Goal: Communication & Community: Answer question/provide support

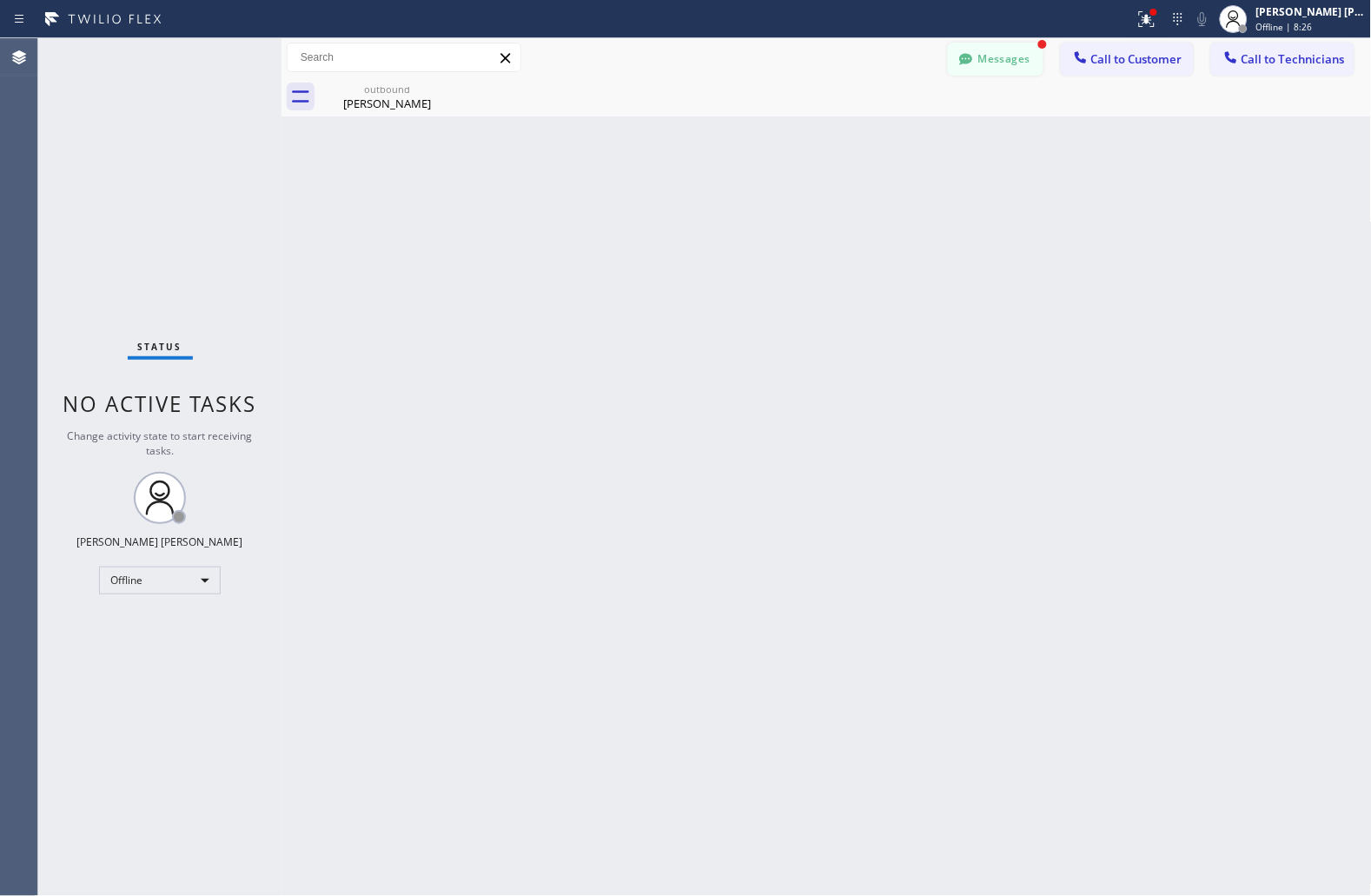
click at [994, 55] on button "Messages" at bounding box center [995, 59] width 95 height 33
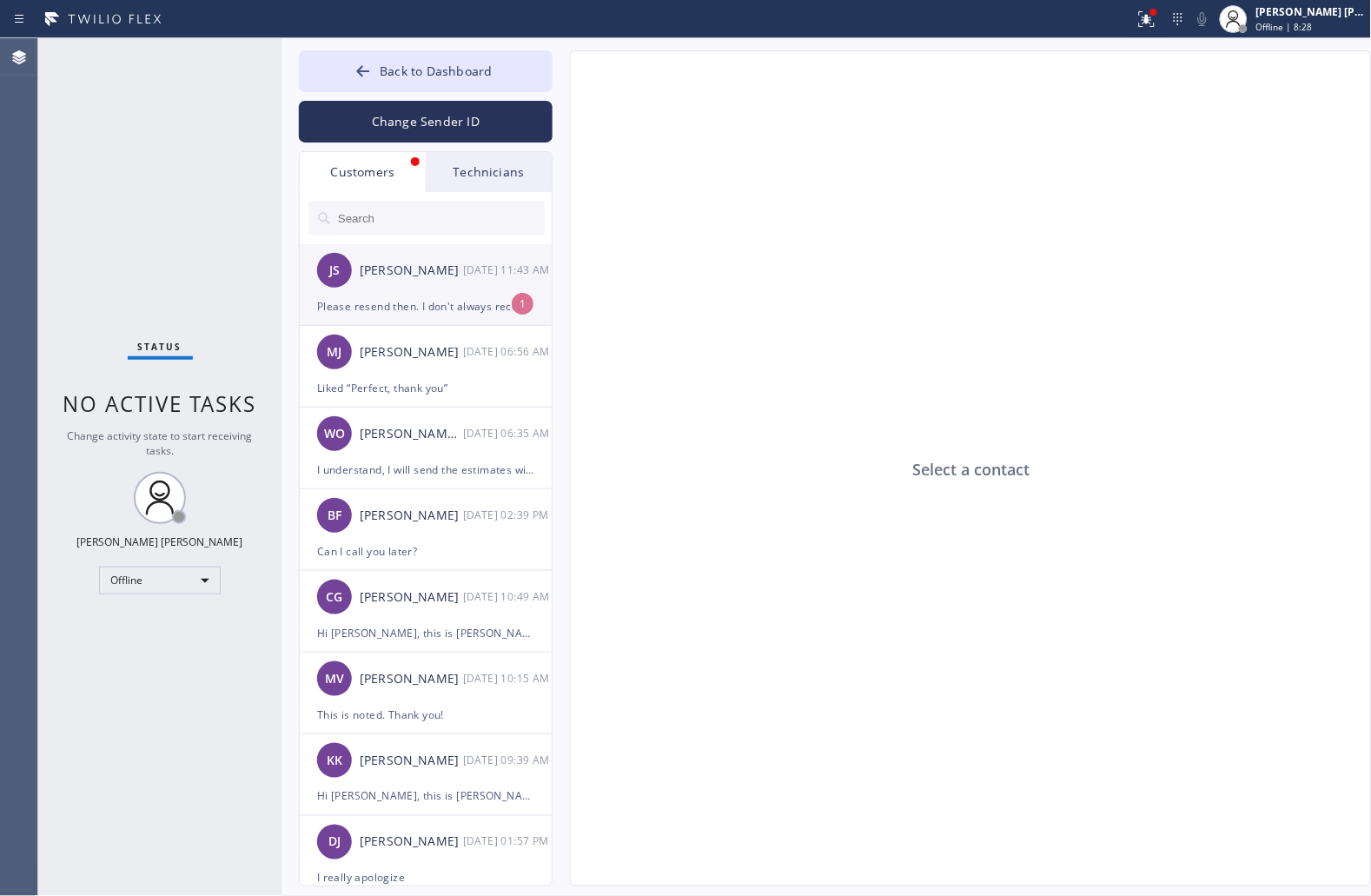
click at [438, 310] on div "Please resend then. I don't always receive those so I deleted it thinking it wa…" at bounding box center [425, 306] width 217 height 20
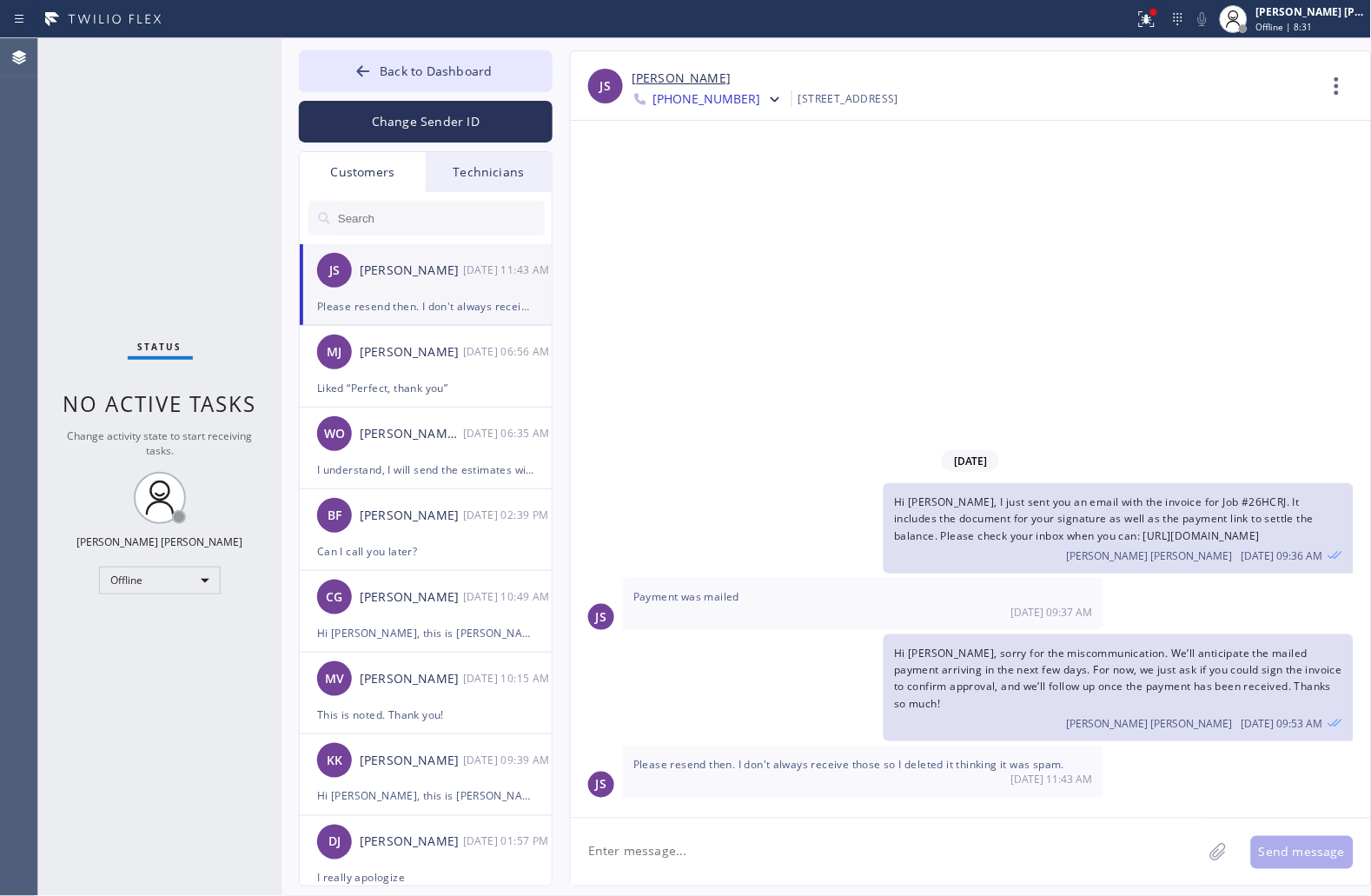
click at [923, 841] on textarea at bounding box center [887, 852] width 632 height 67
type textarea "Will do right away sir, thank you!"
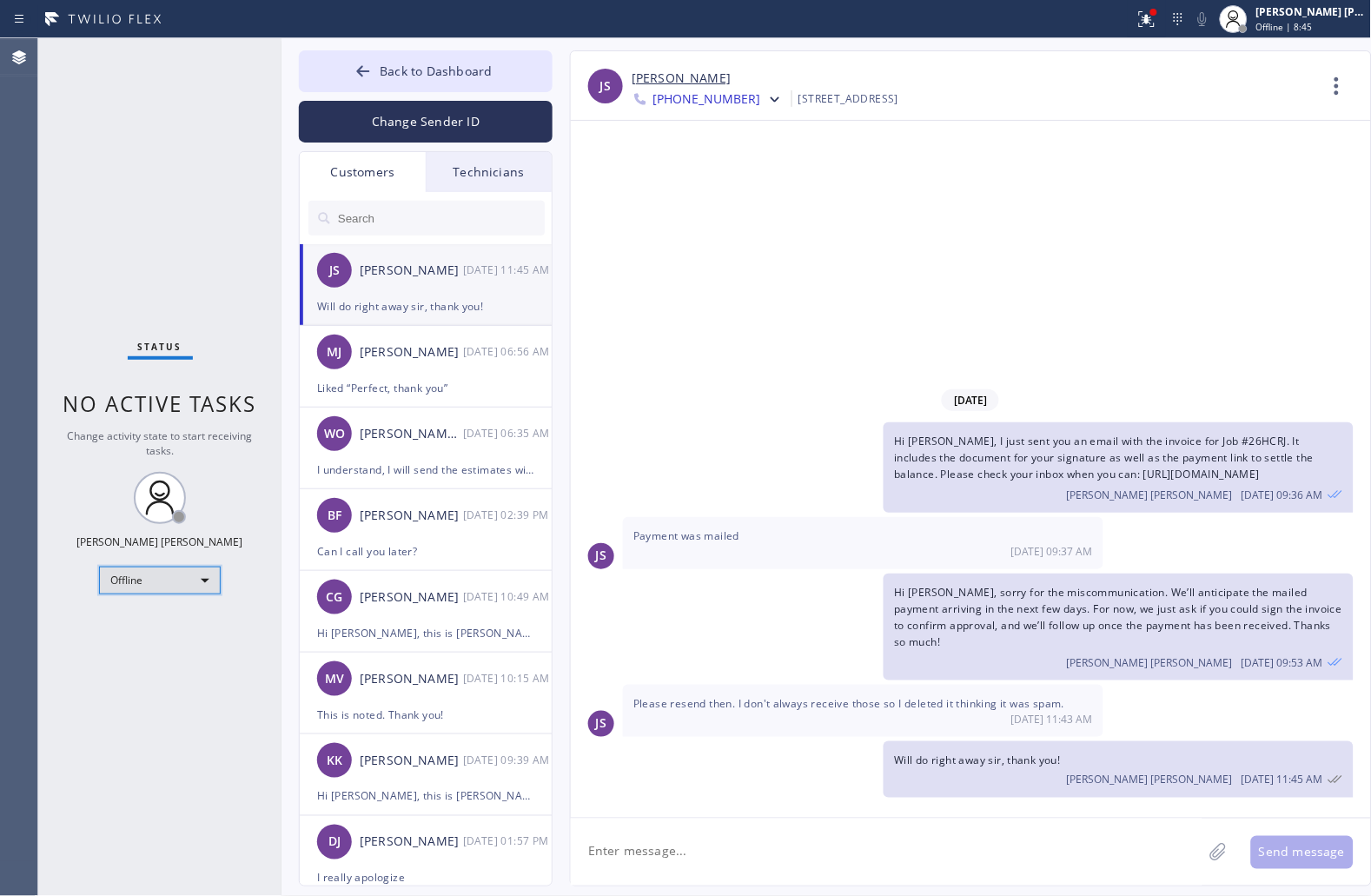
click at [196, 578] on div "Offline" at bounding box center [160, 580] width 122 height 27
drag, startPoint x: 193, startPoint y: 643, endPoint x: 169, endPoint y: 570, distance: 76.8
click at [192, 644] on li "Unavailable" at bounding box center [159, 647] width 118 height 21
click at [393, 214] on input "text" at bounding box center [441, 218] width 209 height 34
paste input "Hi [PERSON_NAME], this is Icy from Golden Heater Service. Following up on the r…"
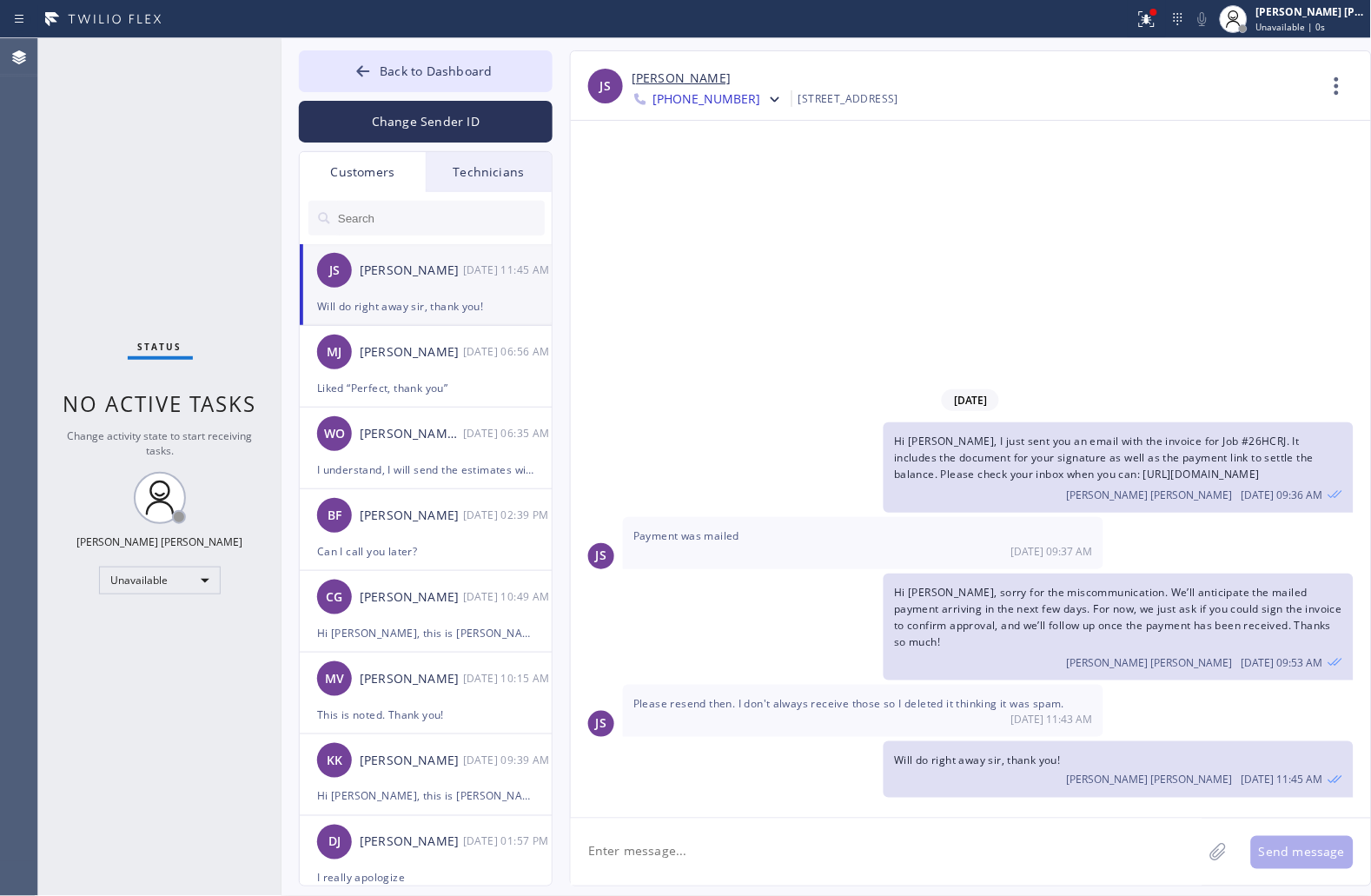
type input "Hi [PERSON_NAME], this is Icy from Golden Heater Service. Following up on the r…"
click at [1160, 20] on div at bounding box center [1146, 19] width 38 height 21
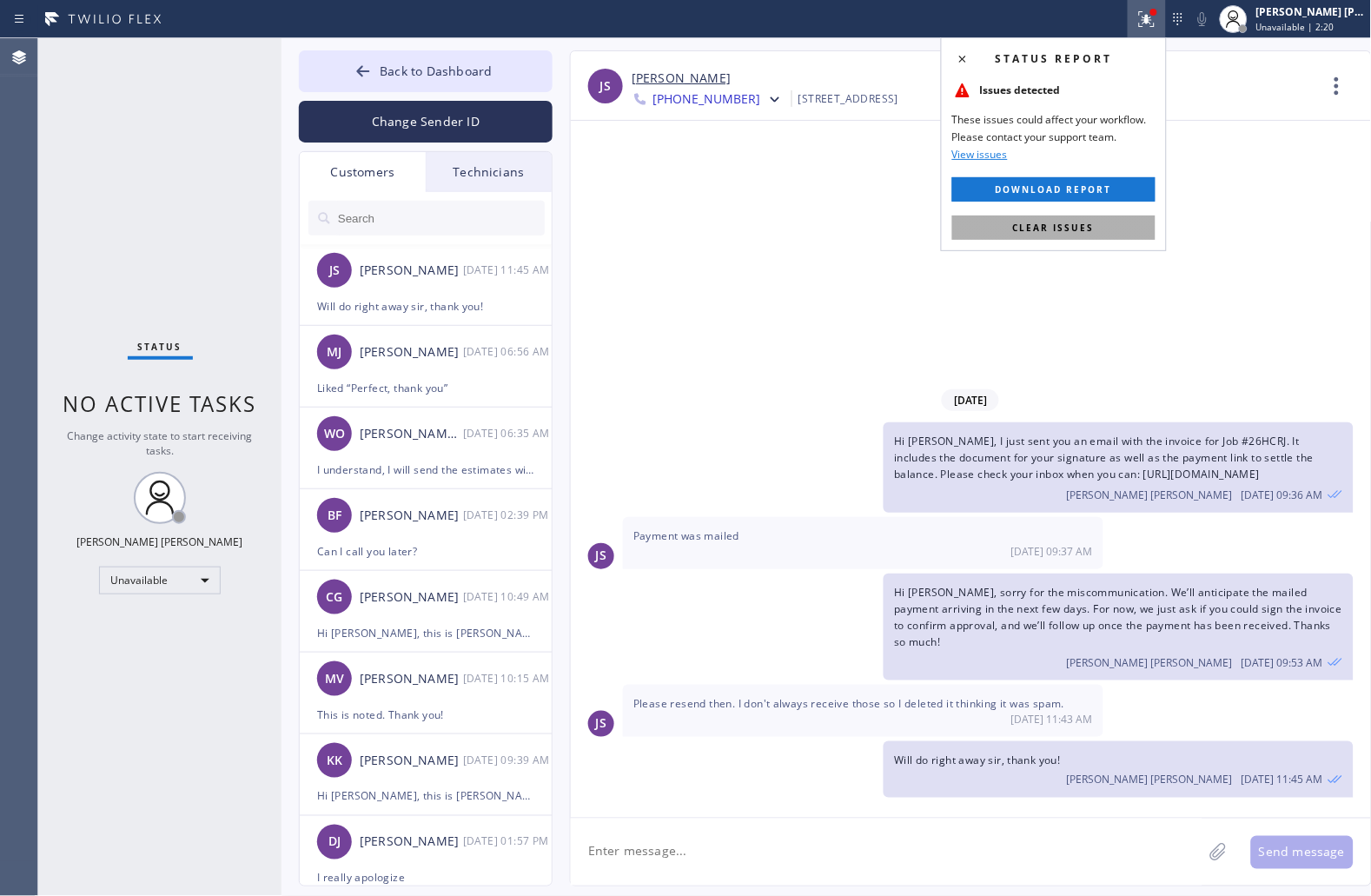
click at [1143, 224] on button "Clear issues" at bounding box center [1053, 228] width 203 height 25
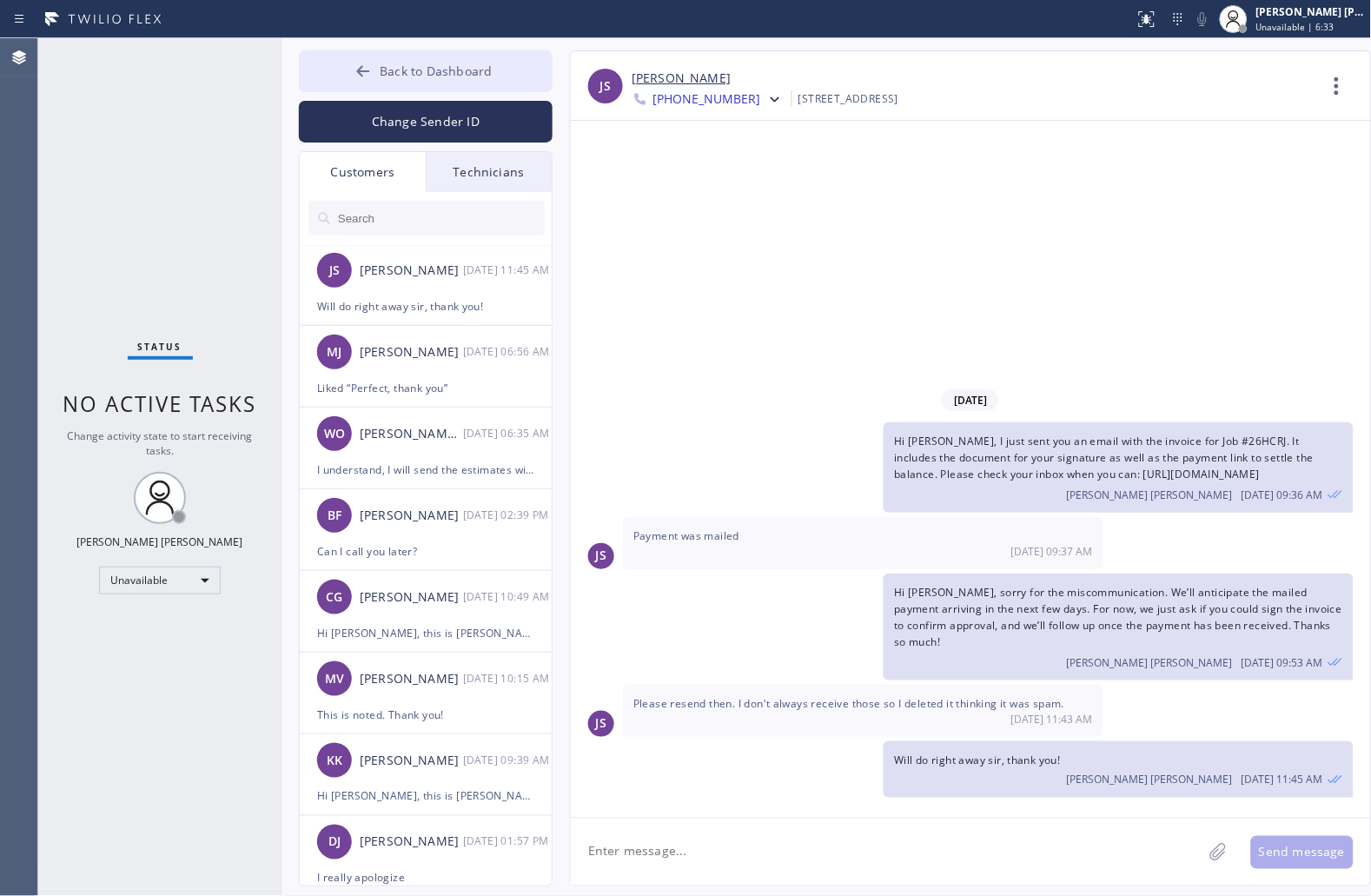
click at [489, 64] on span "Back to Dashboard" at bounding box center [436, 71] width 112 height 17
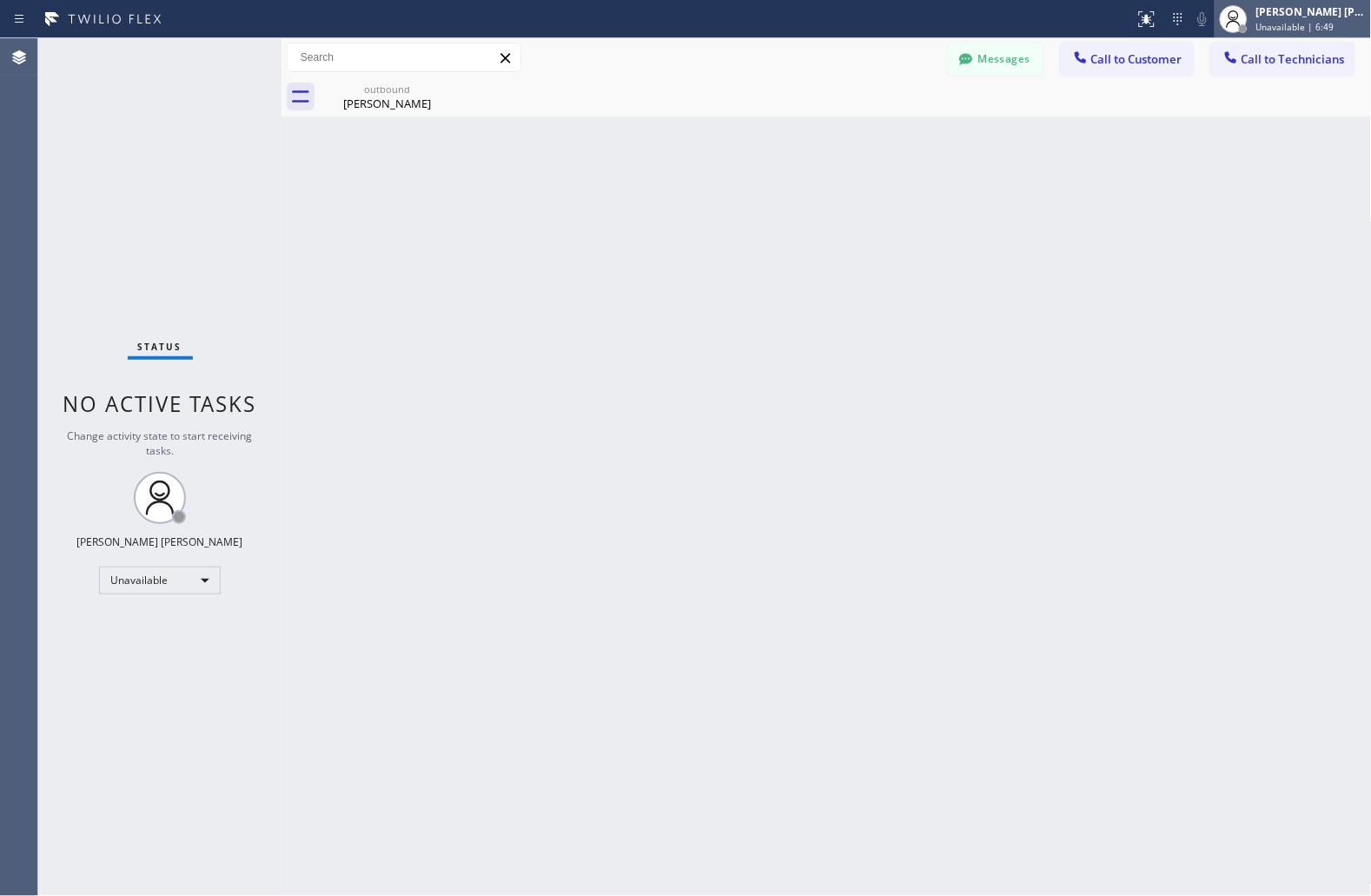
drag, startPoint x: 1330, startPoint y: 10, endPoint x: 1328, endPoint y: 33, distance: 23.1
click at [1331, 9] on div "[PERSON_NAME] [PERSON_NAME]" at bounding box center [1311, 11] width 110 height 15
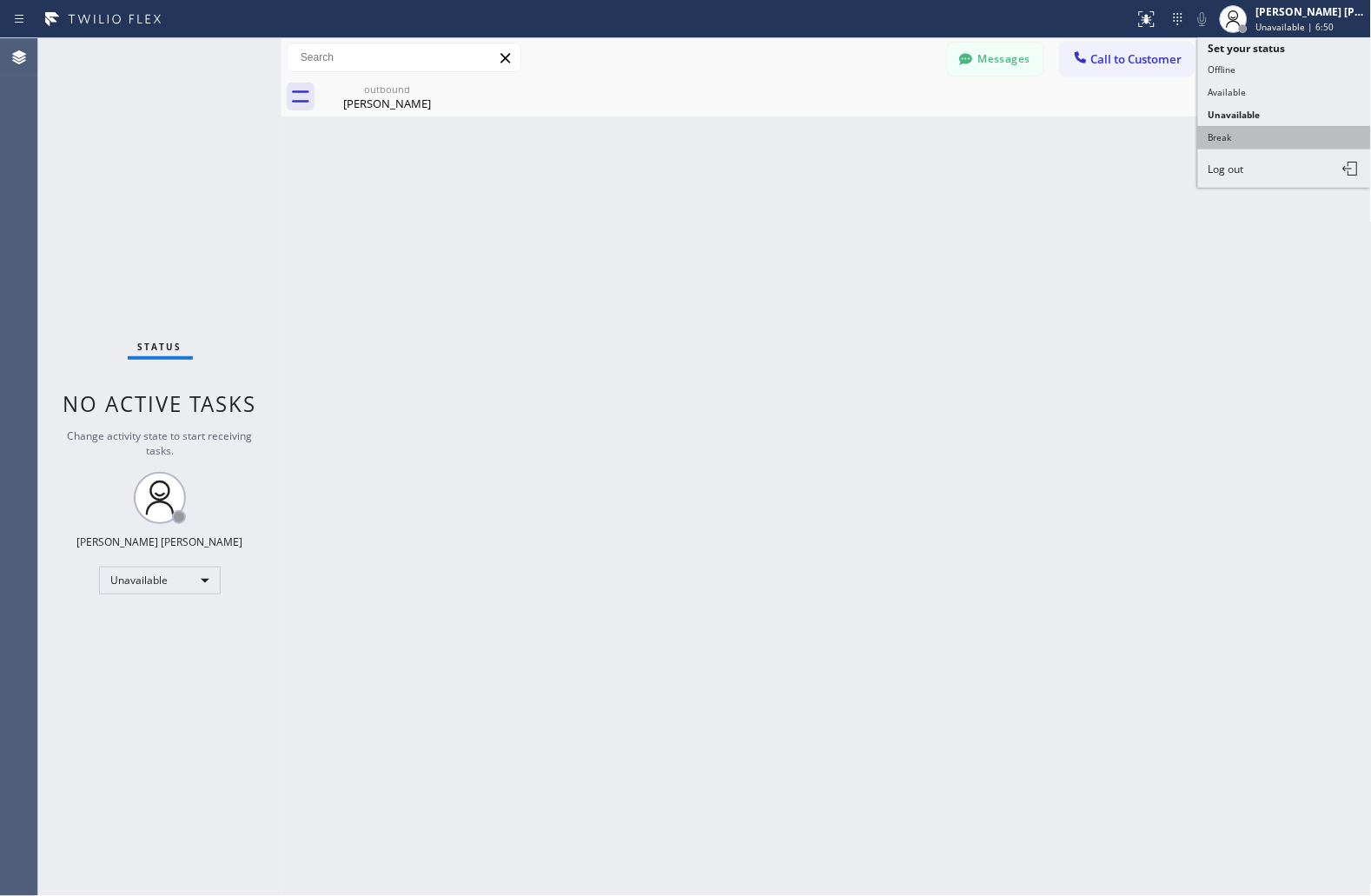
click at [1299, 136] on button "Break" at bounding box center [1285, 136] width 174 height 23
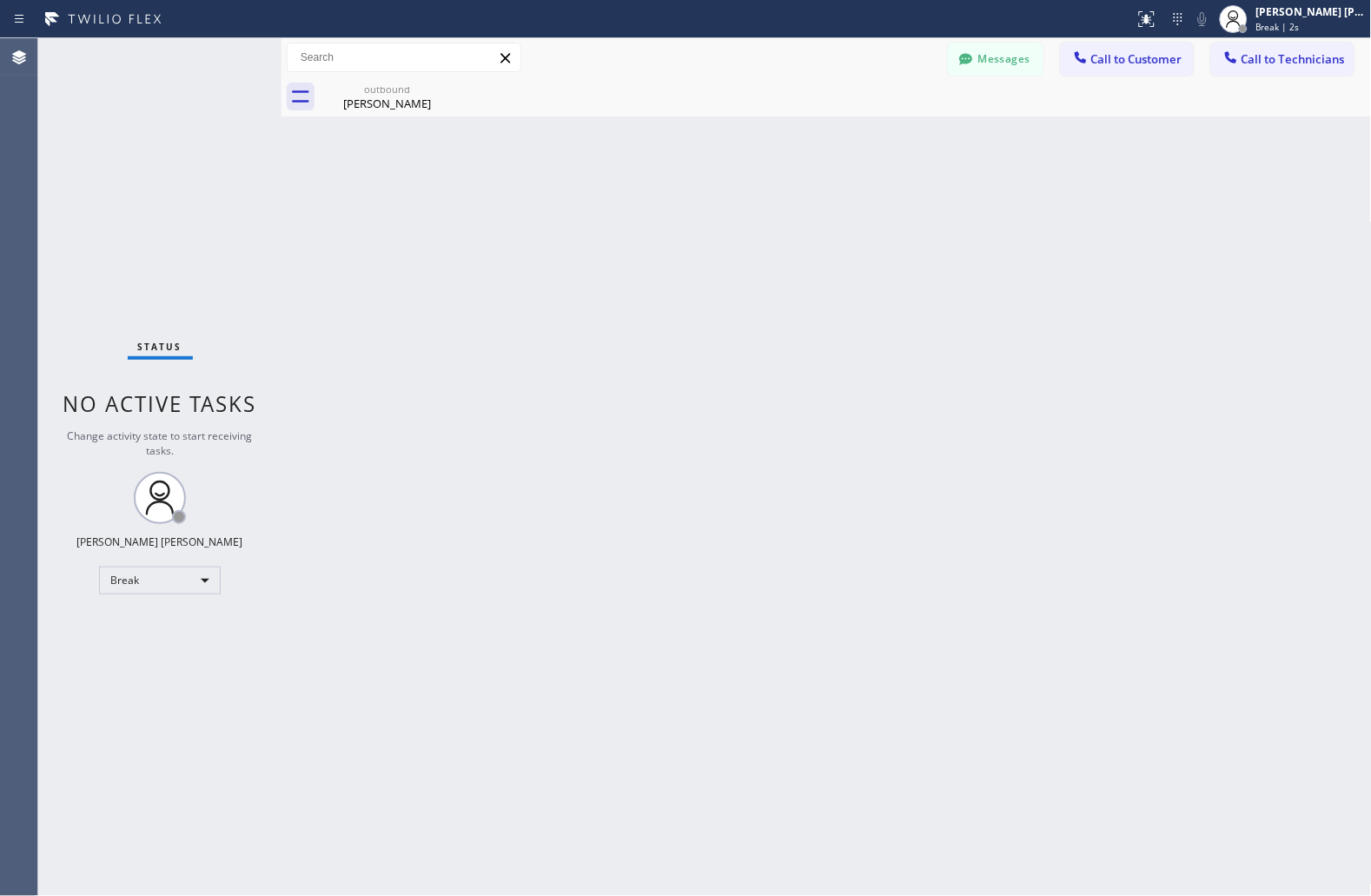
click at [663, 210] on div "Back to Dashboard Change Sender ID Customers Technicians JS [PERSON_NAME] [DATE…" at bounding box center [826, 467] width 1090 height 858
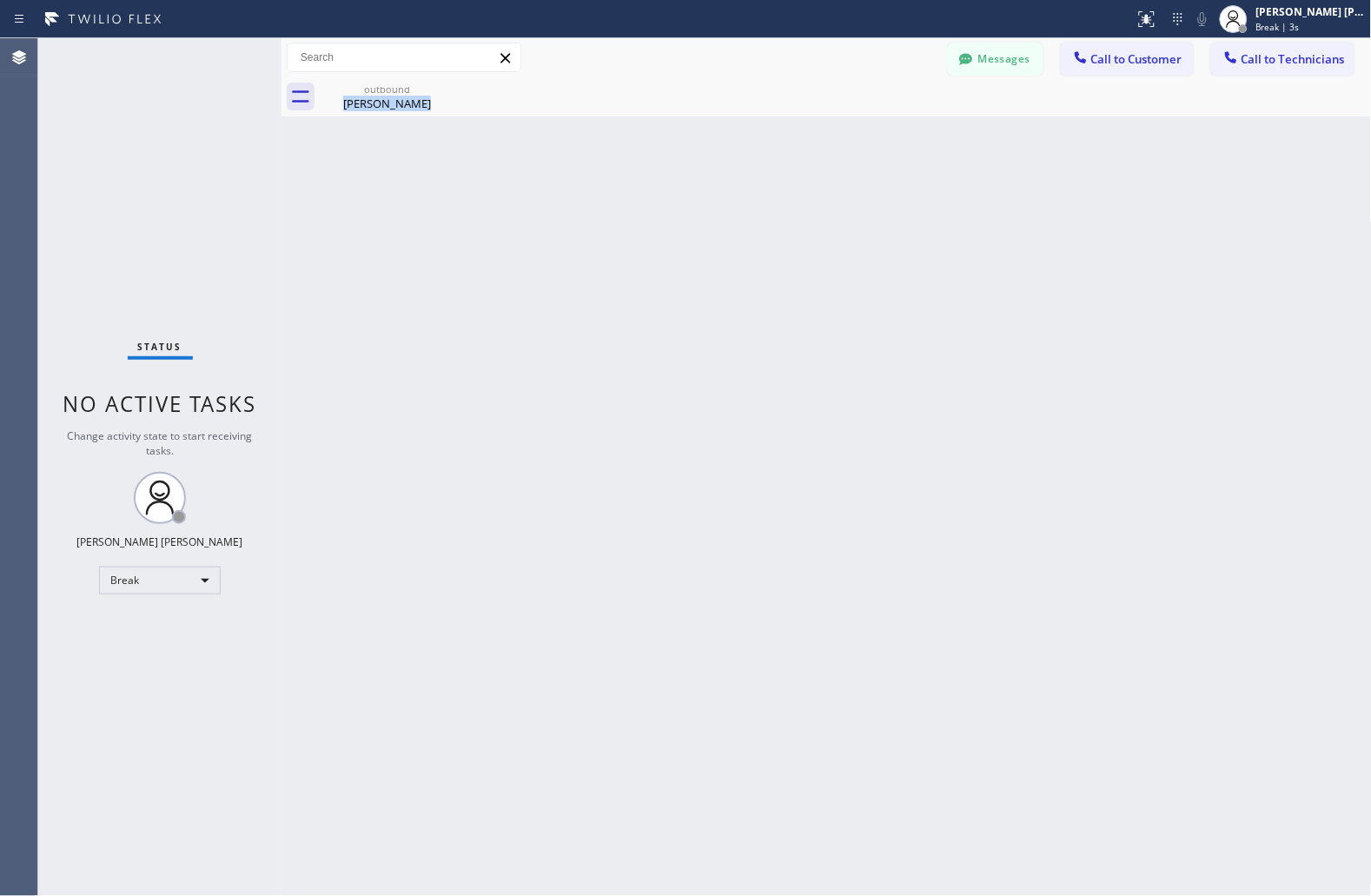
click at [663, 210] on div "Back to Dashboard Change Sender ID Customers Technicians JS [PERSON_NAME] [DATE…" at bounding box center [826, 467] width 1090 height 858
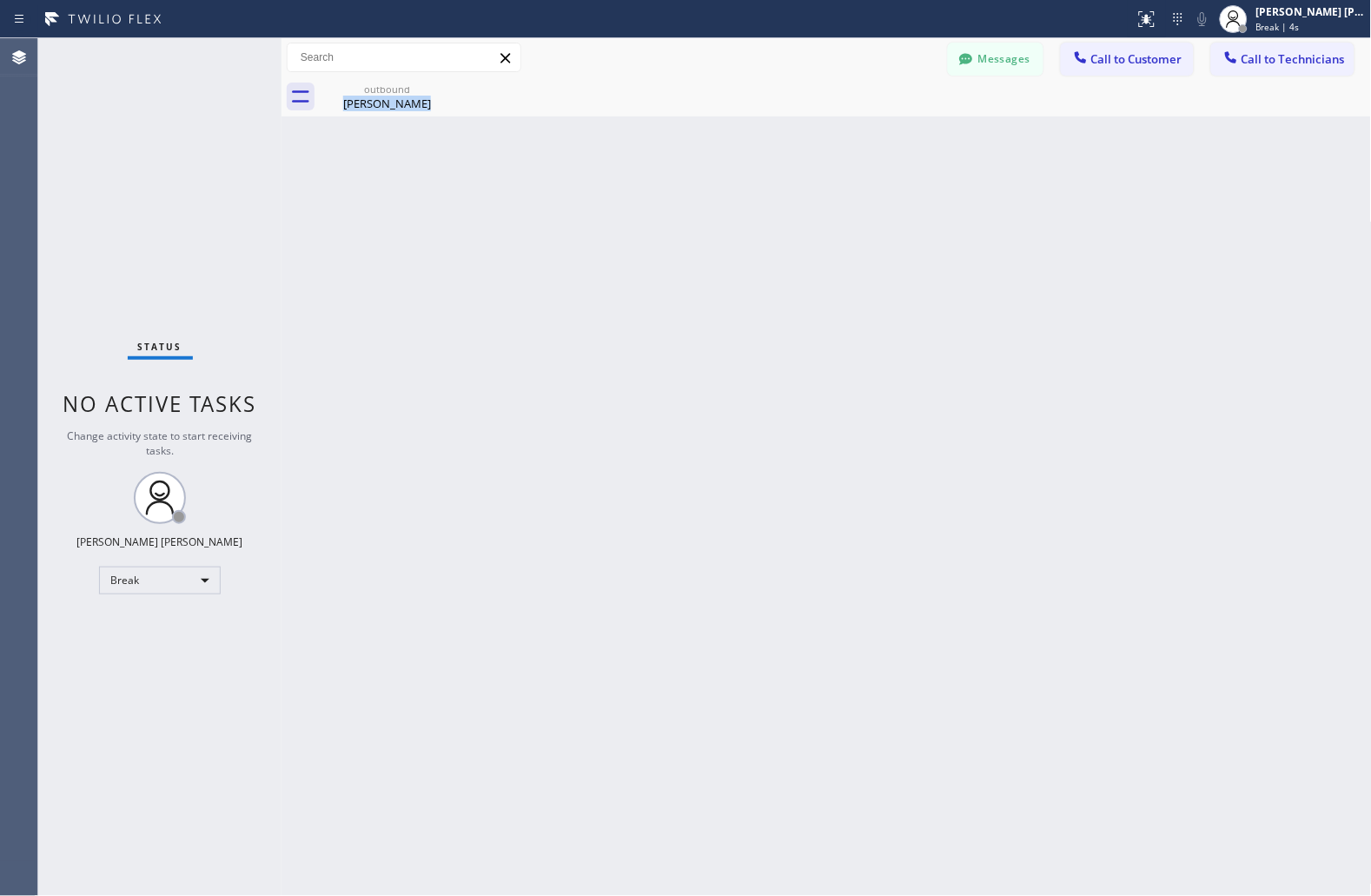
click at [663, 210] on div "Back to Dashboard Change Sender ID Customers Technicians JS [PERSON_NAME] [DATE…" at bounding box center [826, 467] width 1090 height 858
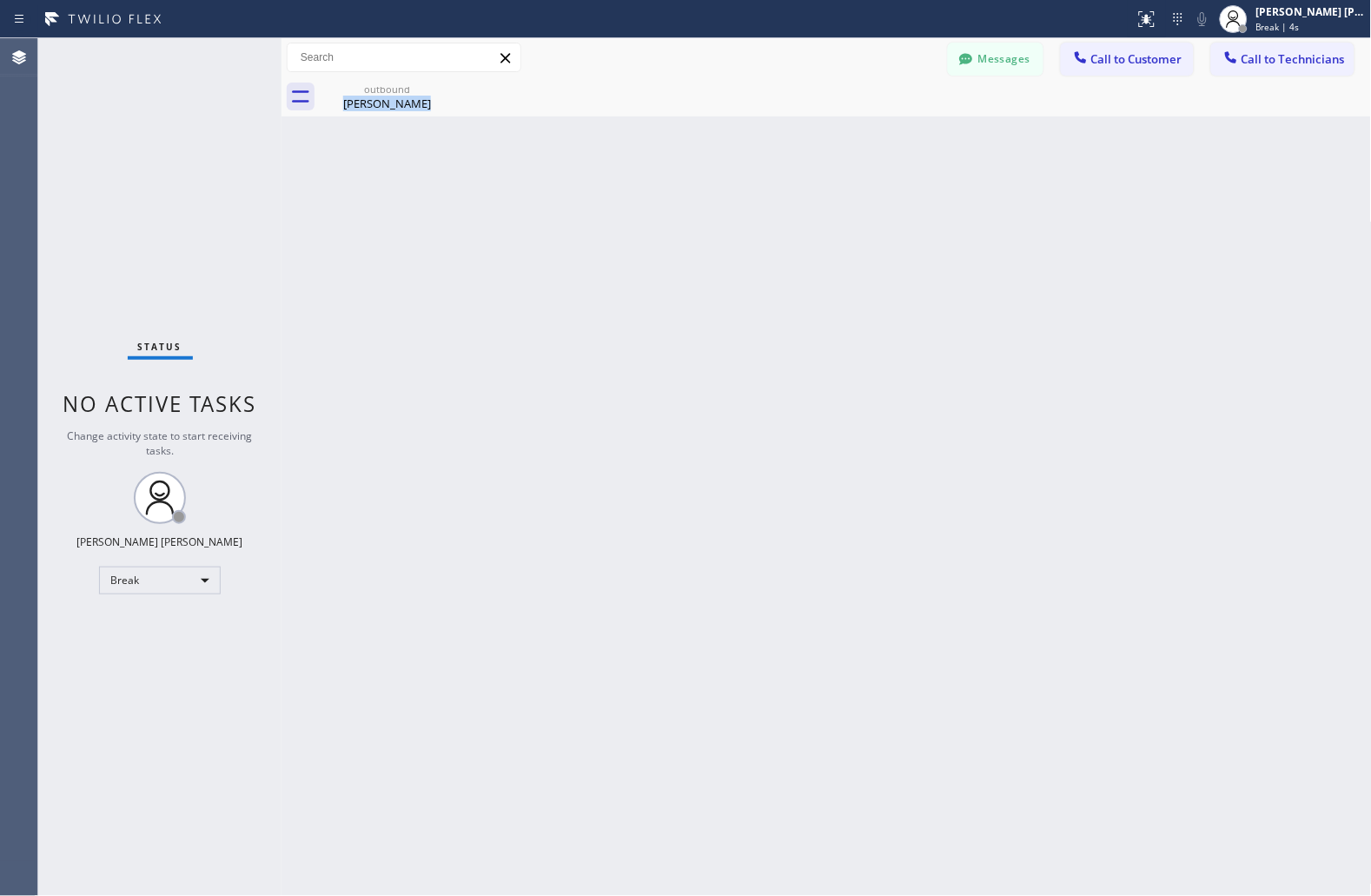
click at [663, 210] on div "Back to Dashboard Change Sender ID Customers Technicians JS [PERSON_NAME] [DATE…" at bounding box center [826, 467] width 1090 height 858
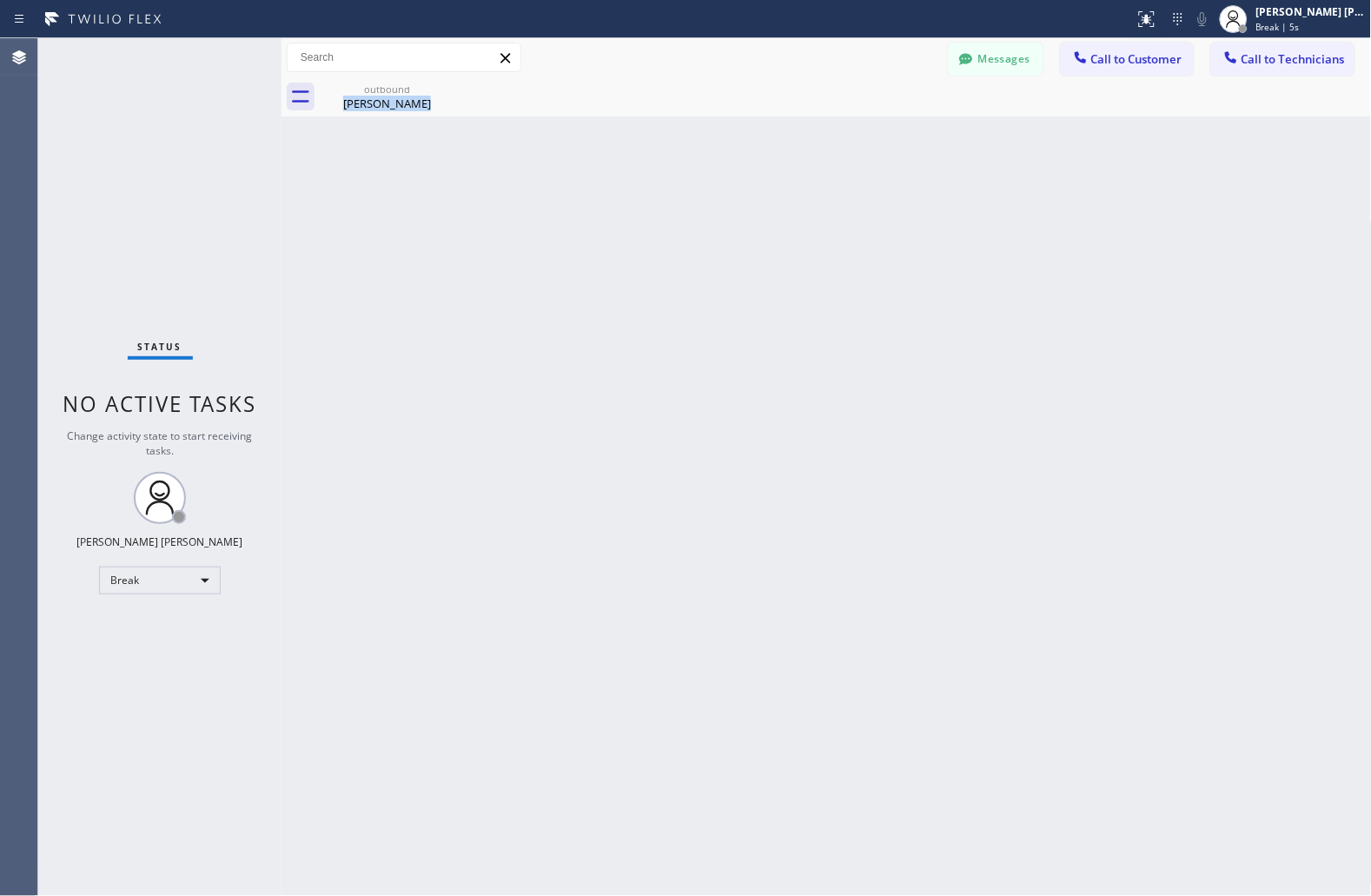
click at [663, 210] on div "Back to Dashboard Change Sender ID Customers Technicians JS [PERSON_NAME] [DATE…" at bounding box center [826, 467] width 1090 height 858
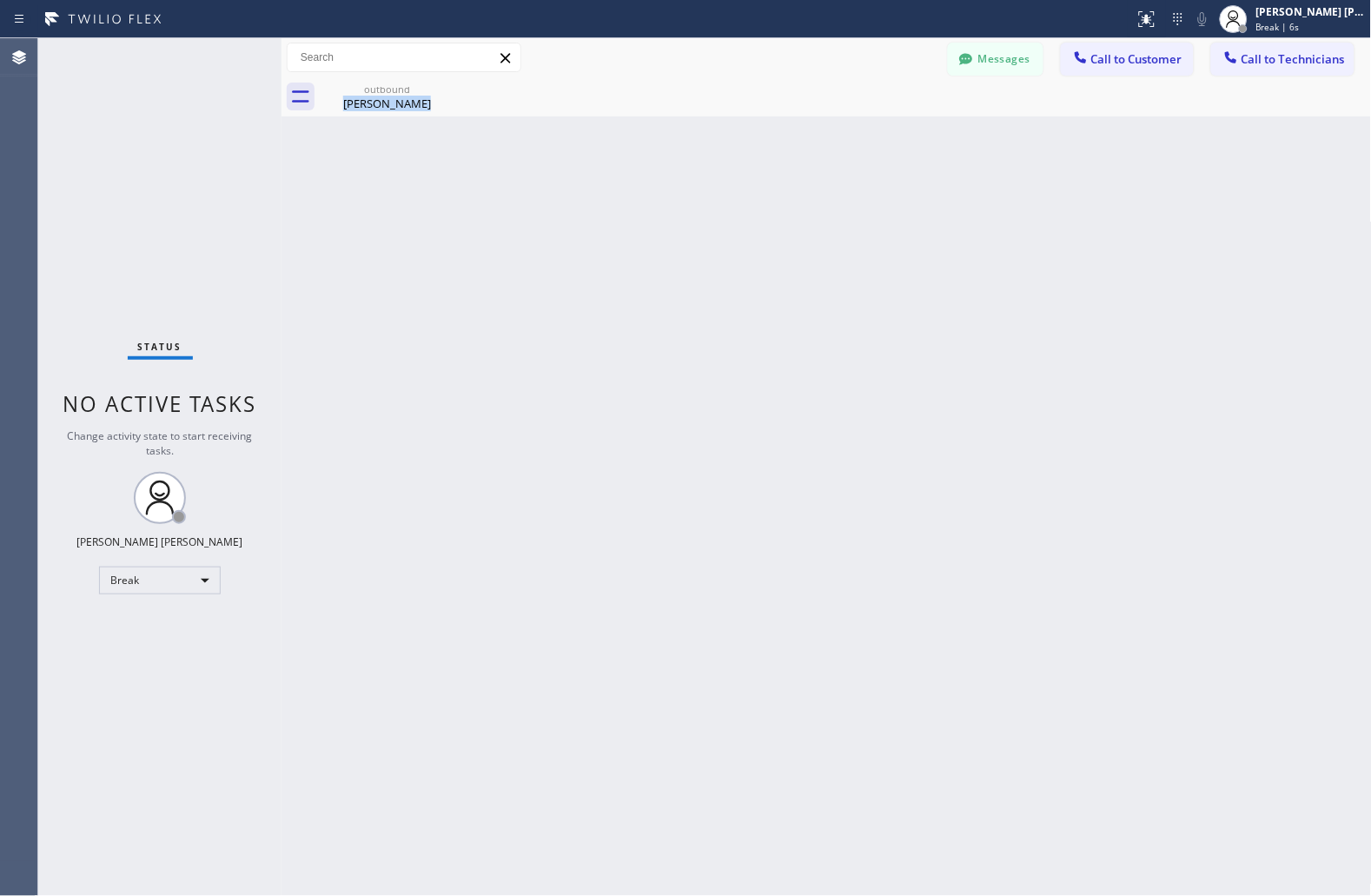
click at [663, 210] on div "Back to Dashboard Change Sender ID Customers Technicians JS [PERSON_NAME] [DATE…" at bounding box center [826, 467] width 1090 height 858
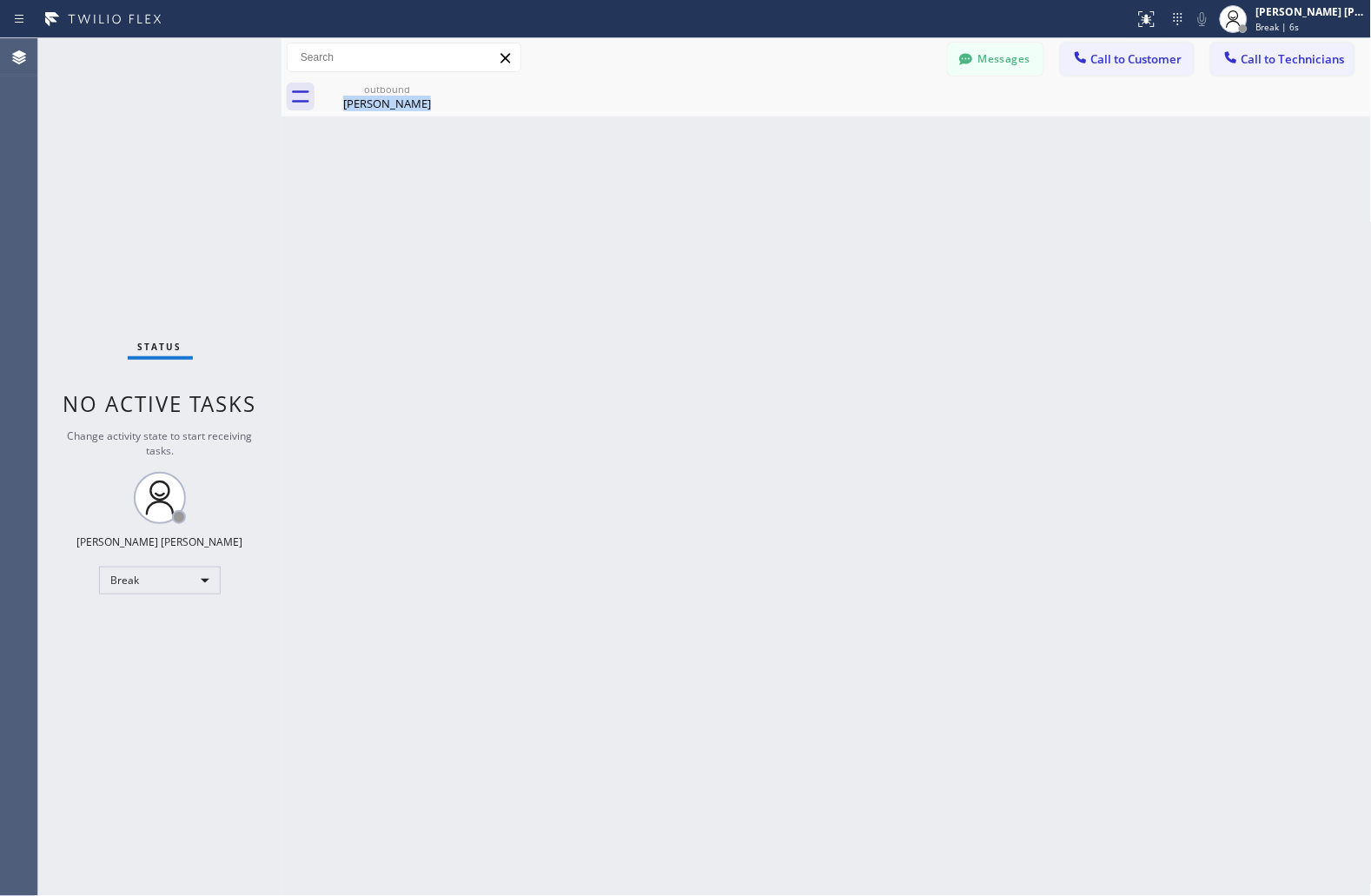
click at [663, 210] on div "Back to Dashboard Change Sender ID Customers Technicians JS [PERSON_NAME] [DATE…" at bounding box center [826, 467] width 1090 height 858
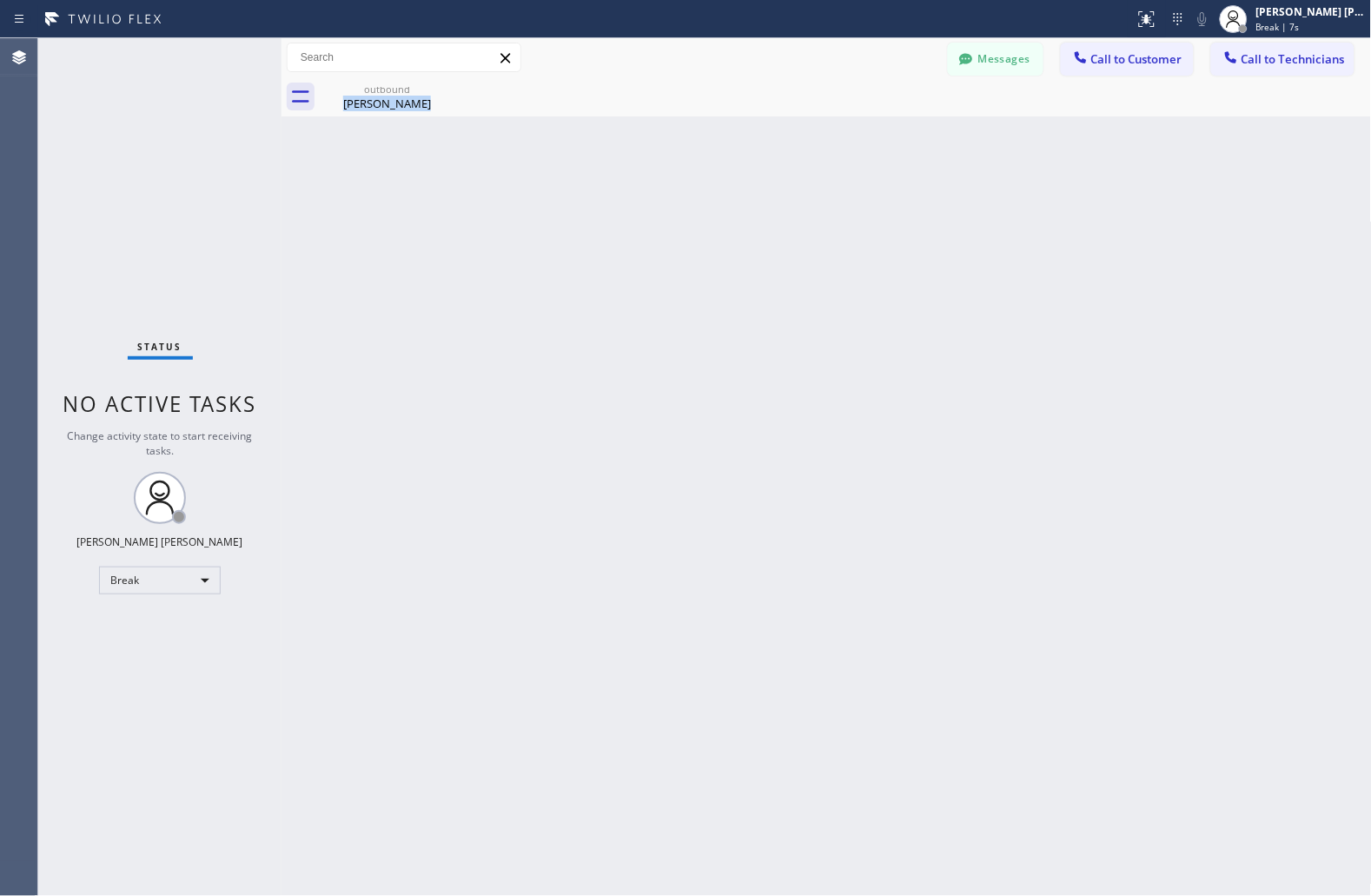
click at [663, 210] on div "Back to Dashboard Change Sender ID Customers Technicians JS [PERSON_NAME] [DATE…" at bounding box center [826, 467] width 1090 height 858
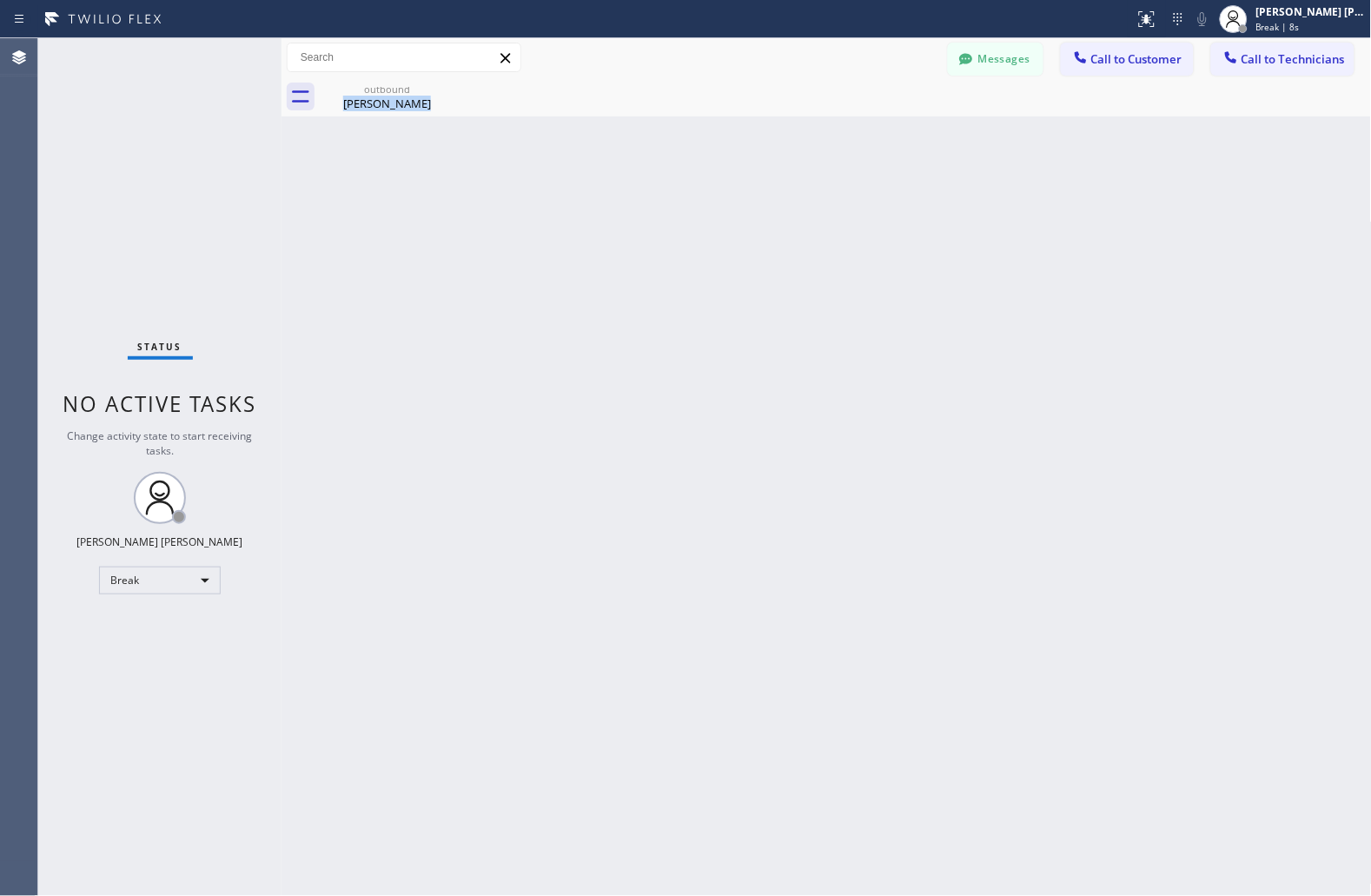
click at [663, 210] on div "Back to Dashboard Change Sender ID Customers Technicians JS [PERSON_NAME] [DATE…" at bounding box center [826, 467] width 1090 height 858
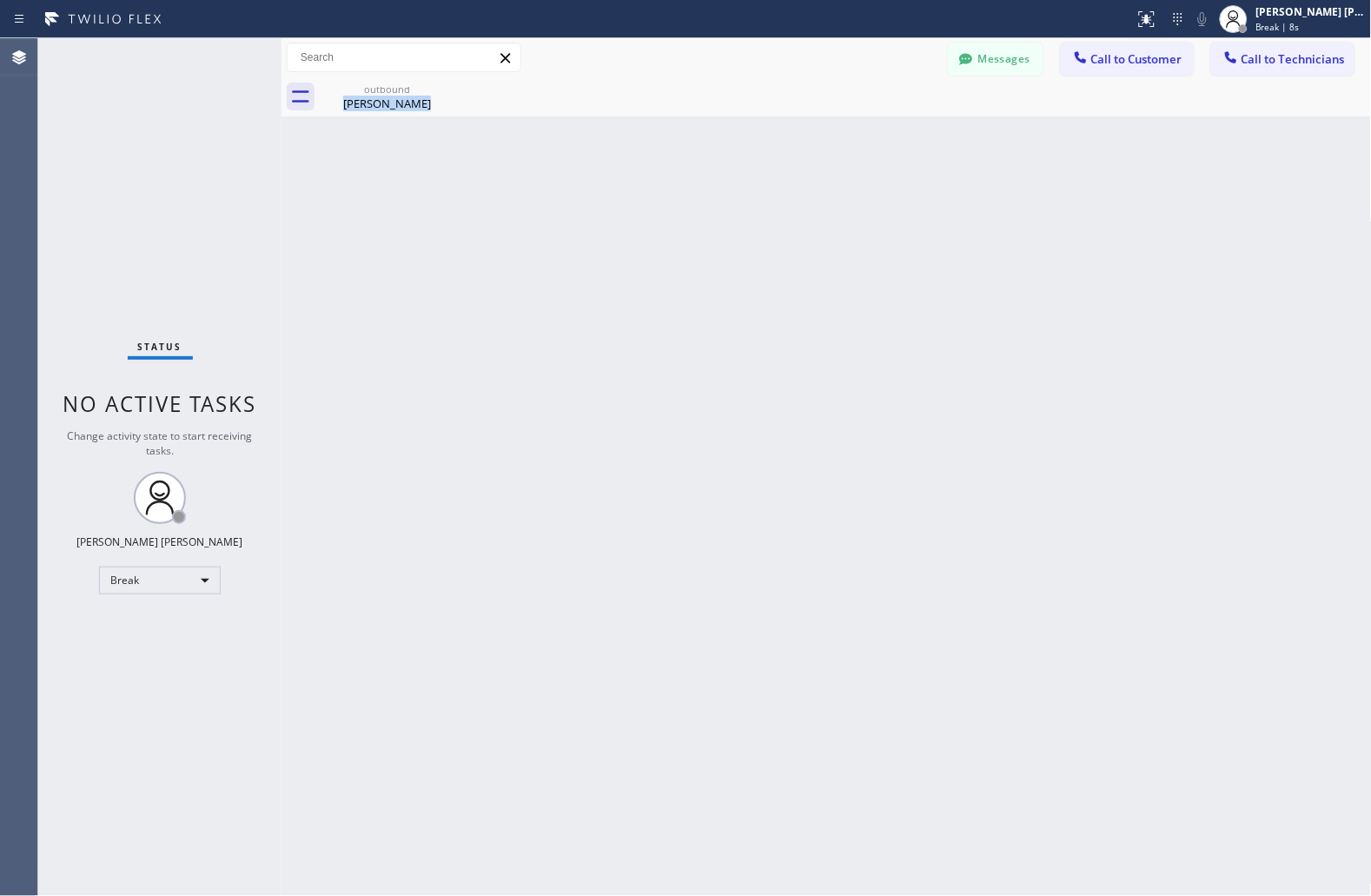
click at [663, 210] on div "Back to Dashboard Change Sender ID Customers Technicians JS [PERSON_NAME] [DATE…" at bounding box center [826, 467] width 1090 height 858
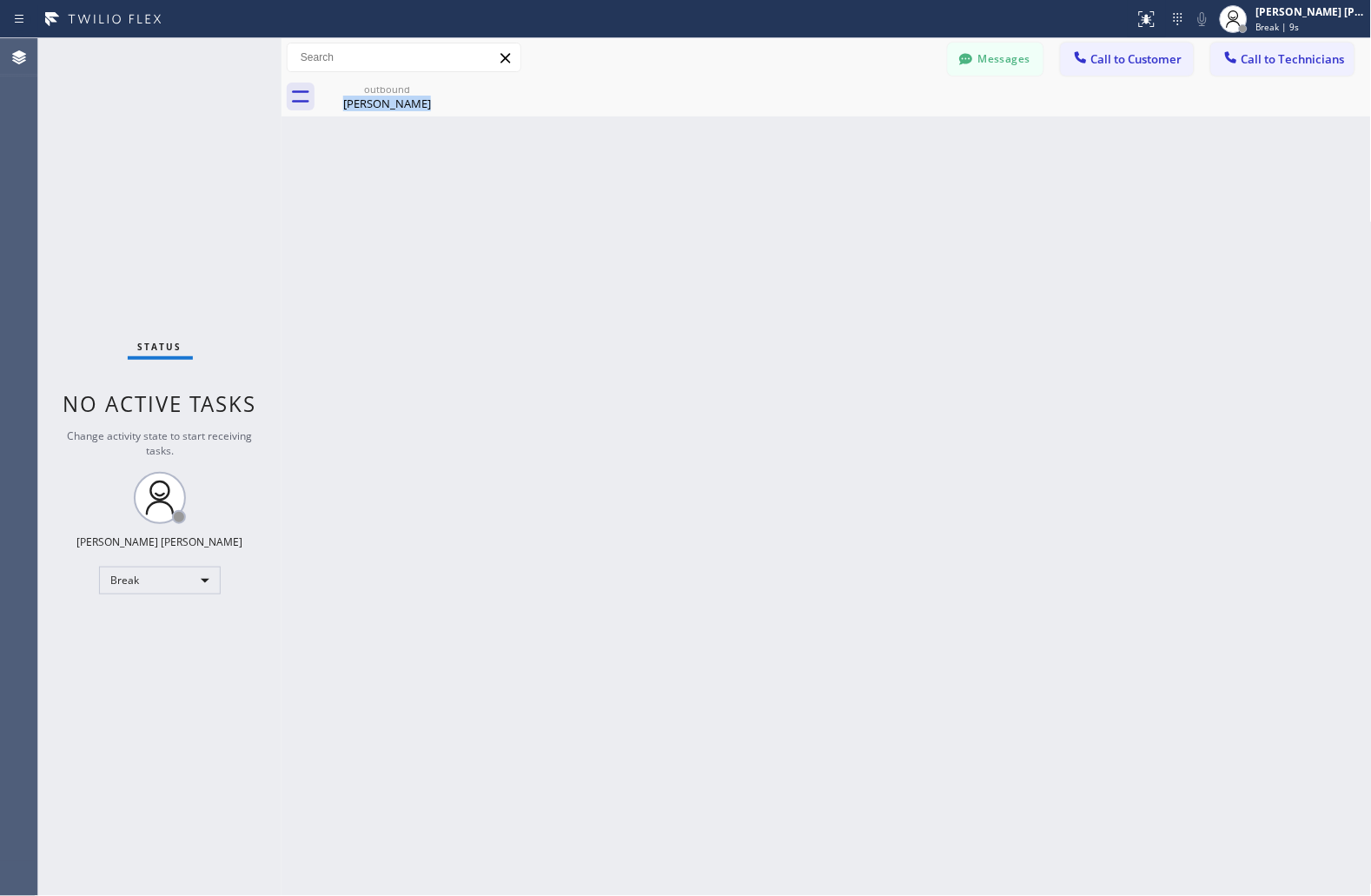
click at [663, 210] on div "Back to Dashboard Change Sender ID Customers Technicians JS [PERSON_NAME] [DATE…" at bounding box center [826, 467] width 1090 height 858
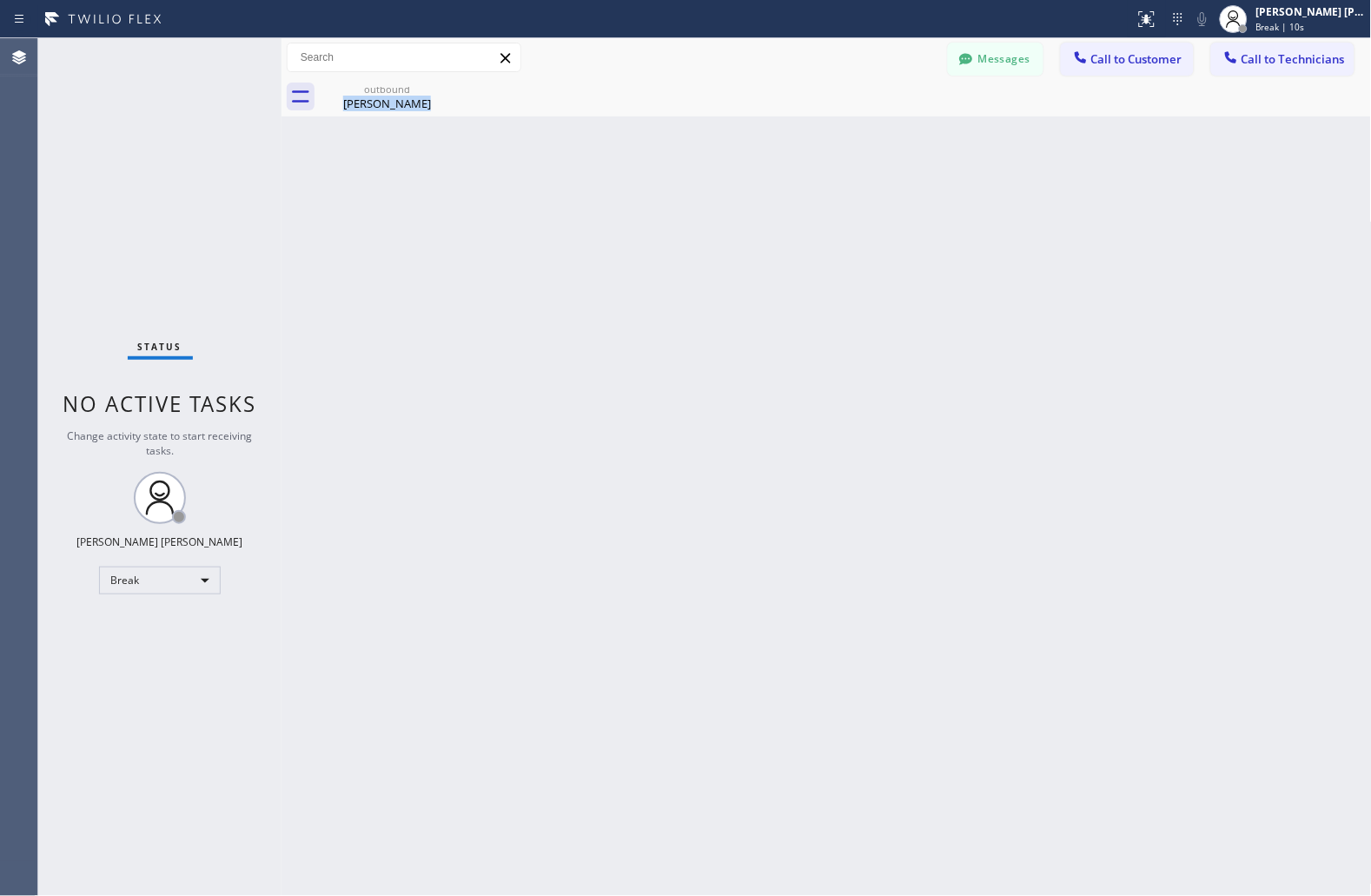
click at [663, 210] on div "Back to Dashboard Change Sender ID Customers Technicians JS [PERSON_NAME] [DATE…" at bounding box center [826, 467] width 1090 height 858
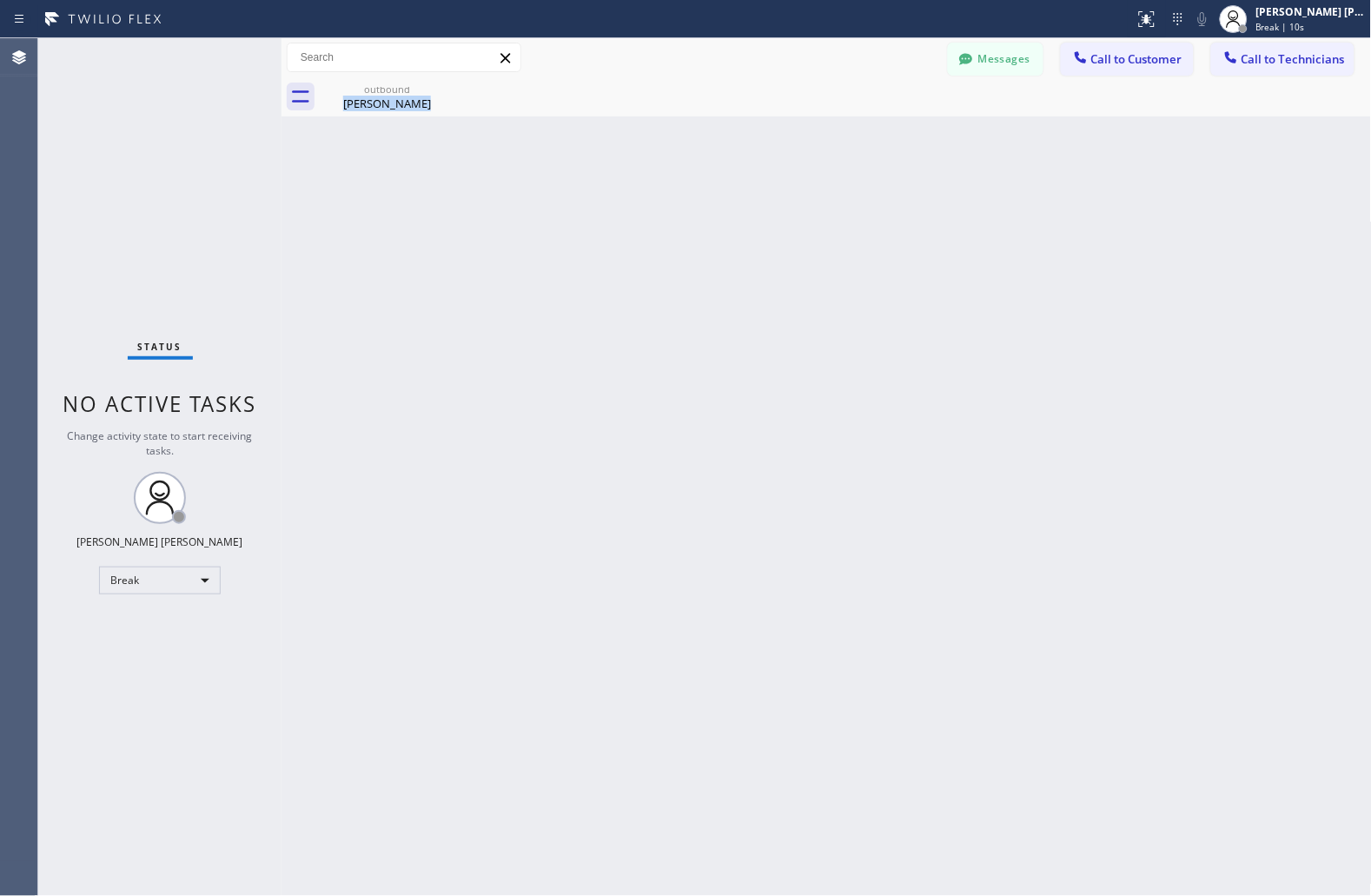
click at [663, 210] on div "Back to Dashboard Change Sender ID Customers Technicians JS [PERSON_NAME] [DATE…" at bounding box center [826, 467] width 1090 height 858
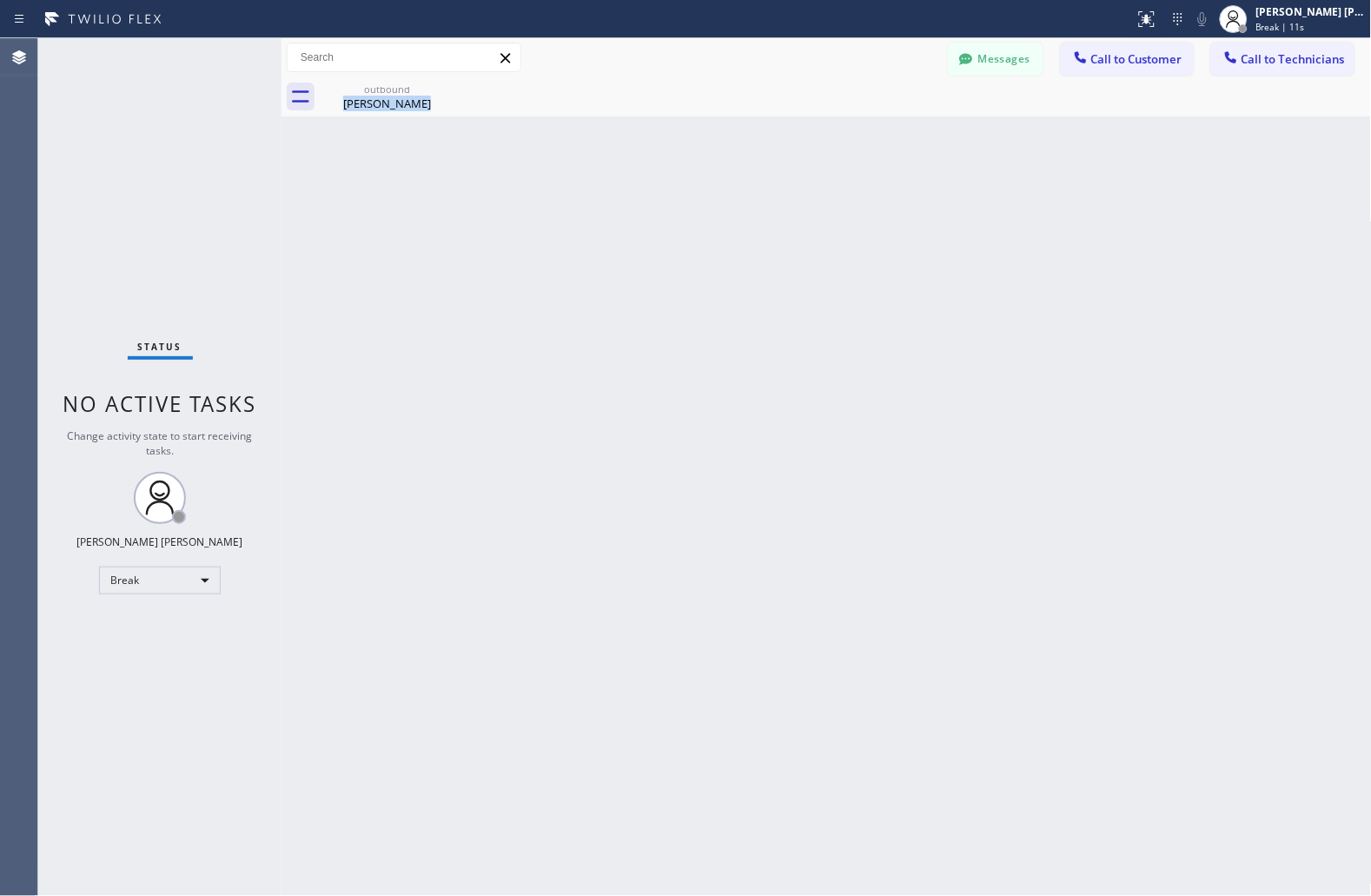
click at [663, 210] on div "Back to Dashboard Change Sender ID Customers Technicians JS [PERSON_NAME] [DATE…" at bounding box center [826, 467] width 1090 height 858
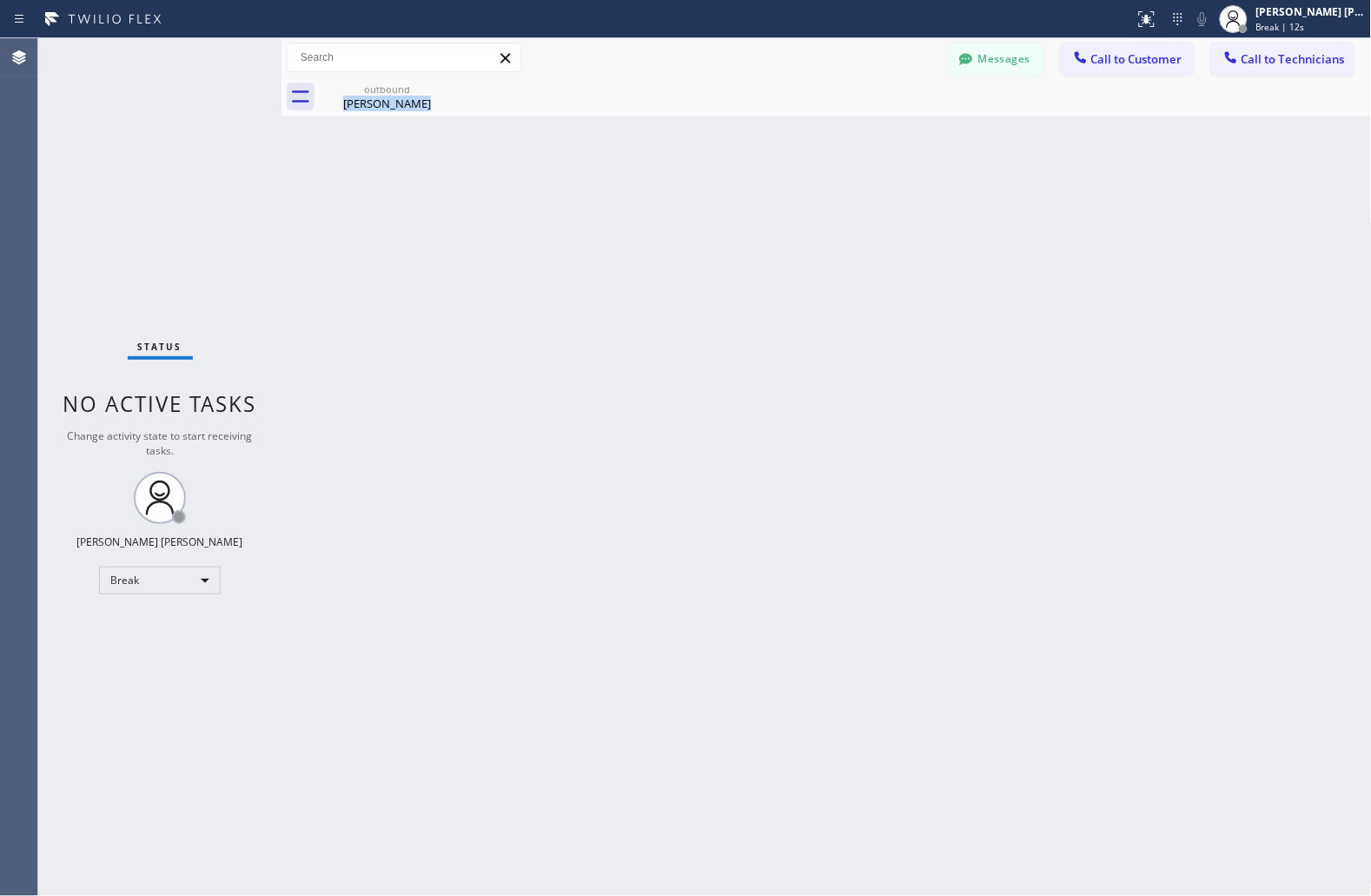
click at [663, 210] on div "Back to Dashboard Change Sender ID Customers Technicians JS [PERSON_NAME] [DATE…" at bounding box center [826, 467] width 1090 height 858
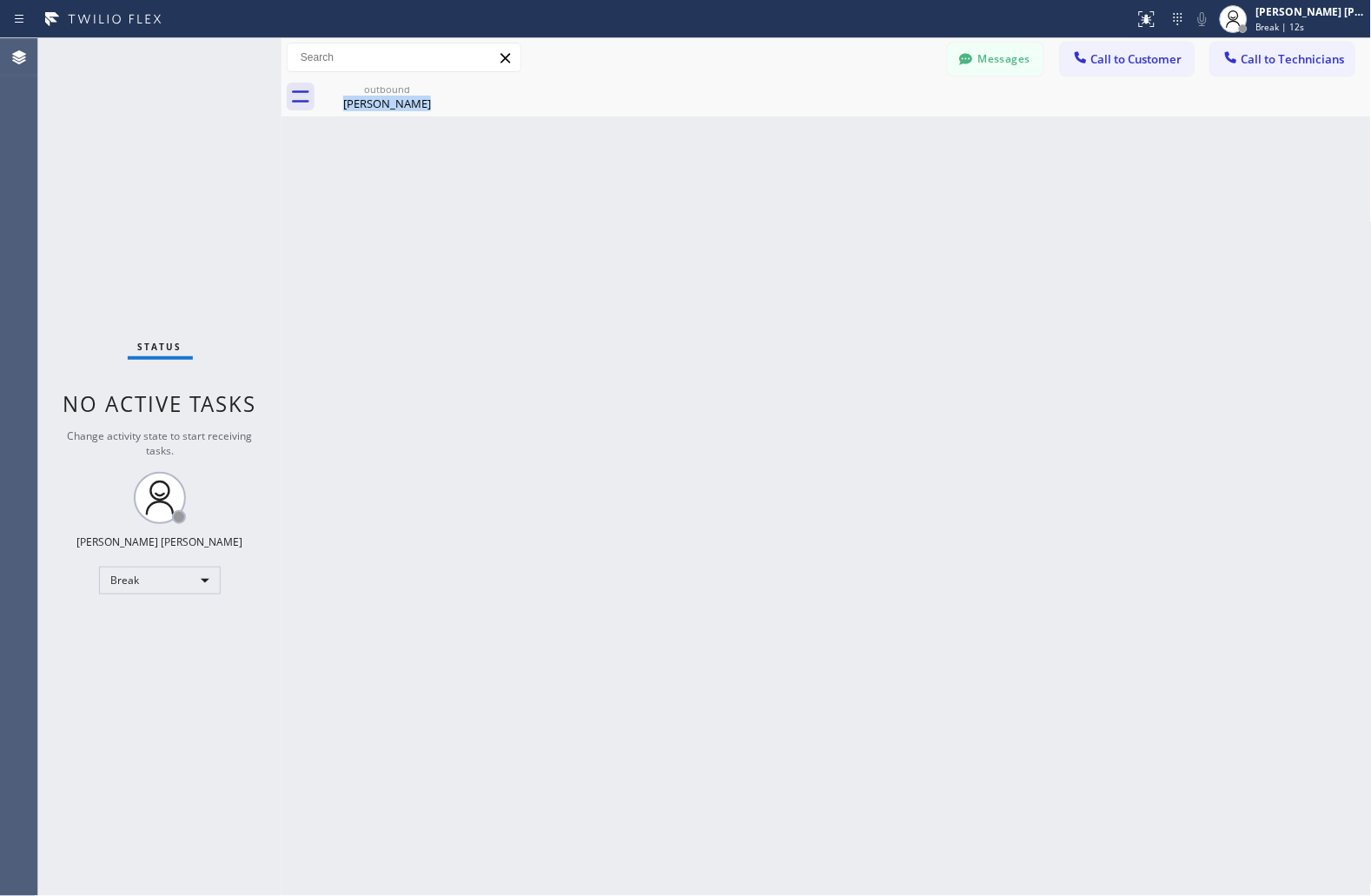
click at [663, 210] on div "Back to Dashboard Change Sender ID Customers Technicians JS [PERSON_NAME] [DATE…" at bounding box center [826, 467] width 1090 height 858
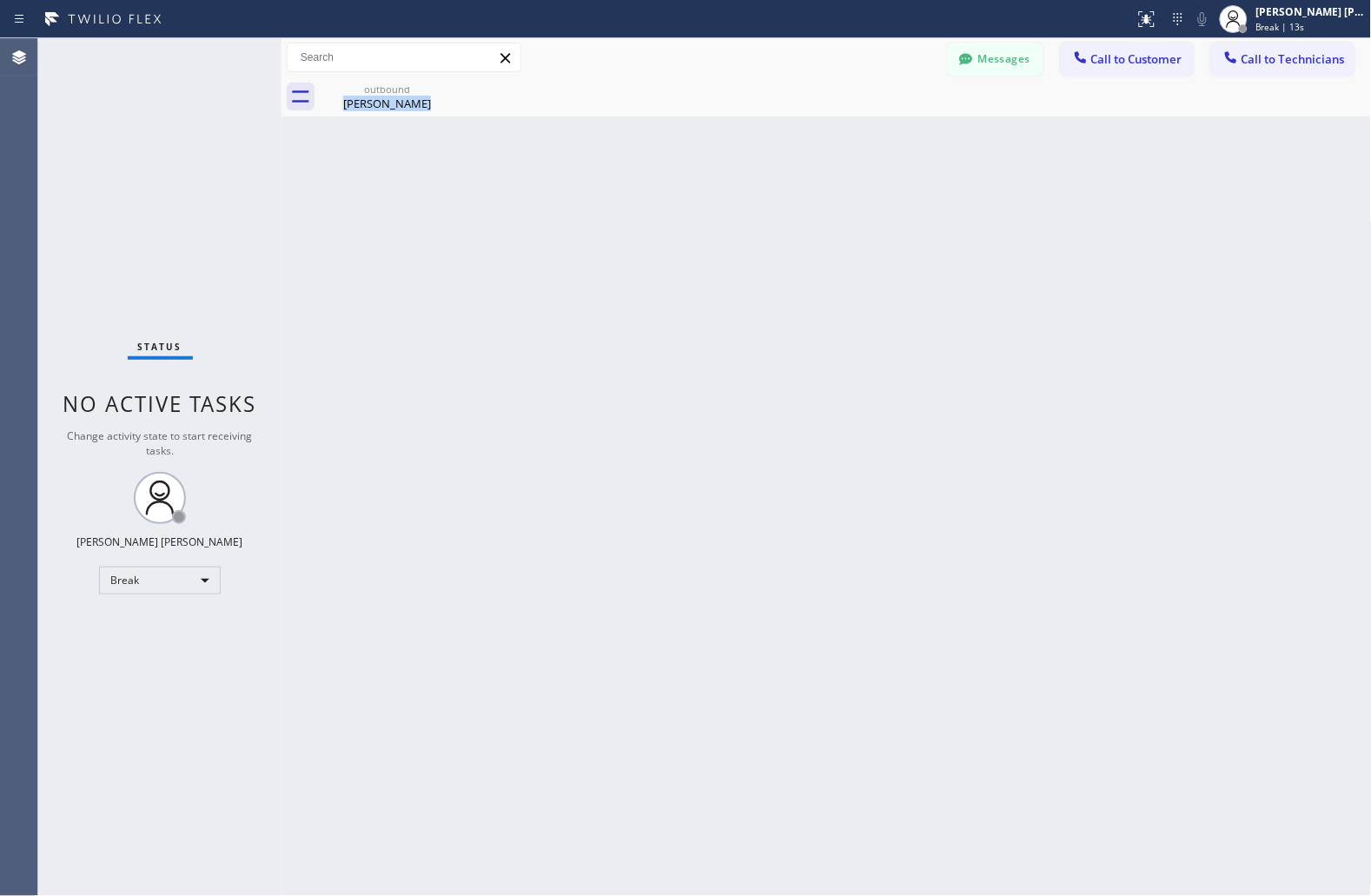
click at [663, 210] on div "Back to Dashboard Change Sender ID Customers Technicians JS [PERSON_NAME] [DATE…" at bounding box center [826, 467] width 1090 height 858
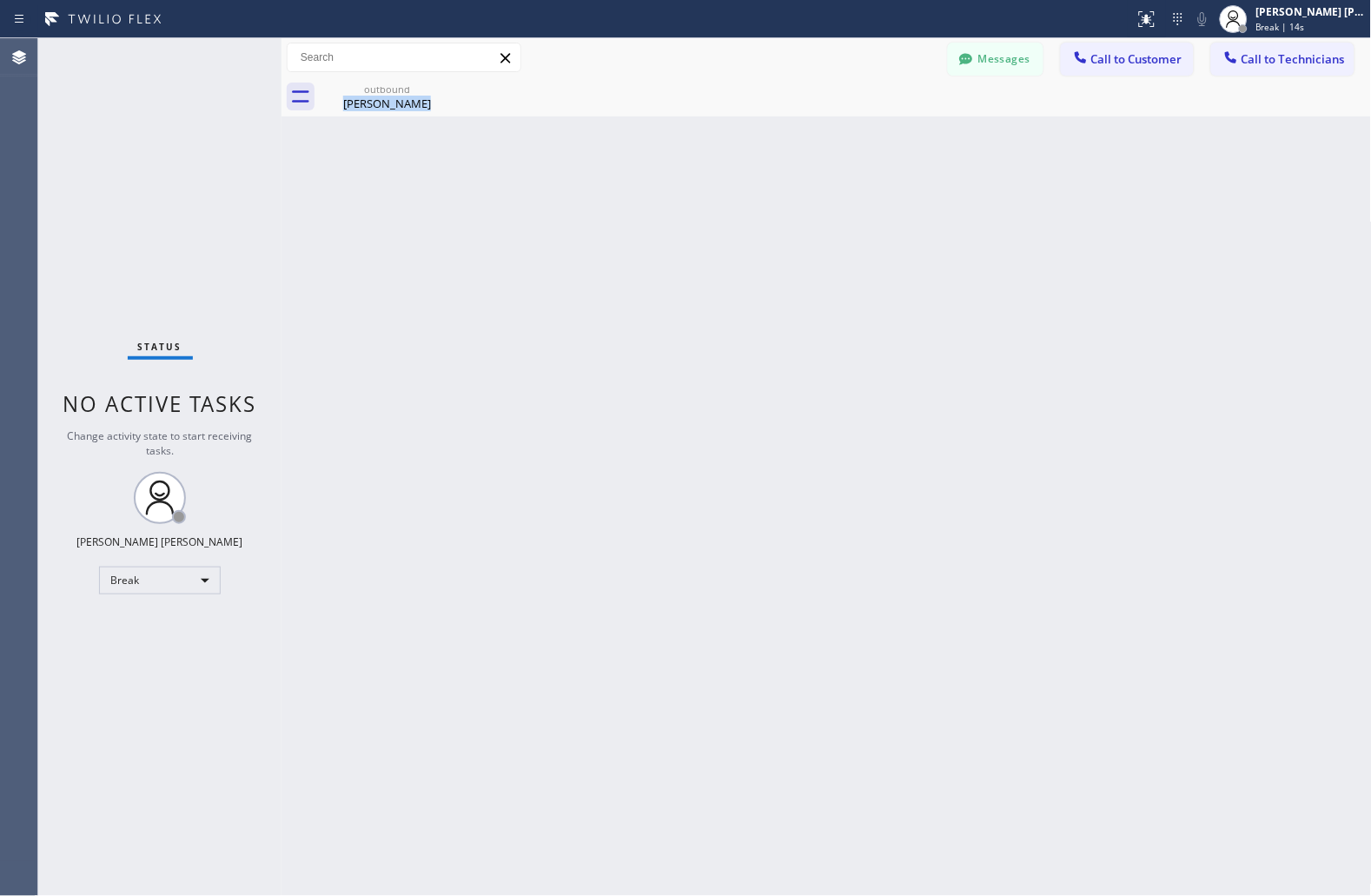
click at [663, 210] on div "Back to Dashboard Change Sender ID Customers Technicians JS [PERSON_NAME] [DATE…" at bounding box center [826, 467] width 1090 height 858
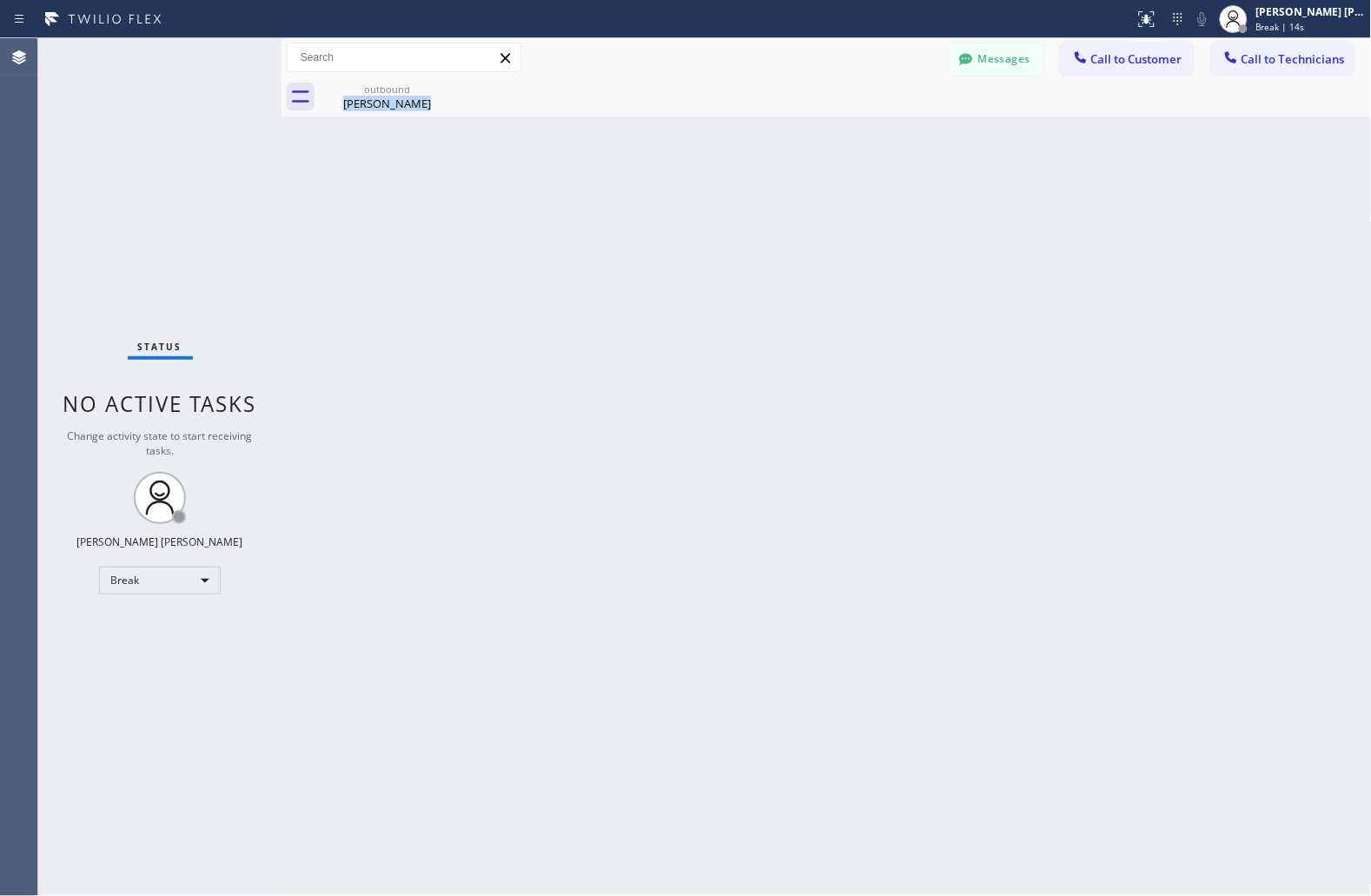
click at [663, 210] on div "Back to Dashboard Change Sender ID Customers Technicians JS [PERSON_NAME] [DATE…" at bounding box center [826, 467] width 1090 height 858
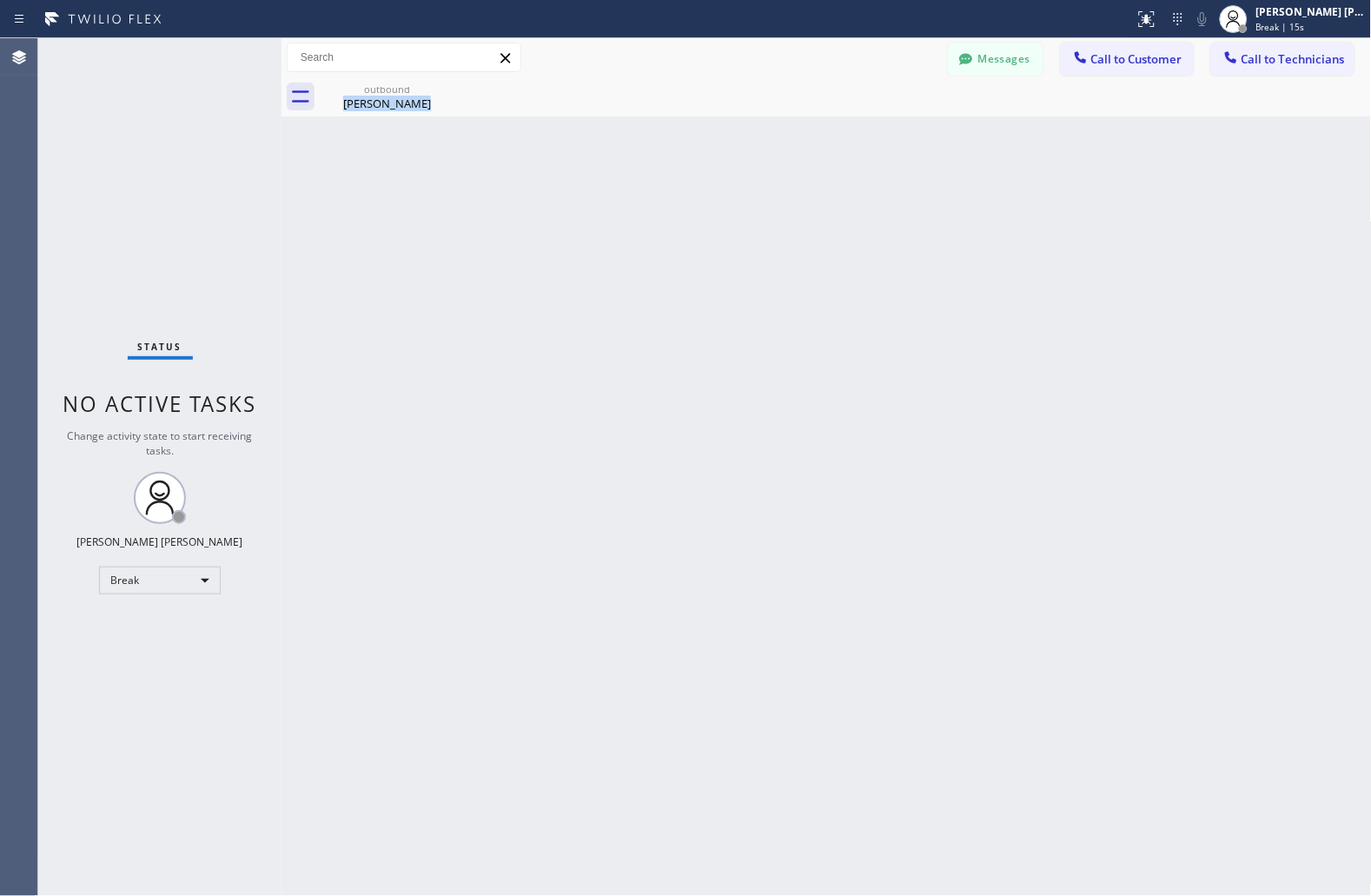
click at [663, 210] on div "Back to Dashboard Change Sender ID Customers Technicians JS [PERSON_NAME] [DATE…" at bounding box center [826, 467] width 1090 height 858
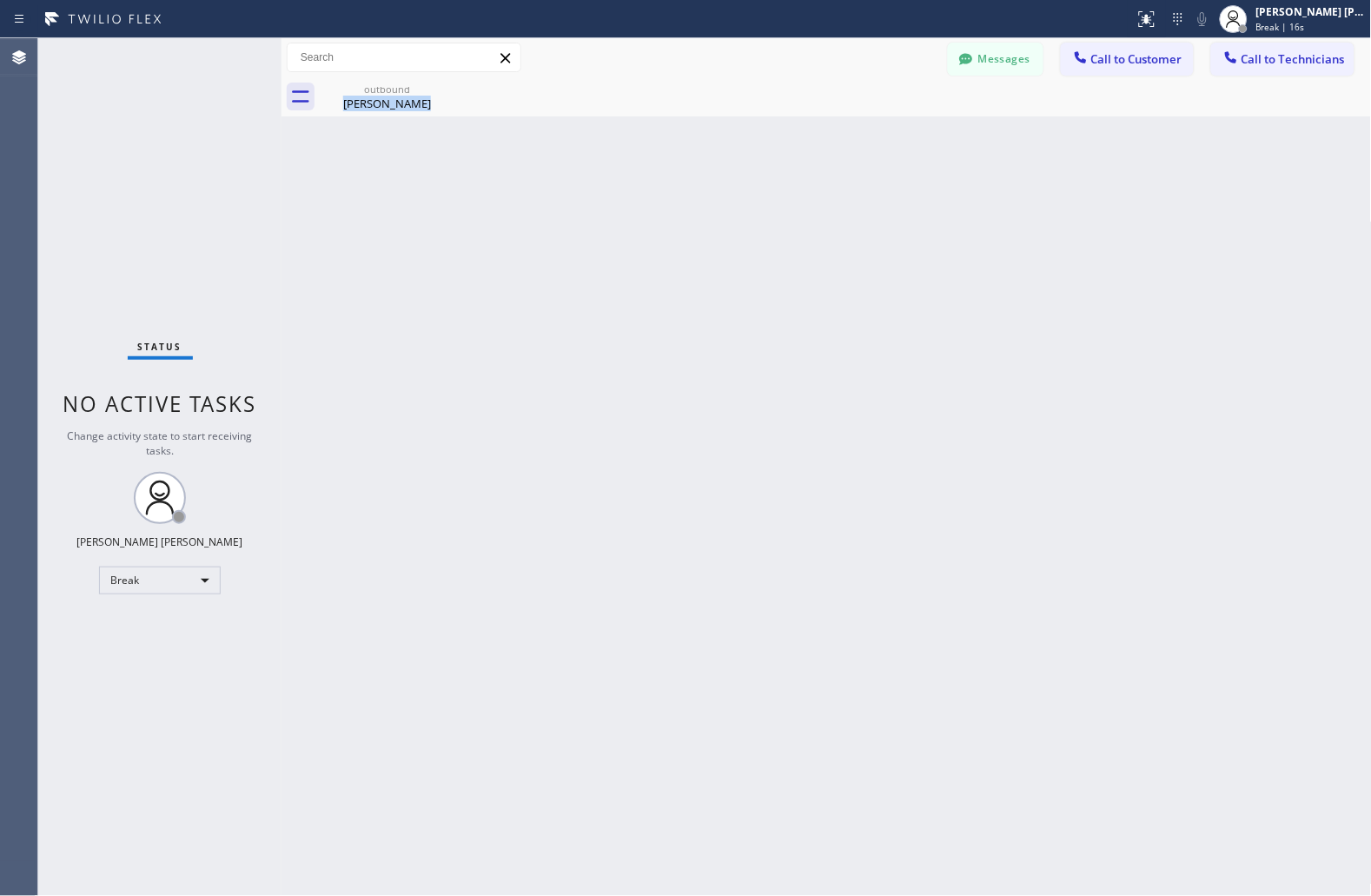
click at [663, 210] on div "Back to Dashboard Change Sender ID Customers Technicians JS [PERSON_NAME] [DATE…" at bounding box center [826, 467] width 1090 height 858
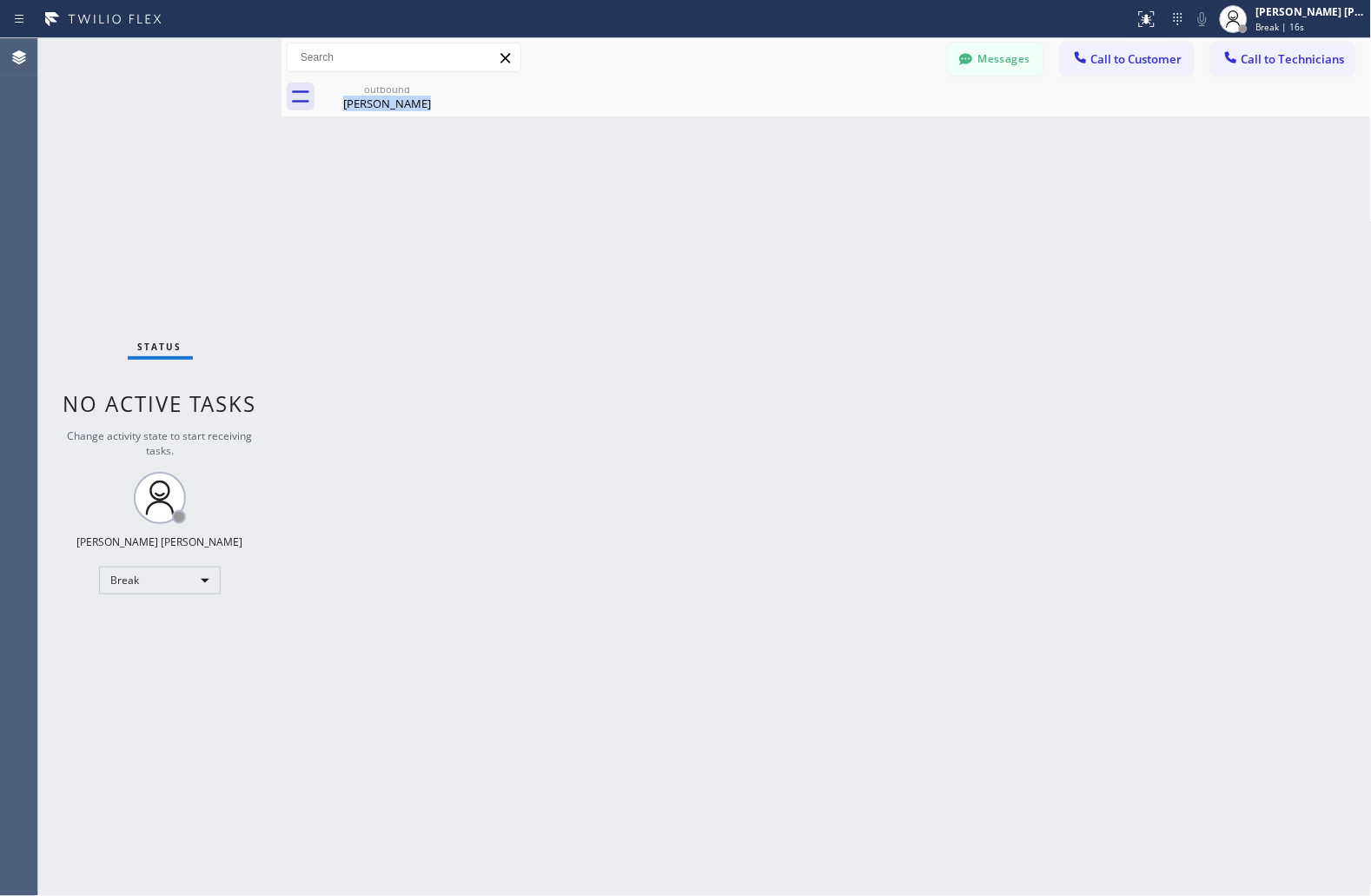
click at [663, 210] on div "Back to Dashboard Change Sender ID Customers Technicians JS [PERSON_NAME] [DATE…" at bounding box center [826, 467] width 1090 height 858
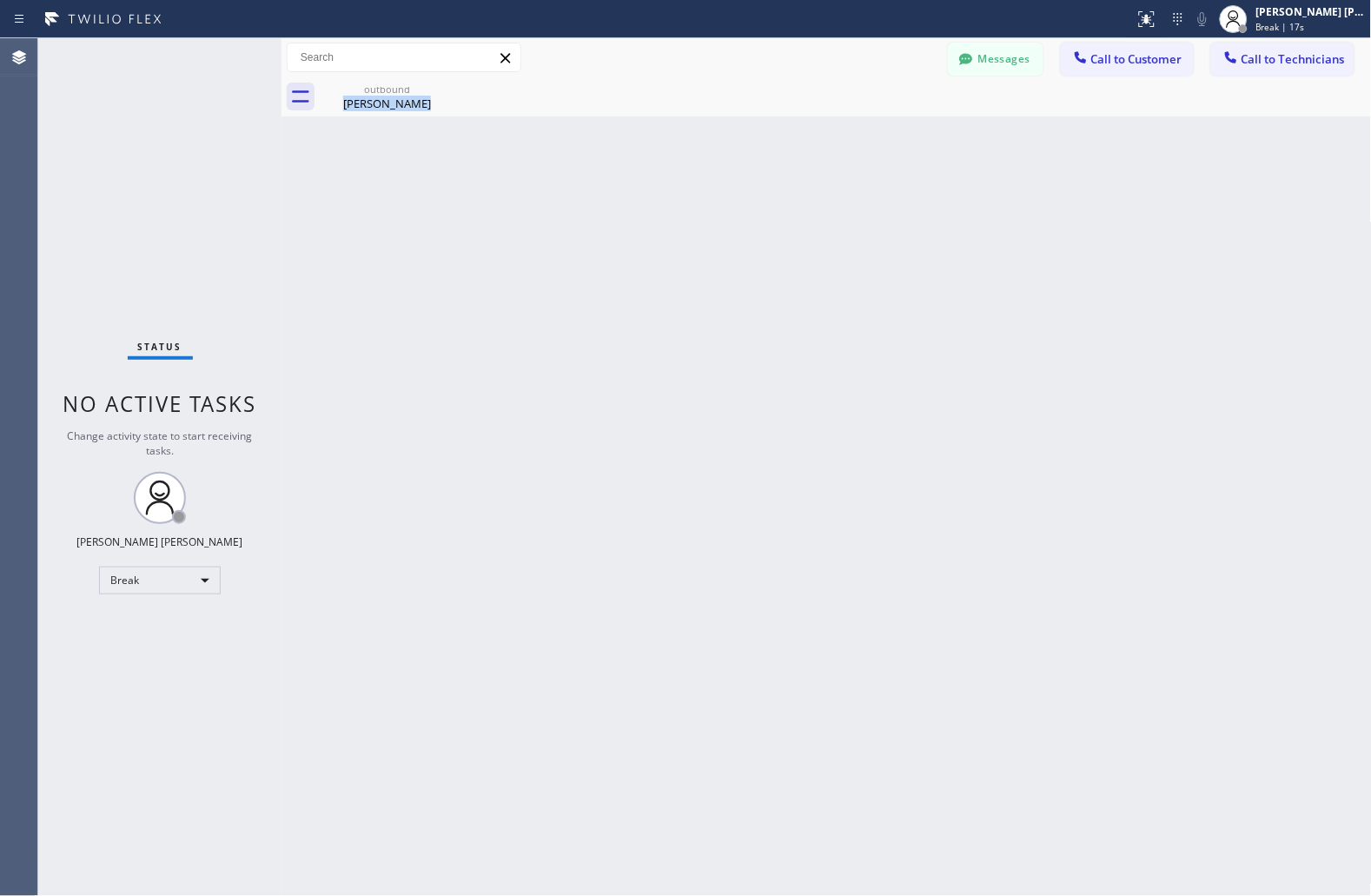
click at [663, 210] on div "Back to Dashboard Change Sender ID Customers Technicians JS [PERSON_NAME] [DATE…" at bounding box center [826, 467] width 1090 height 858
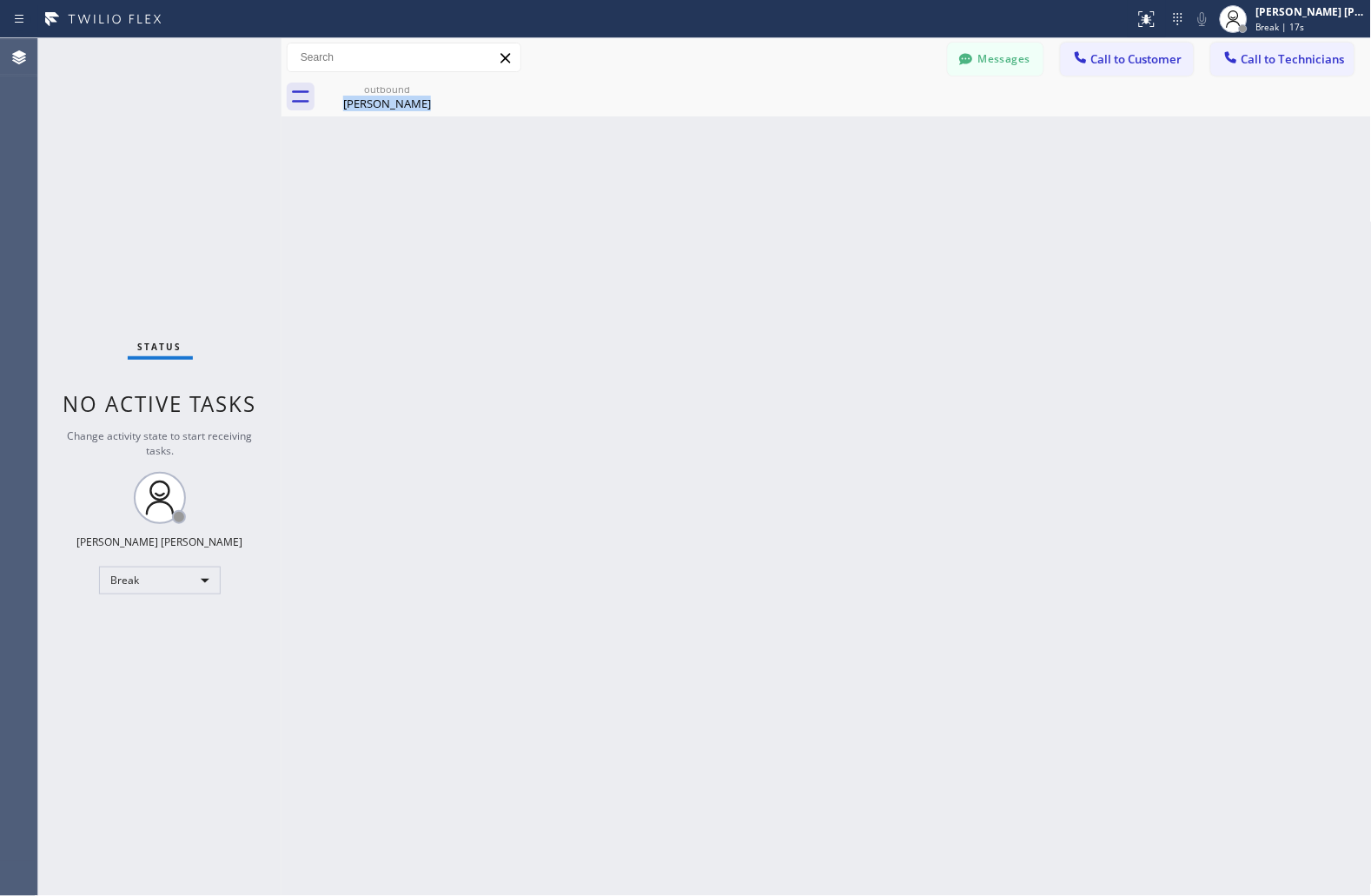
click at [663, 210] on div "Back to Dashboard Change Sender ID Customers Technicians JS [PERSON_NAME] [DATE…" at bounding box center [826, 467] width 1090 height 858
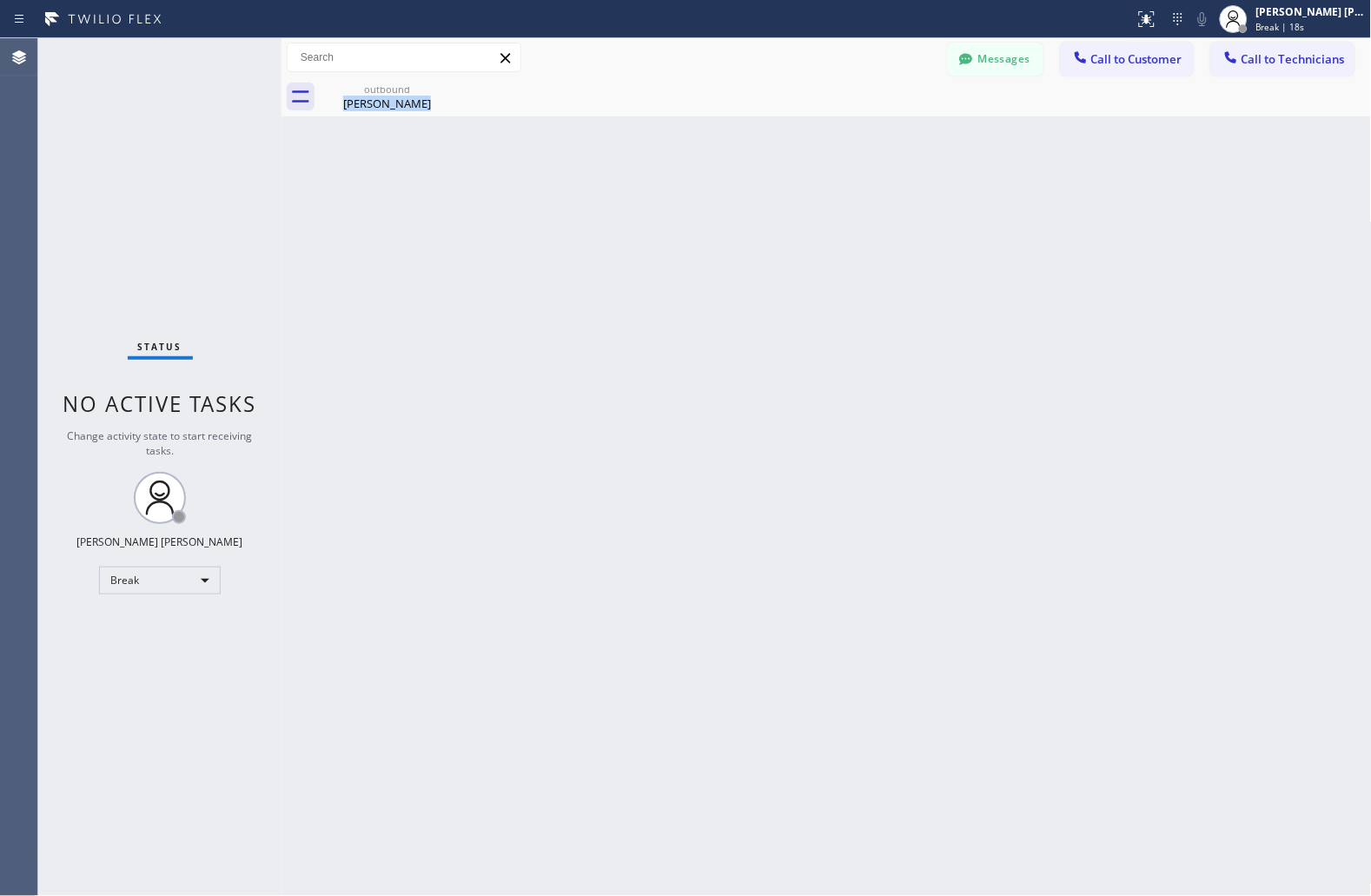
click at [663, 210] on div "Back to Dashboard Change Sender ID Customers Technicians JS [PERSON_NAME] [DATE…" at bounding box center [826, 467] width 1090 height 858
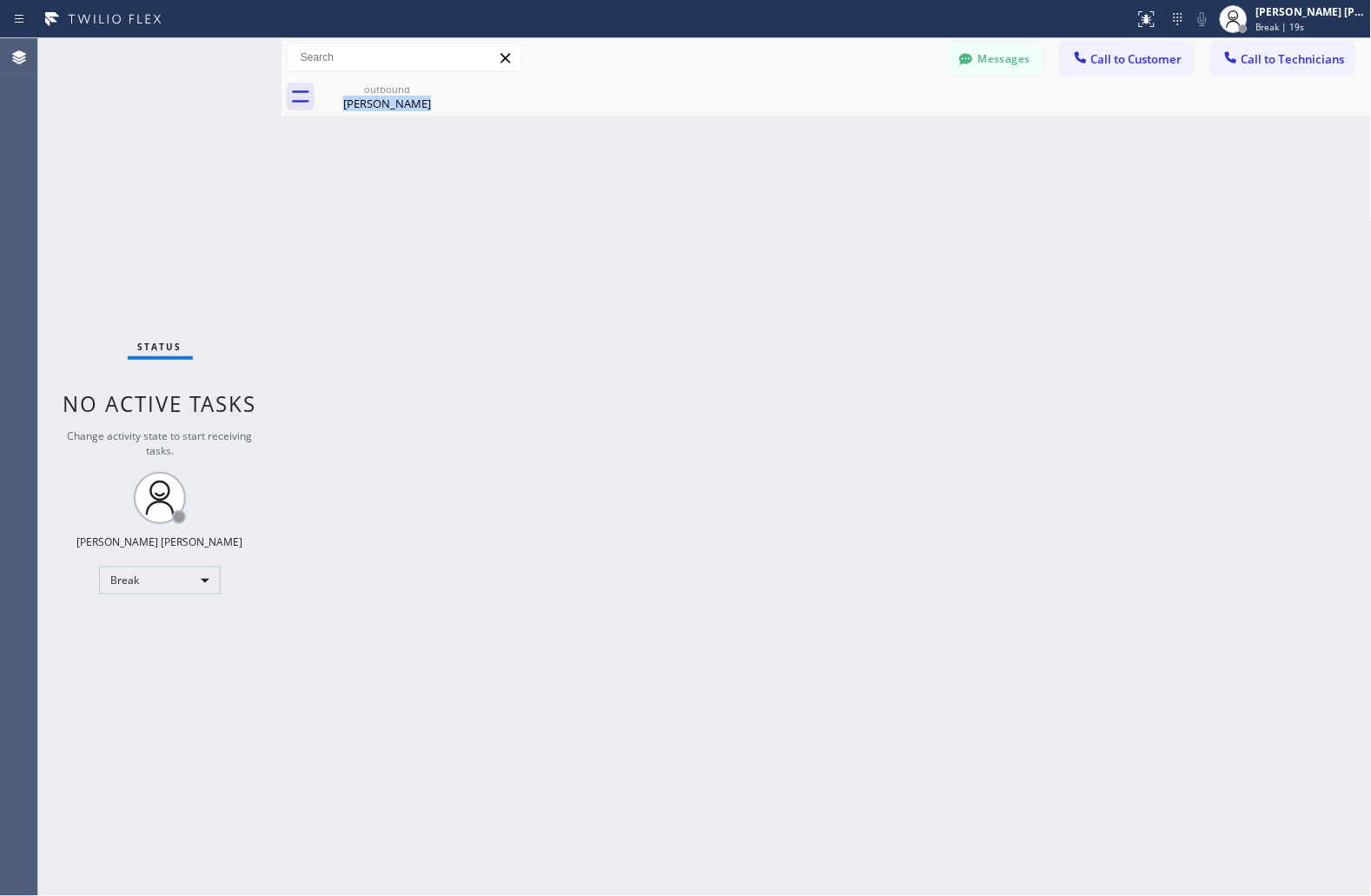
click at [663, 210] on div "Back to Dashboard Change Sender ID Customers Technicians JS [PERSON_NAME] [DATE…" at bounding box center [826, 467] width 1090 height 858
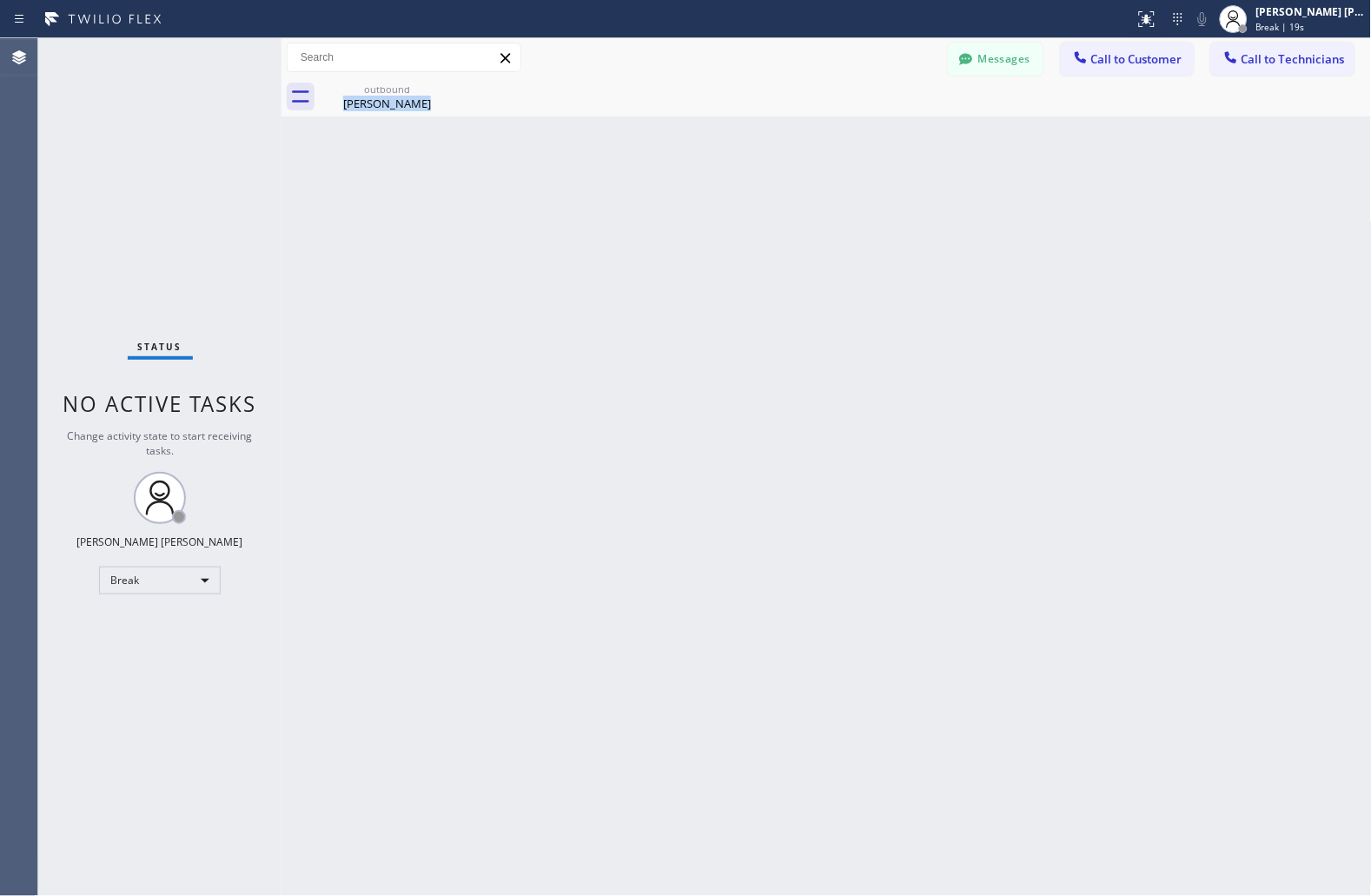
click at [663, 210] on div "Back to Dashboard Change Sender ID Customers Technicians JS [PERSON_NAME] [DATE…" at bounding box center [826, 467] width 1090 height 858
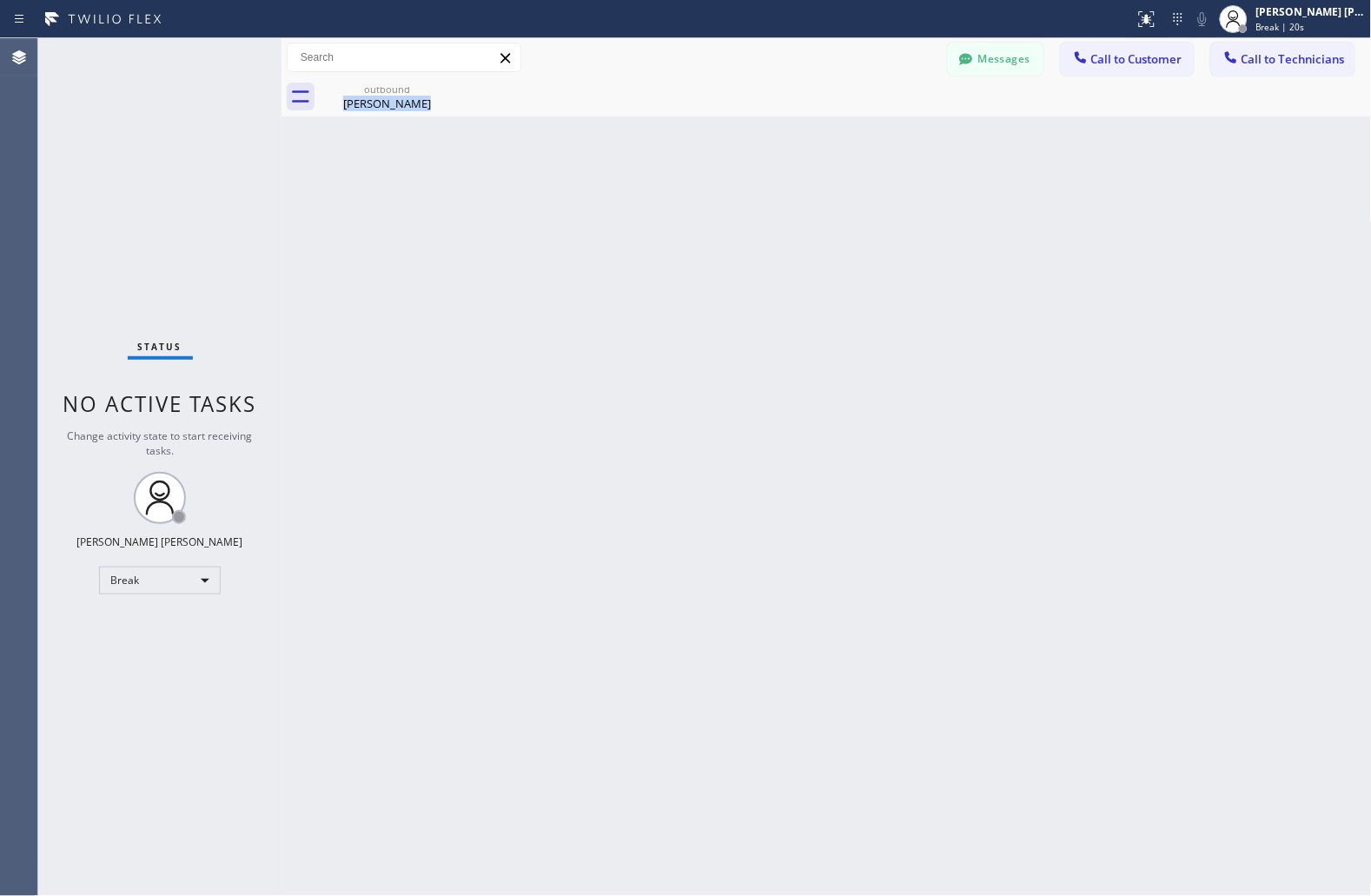
click at [663, 210] on div "Back to Dashboard Change Sender ID Customers Technicians JS [PERSON_NAME] [DATE…" at bounding box center [826, 467] width 1090 height 858
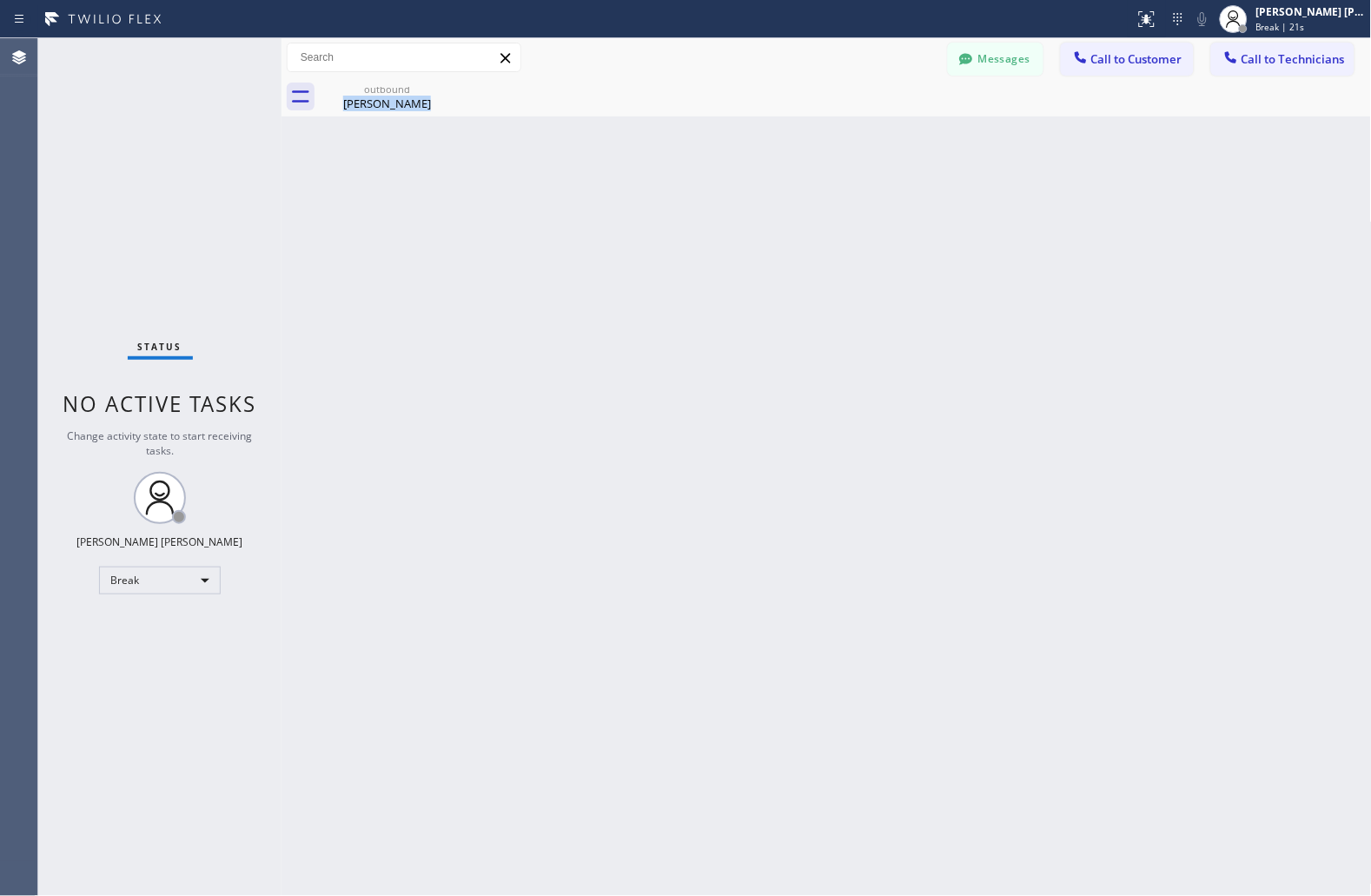
click at [663, 210] on div "Back to Dashboard Change Sender ID Customers Technicians JS [PERSON_NAME] [DATE…" at bounding box center [826, 467] width 1090 height 858
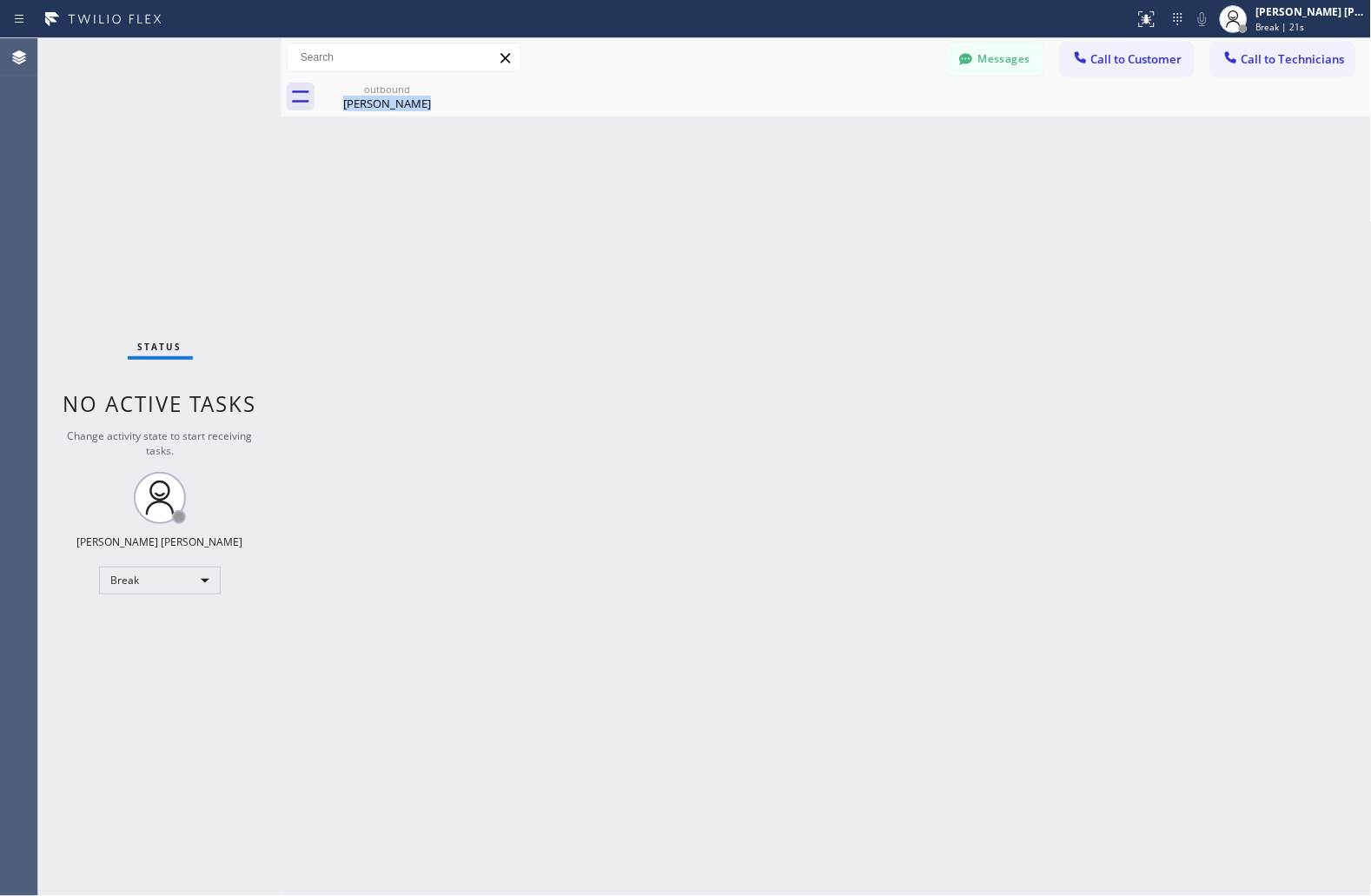
click at [663, 210] on div "Back to Dashboard Change Sender ID Customers Technicians JS [PERSON_NAME] [DATE…" at bounding box center [826, 467] width 1090 height 858
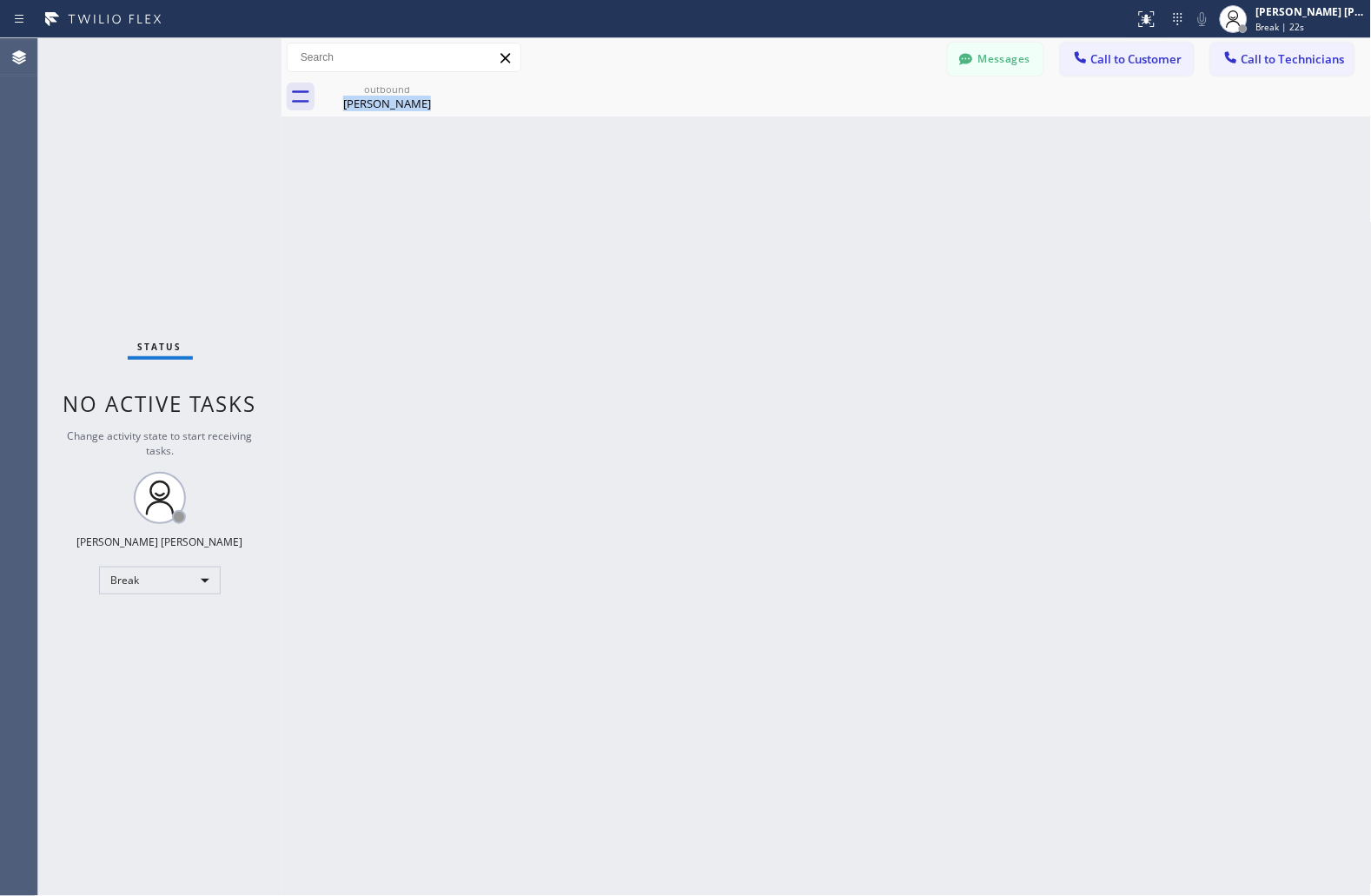
click at [663, 210] on div "Back to Dashboard Change Sender ID Customers Technicians JS [PERSON_NAME] [DATE…" at bounding box center [826, 467] width 1090 height 858
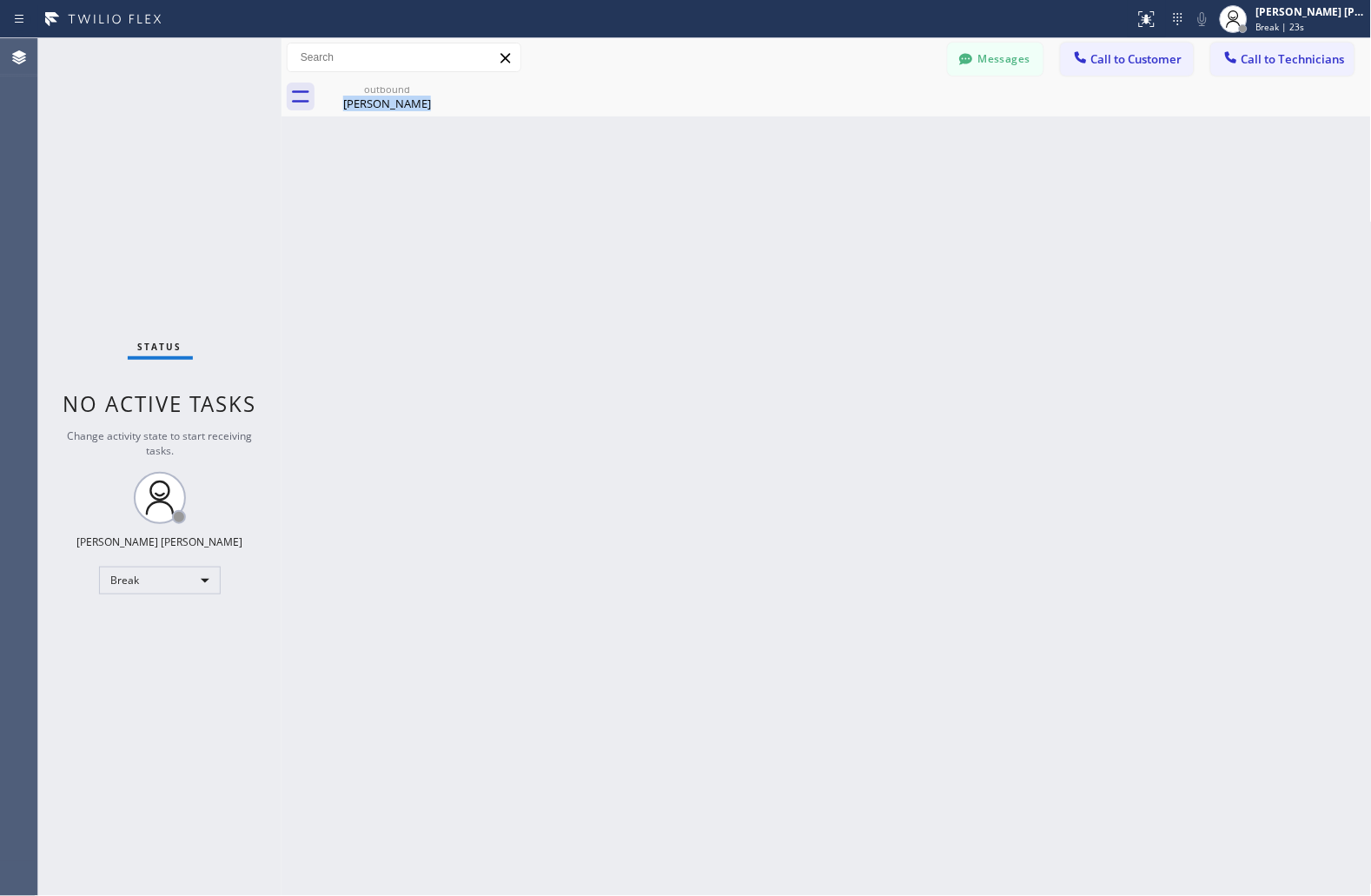
click at [663, 210] on div "Back to Dashboard Change Sender ID Customers Technicians JS [PERSON_NAME] [DATE…" at bounding box center [826, 467] width 1090 height 858
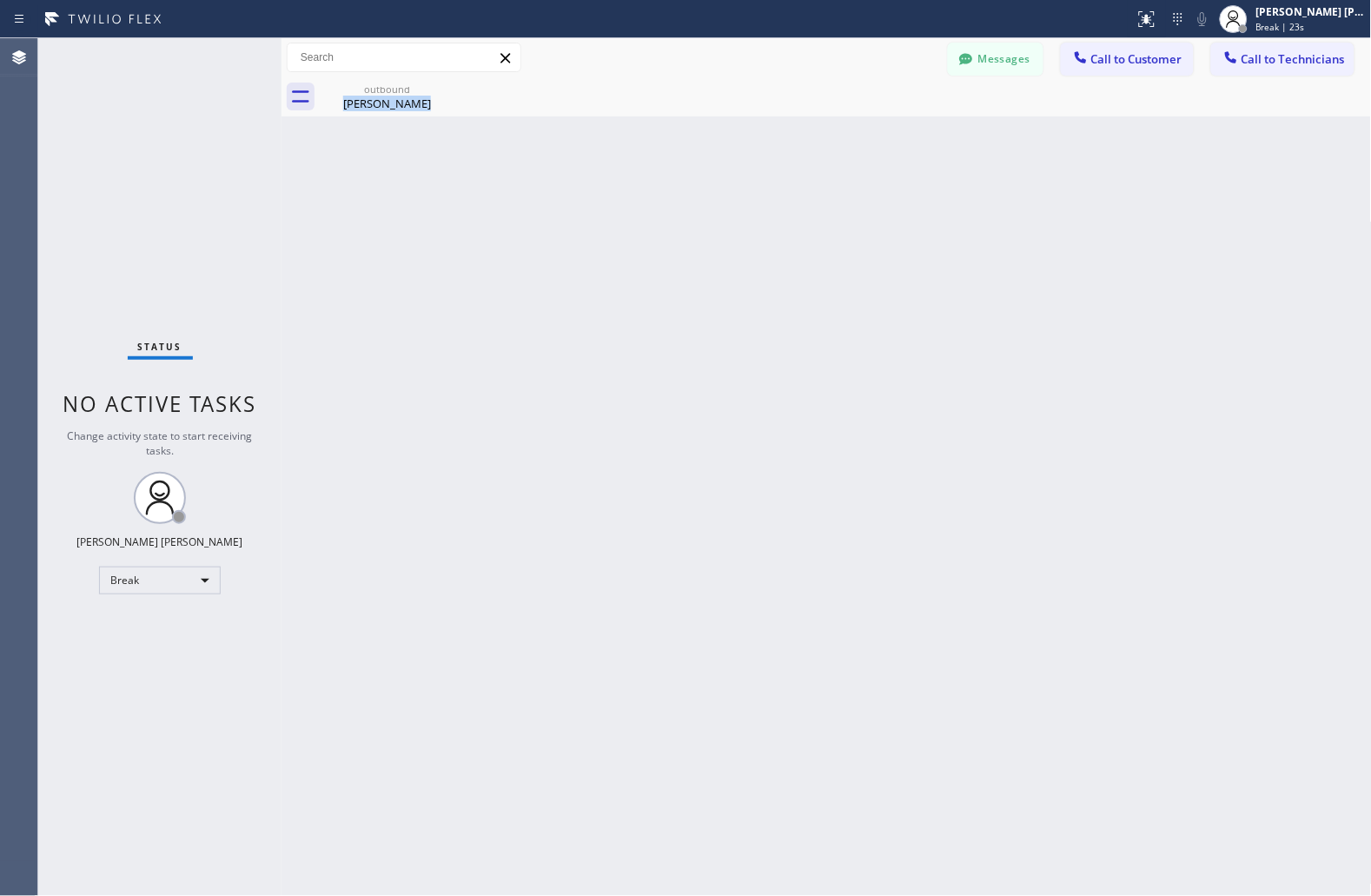
click at [663, 210] on div "Back to Dashboard Change Sender ID Customers Technicians JS [PERSON_NAME] [DATE…" at bounding box center [826, 467] width 1090 height 858
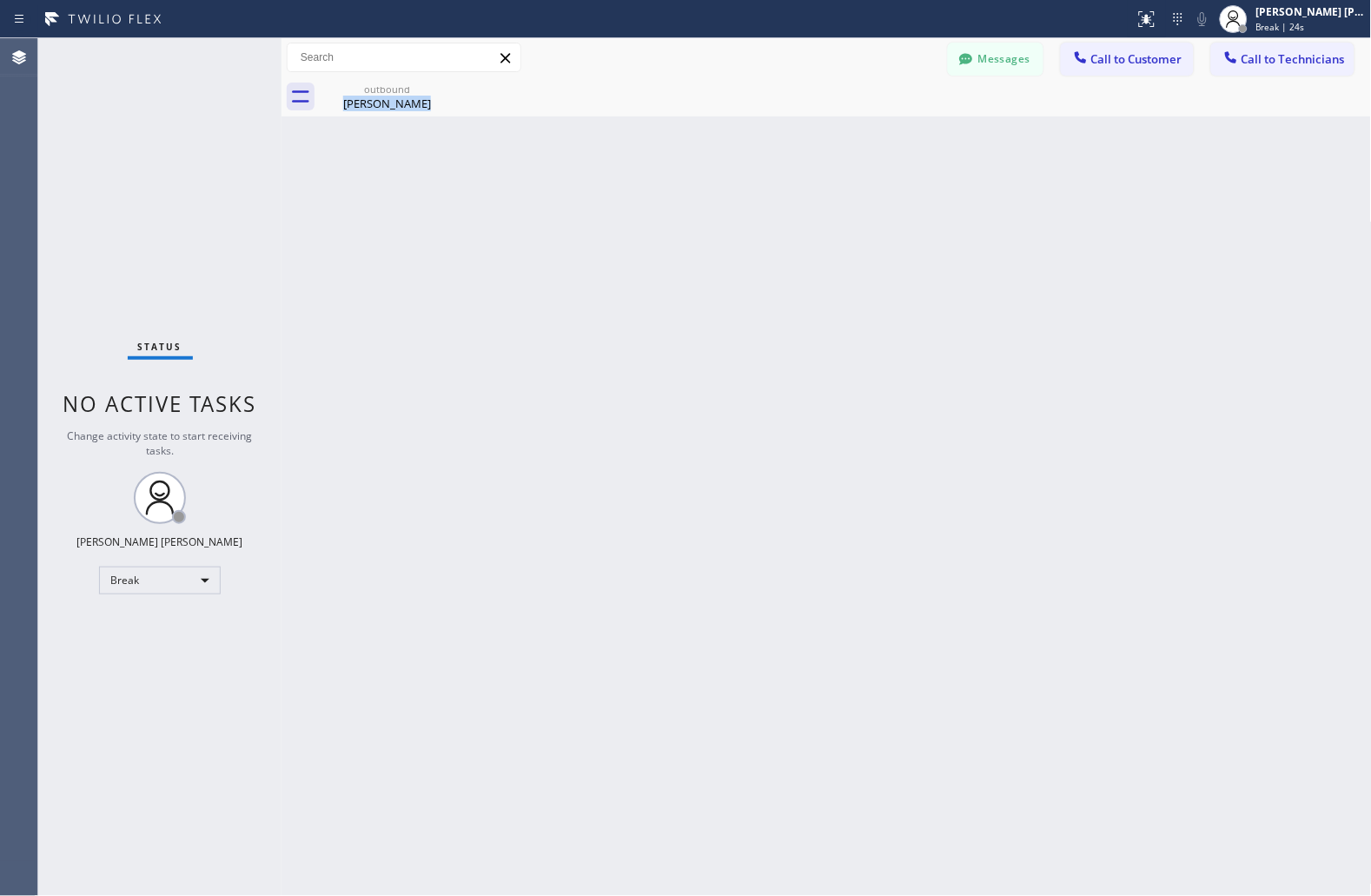
click at [663, 210] on div "Back to Dashboard Change Sender ID Customers Technicians JS [PERSON_NAME] [DATE…" at bounding box center [826, 467] width 1090 height 858
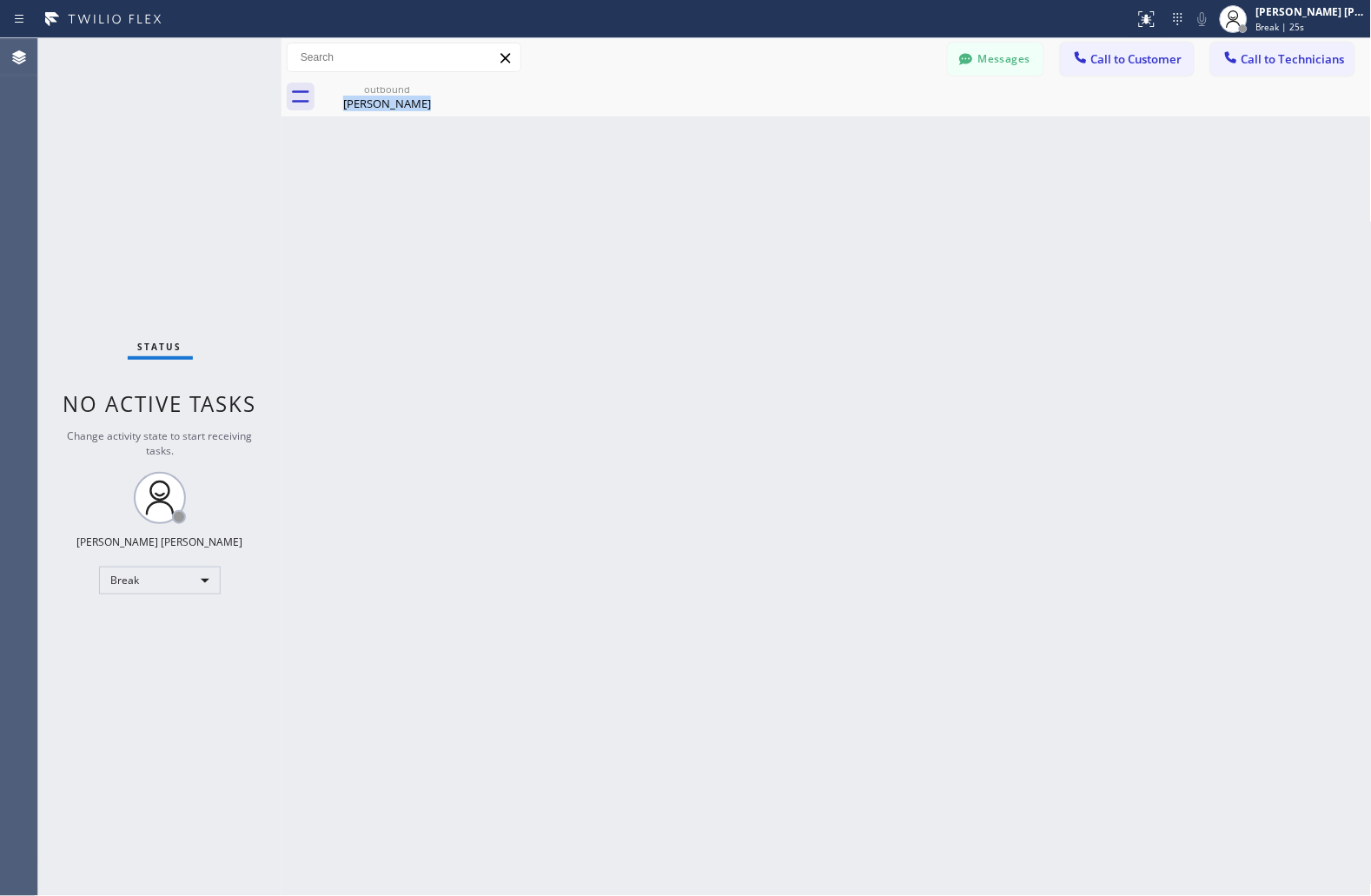
click at [663, 210] on div "Back to Dashboard Change Sender ID Customers Technicians JS [PERSON_NAME] [DATE…" at bounding box center [826, 467] width 1090 height 858
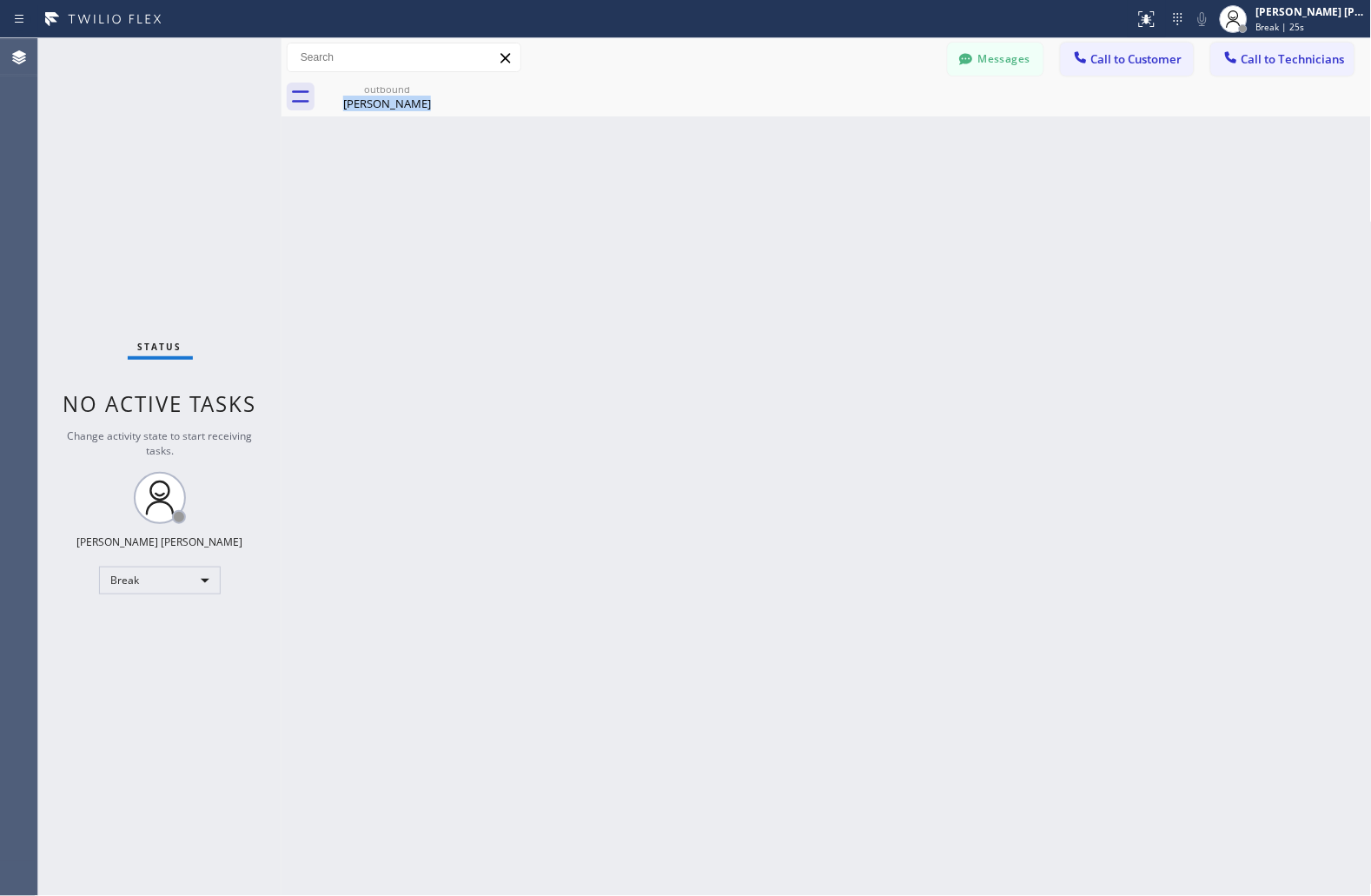
click at [663, 210] on div "Back to Dashboard Change Sender ID Customers Technicians JS [PERSON_NAME] [DATE…" at bounding box center [826, 467] width 1090 height 858
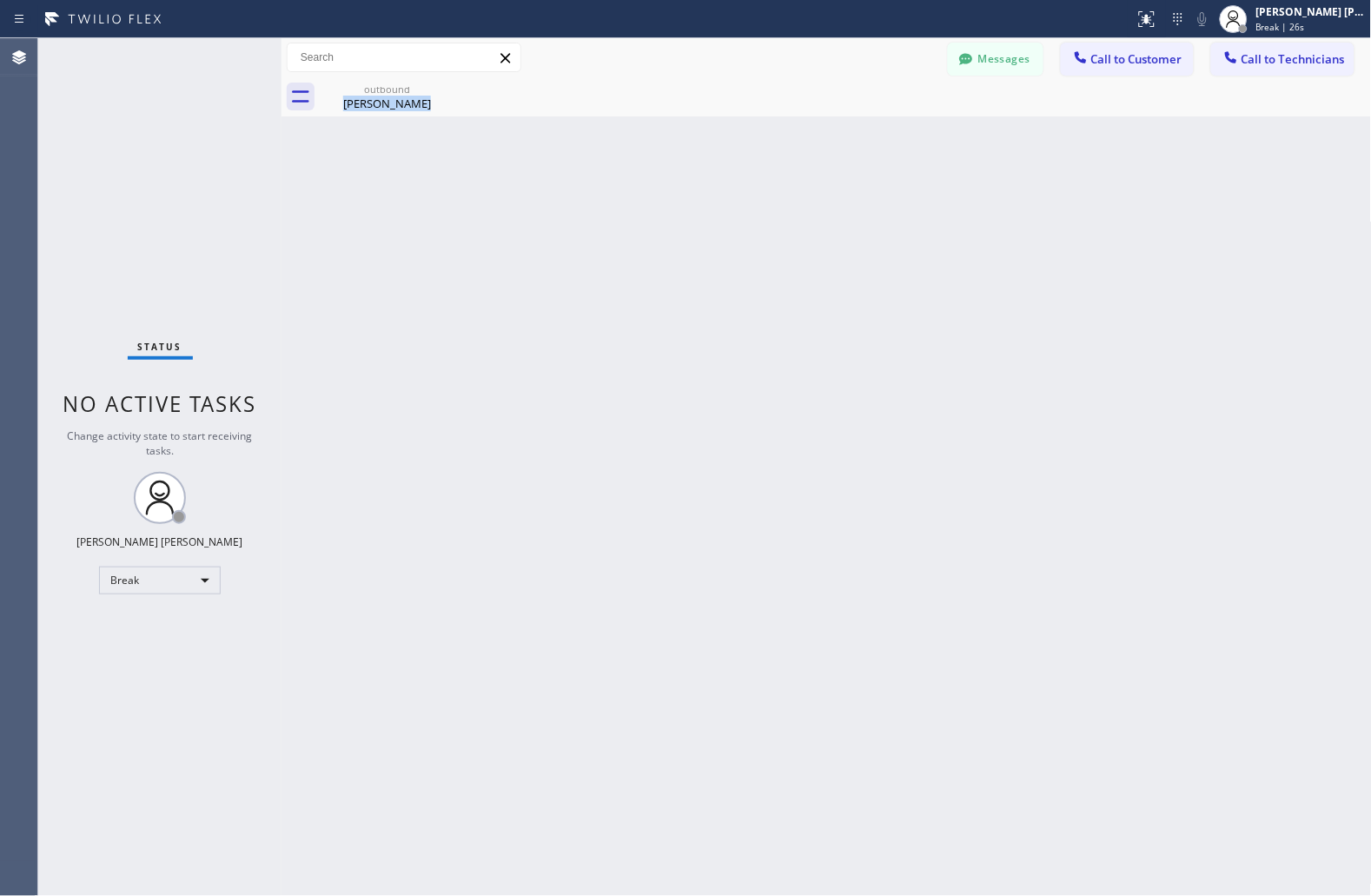
click at [663, 210] on div "Back to Dashboard Change Sender ID Customers Technicians JS [PERSON_NAME] [DATE…" at bounding box center [826, 467] width 1090 height 858
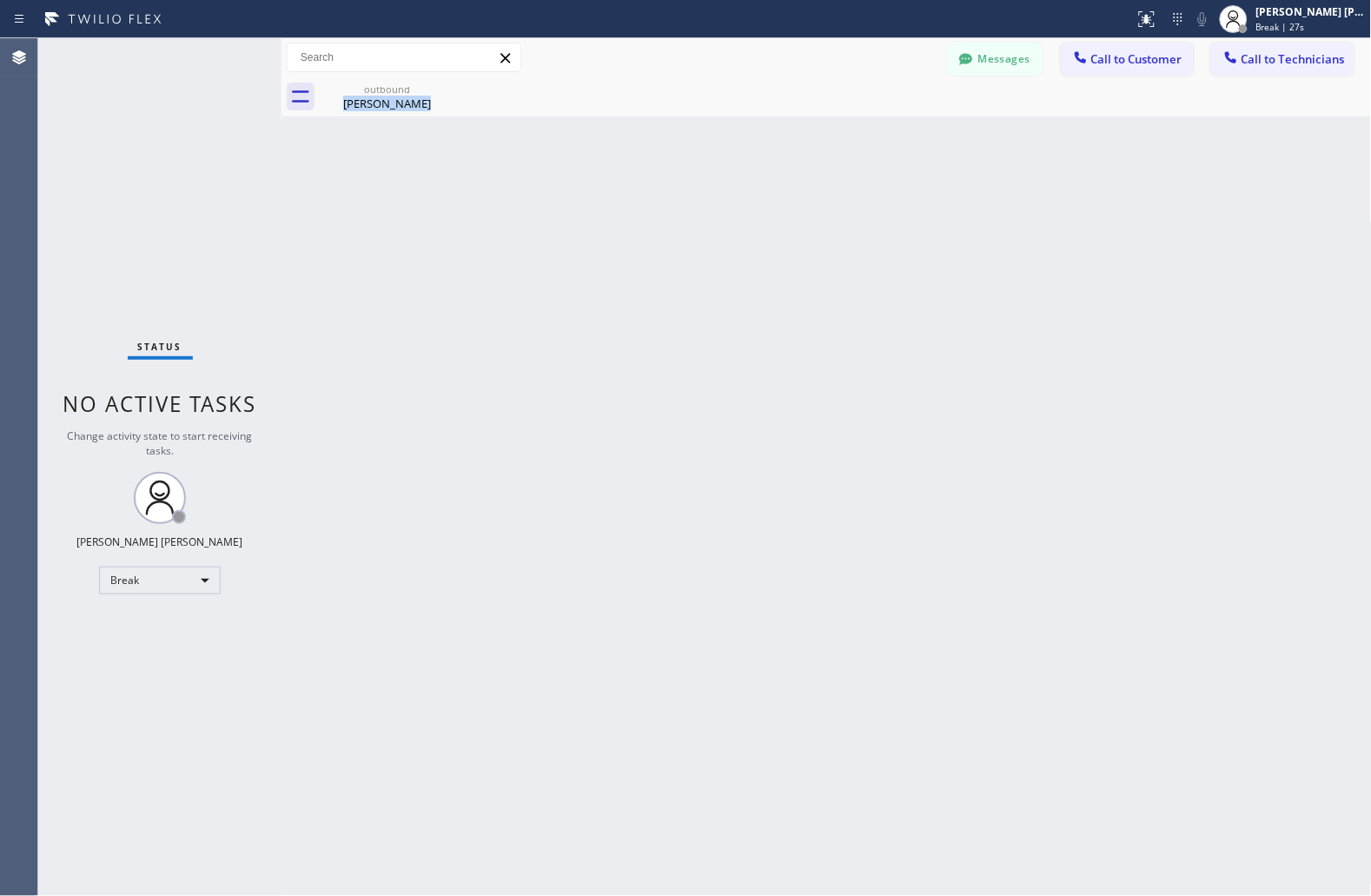
click at [663, 210] on div "Back to Dashboard Change Sender ID Customers Technicians JS [PERSON_NAME] [DATE…" at bounding box center [826, 467] width 1090 height 858
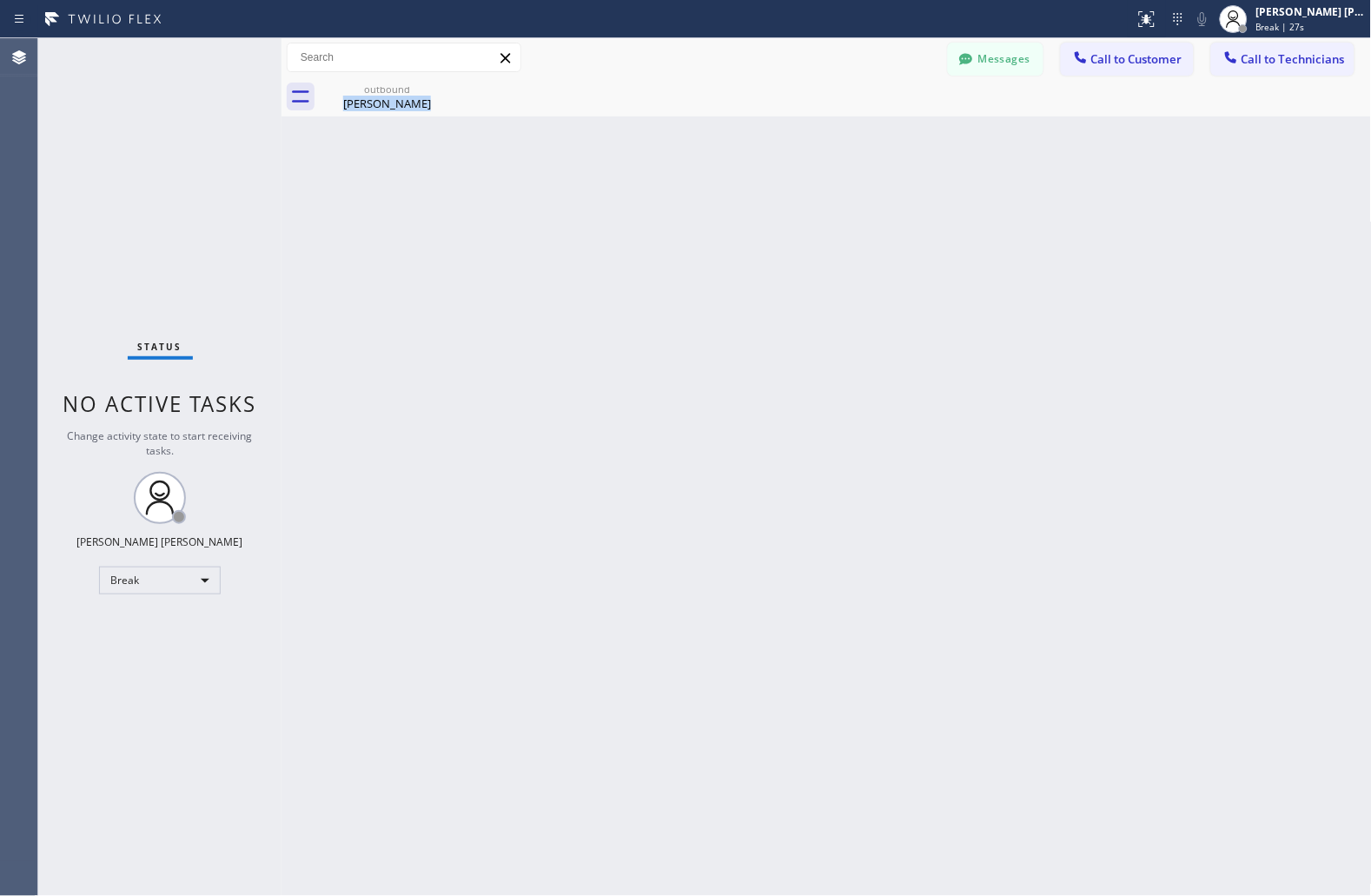
click at [663, 210] on div "Back to Dashboard Change Sender ID Customers Technicians JS [PERSON_NAME] [DATE…" at bounding box center [826, 467] width 1090 height 858
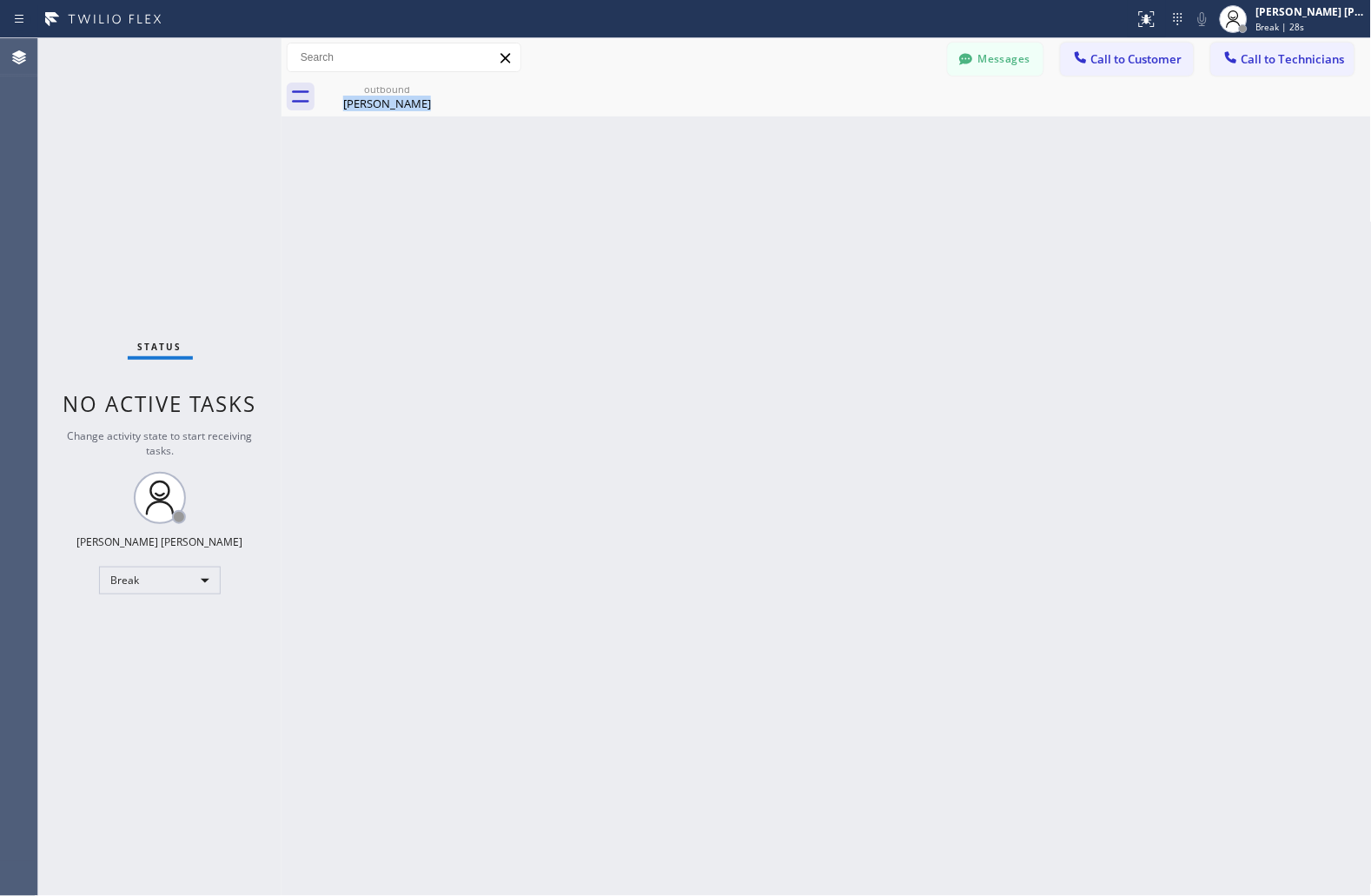
click at [663, 210] on div "Back to Dashboard Change Sender ID Customers Technicians JS [PERSON_NAME] [DATE…" at bounding box center [826, 467] width 1090 height 858
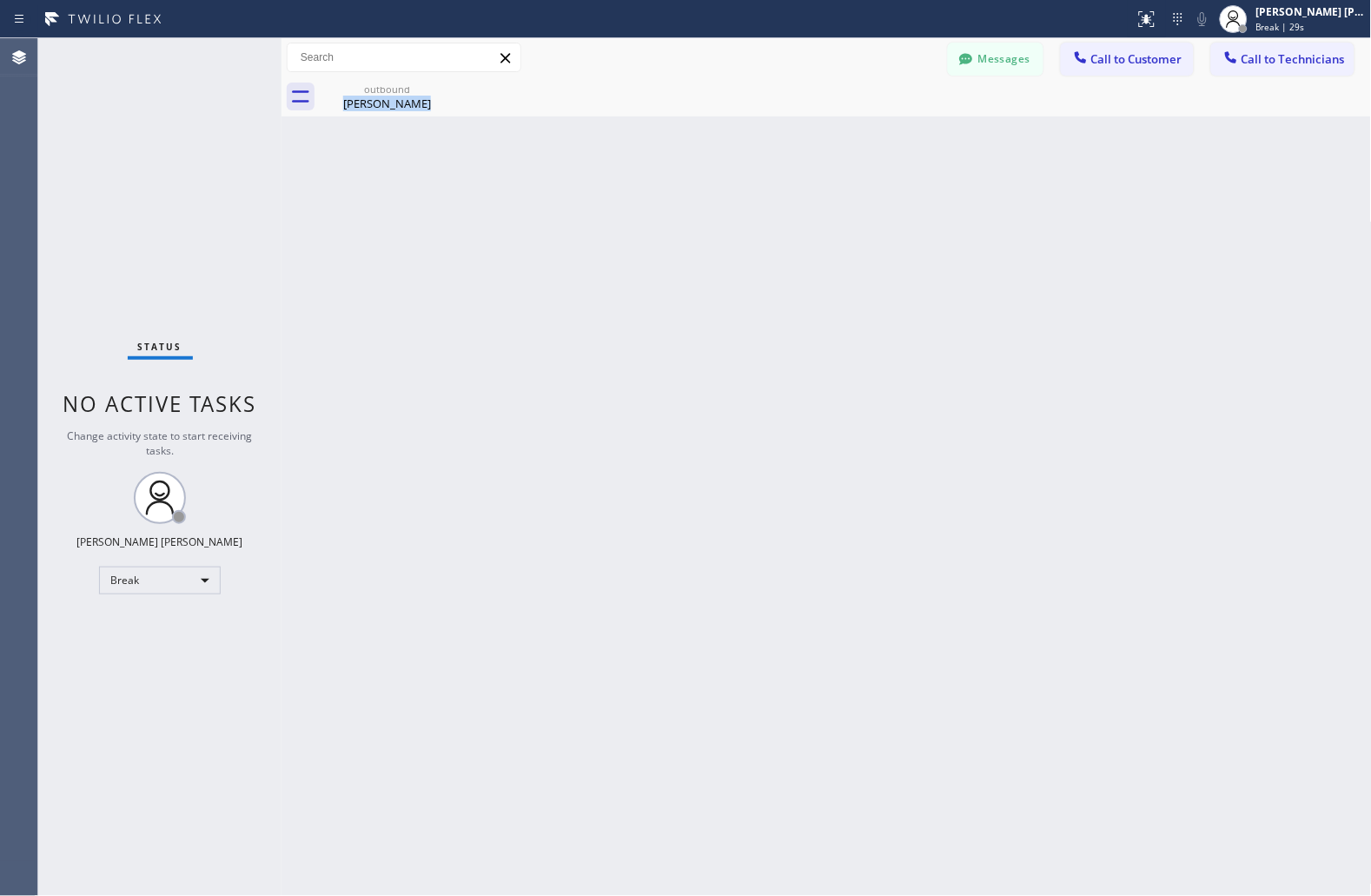
click at [663, 210] on div "Back to Dashboard Change Sender ID Customers Technicians JS [PERSON_NAME] [DATE…" at bounding box center [826, 467] width 1090 height 858
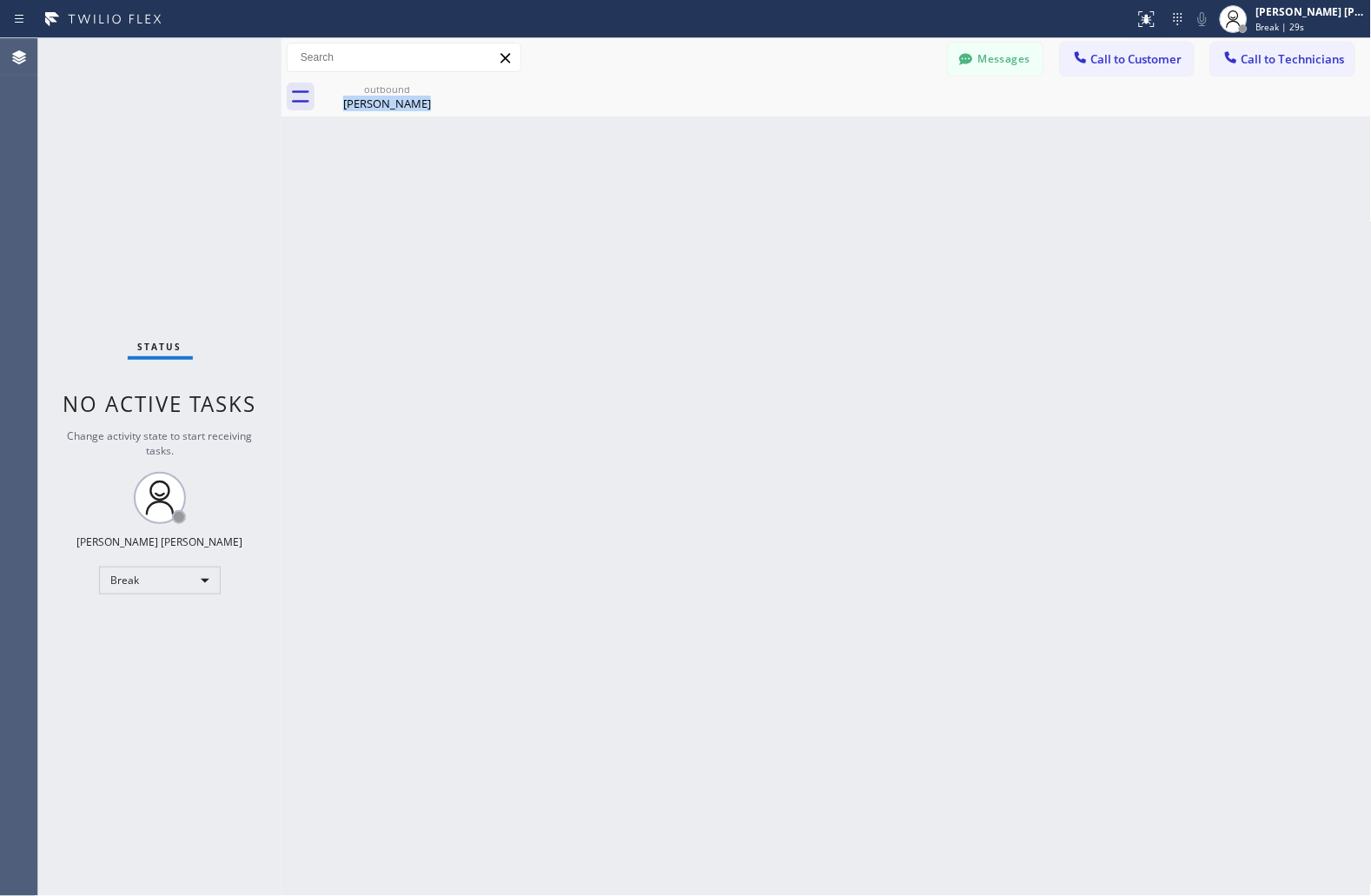
click at [663, 210] on div "Back to Dashboard Change Sender ID Customers Technicians JS [PERSON_NAME] [DATE…" at bounding box center [826, 467] width 1090 height 858
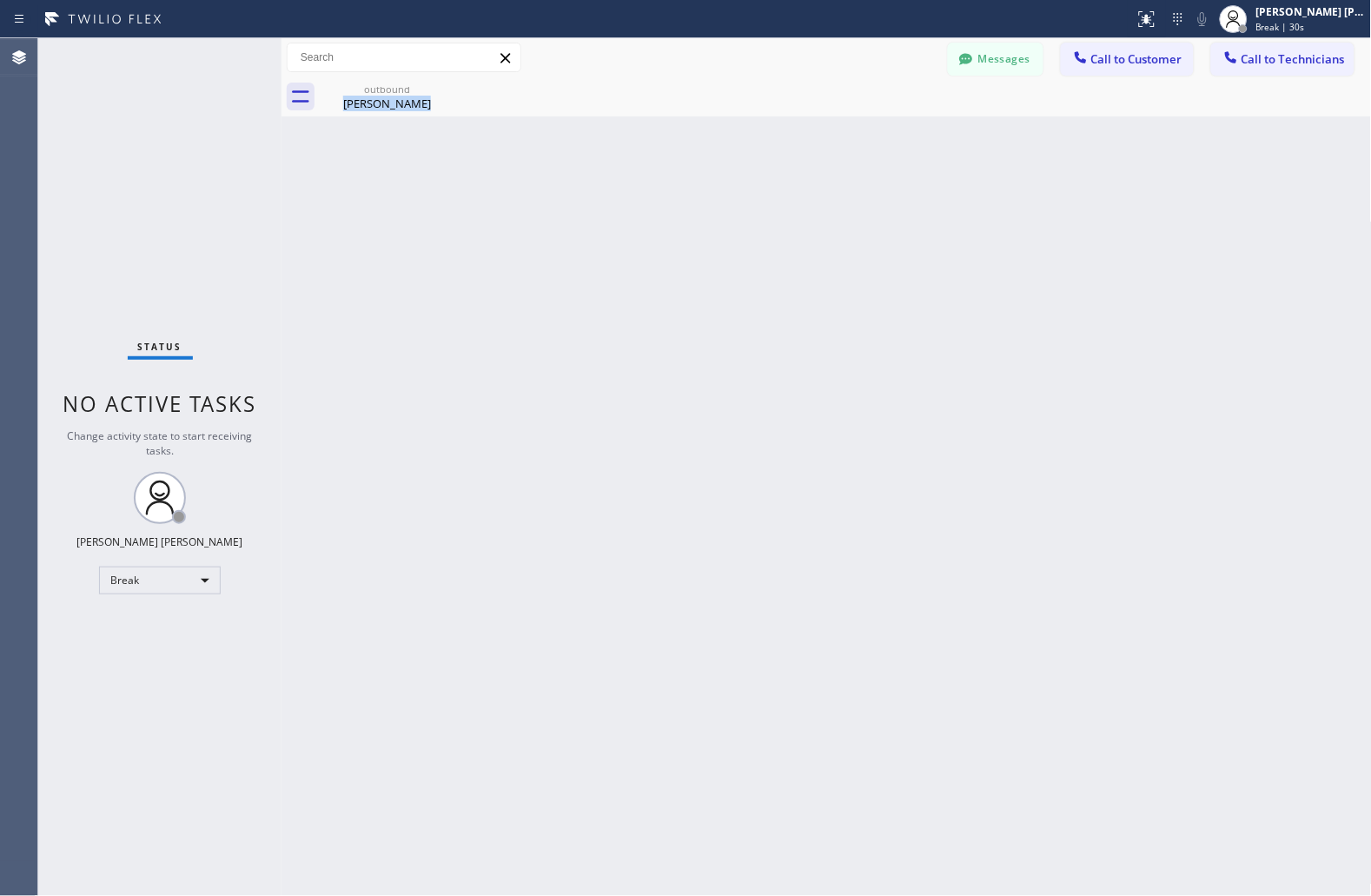
click at [663, 210] on div "Back to Dashboard Change Sender ID Customers Technicians JS [PERSON_NAME] [DATE…" at bounding box center [826, 467] width 1090 height 858
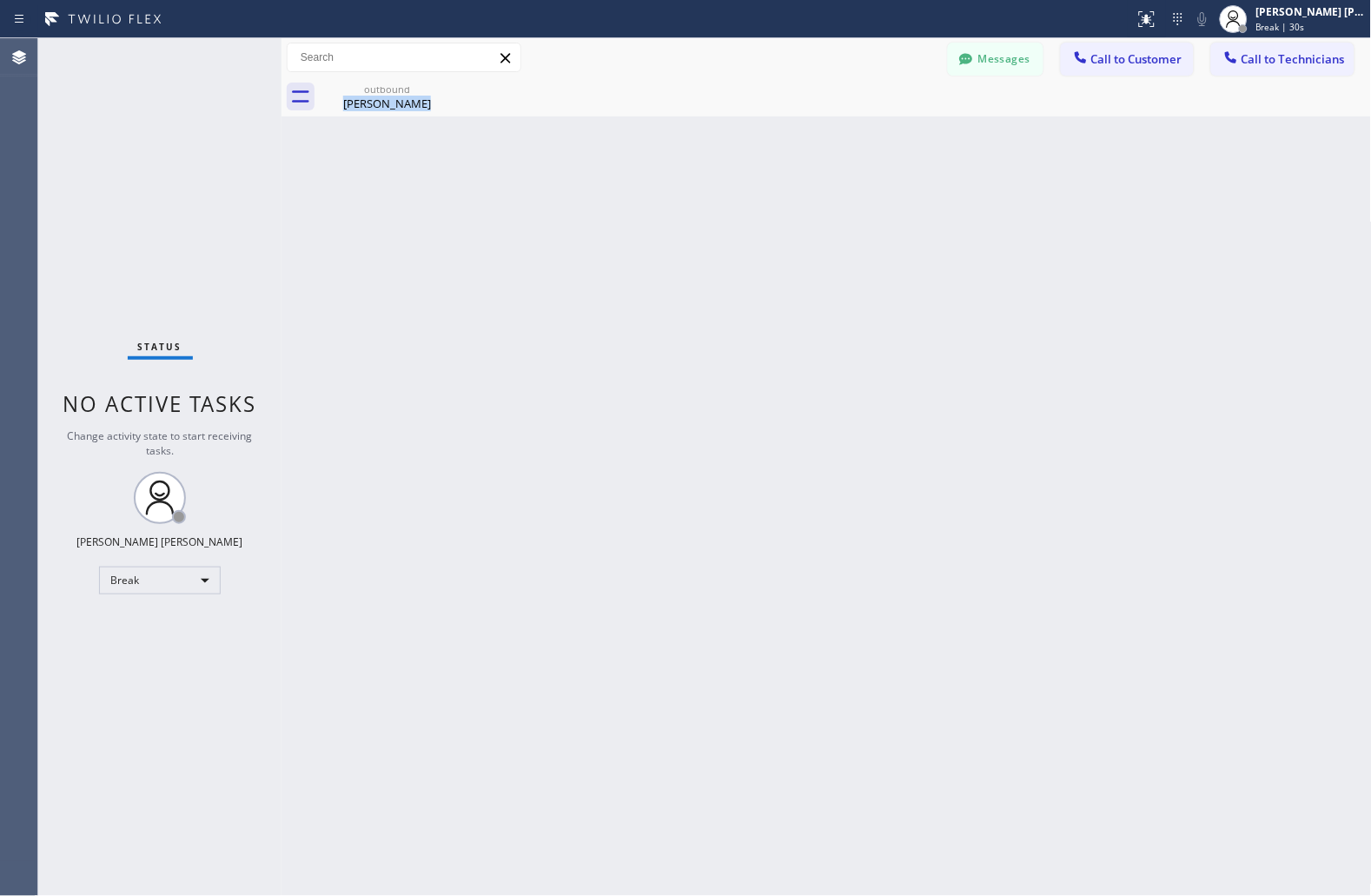
click at [663, 210] on div "Back to Dashboard Change Sender ID Customers Technicians JS [PERSON_NAME] [DATE…" at bounding box center [826, 467] width 1090 height 858
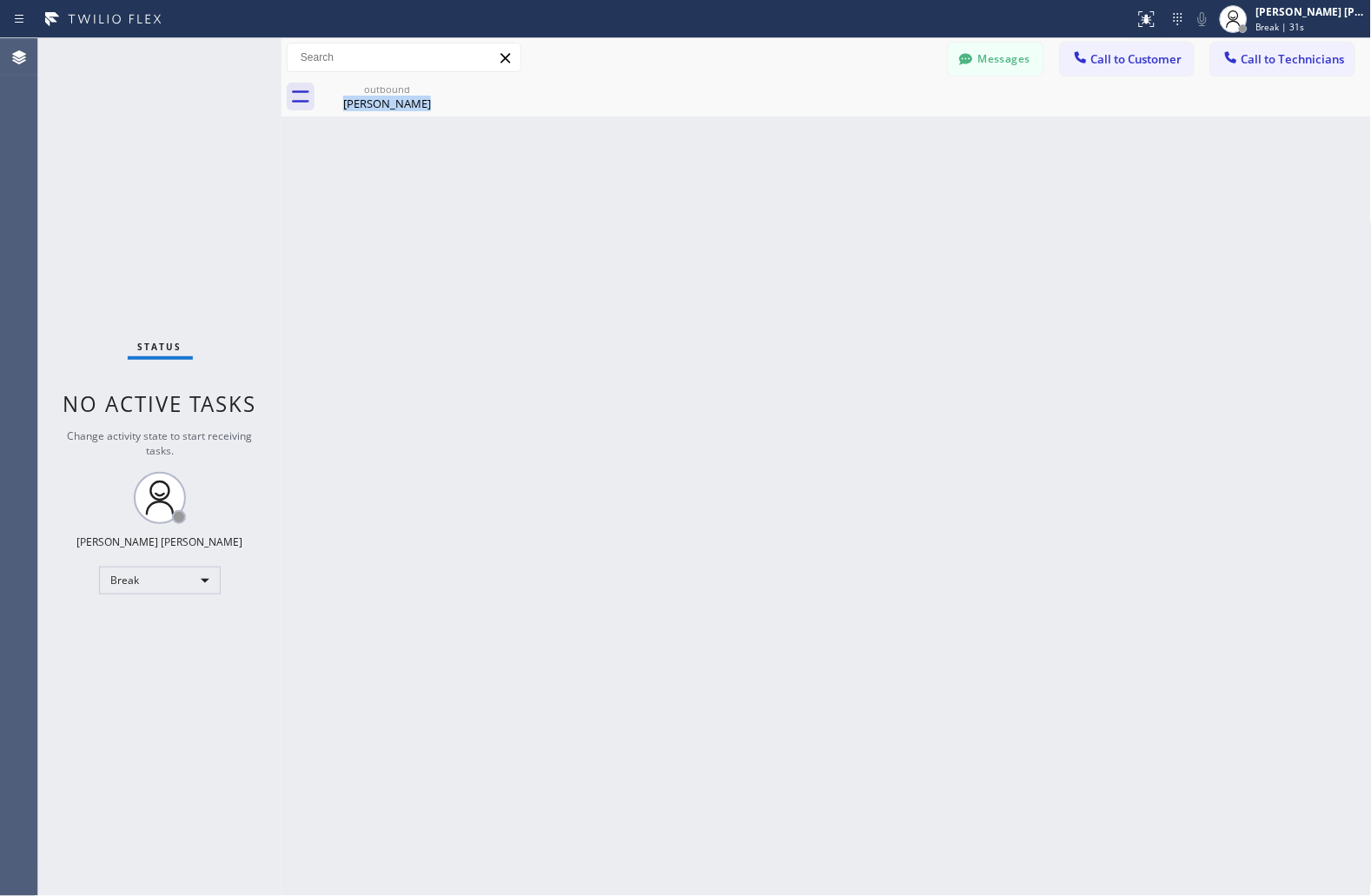
click at [663, 210] on div "Back to Dashboard Change Sender ID Customers Technicians JS [PERSON_NAME] [DATE…" at bounding box center [826, 467] width 1090 height 858
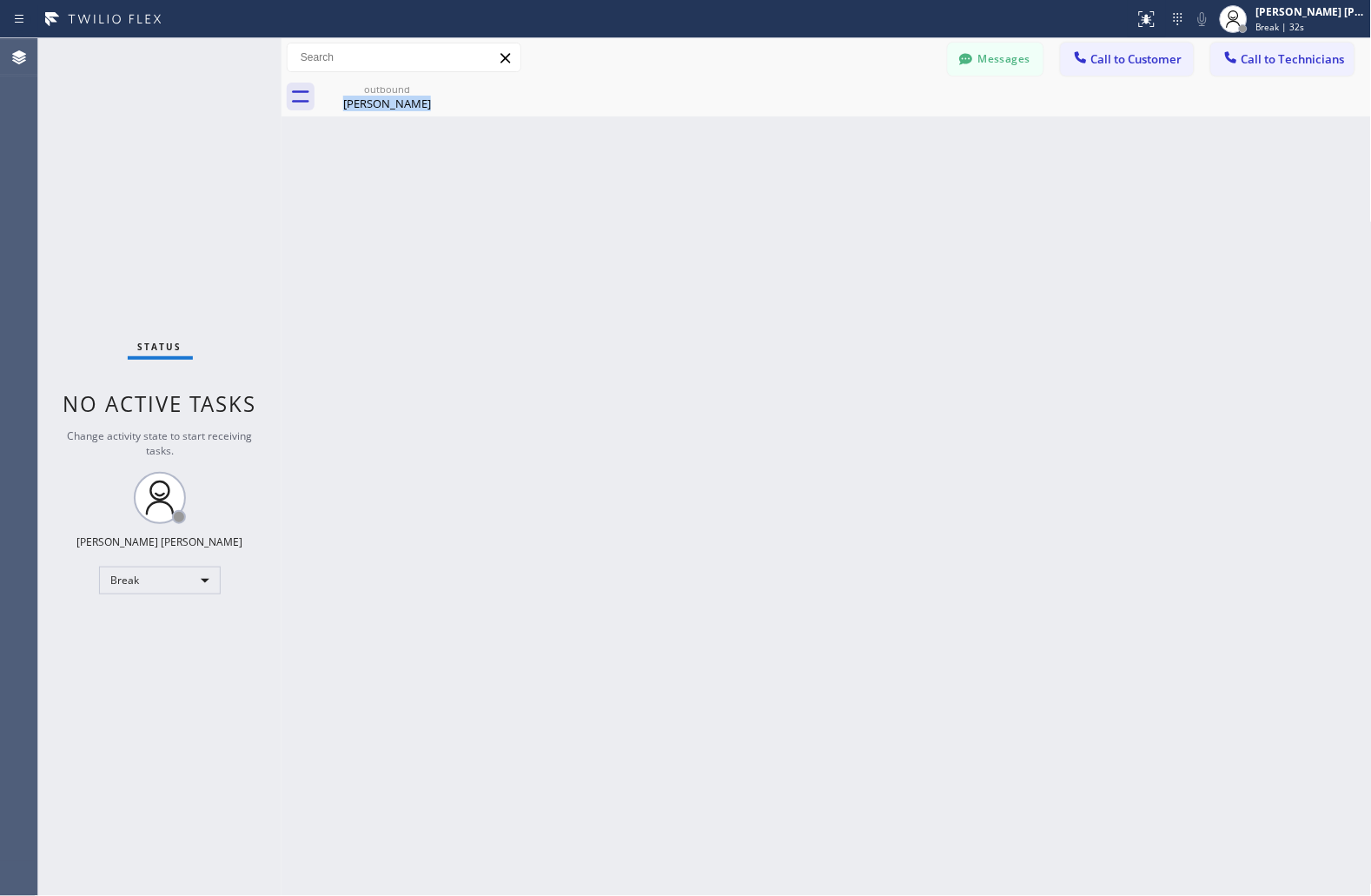
click at [663, 210] on div "Back to Dashboard Change Sender ID Customers Technicians JS [PERSON_NAME] [DATE…" at bounding box center [826, 467] width 1090 height 858
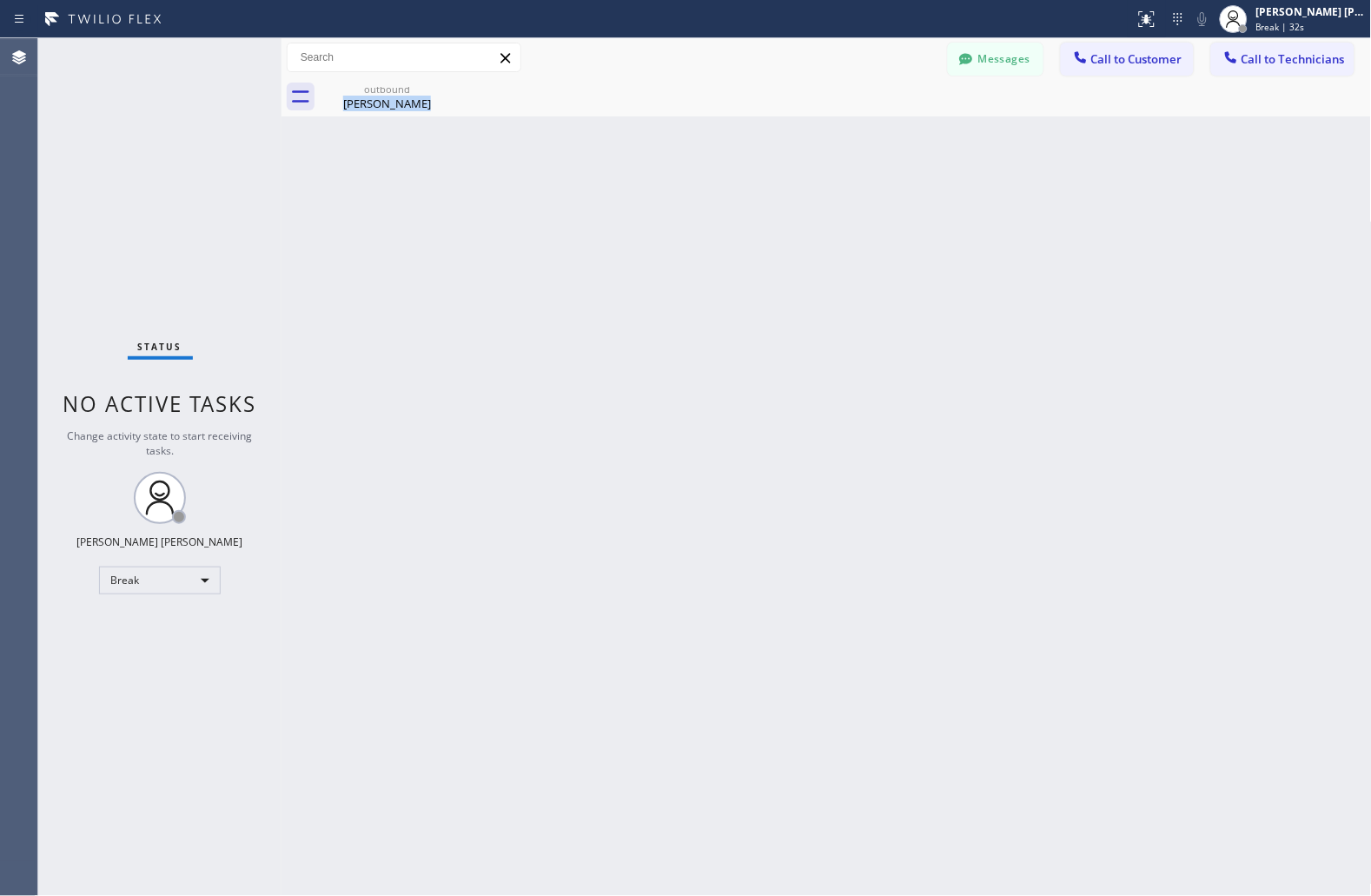
click at [663, 210] on div "Back to Dashboard Change Sender ID Customers Technicians JS [PERSON_NAME] [DATE…" at bounding box center [826, 467] width 1090 height 858
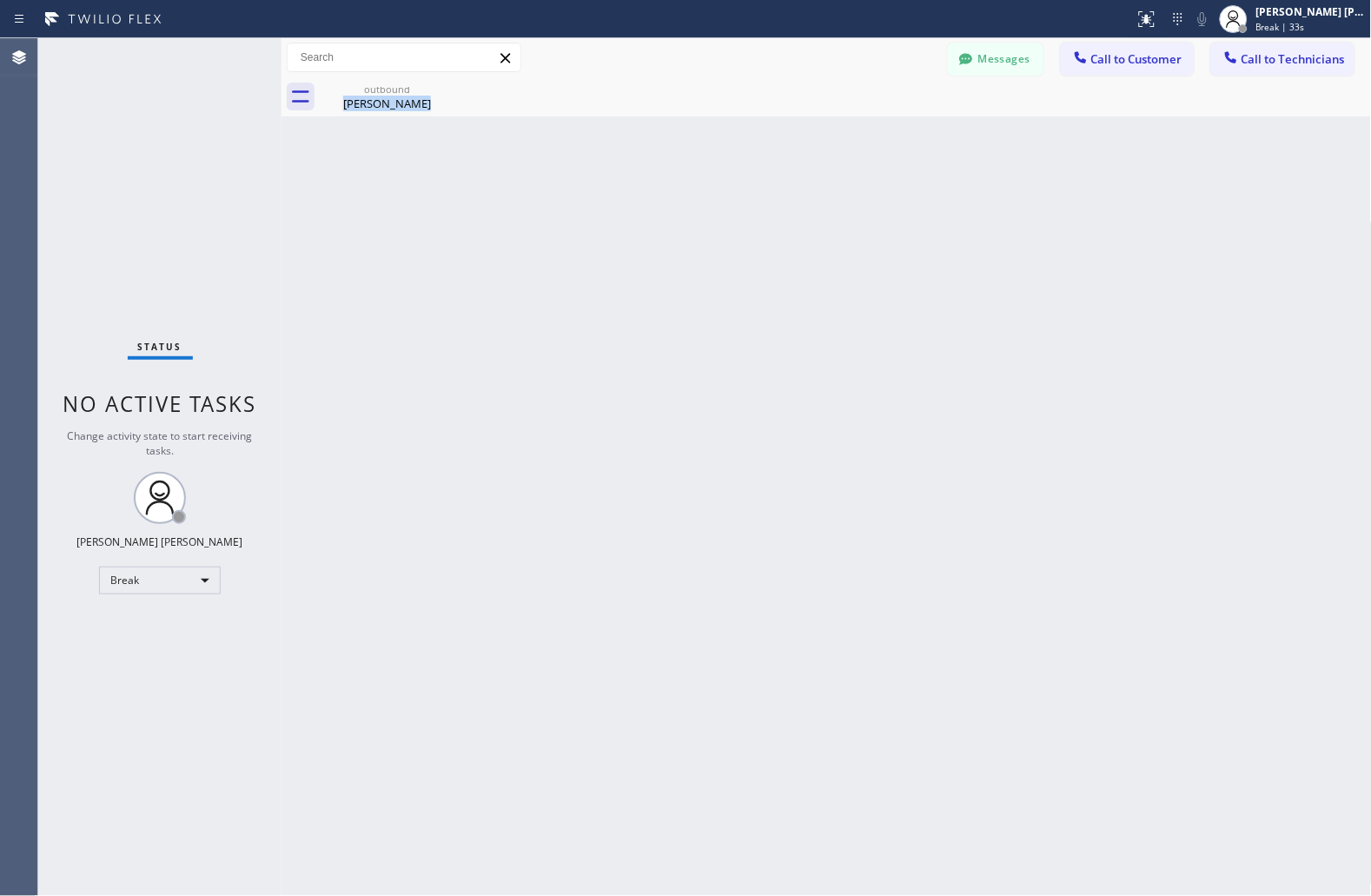
click at [663, 210] on div "Back to Dashboard Change Sender ID Customers Technicians JS [PERSON_NAME] [DATE…" at bounding box center [826, 467] width 1090 height 858
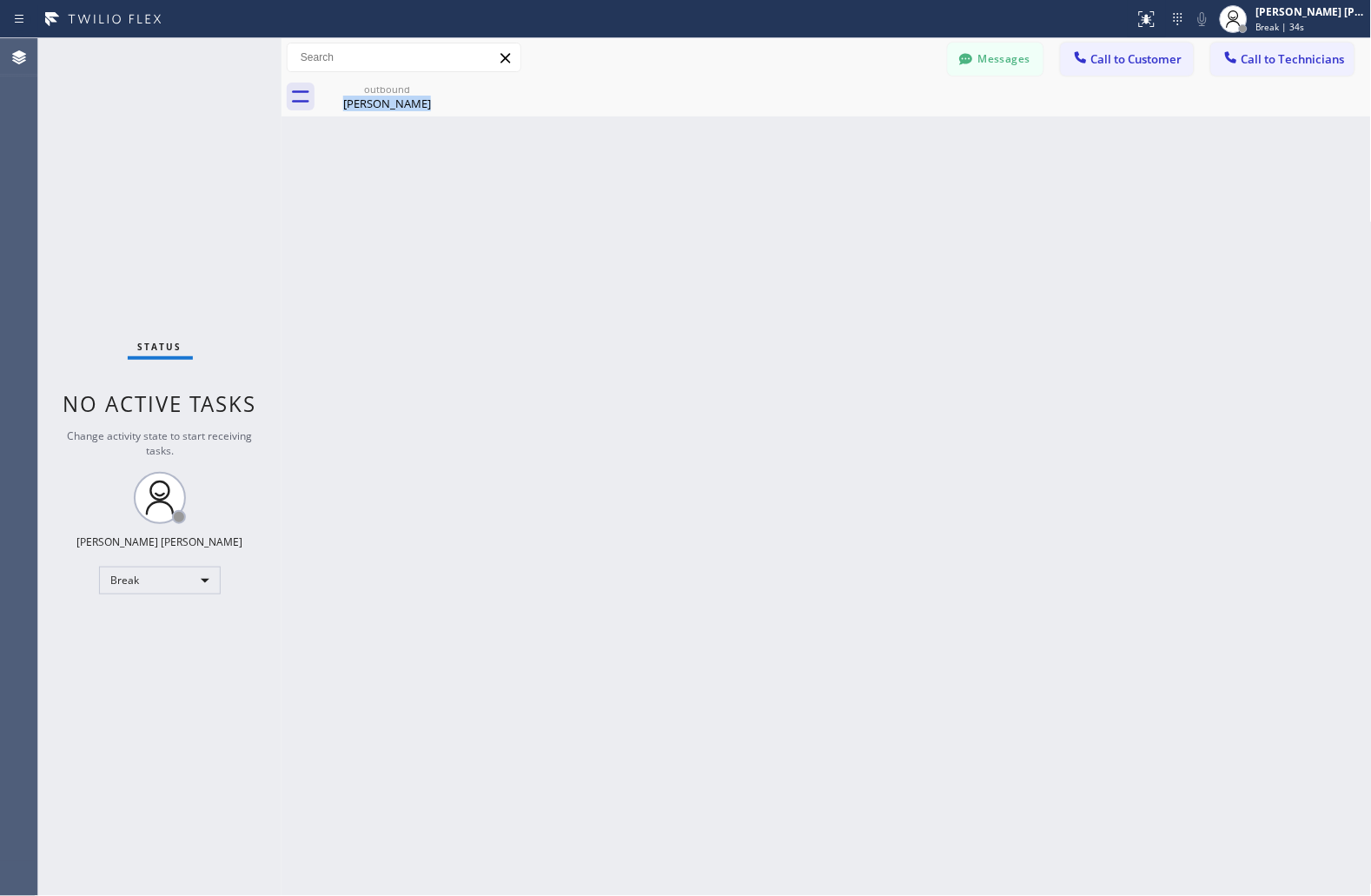
click at [663, 210] on div "Back to Dashboard Change Sender ID Customers Technicians JS [PERSON_NAME] [DATE…" at bounding box center [826, 467] width 1090 height 858
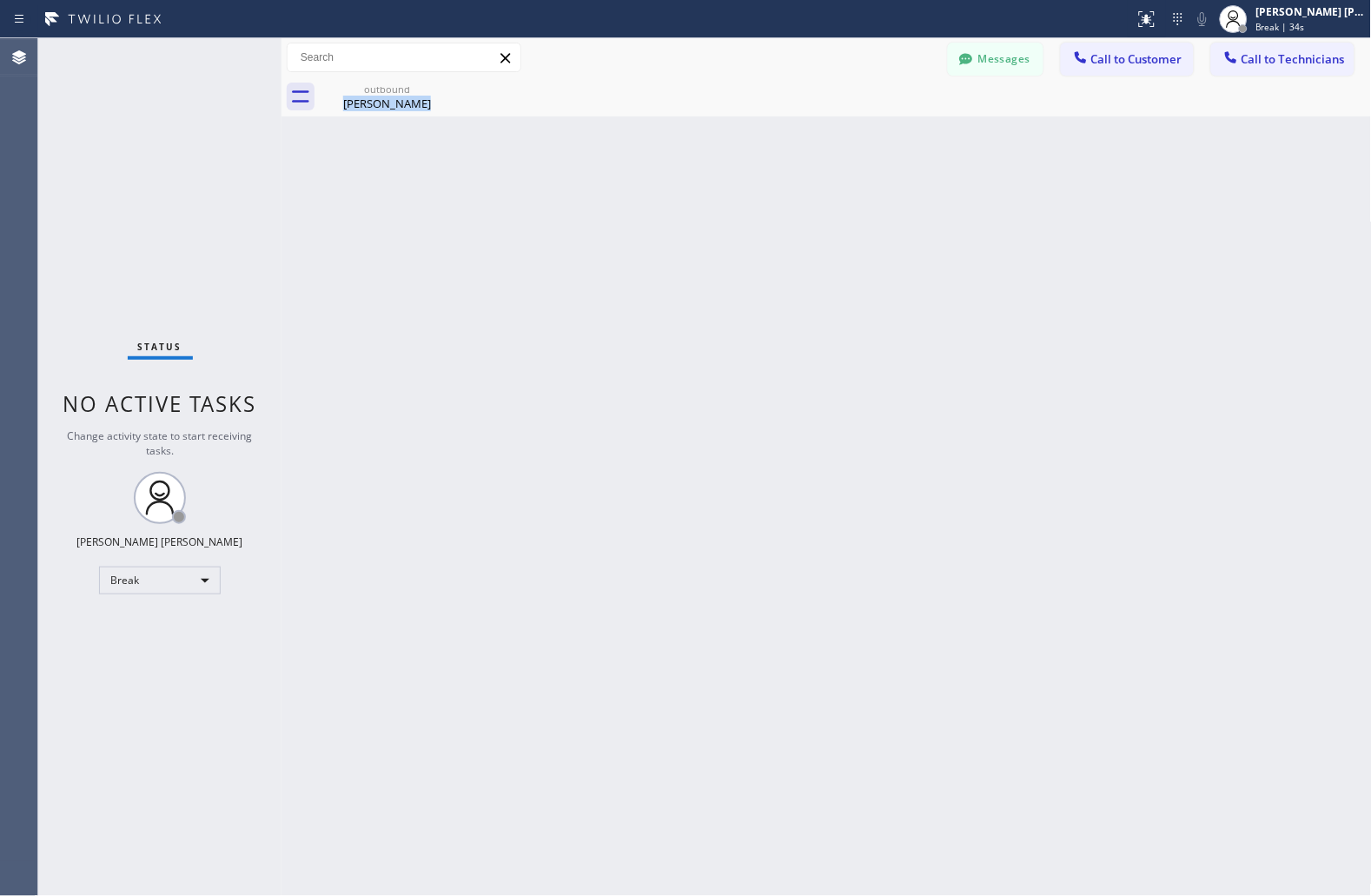
click at [663, 210] on div "Back to Dashboard Change Sender ID Customers Technicians JS [PERSON_NAME] [DATE…" at bounding box center [826, 467] width 1090 height 858
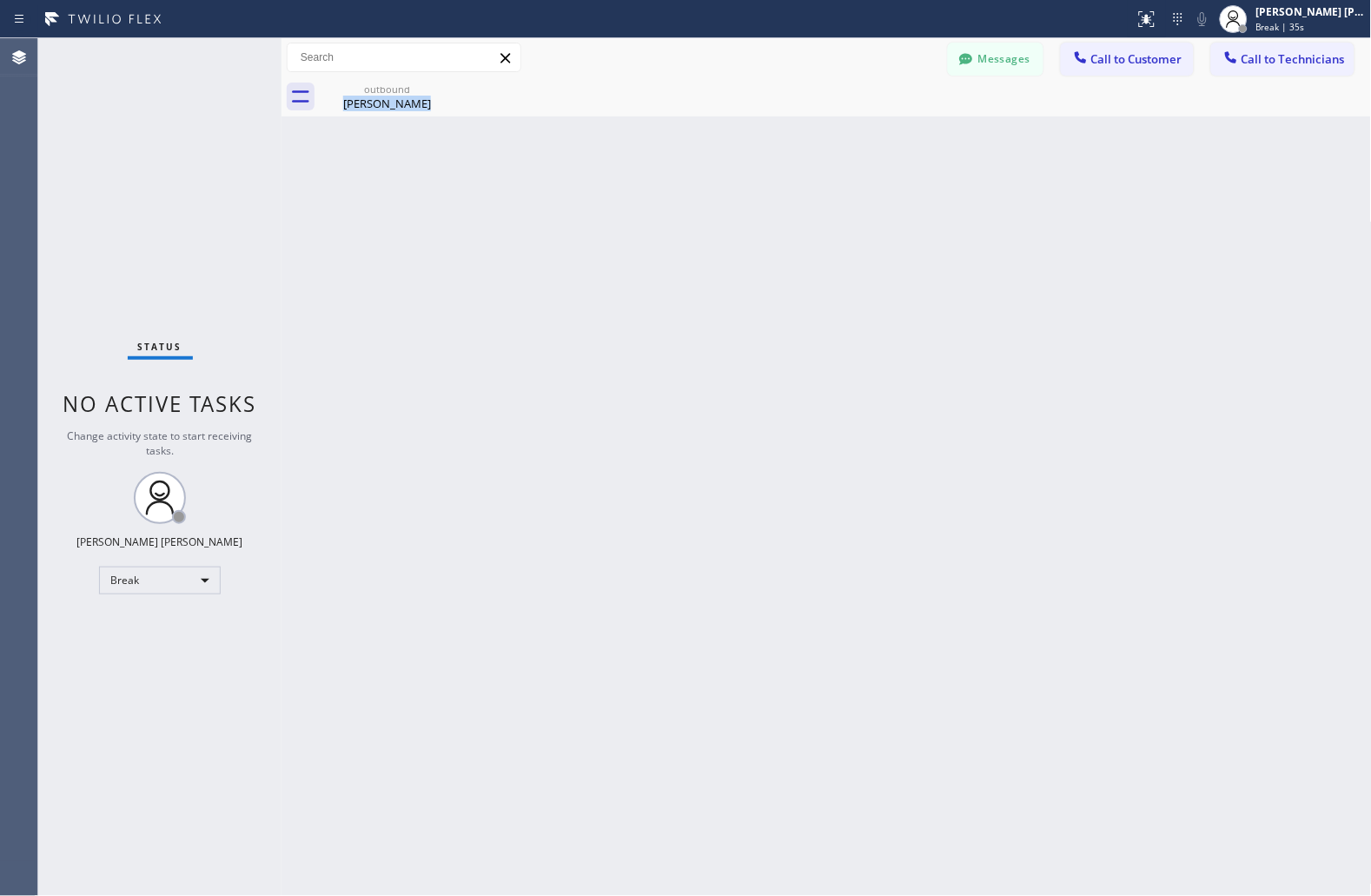
click at [663, 210] on div "Back to Dashboard Change Sender ID Customers Technicians JS [PERSON_NAME] [DATE…" at bounding box center [826, 467] width 1090 height 858
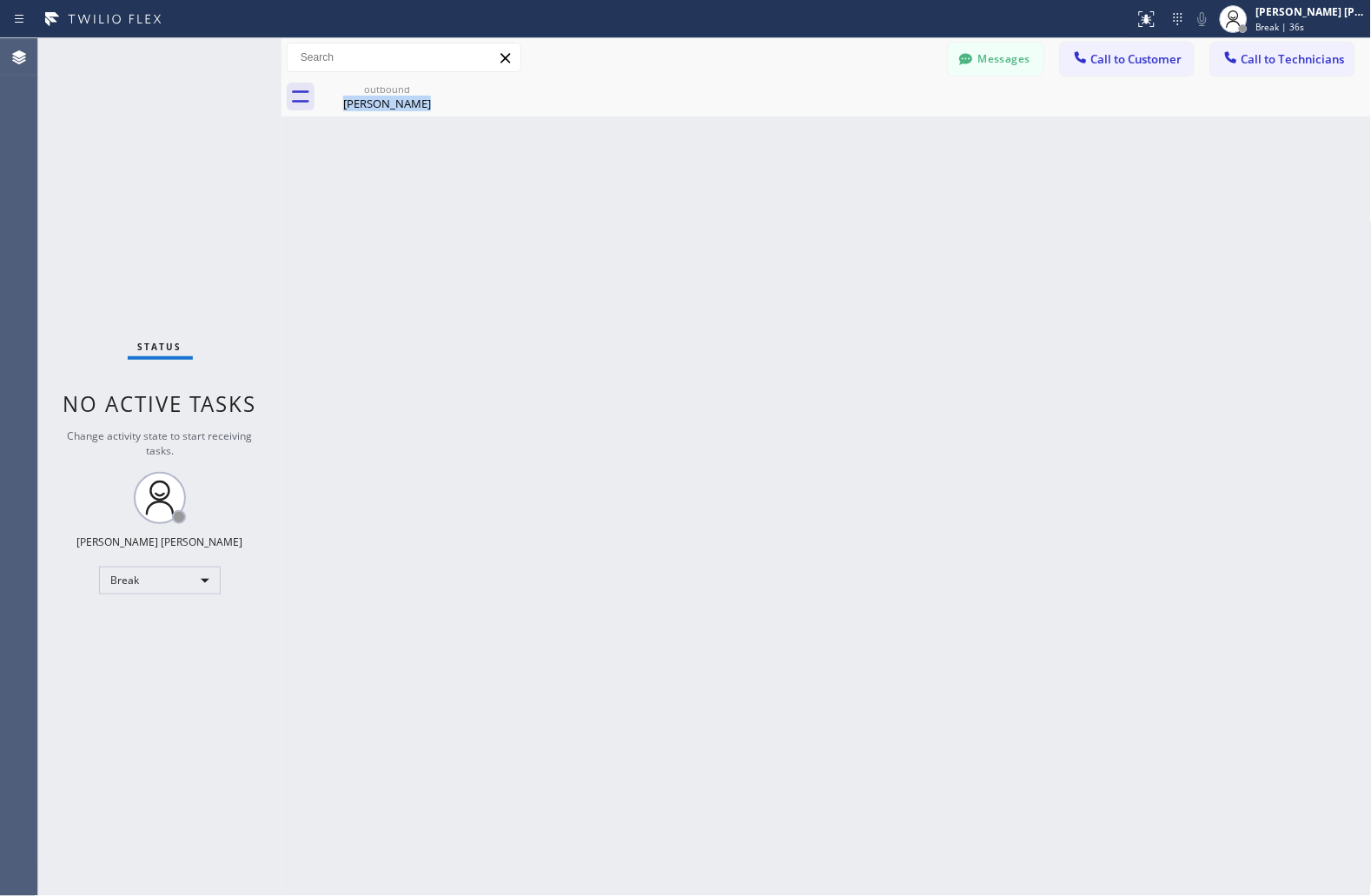
click at [663, 210] on div "Back to Dashboard Change Sender ID Customers Technicians JS [PERSON_NAME] [DATE…" at bounding box center [826, 467] width 1090 height 858
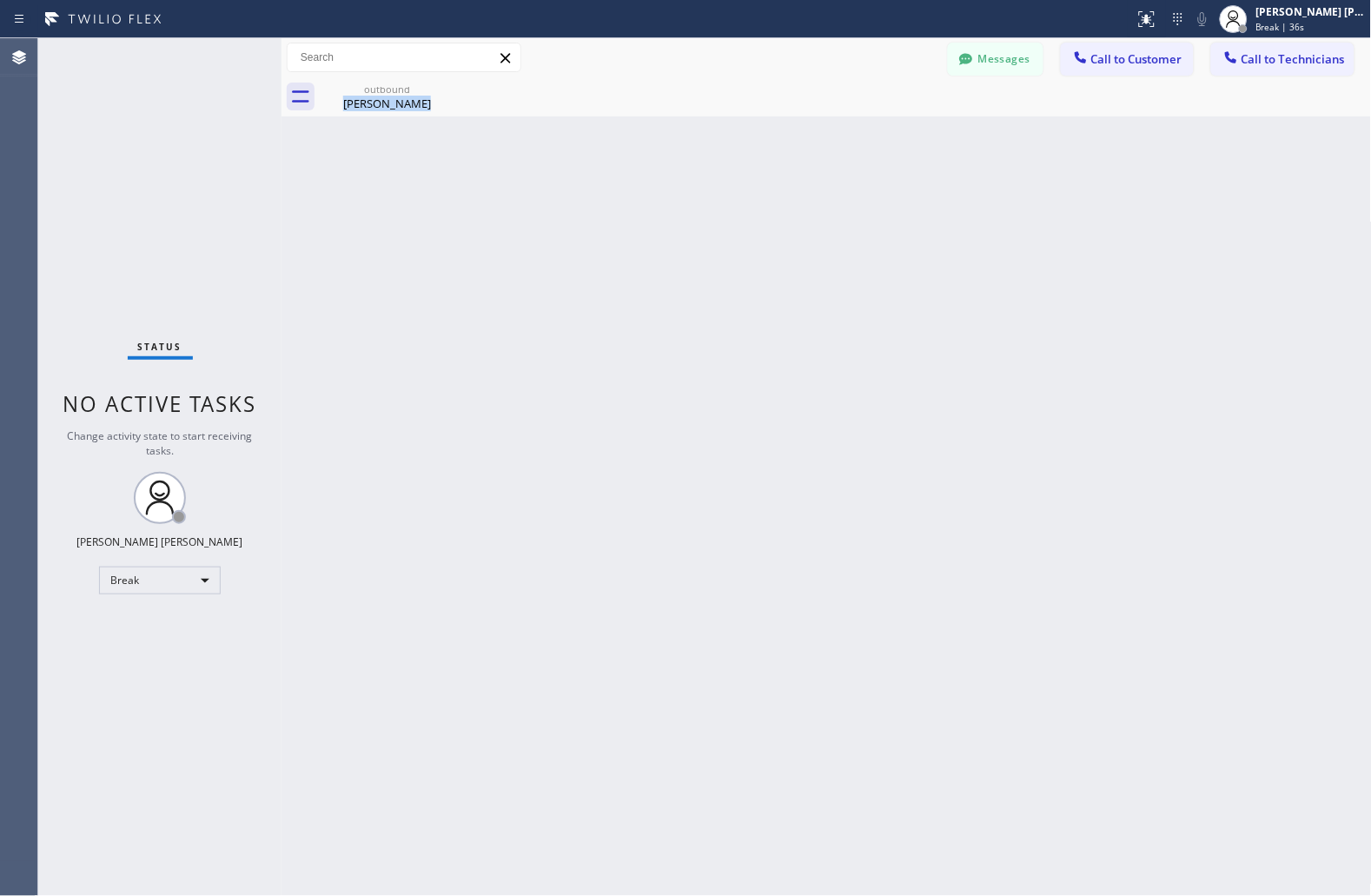
click at [663, 210] on div "Back to Dashboard Change Sender ID Customers Technicians JS [PERSON_NAME] [DATE…" at bounding box center [826, 467] width 1090 height 858
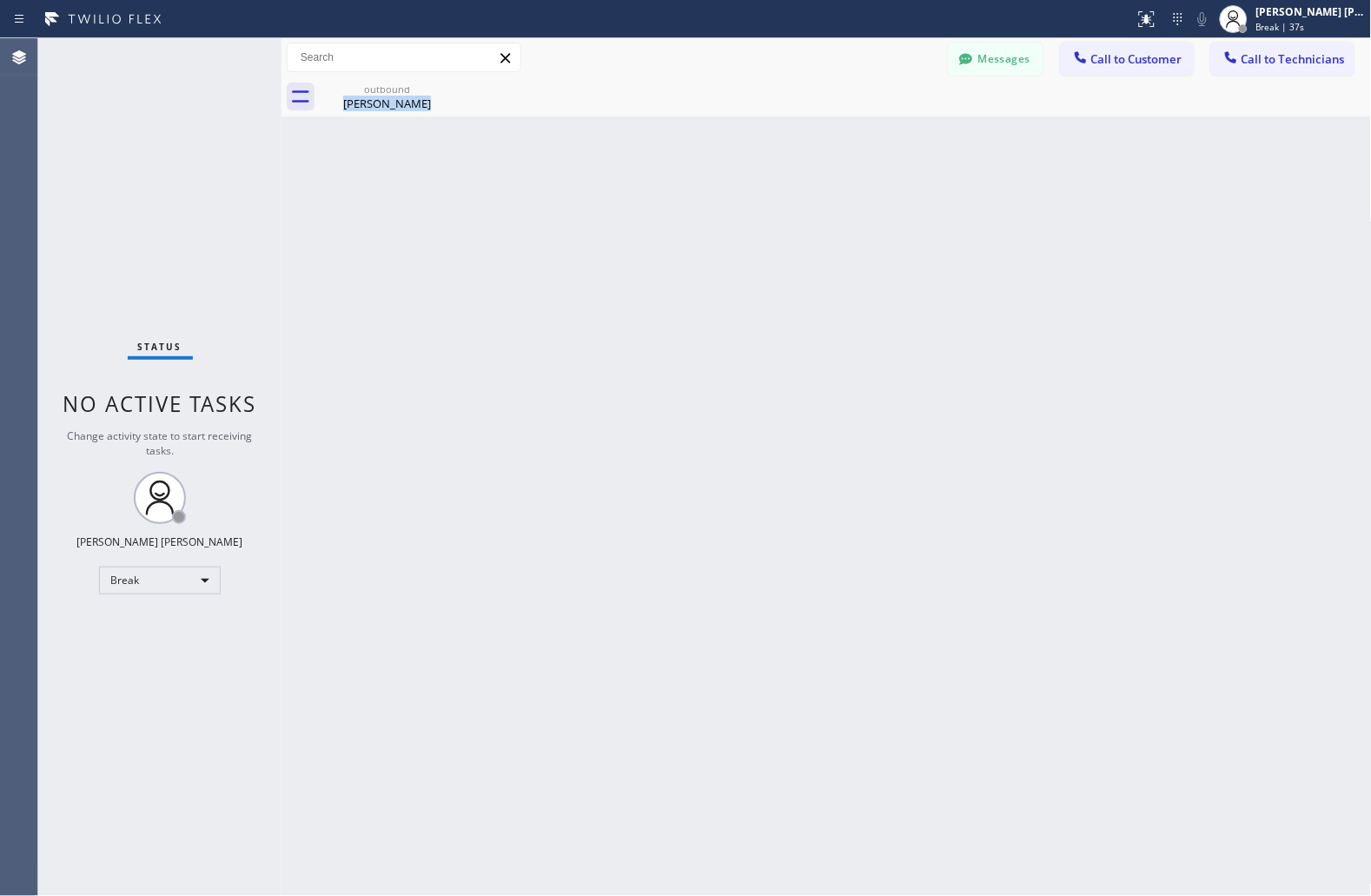
click at [663, 210] on div "Back to Dashboard Change Sender ID Customers Technicians JS [PERSON_NAME] [DATE…" at bounding box center [826, 467] width 1090 height 858
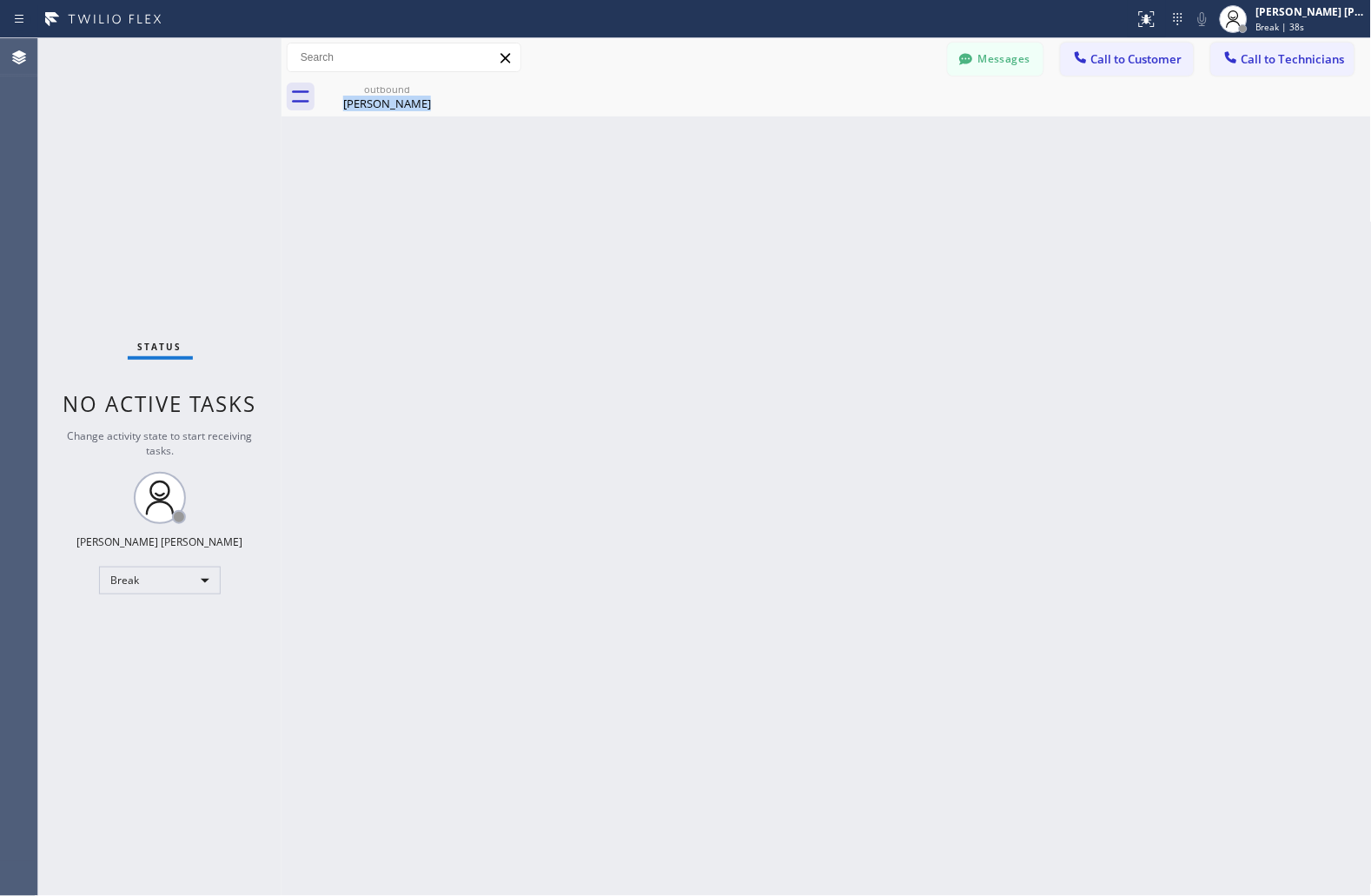
click at [663, 210] on div "Back to Dashboard Change Sender ID Customers Technicians JS [PERSON_NAME] [DATE…" at bounding box center [826, 467] width 1090 height 858
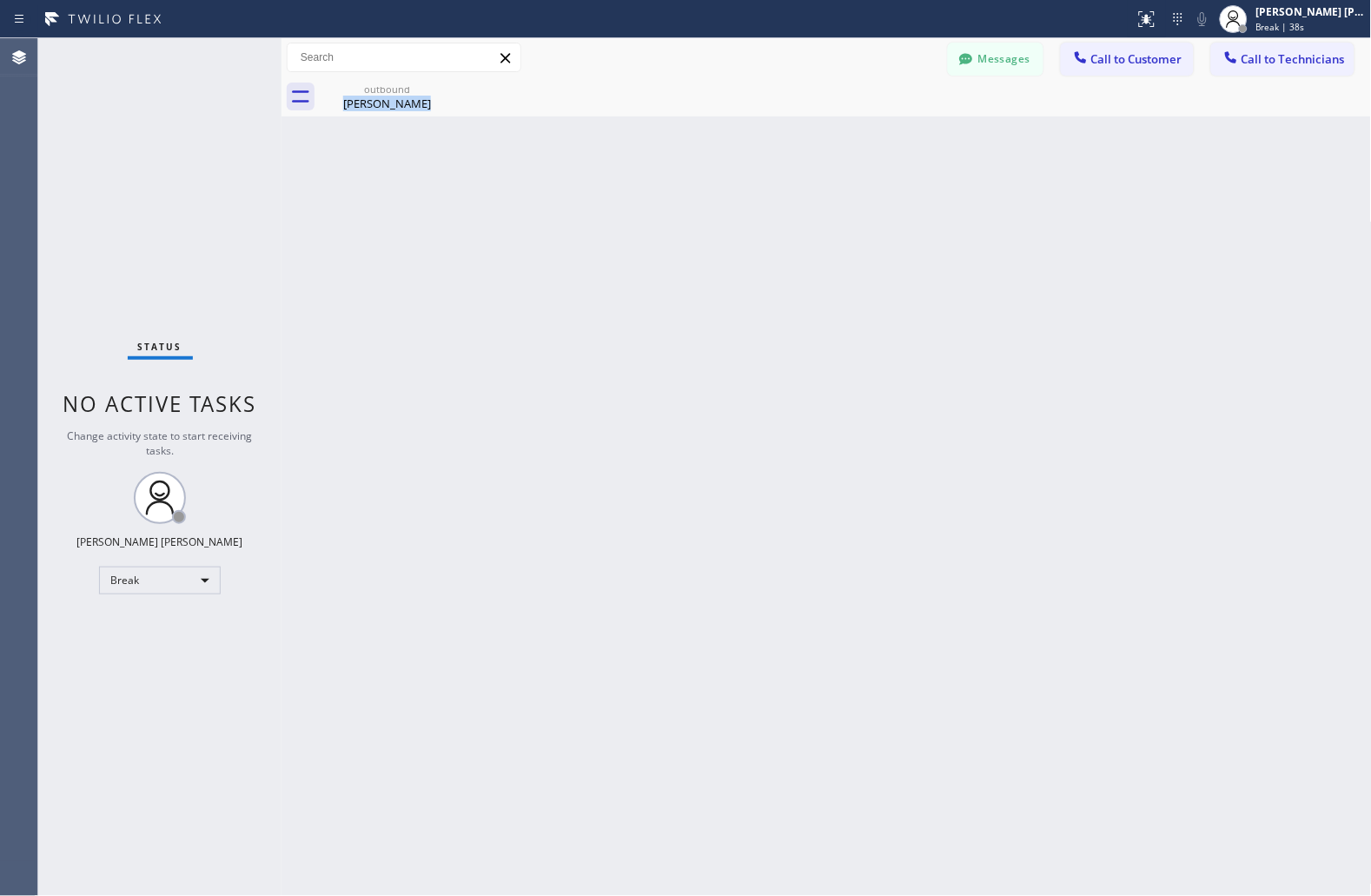
click at [663, 210] on div "Back to Dashboard Change Sender ID Customers Technicians JS [PERSON_NAME] [DATE…" at bounding box center [826, 467] width 1090 height 858
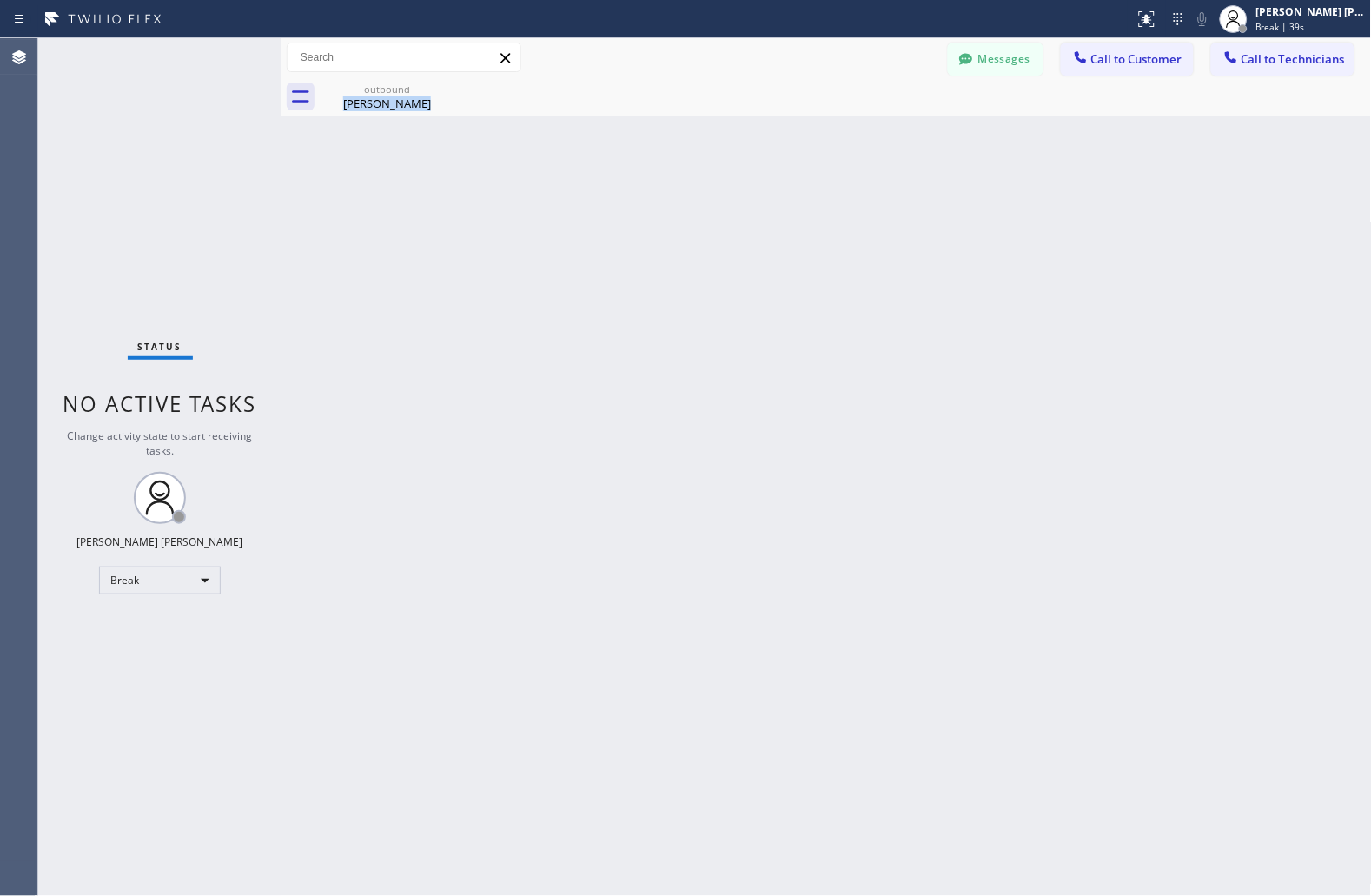
click at [663, 210] on div "Back to Dashboard Change Sender ID Customers Technicians JS [PERSON_NAME] [DATE…" at bounding box center [826, 467] width 1090 height 858
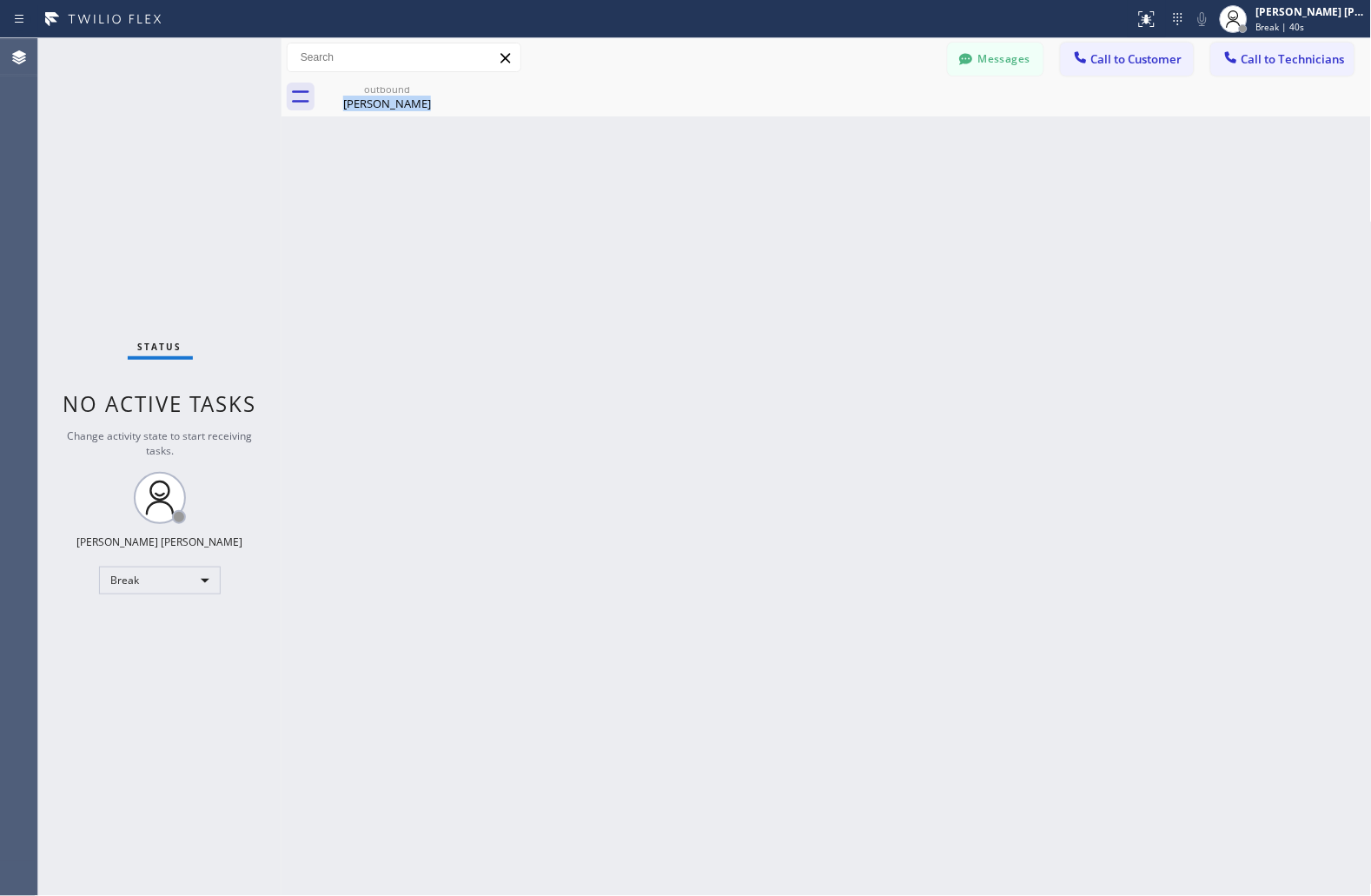
click at [663, 210] on div "Back to Dashboard Change Sender ID Customers Technicians JS [PERSON_NAME] [DATE…" at bounding box center [826, 467] width 1090 height 858
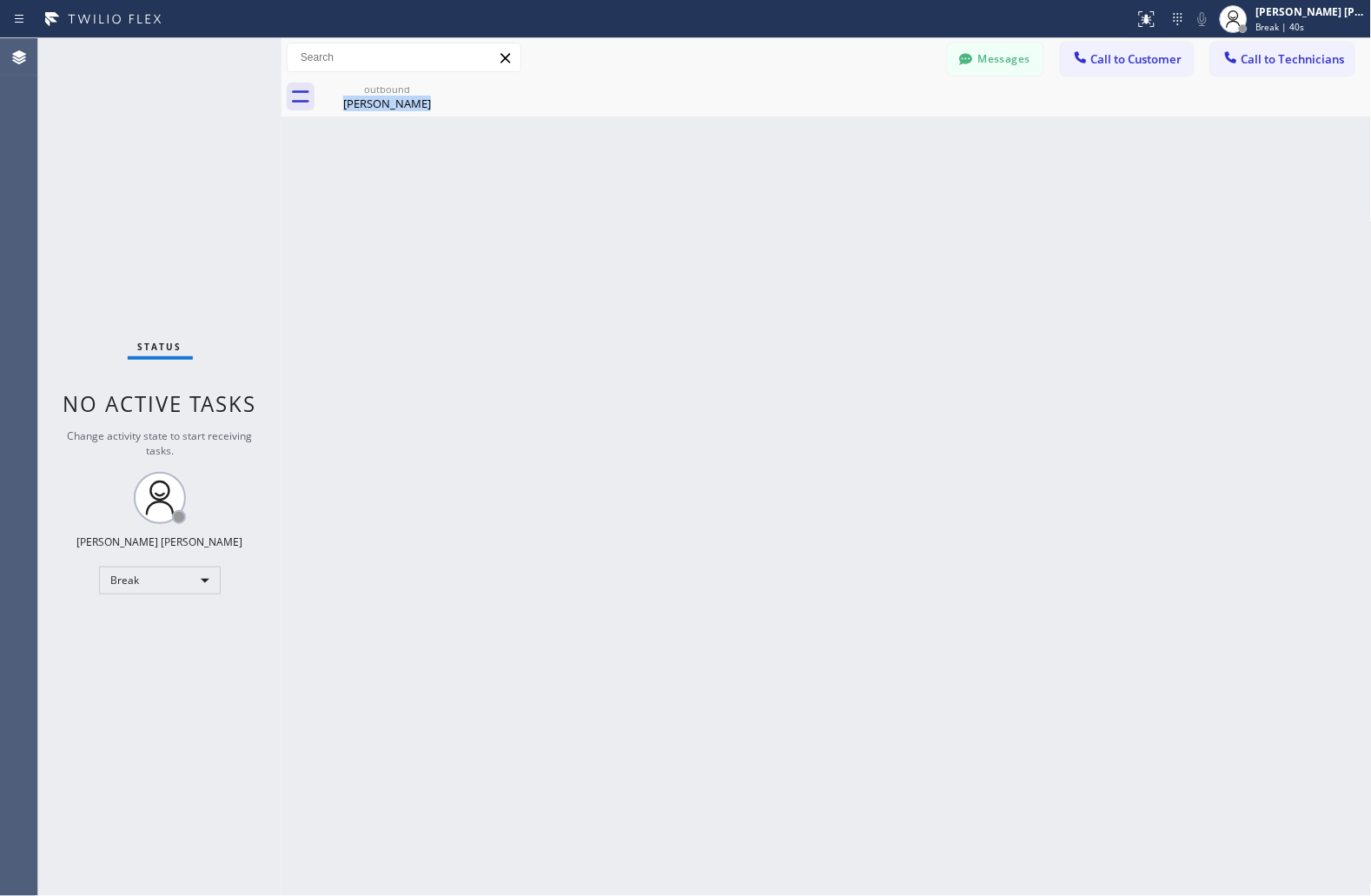
click at [663, 210] on div "Back to Dashboard Change Sender ID Customers Technicians JS [PERSON_NAME] [DATE…" at bounding box center [826, 467] width 1090 height 858
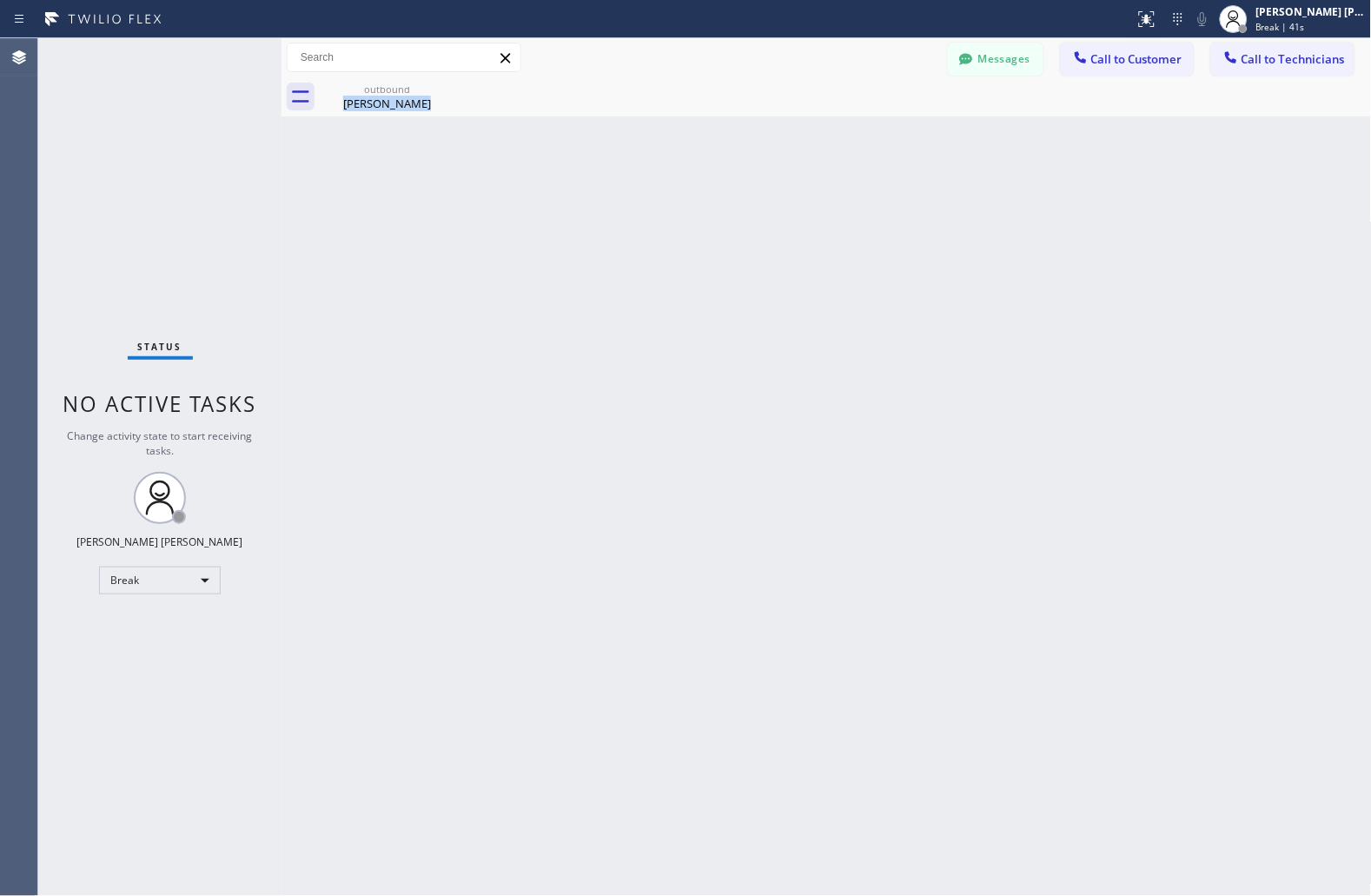
click at [663, 210] on div "Back to Dashboard Change Sender ID Customers Technicians JS [PERSON_NAME] [DATE…" at bounding box center [826, 467] width 1090 height 858
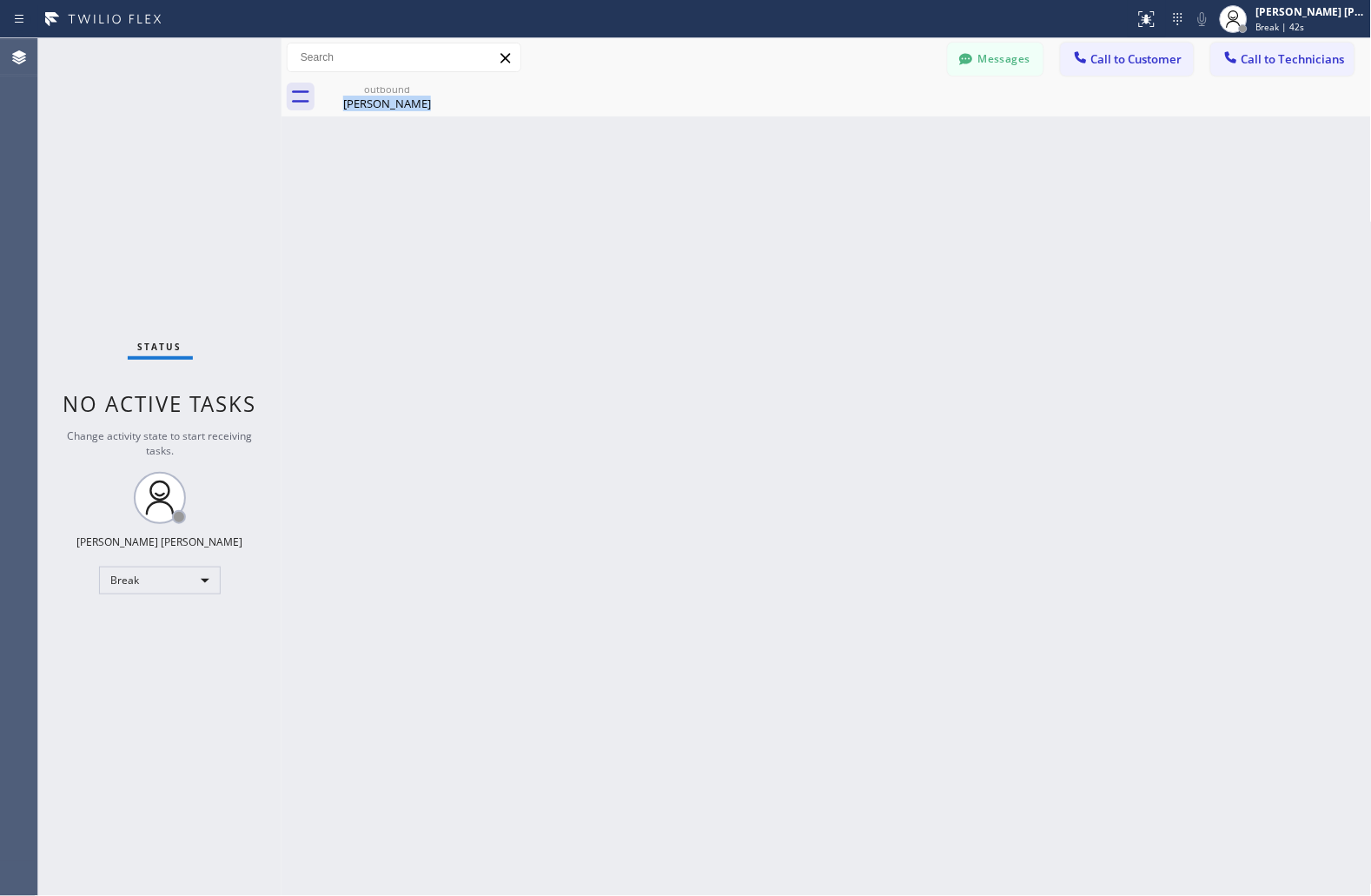
click at [663, 210] on div "Back to Dashboard Change Sender ID Customers Technicians JS [PERSON_NAME] [DATE…" at bounding box center [826, 467] width 1090 height 858
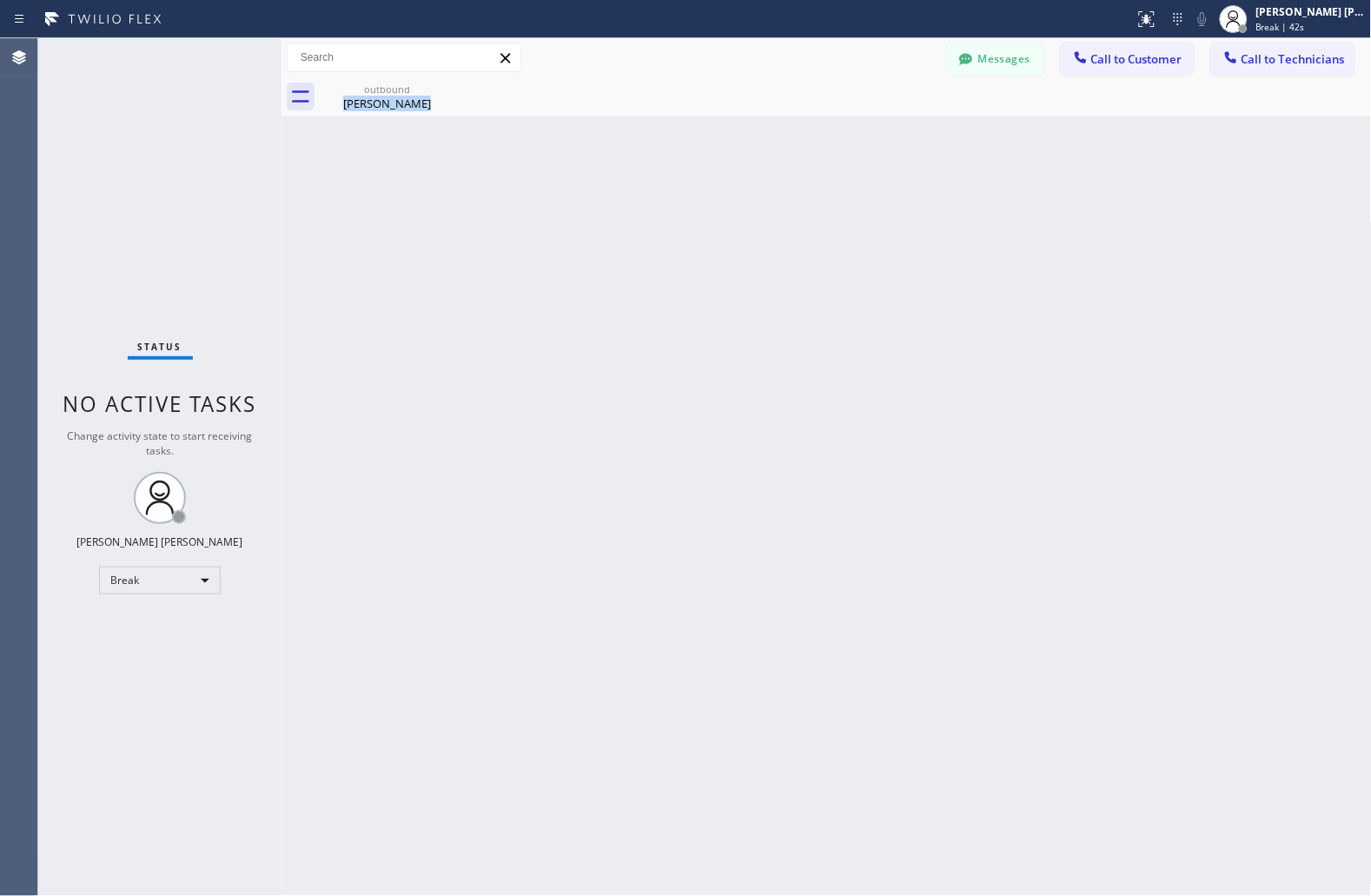
click at [663, 210] on div "Back to Dashboard Change Sender ID Customers Technicians JS [PERSON_NAME] [DATE…" at bounding box center [826, 467] width 1090 height 858
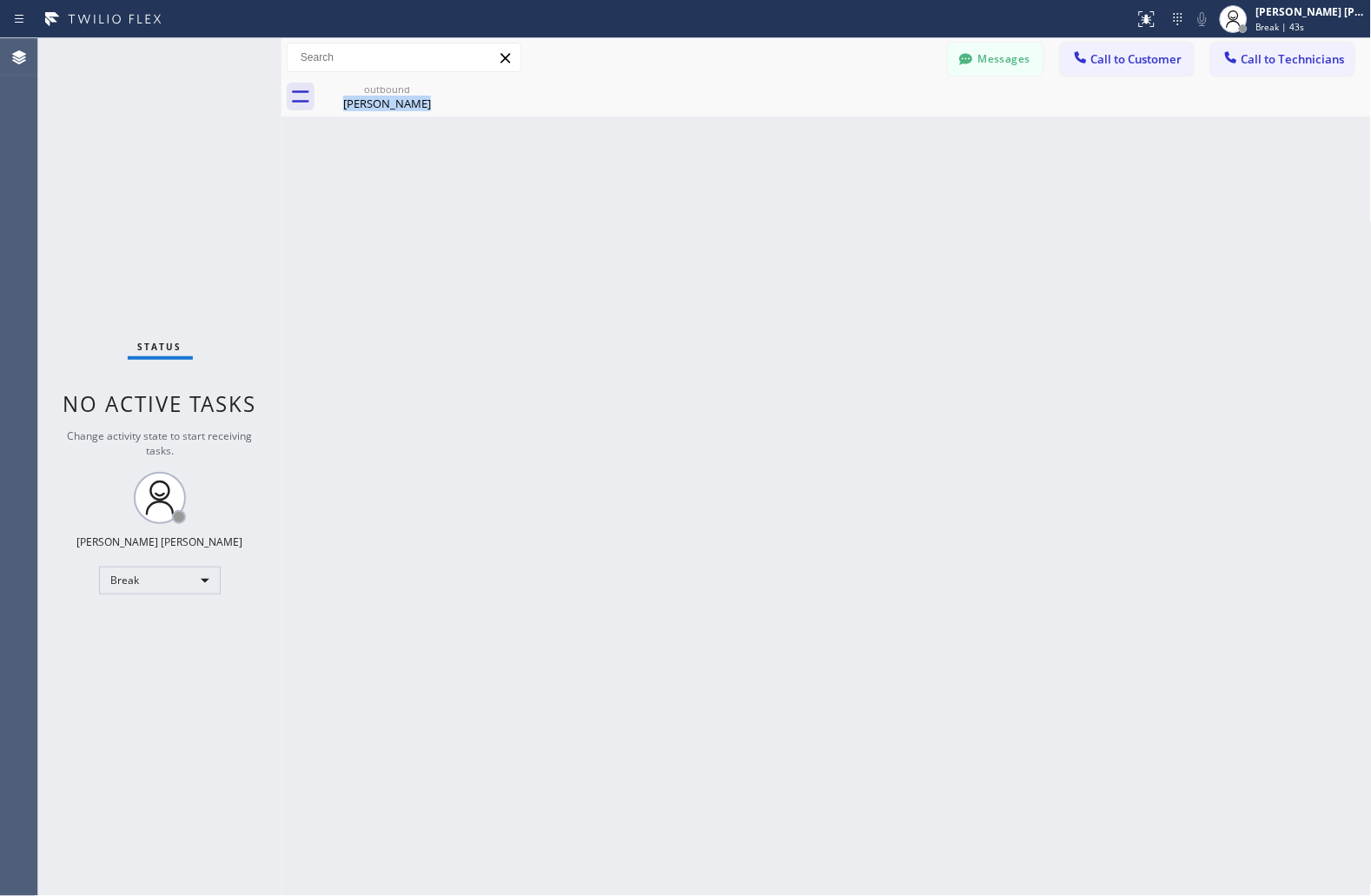
click at [663, 210] on div "Back to Dashboard Change Sender ID Customers Technicians JS [PERSON_NAME] [DATE…" at bounding box center [826, 467] width 1090 height 858
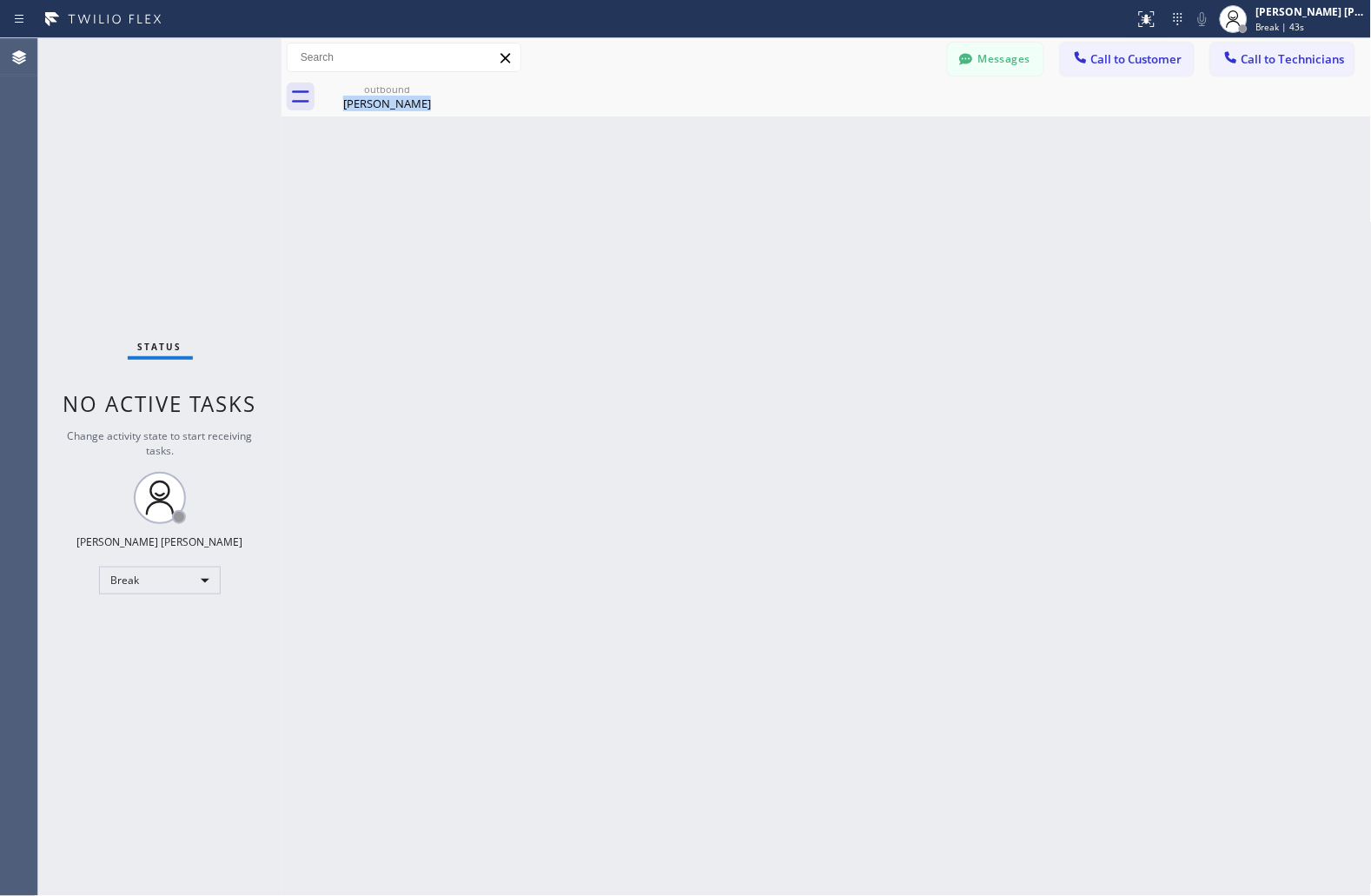
click at [663, 210] on div "Back to Dashboard Change Sender ID Customers Technicians JS [PERSON_NAME] [DATE…" at bounding box center [826, 467] width 1090 height 858
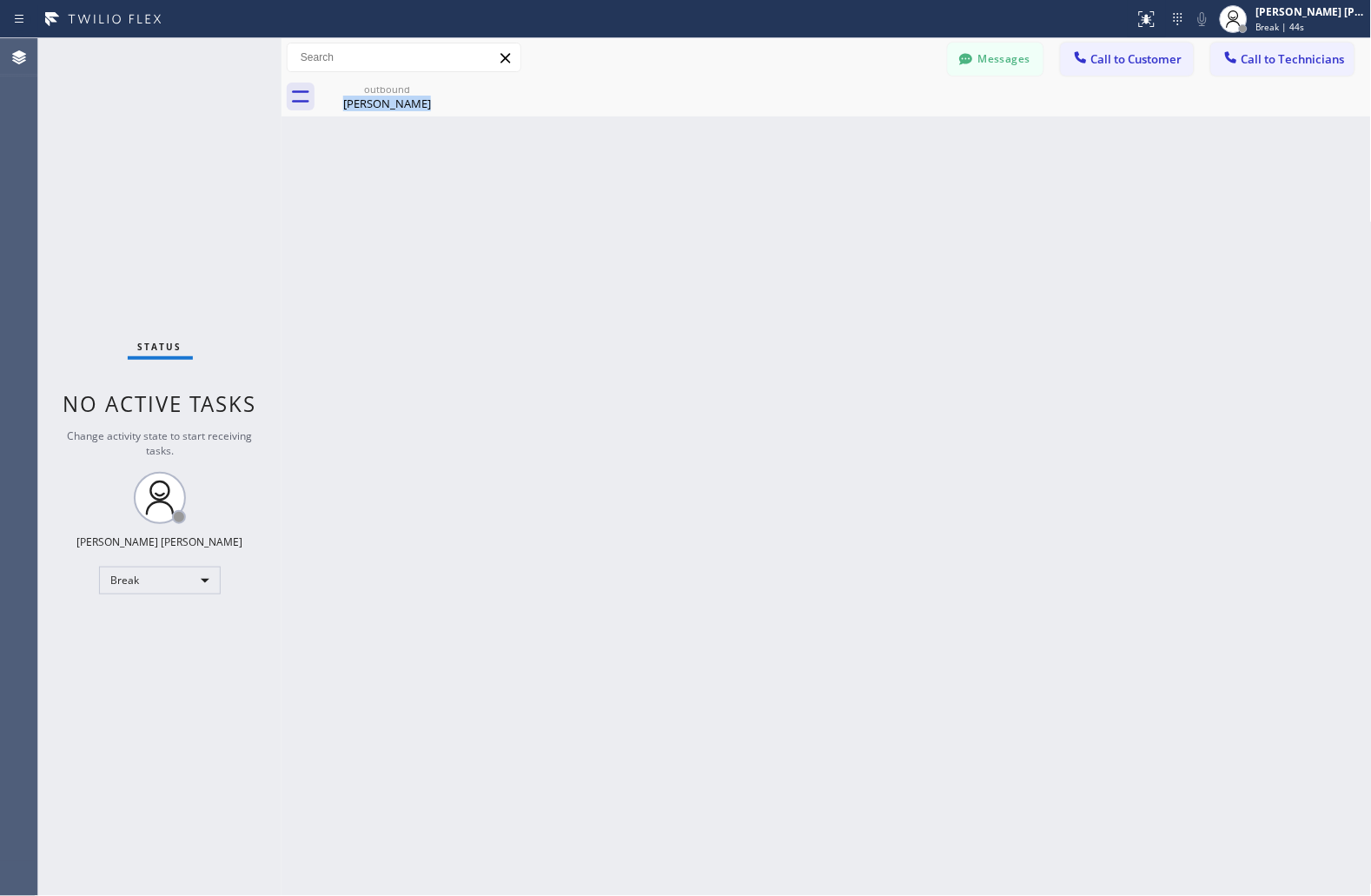
click at [663, 210] on div "Back to Dashboard Change Sender ID Customers Technicians JS [PERSON_NAME] [DATE…" at bounding box center [826, 467] width 1090 height 858
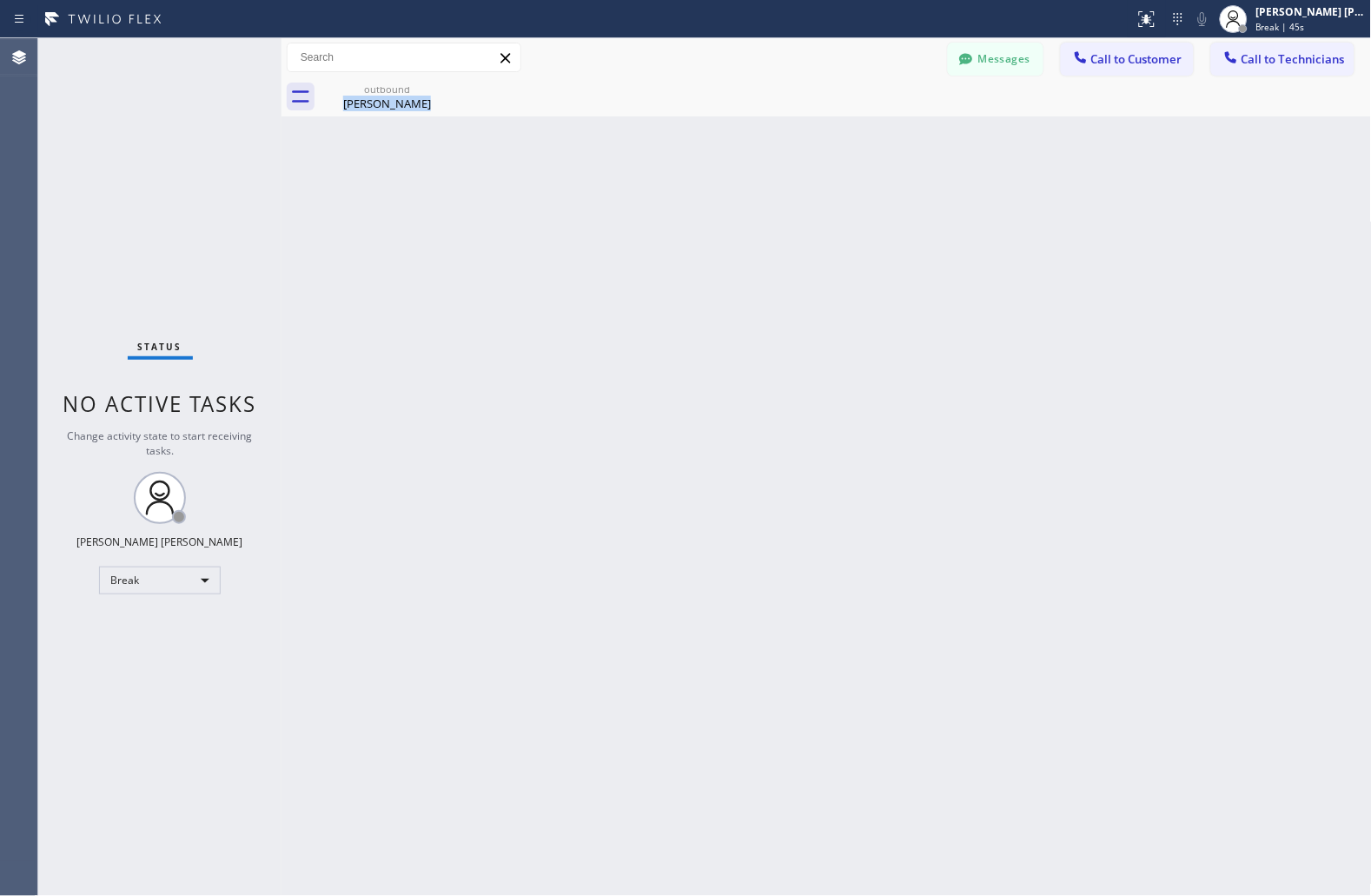
click at [663, 210] on div "Back to Dashboard Change Sender ID Customers Technicians JS [PERSON_NAME] [DATE…" at bounding box center [826, 467] width 1090 height 858
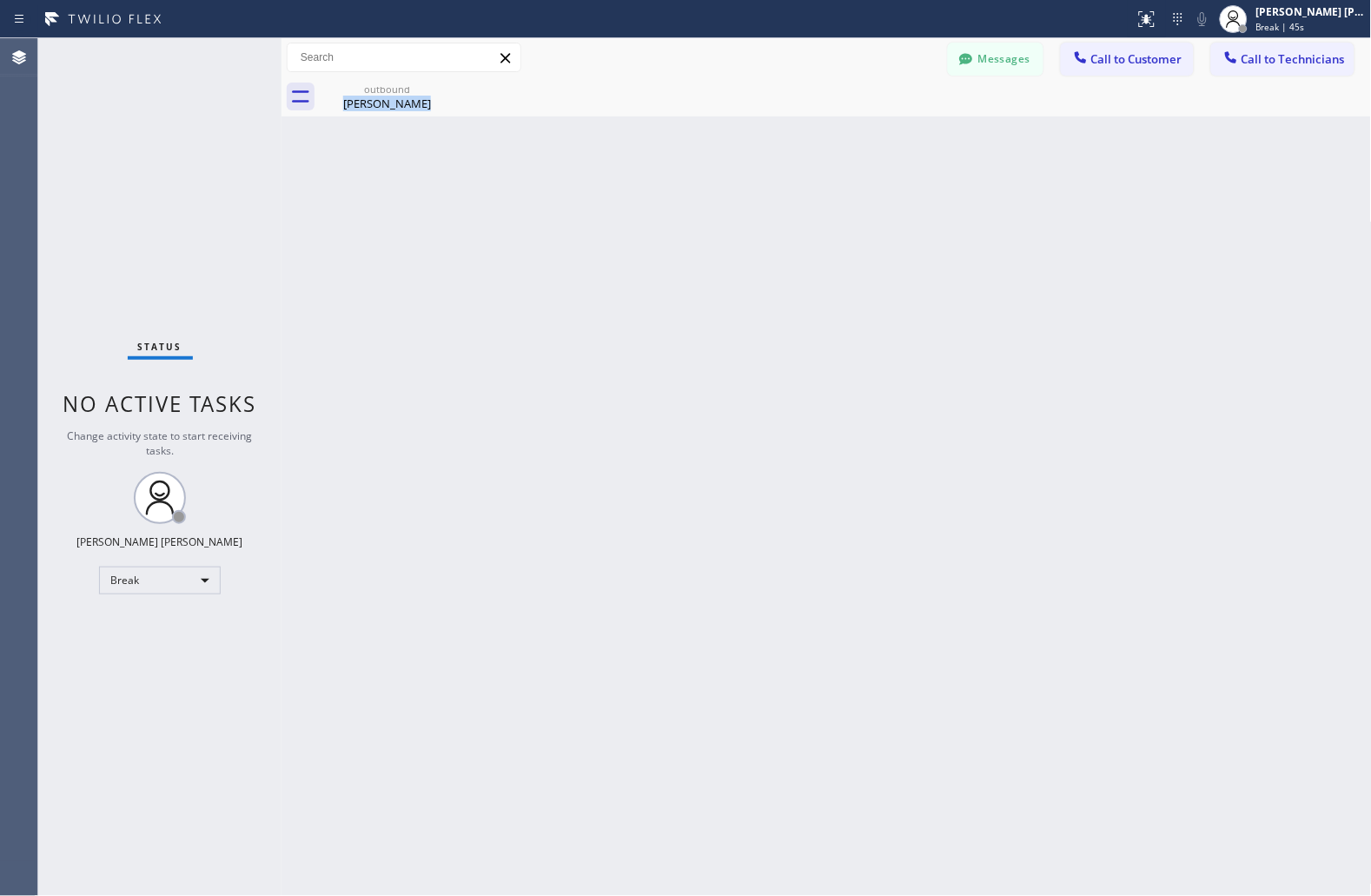
click at [663, 210] on div "Back to Dashboard Change Sender ID Customers Technicians JS [PERSON_NAME] [DATE…" at bounding box center [826, 467] width 1090 height 858
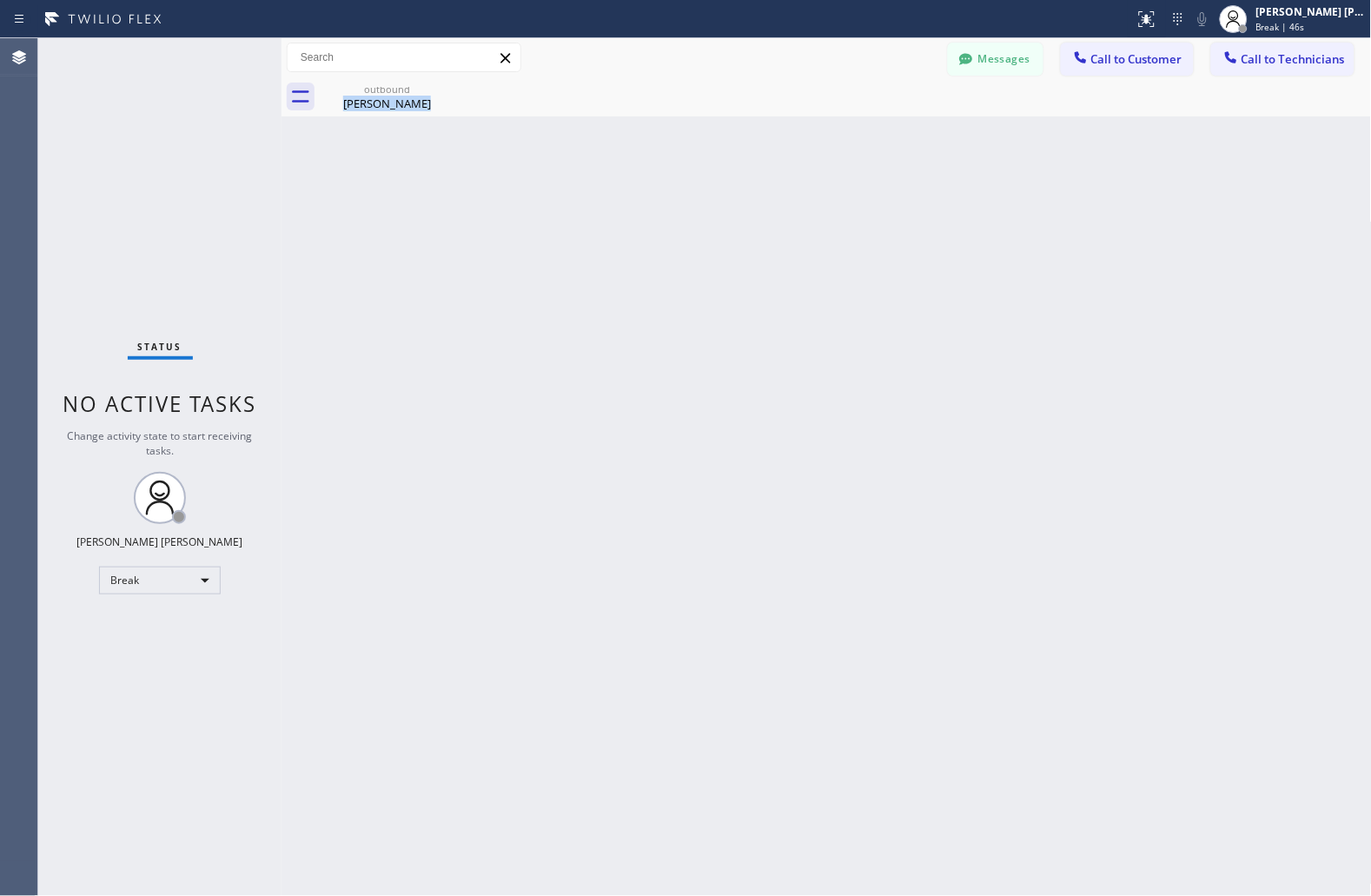
click at [663, 210] on div "Back to Dashboard Change Sender ID Customers Technicians JS [PERSON_NAME] [DATE…" at bounding box center [826, 467] width 1090 height 858
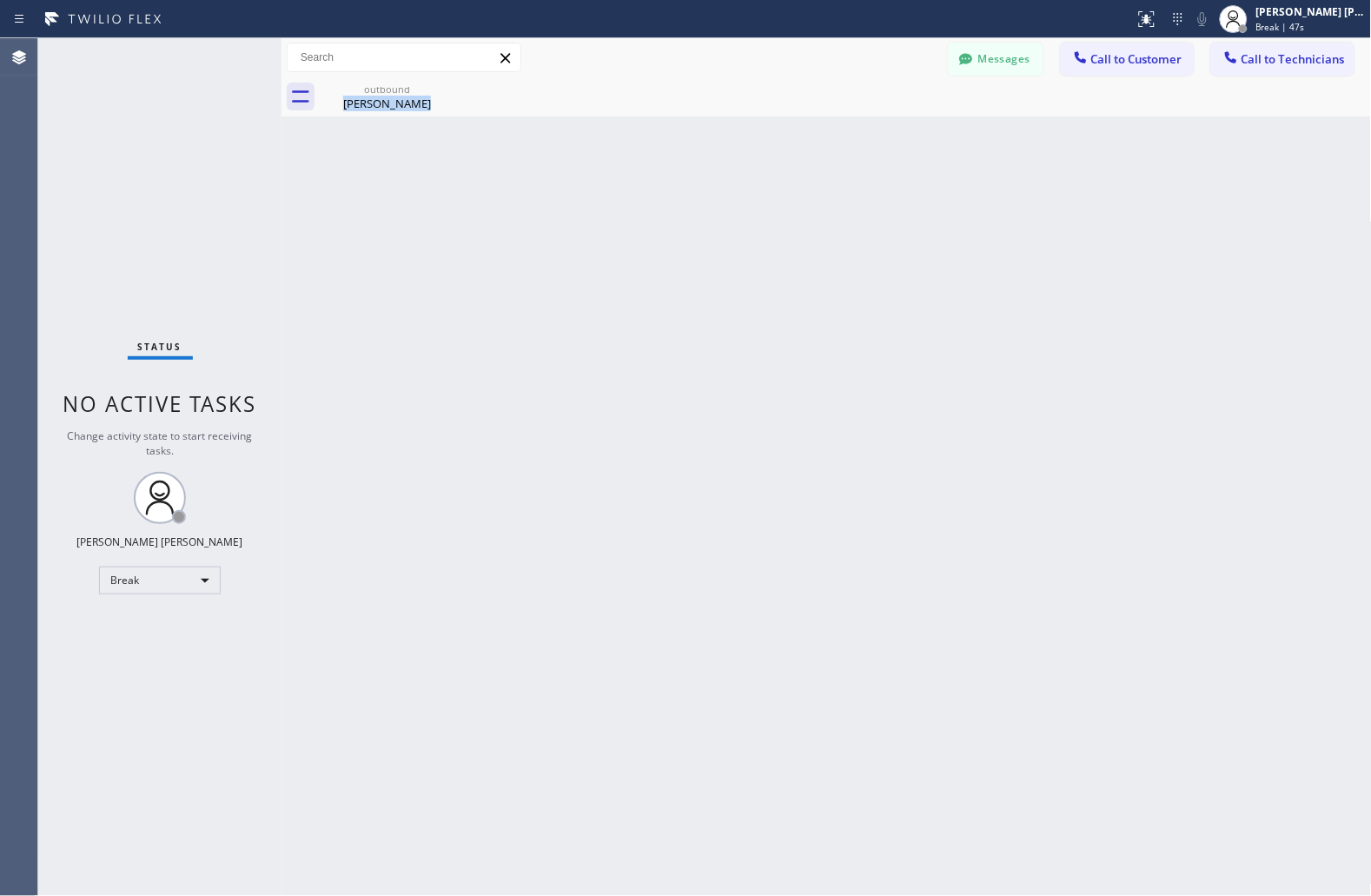
click at [663, 210] on div "Back to Dashboard Change Sender ID Customers Technicians JS [PERSON_NAME] [DATE…" at bounding box center [826, 467] width 1090 height 858
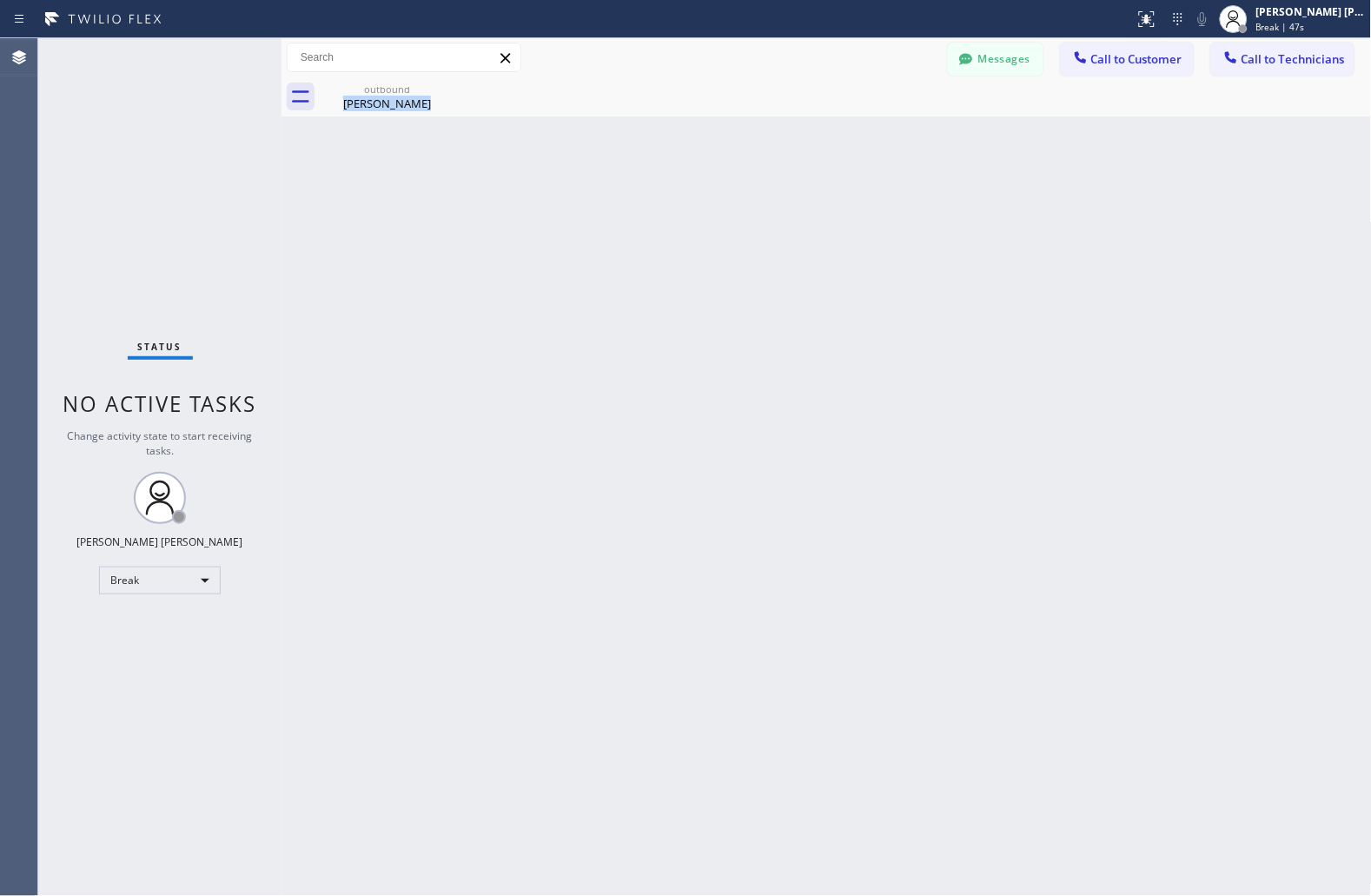
click at [663, 210] on div "Back to Dashboard Change Sender ID Customers Technicians JS [PERSON_NAME] [DATE…" at bounding box center [826, 467] width 1090 height 858
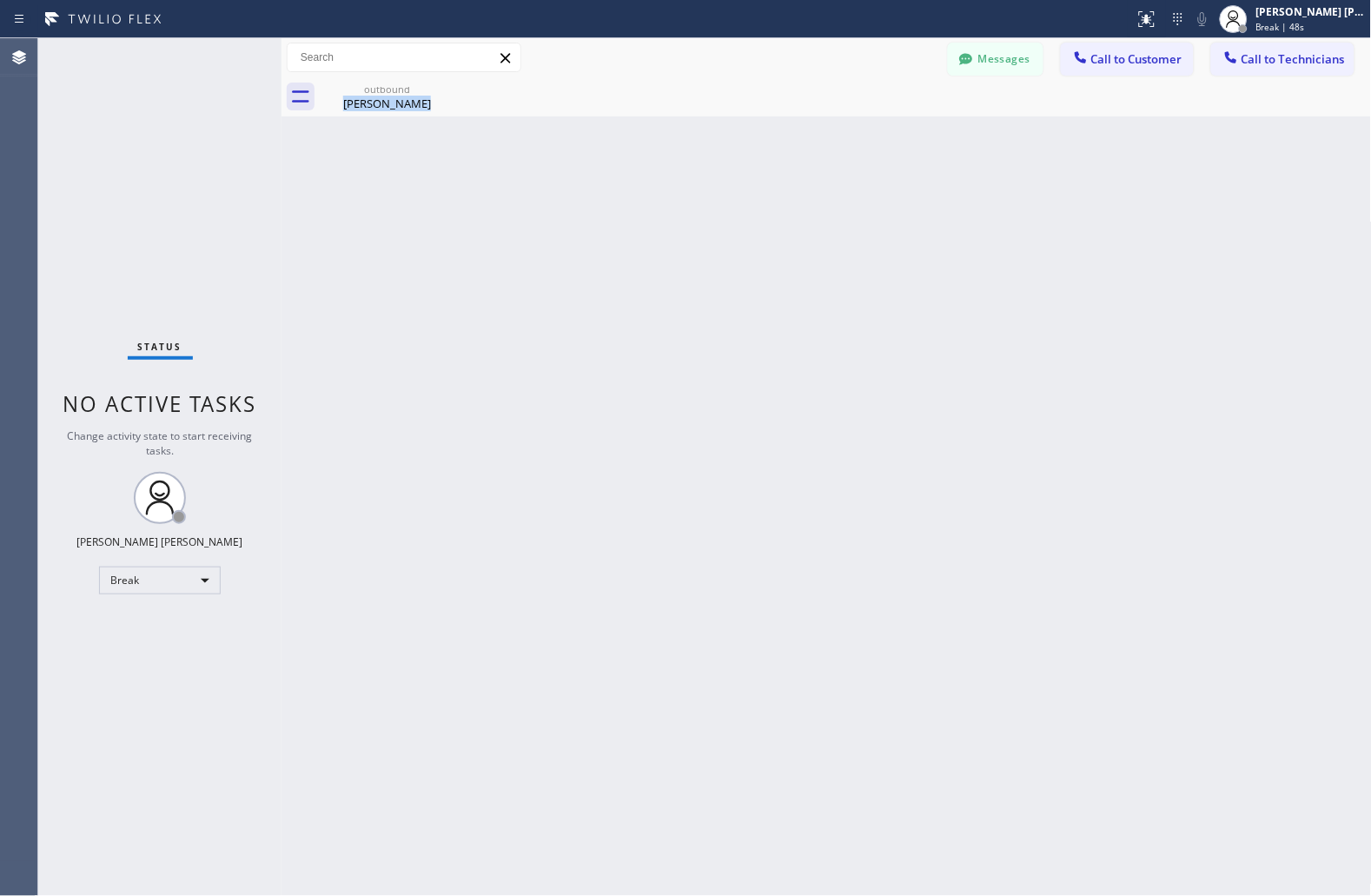
click at [663, 210] on div "Back to Dashboard Change Sender ID Customers Technicians JS [PERSON_NAME] [DATE…" at bounding box center [826, 467] width 1090 height 858
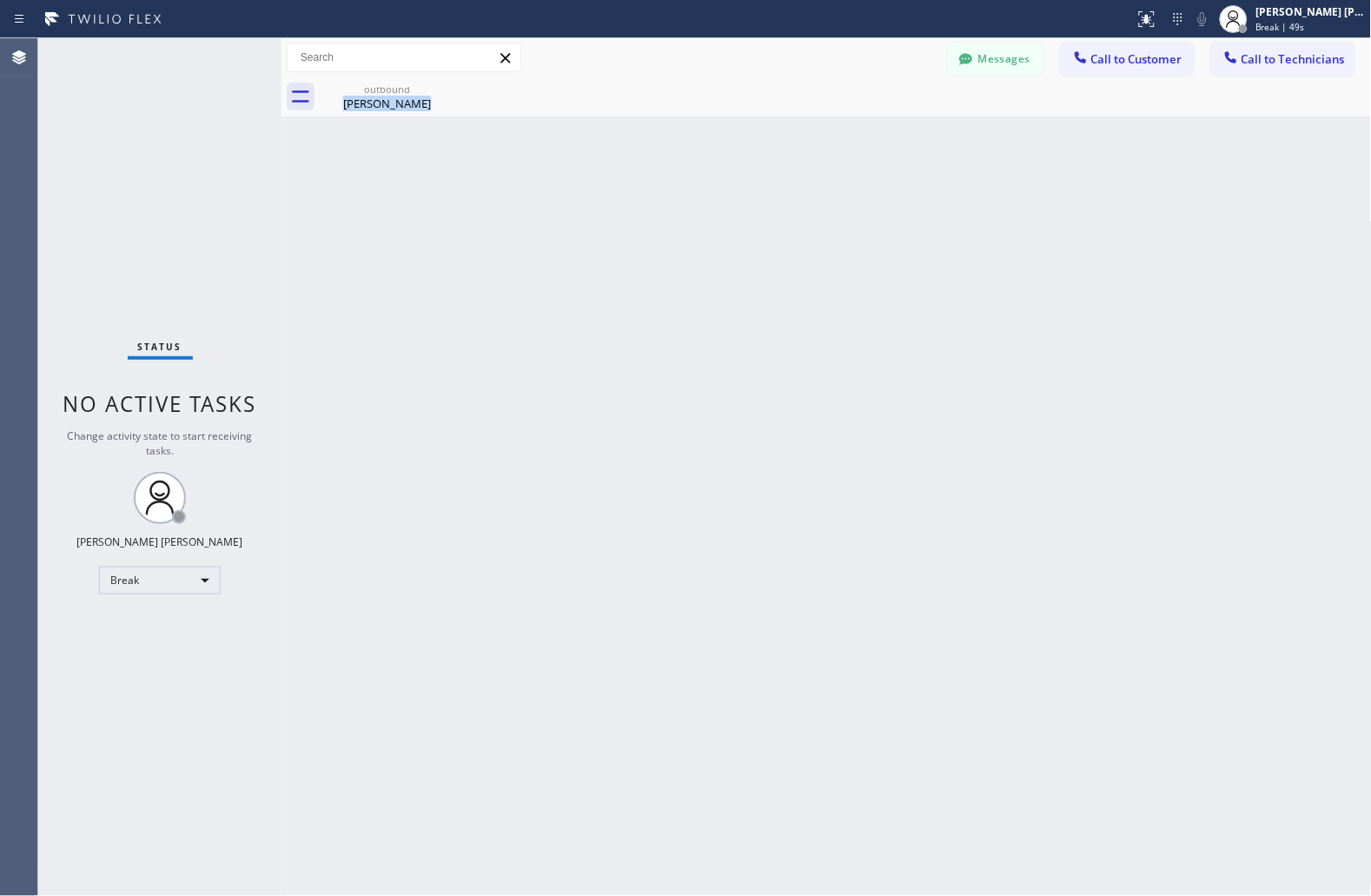
click at [663, 210] on div "Back to Dashboard Change Sender ID Customers Technicians JS [PERSON_NAME] [DATE…" at bounding box center [826, 467] width 1090 height 858
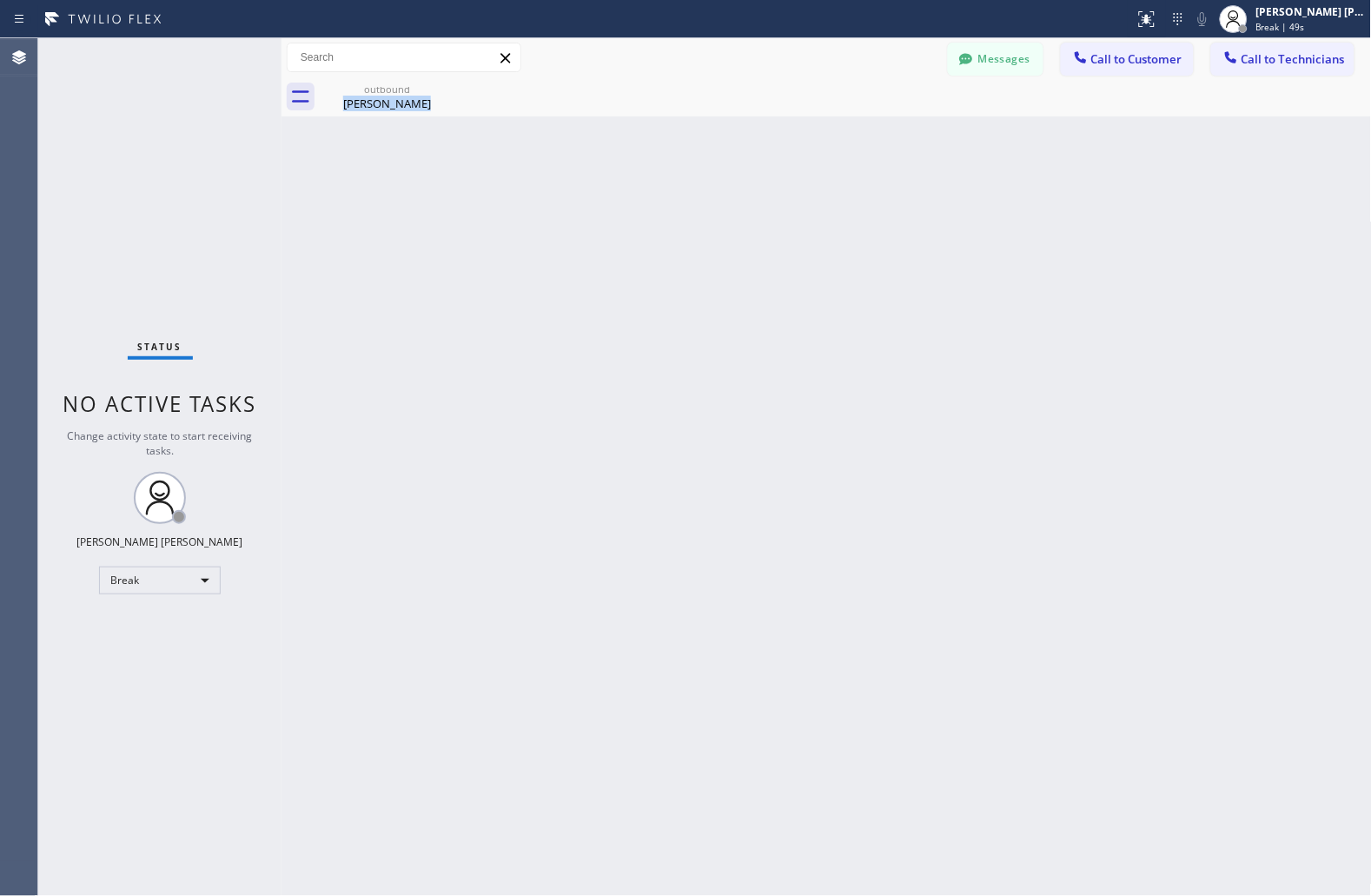
click at [663, 210] on div "Back to Dashboard Change Sender ID Customers Technicians JS [PERSON_NAME] [DATE…" at bounding box center [826, 467] width 1090 height 858
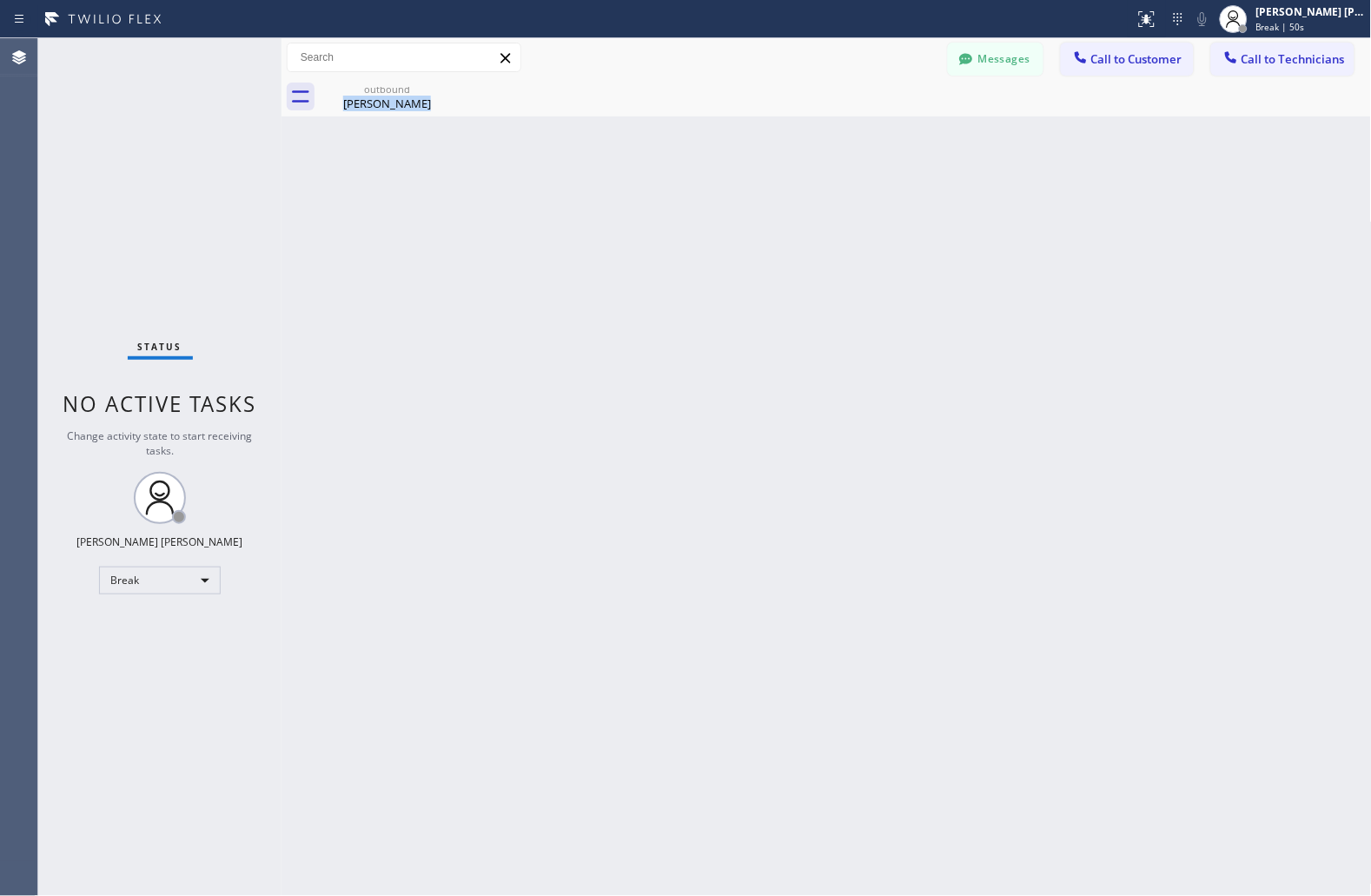
click at [663, 210] on div "Back to Dashboard Change Sender ID Customers Technicians JS [PERSON_NAME] [DATE…" at bounding box center [826, 467] width 1090 height 858
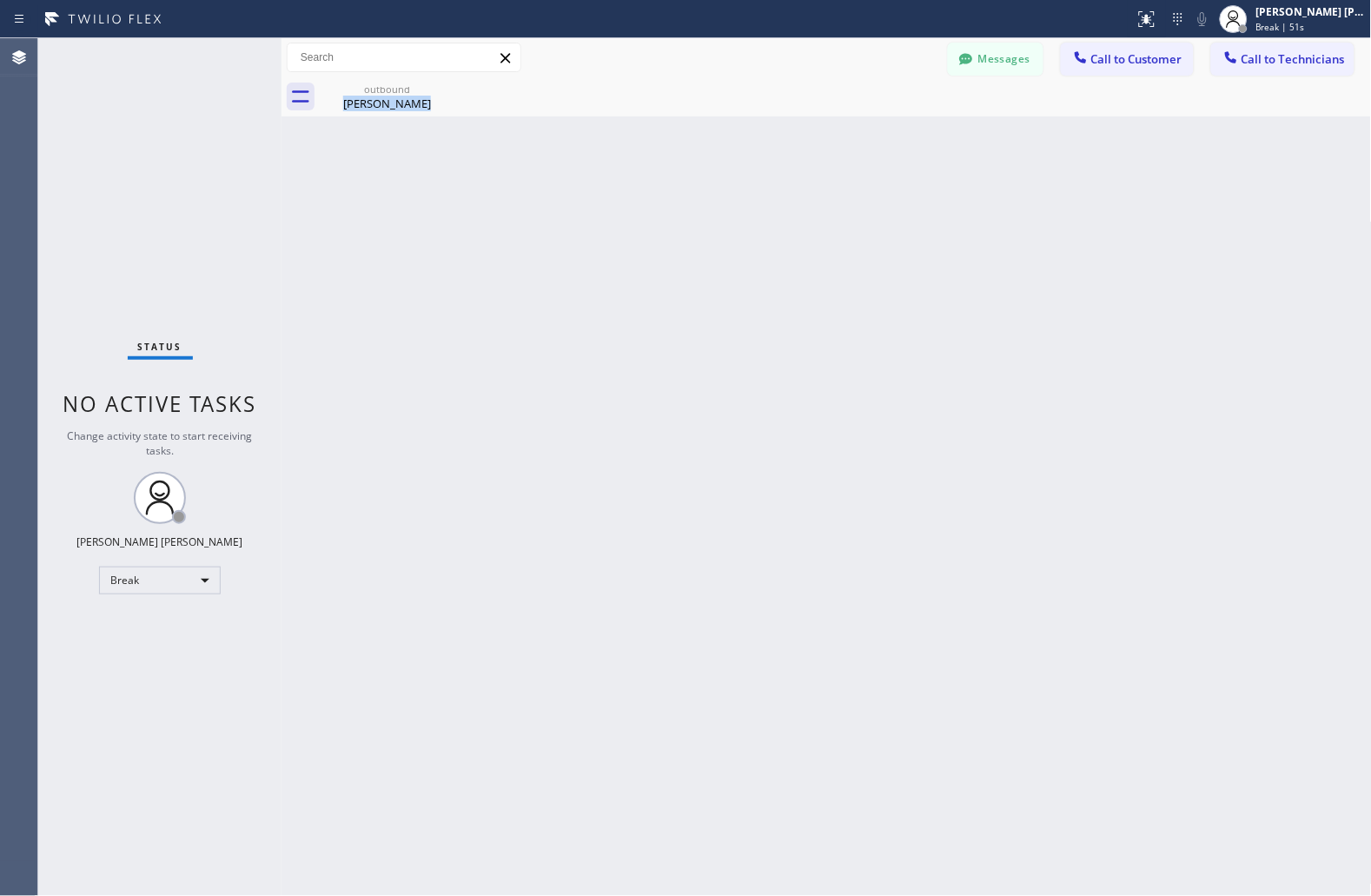
click at [663, 210] on div "Back to Dashboard Change Sender ID Customers Technicians JS [PERSON_NAME] [DATE…" at bounding box center [826, 467] width 1090 height 858
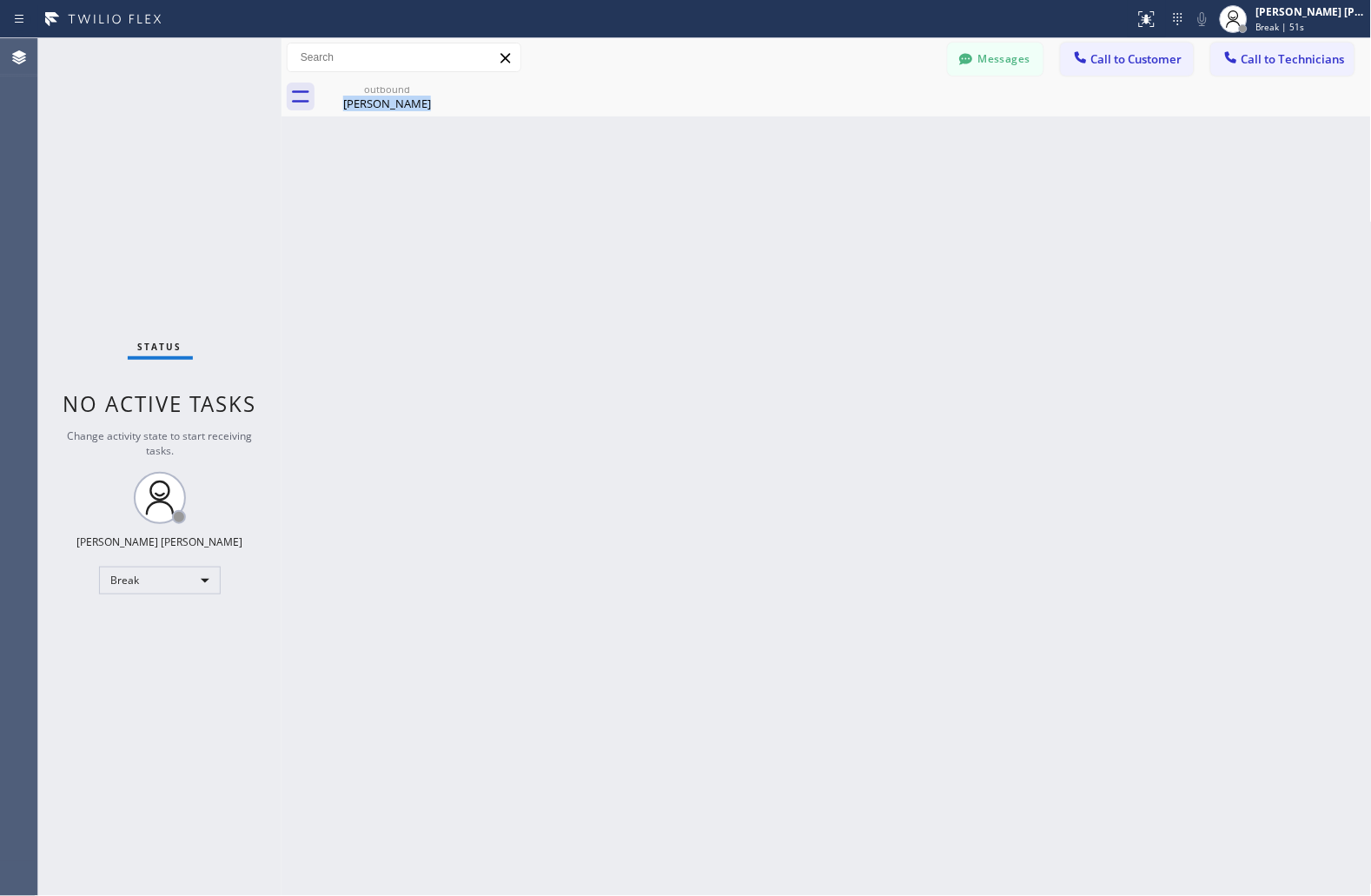
click at [663, 210] on div "Back to Dashboard Change Sender ID Customers Technicians JS [PERSON_NAME] [DATE…" at bounding box center [826, 467] width 1090 height 858
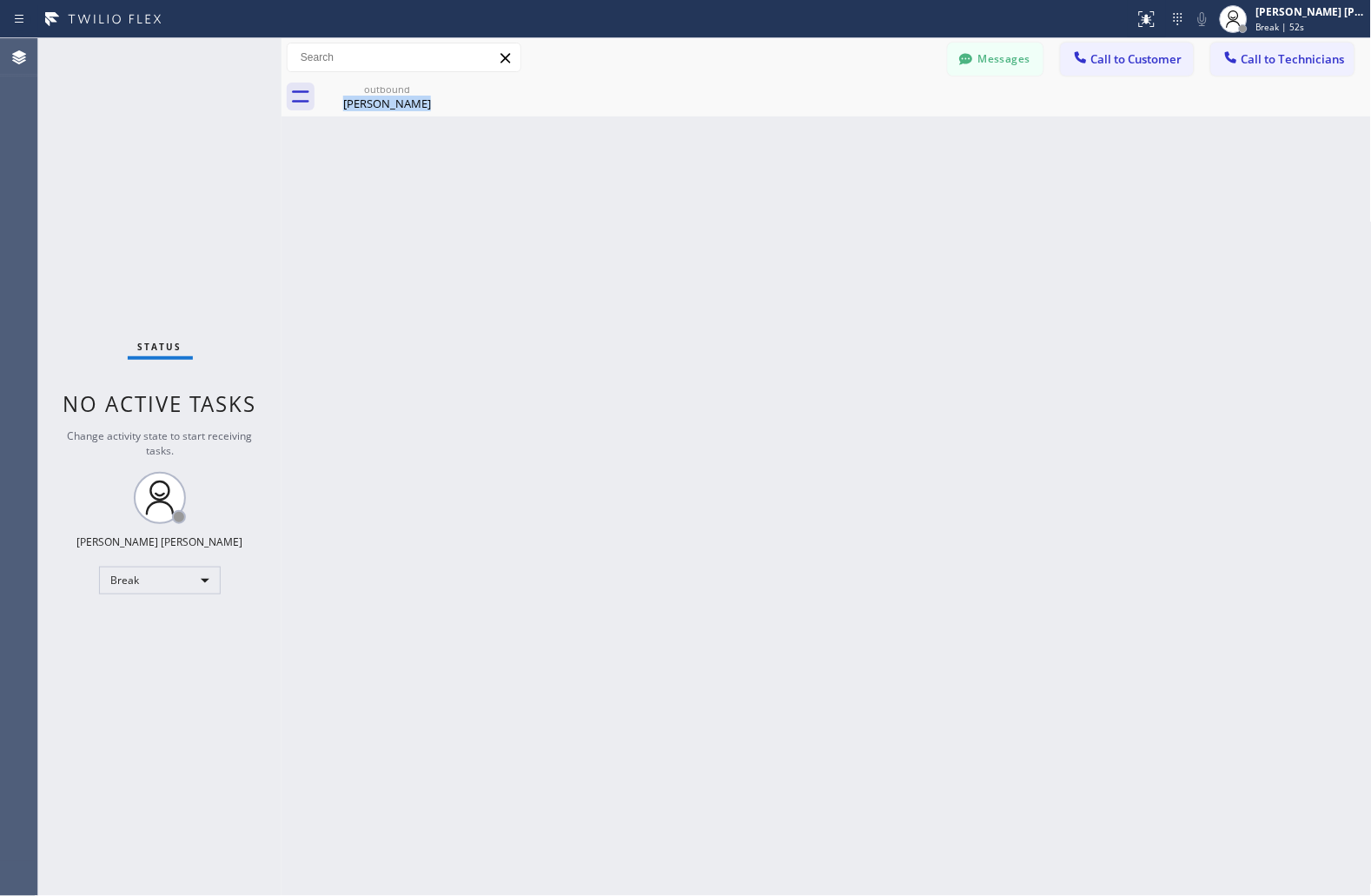
click at [663, 210] on div "Back to Dashboard Change Sender ID Customers Technicians JS [PERSON_NAME] [DATE…" at bounding box center [826, 467] width 1090 height 858
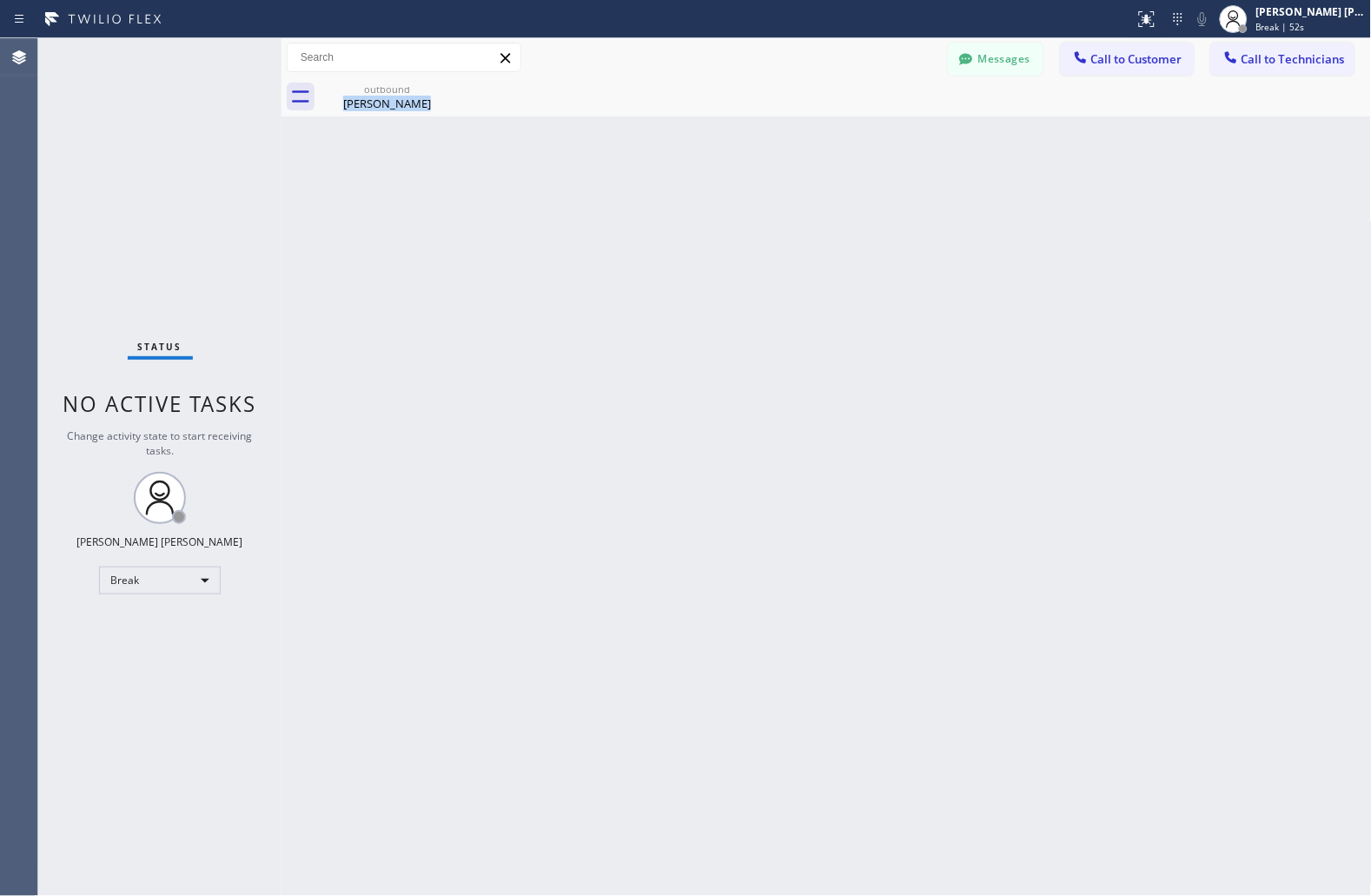
click at [663, 210] on div "Back to Dashboard Change Sender ID Customers Technicians JS [PERSON_NAME] [DATE…" at bounding box center [826, 467] width 1090 height 858
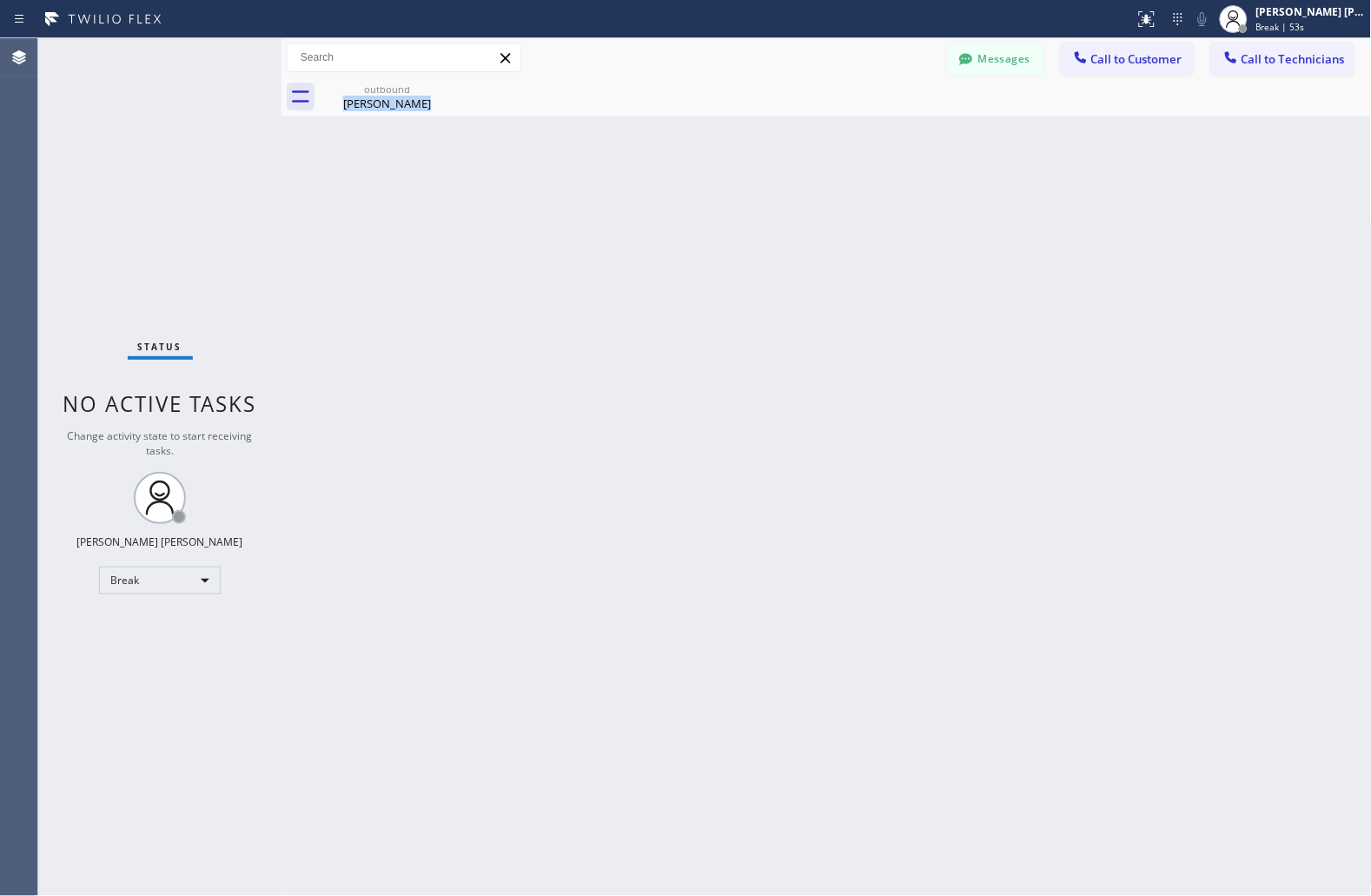
click at [663, 210] on div "Back to Dashboard Change Sender ID Customers Technicians JS [PERSON_NAME] [DATE…" at bounding box center [826, 467] width 1090 height 858
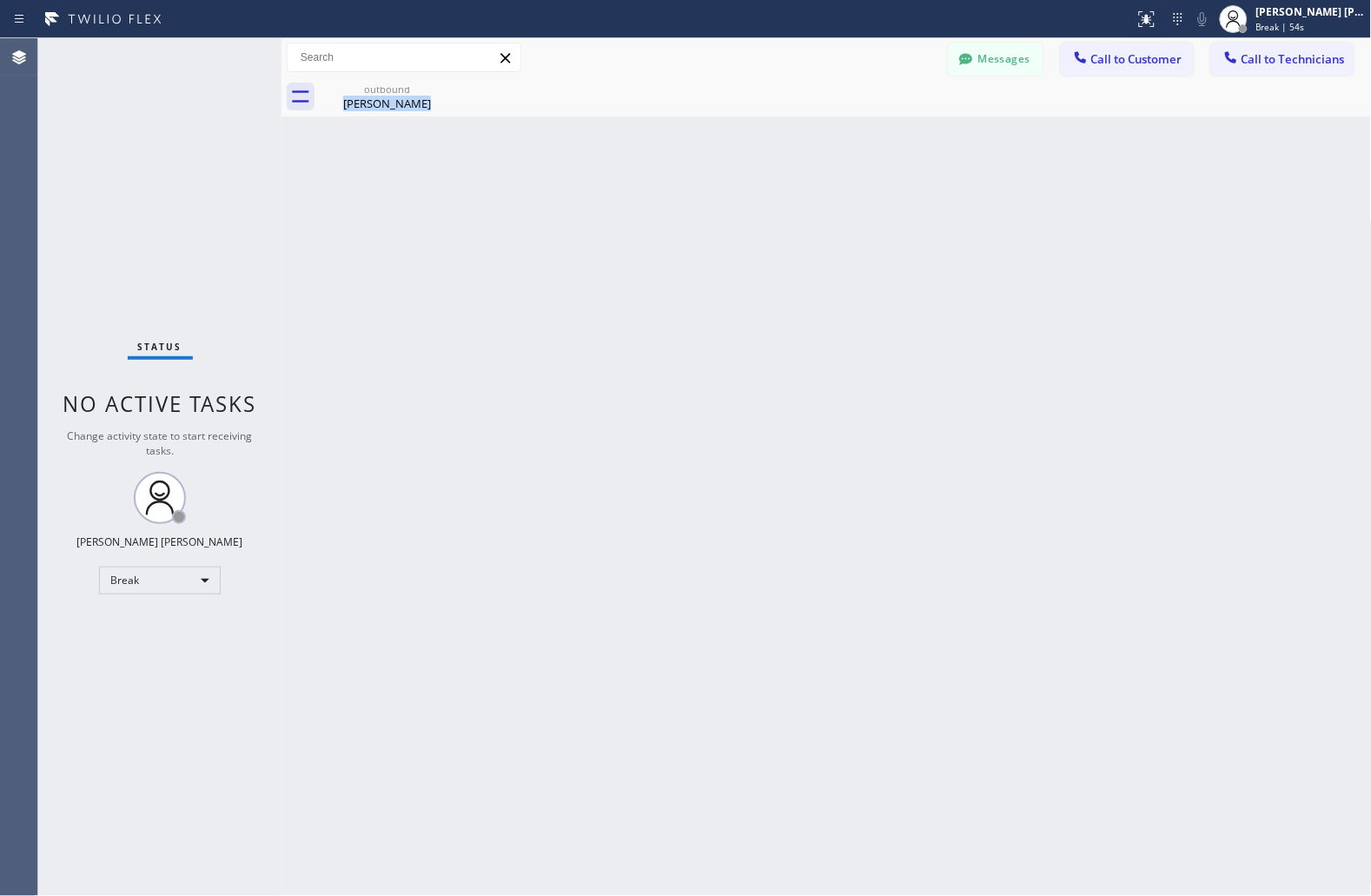
click at [663, 210] on div "Back to Dashboard Change Sender ID Customers Technicians JS [PERSON_NAME] [DATE…" at bounding box center [826, 467] width 1090 height 858
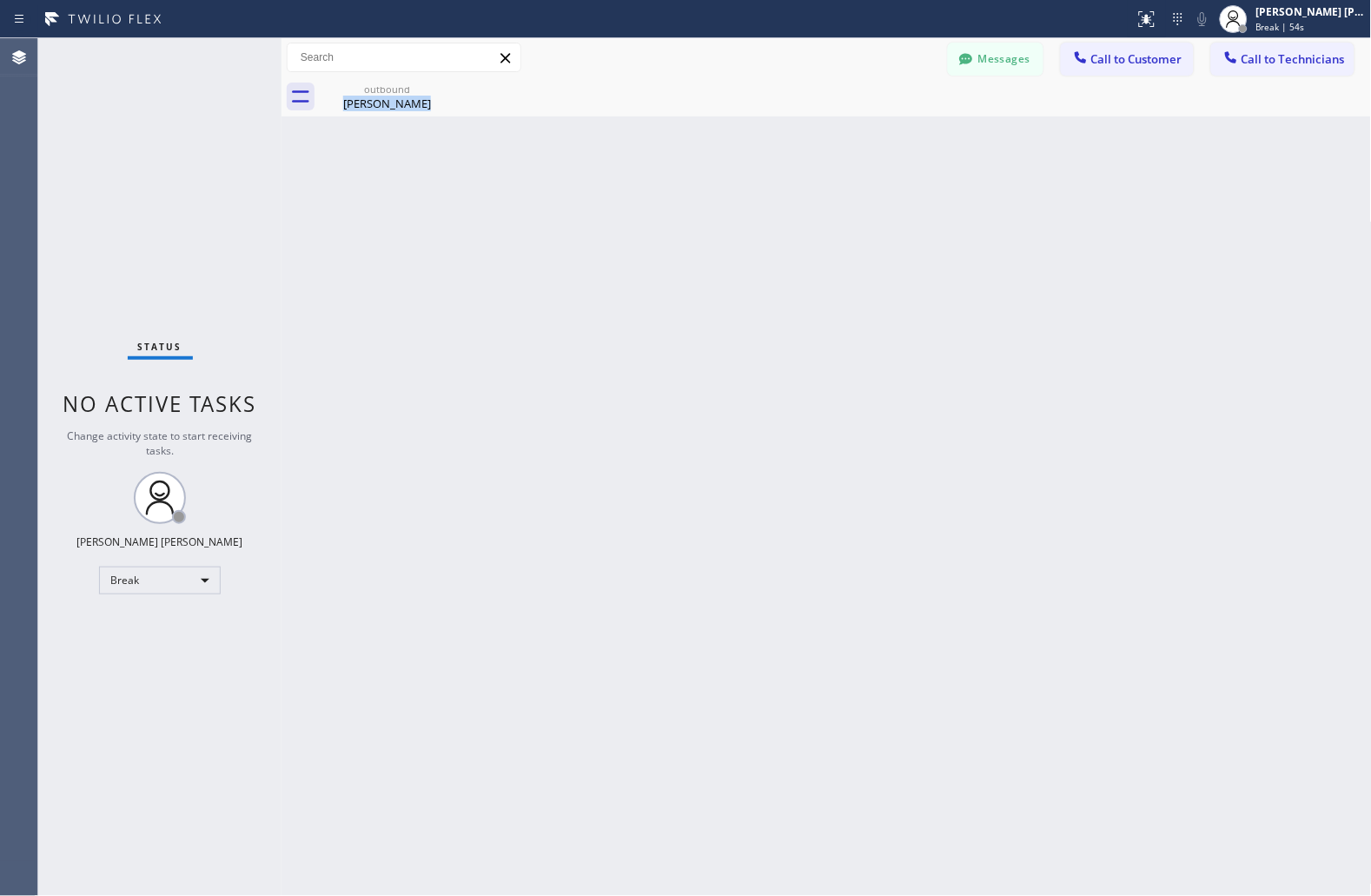
click at [663, 210] on div "Back to Dashboard Change Sender ID Customers Technicians JS [PERSON_NAME] [DATE…" at bounding box center [826, 467] width 1090 height 858
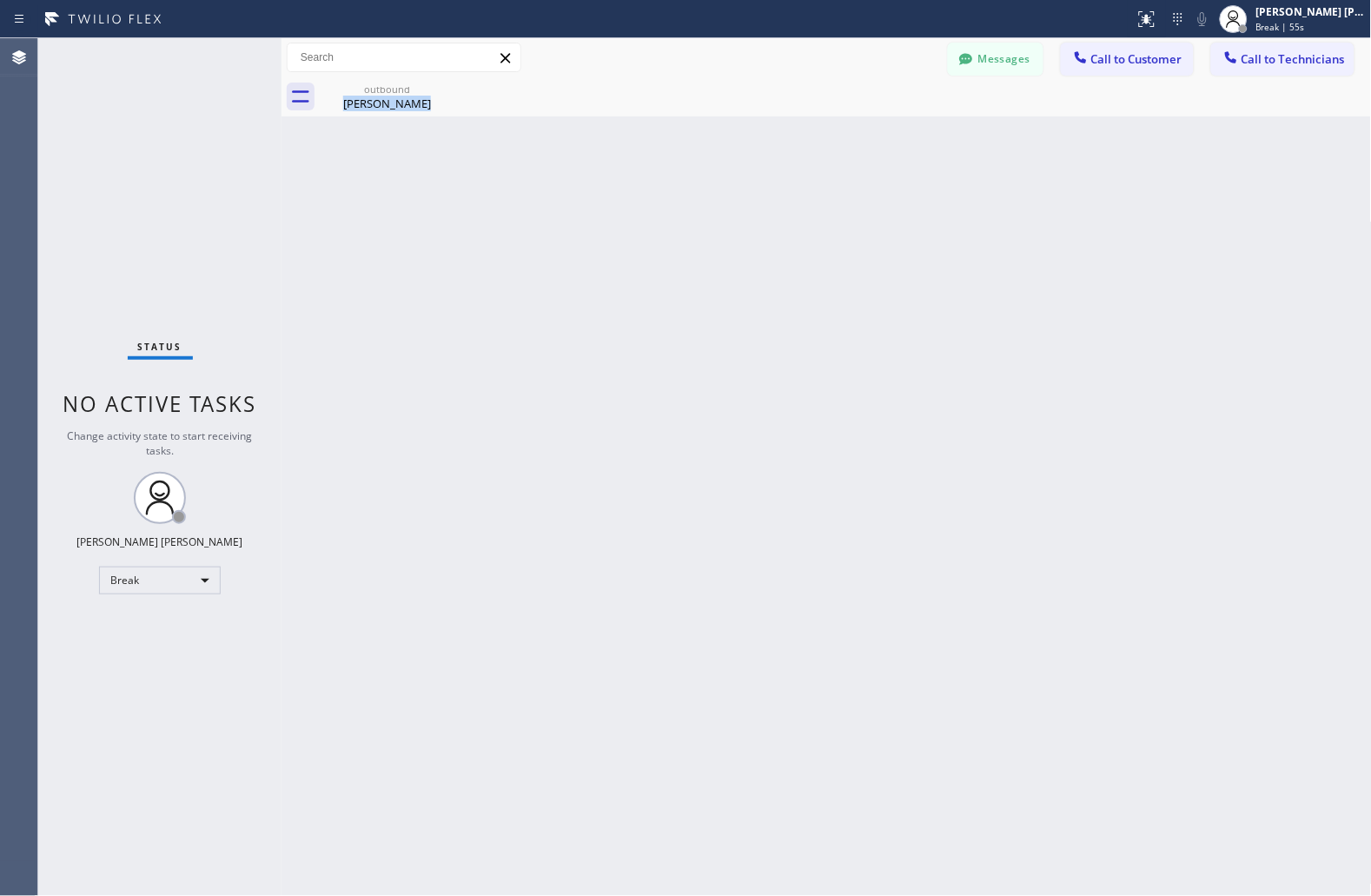
click at [663, 210] on div "Back to Dashboard Change Sender ID Customers Technicians JS [PERSON_NAME] [DATE…" at bounding box center [826, 467] width 1090 height 858
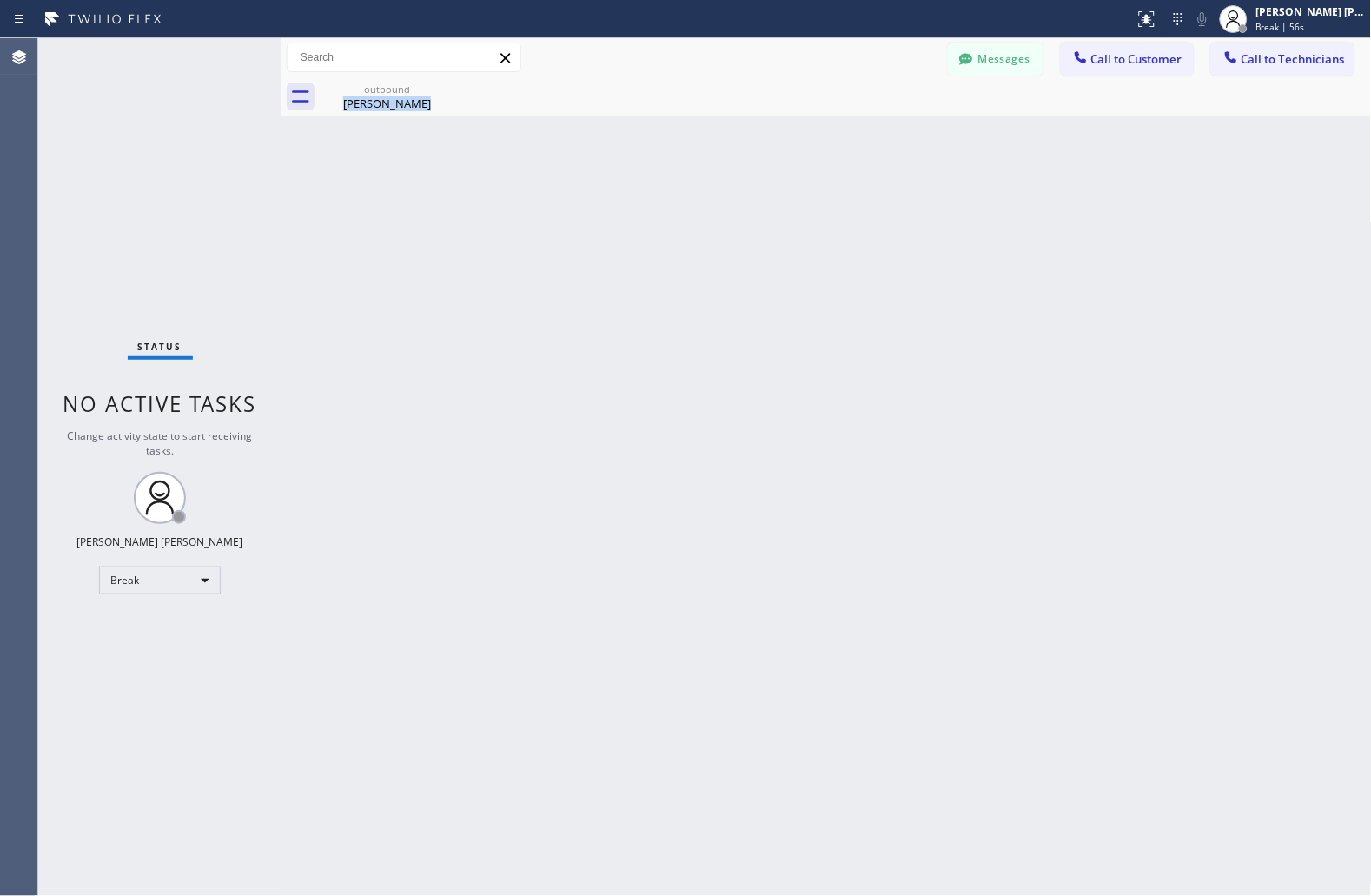
click at [663, 210] on div "Back to Dashboard Change Sender ID Customers Technicians JS [PERSON_NAME] [DATE…" at bounding box center [826, 467] width 1090 height 858
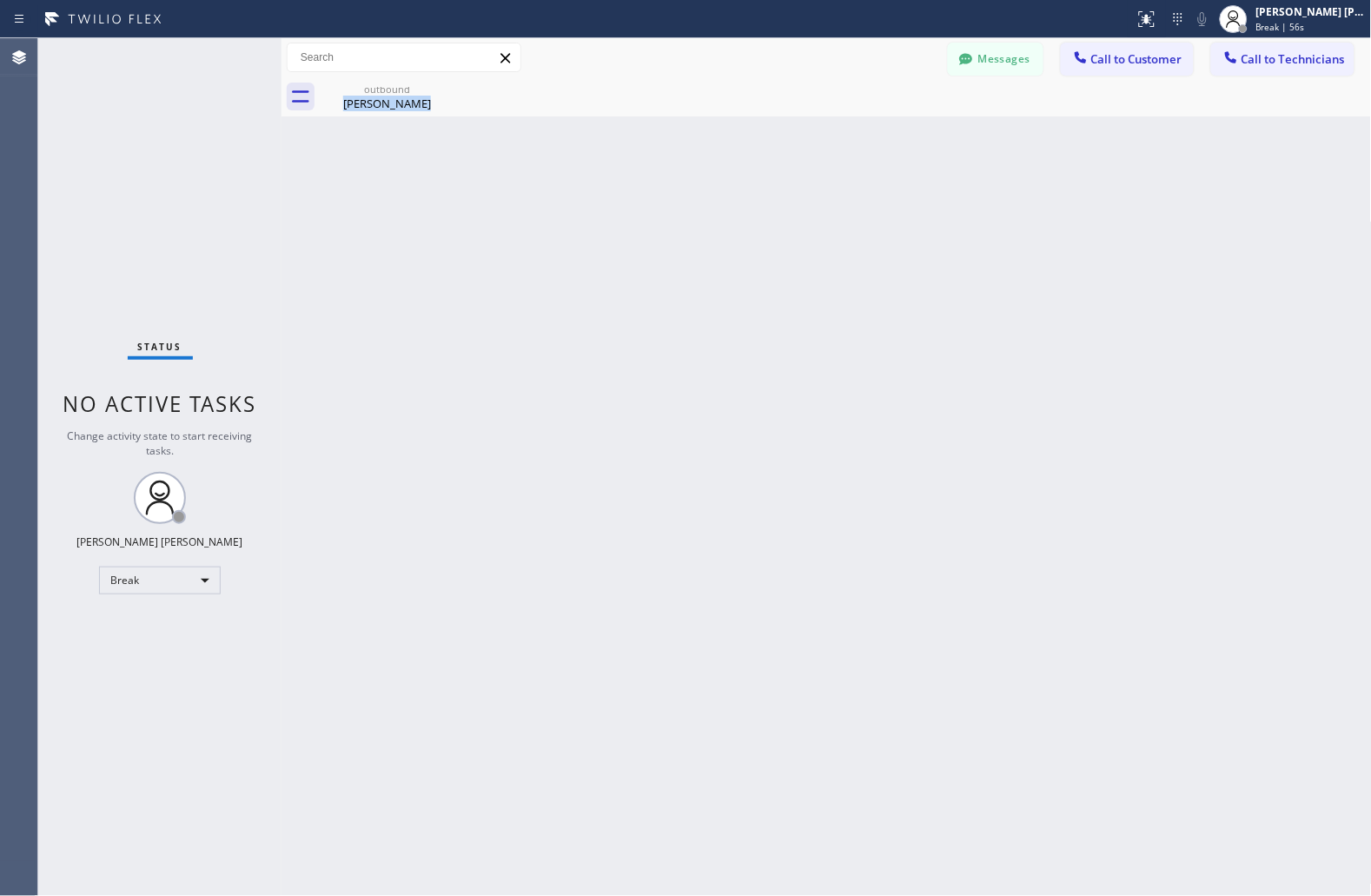
click at [663, 210] on div "Back to Dashboard Change Sender ID Customers Technicians JS [PERSON_NAME] [DATE…" at bounding box center [826, 467] width 1090 height 858
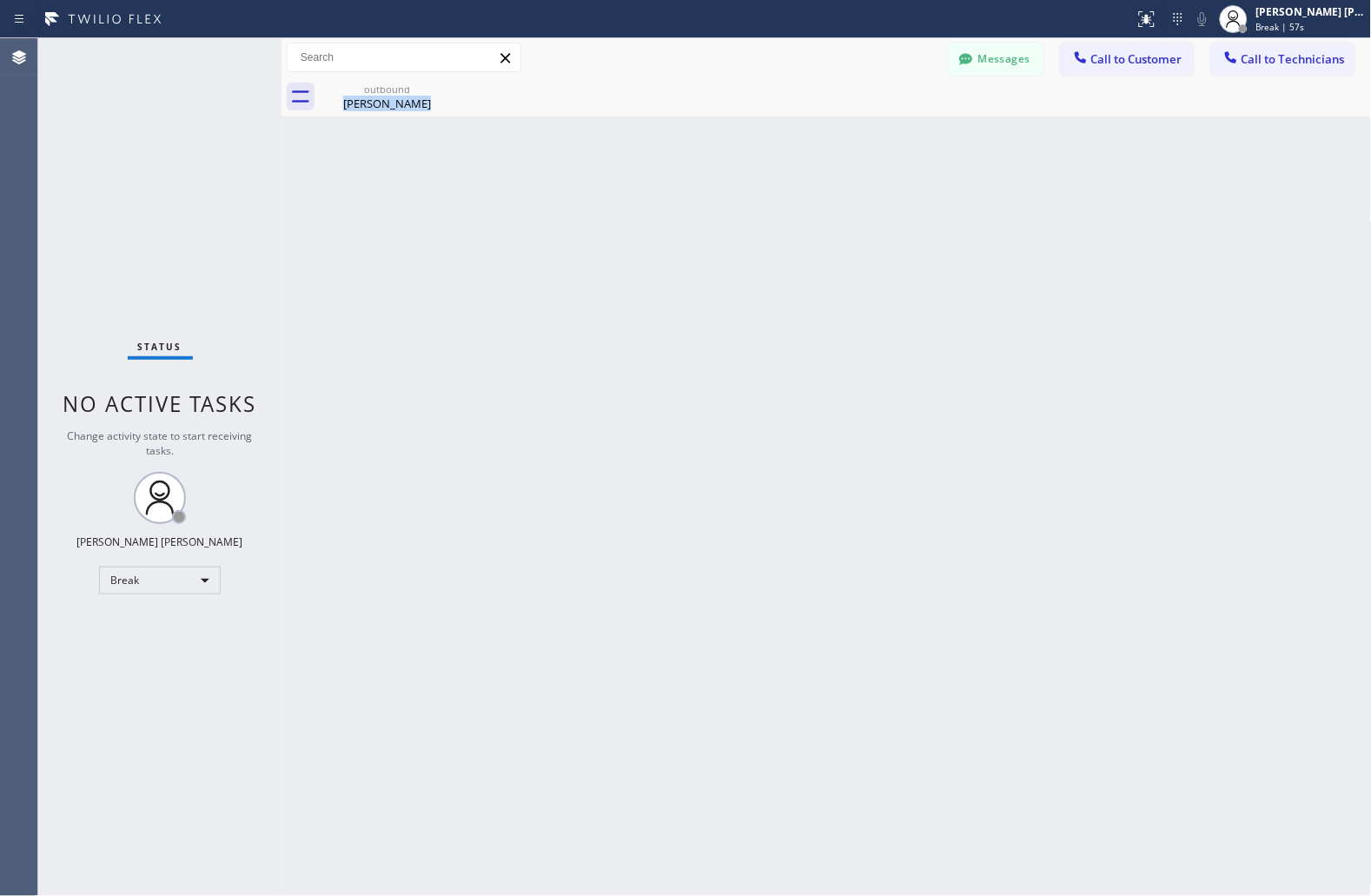
click at [663, 210] on div "Back to Dashboard Change Sender ID Customers Technicians JS [PERSON_NAME] [DATE…" at bounding box center [826, 467] width 1090 height 858
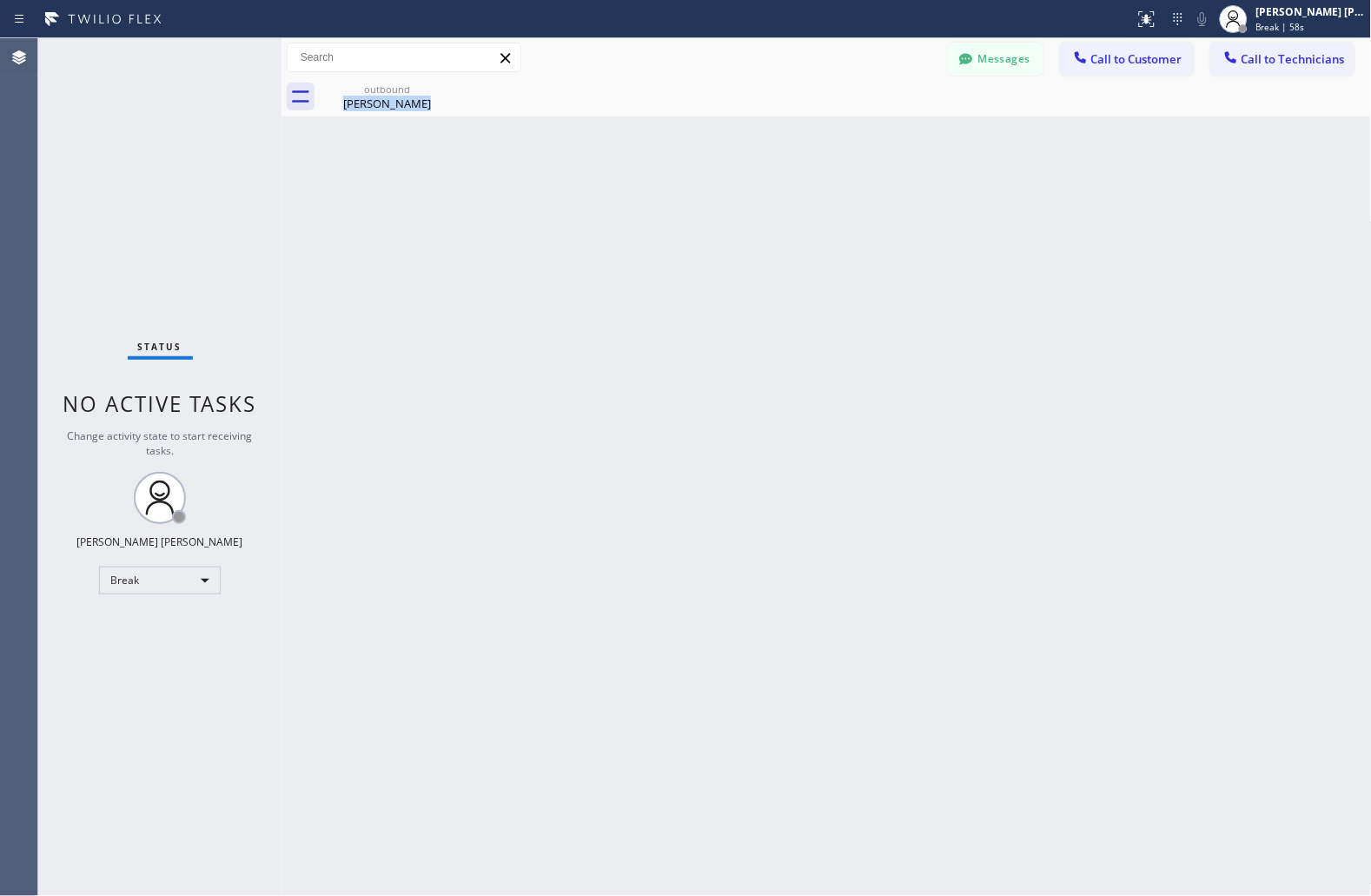
click at [663, 210] on div "Back to Dashboard Change Sender ID Customers Technicians JS [PERSON_NAME] [DATE…" at bounding box center [826, 467] width 1090 height 858
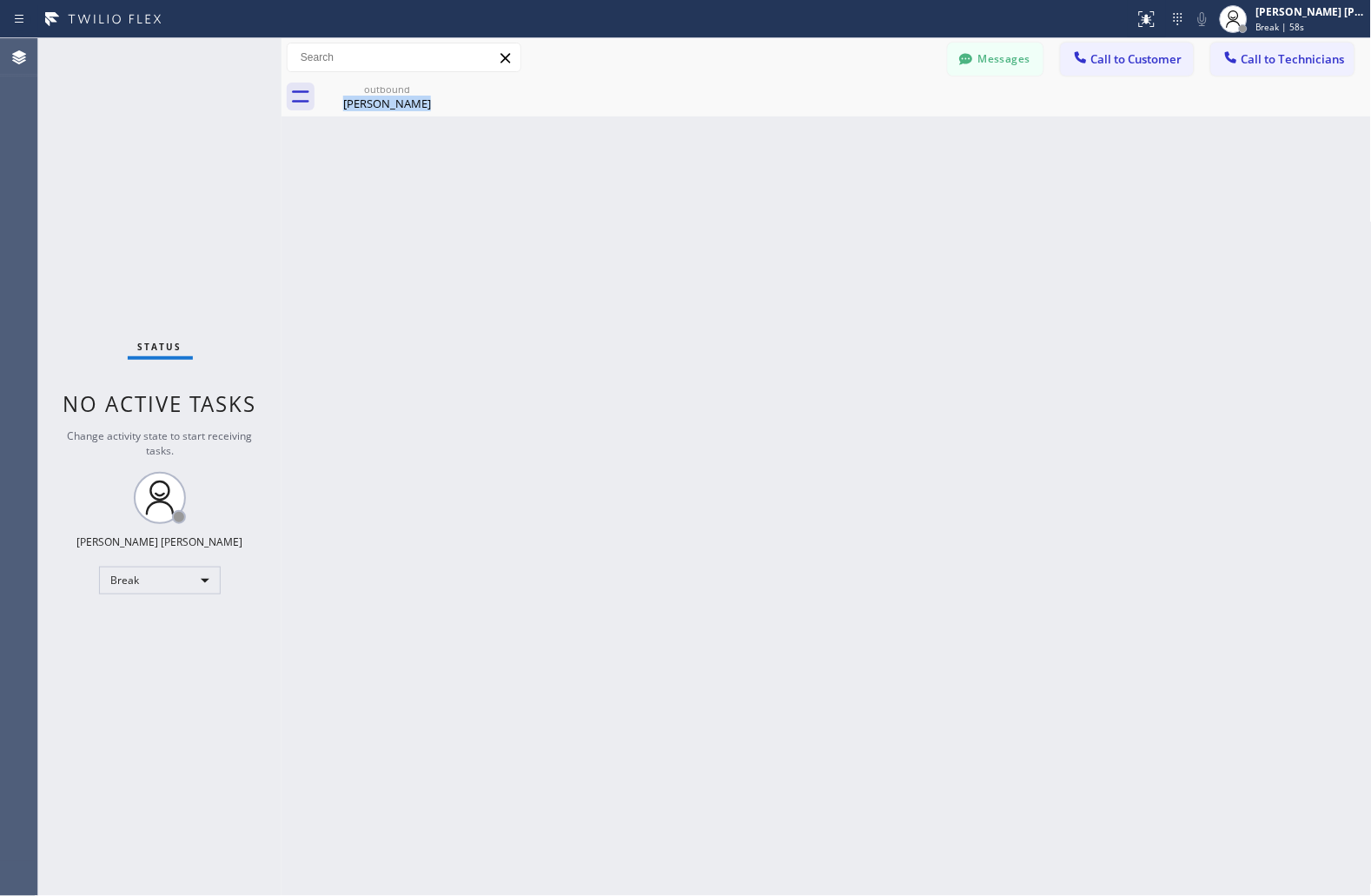
click at [663, 210] on div "Back to Dashboard Change Sender ID Customers Technicians JS [PERSON_NAME] [DATE…" at bounding box center [826, 467] width 1090 height 858
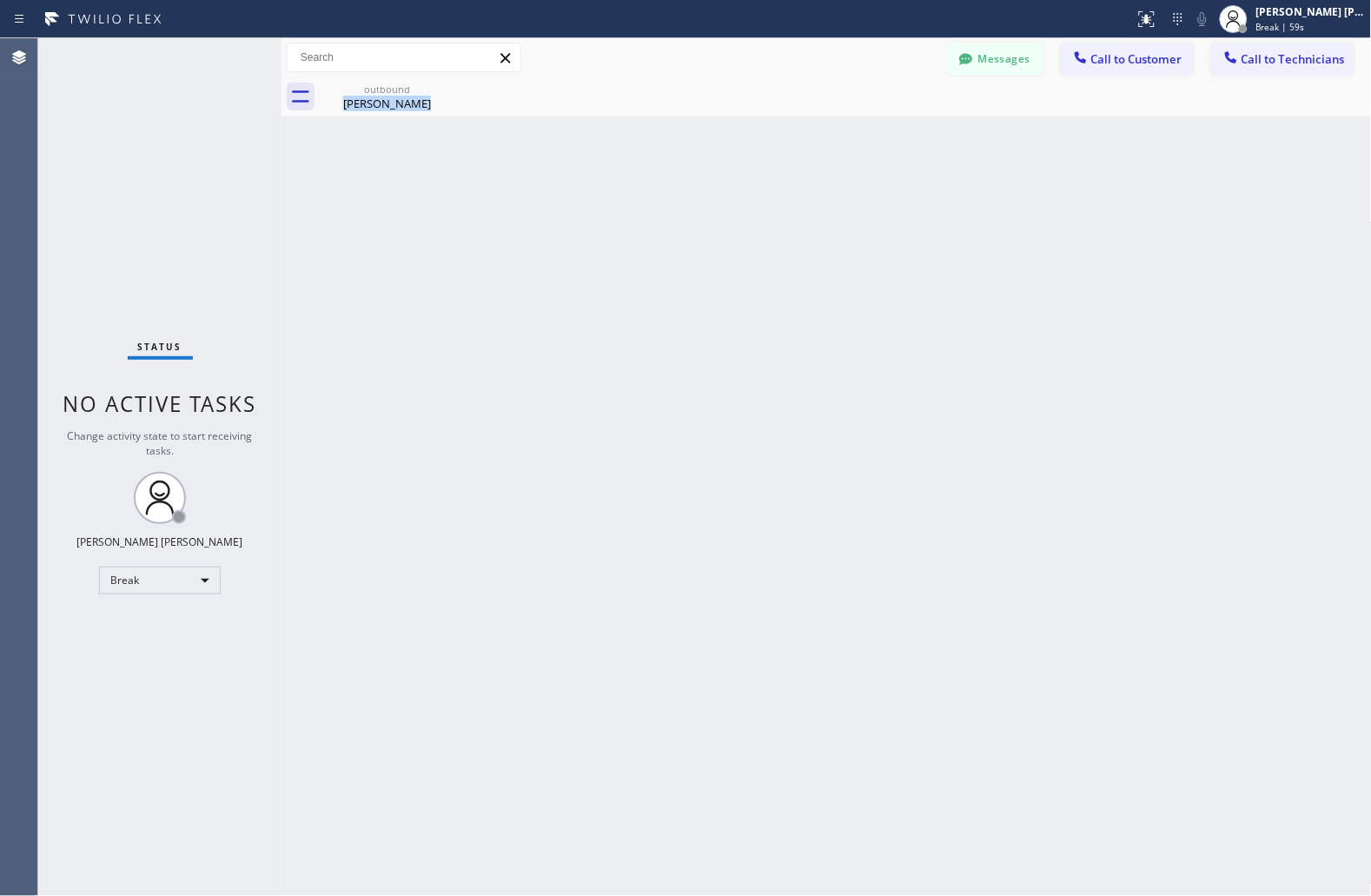
click at [663, 210] on div "Back to Dashboard Change Sender ID Customers Technicians JS [PERSON_NAME] [DATE…" at bounding box center [826, 467] width 1090 height 858
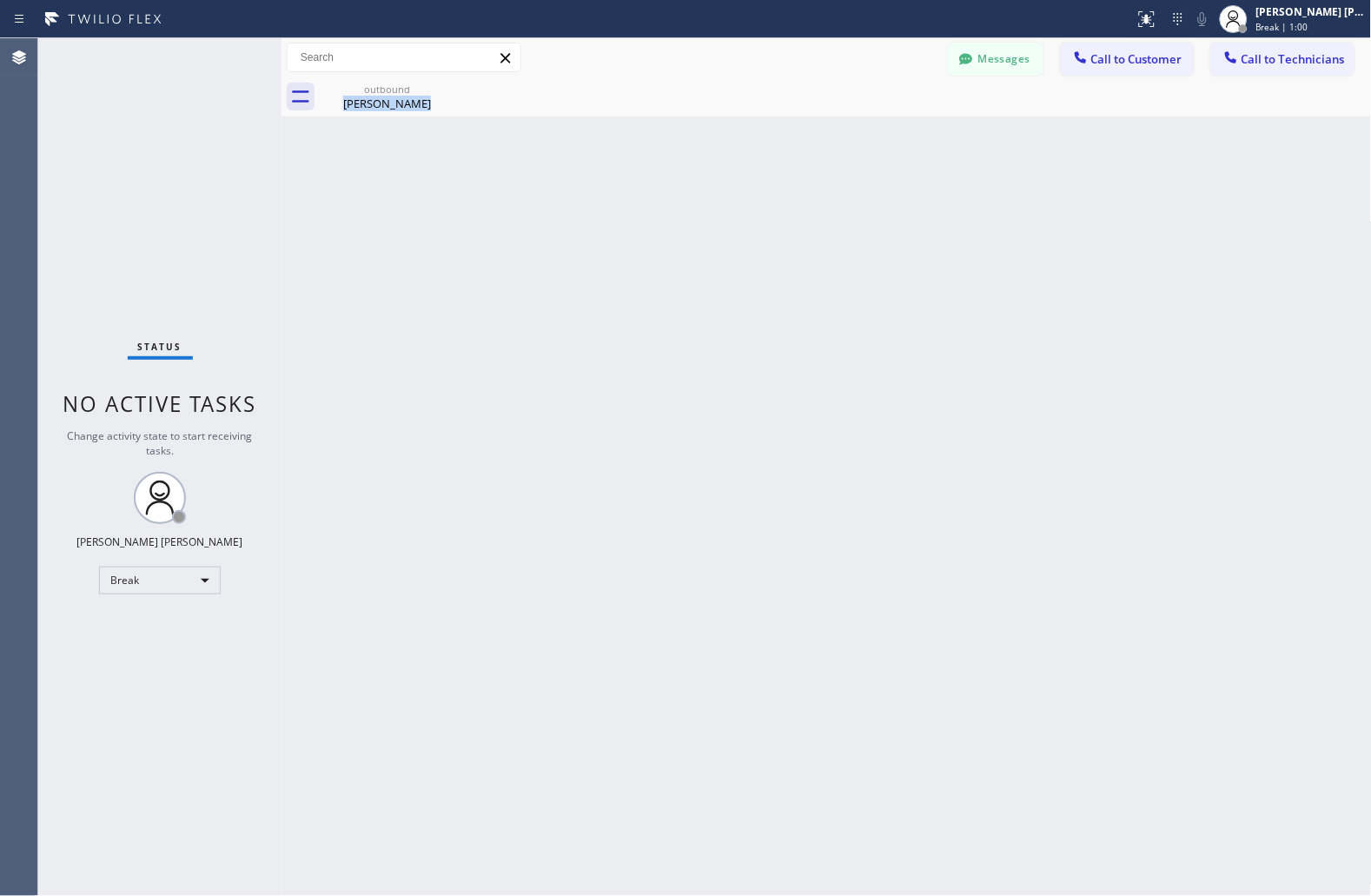
click at [663, 210] on div "Back to Dashboard Change Sender ID Customers Technicians JS [PERSON_NAME] [DATE…" at bounding box center [826, 467] width 1090 height 858
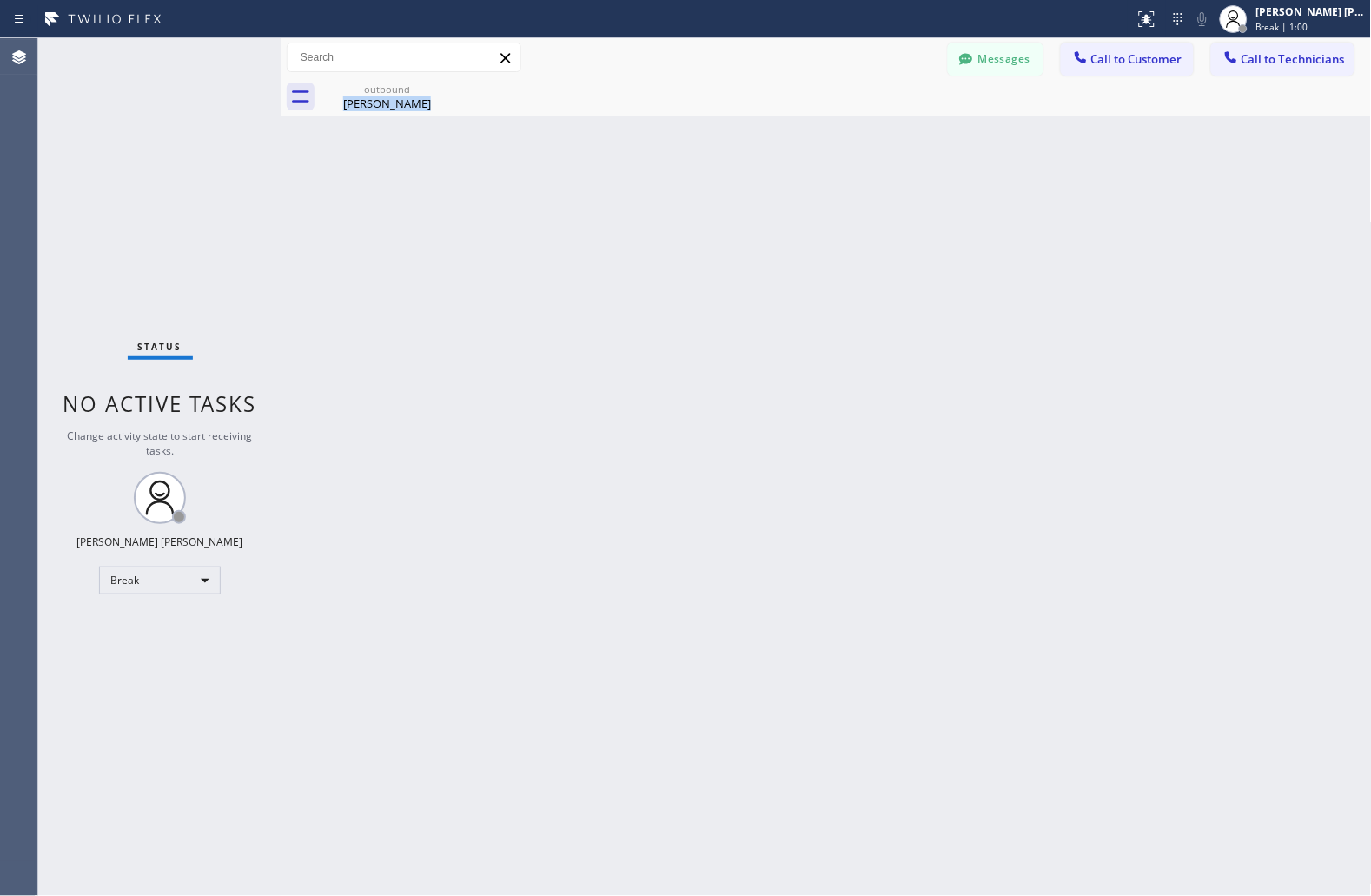
click at [663, 210] on div "Back to Dashboard Change Sender ID Customers Technicians JS [PERSON_NAME] [DATE…" at bounding box center [826, 467] width 1090 height 858
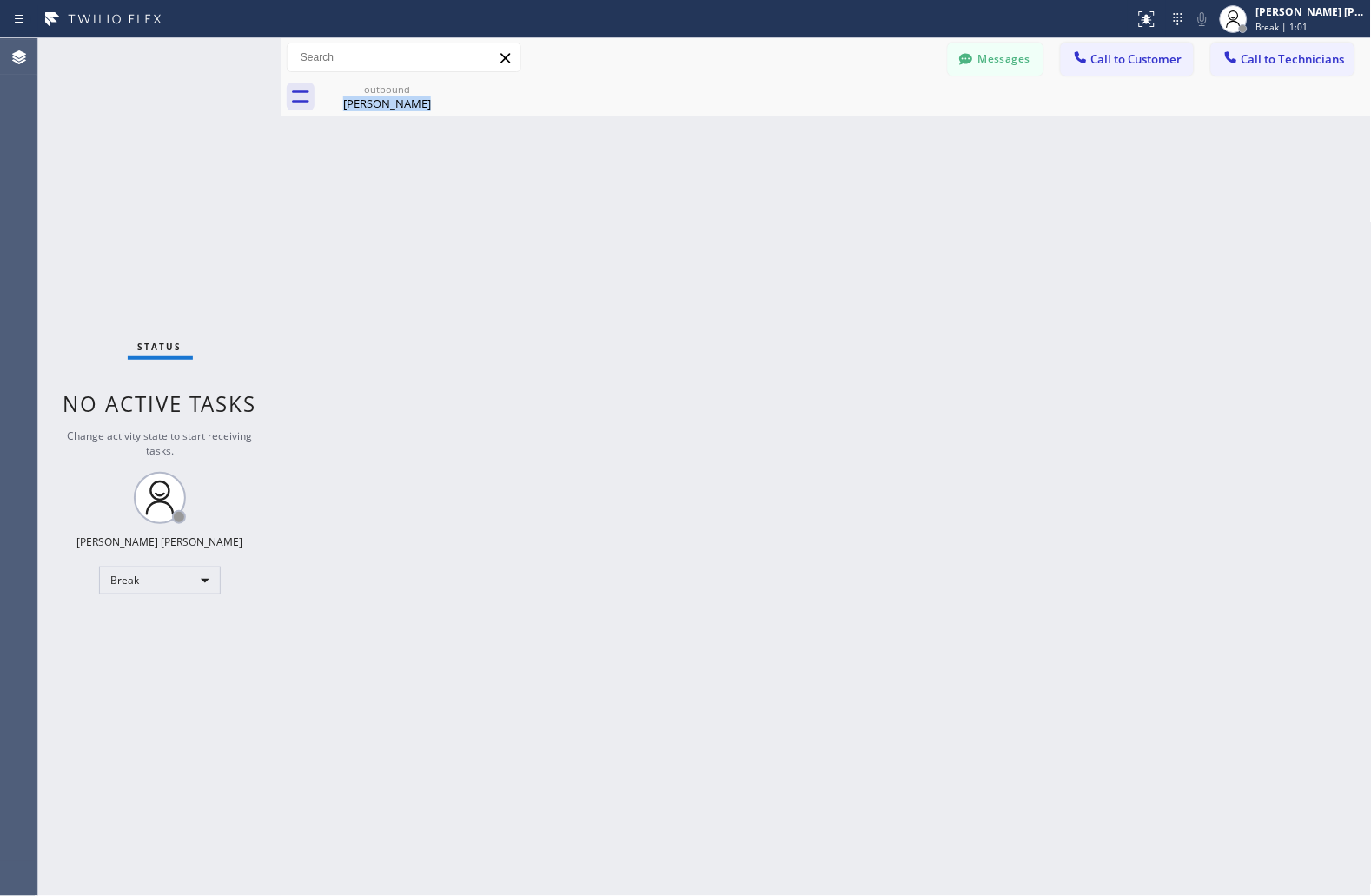
click at [663, 210] on div "Back to Dashboard Change Sender ID Customers Technicians JS [PERSON_NAME] [DATE…" at bounding box center [826, 467] width 1090 height 858
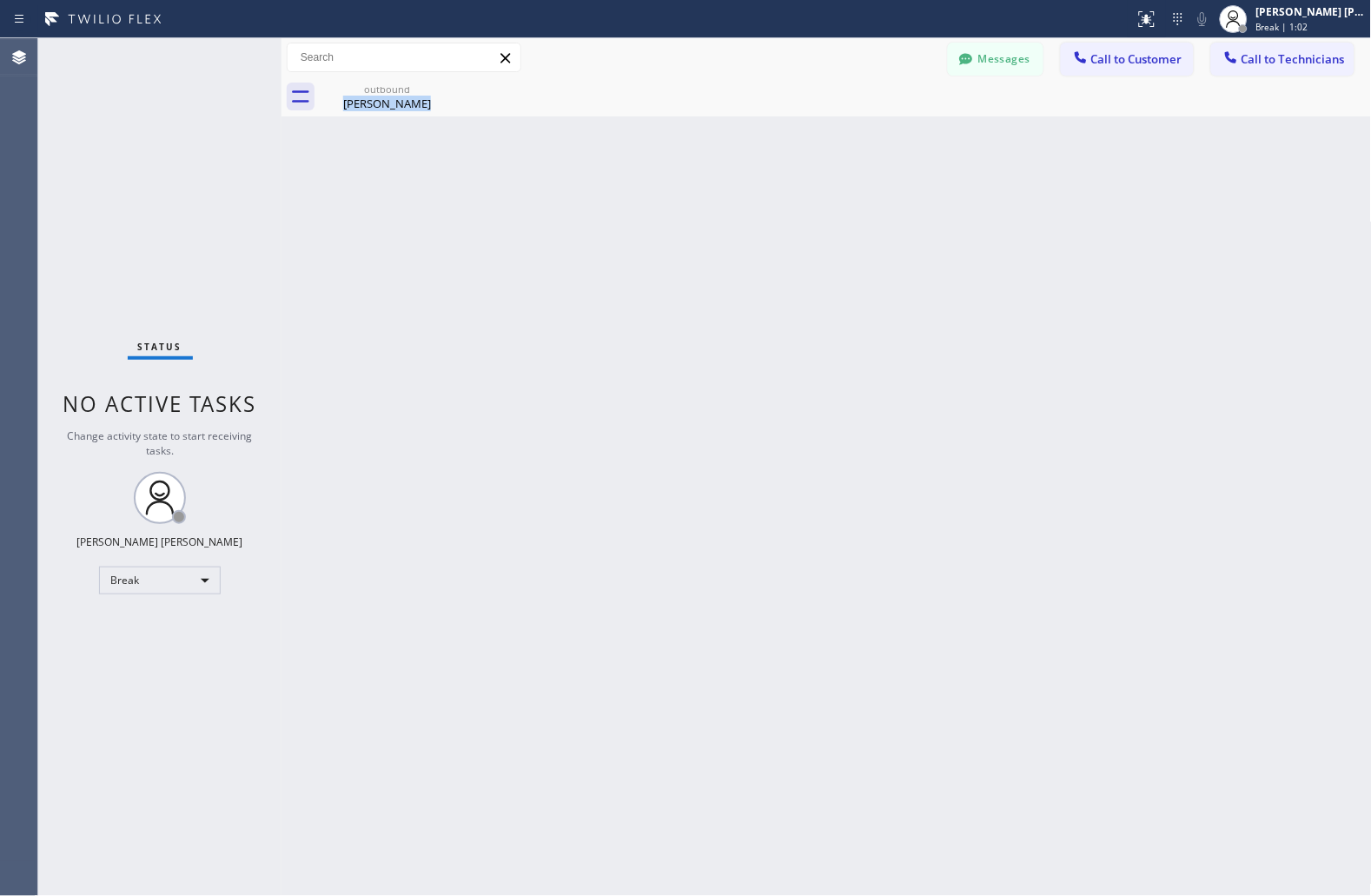
click at [663, 210] on div "Back to Dashboard Change Sender ID Customers Technicians JS [PERSON_NAME] [DATE…" at bounding box center [826, 467] width 1090 height 858
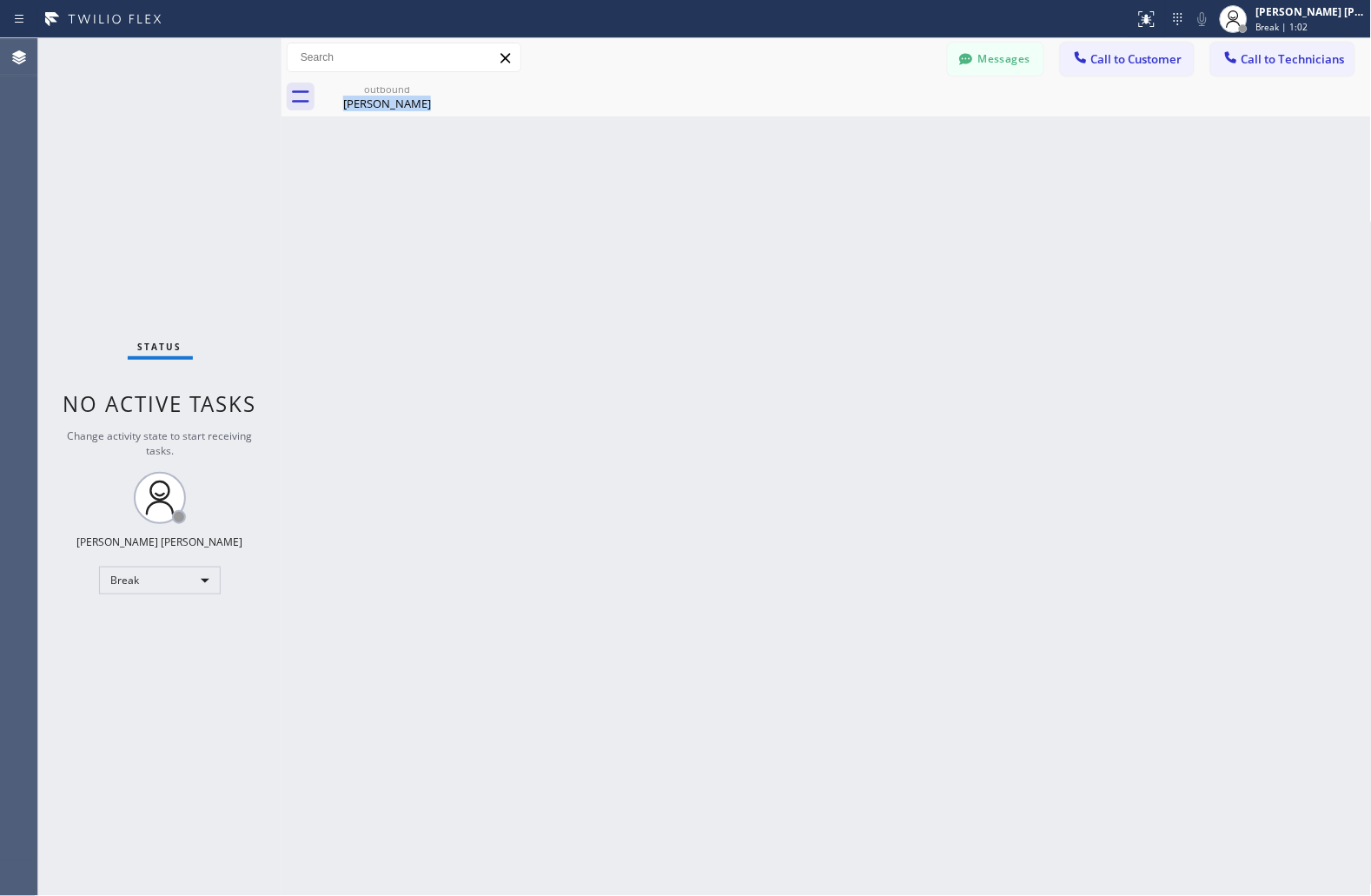
click at [663, 210] on div "Back to Dashboard Change Sender ID Customers Technicians JS [PERSON_NAME] [DATE…" at bounding box center [826, 467] width 1090 height 858
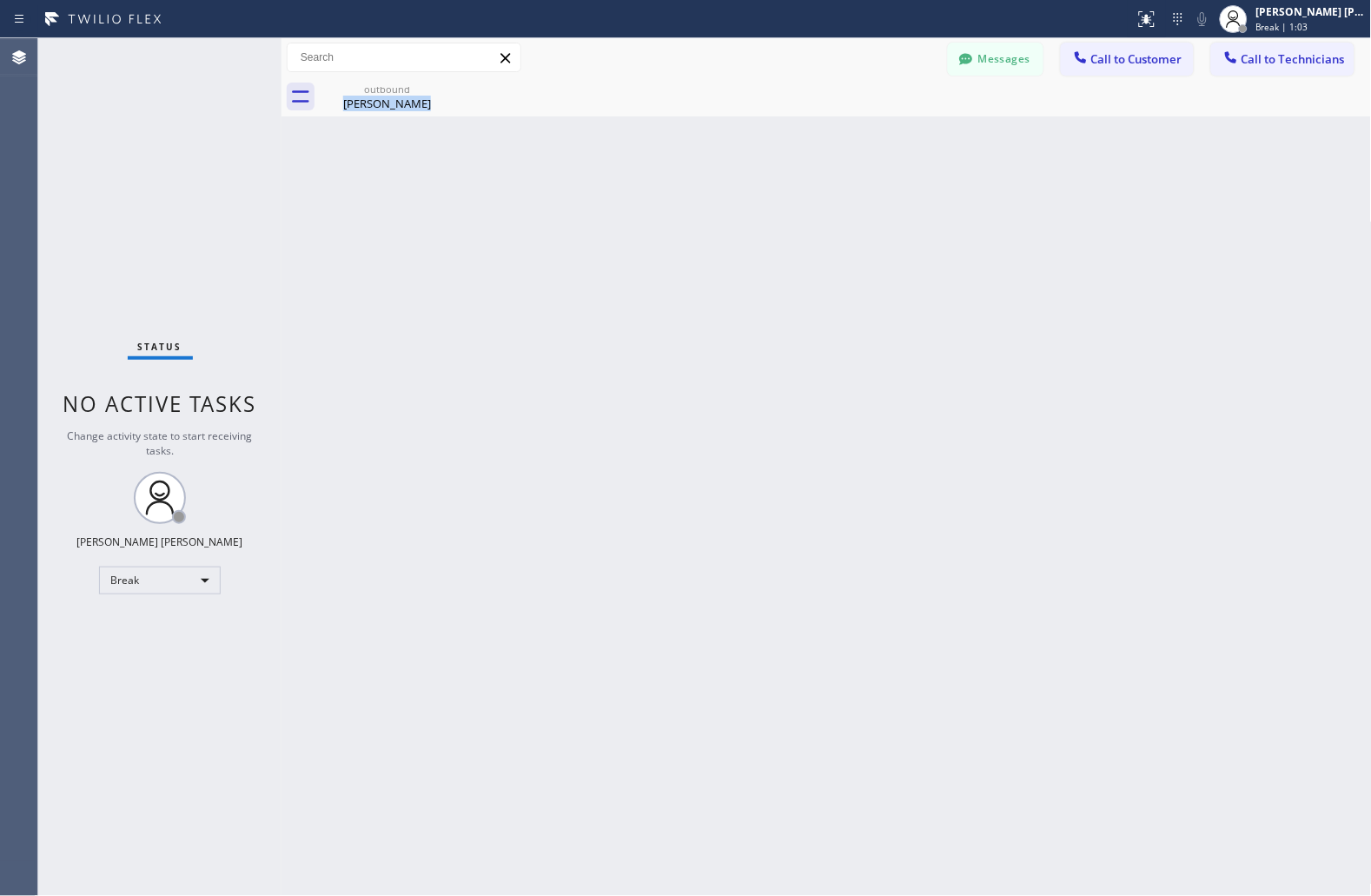
click at [663, 210] on div "Back to Dashboard Change Sender ID Customers Technicians JS [PERSON_NAME] [DATE…" at bounding box center [826, 467] width 1090 height 858
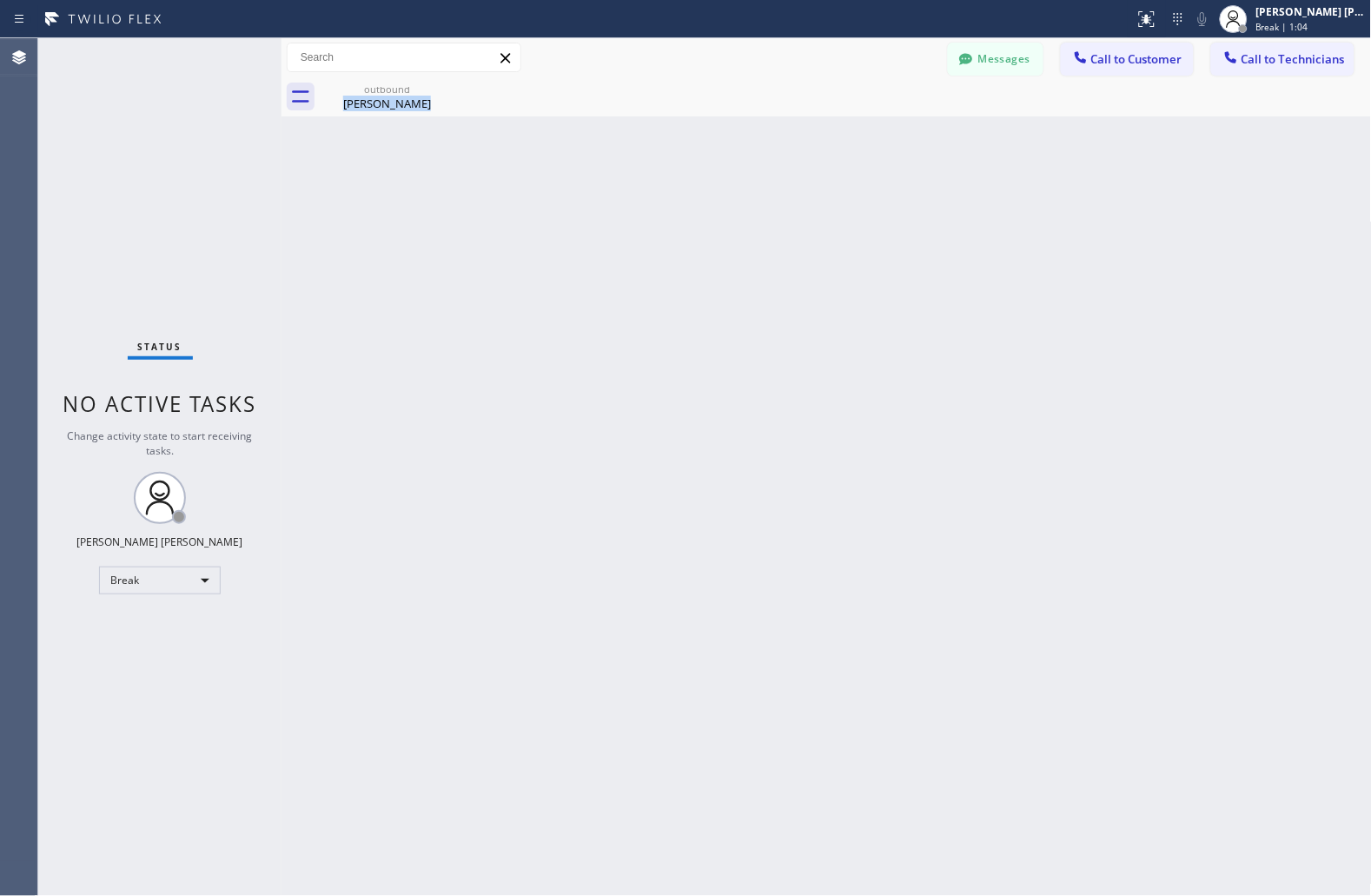
click at [663, 210] on div "Back to Dashboard Change Sender ID Customers Technicians JS [PERSON_NAME] [DATE…" at bounding box center [826, 467] width 1090 height 858
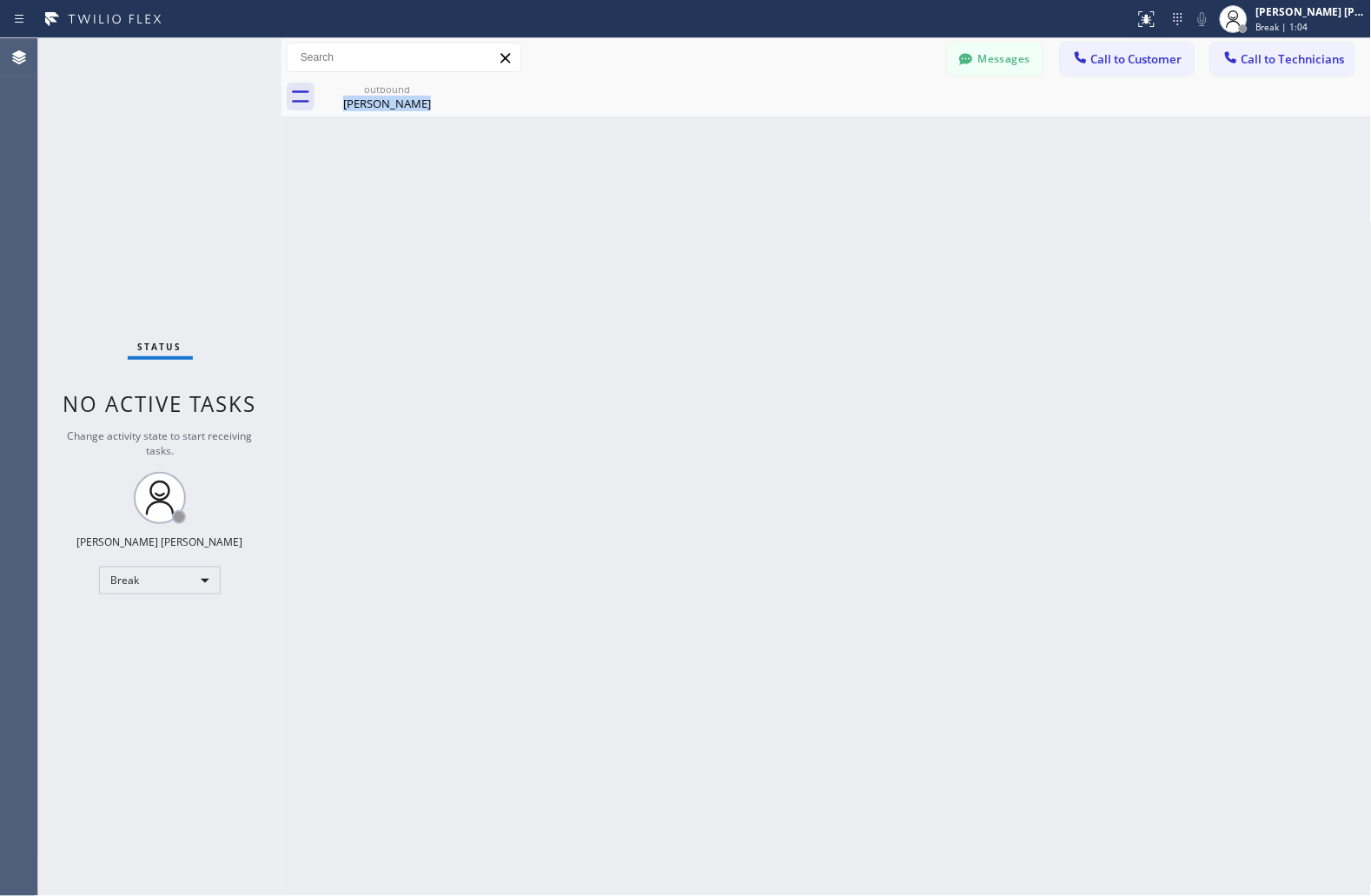
click at [663, 210] on div "Back to Dashboard Change Sender ID Customers Technicians JS [PERSON_NAME] [DATE…" at bounding box center [826, 467] width 1090 height 858
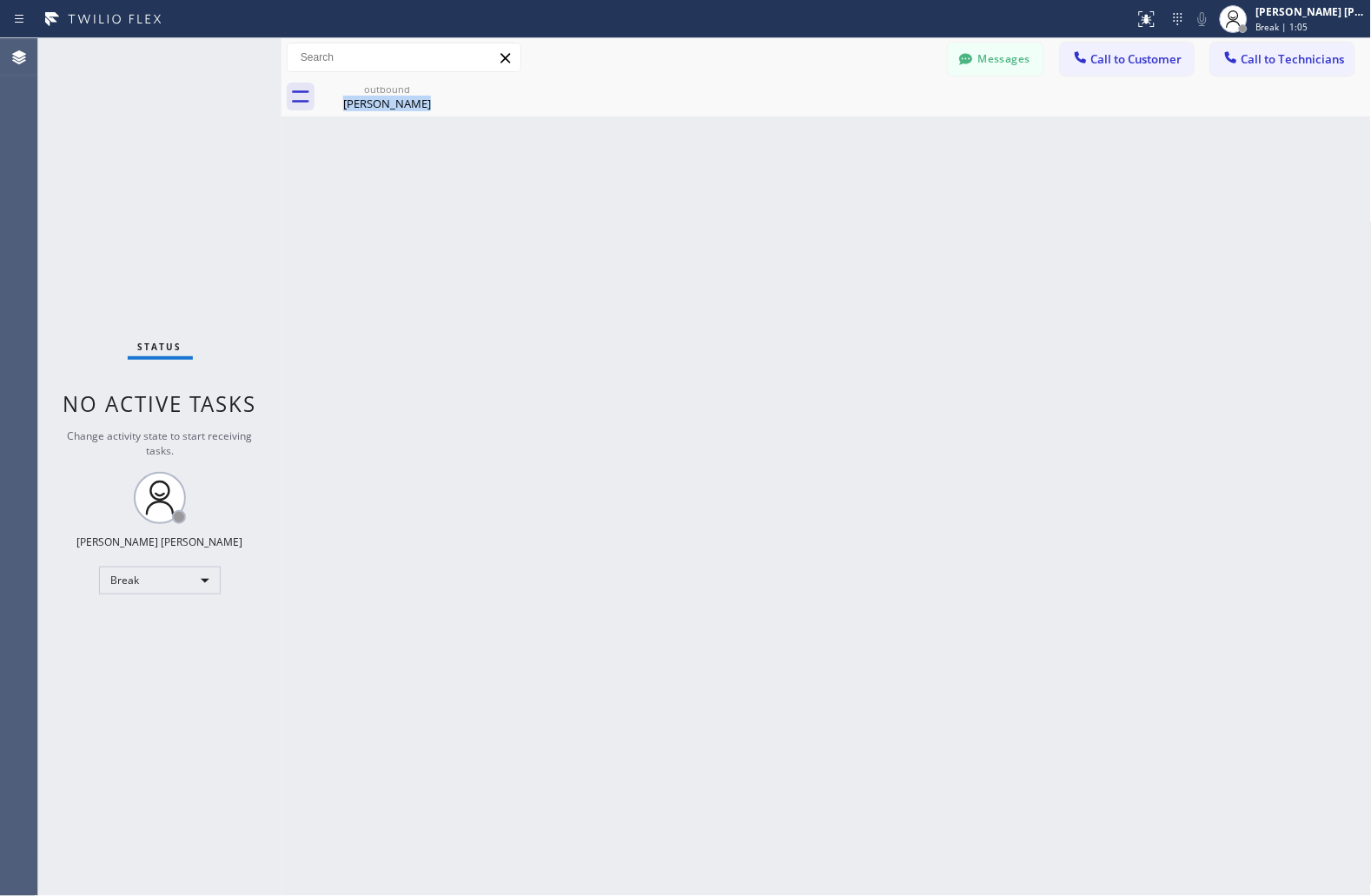
click at [663, 210] on div "Back to Dashboard Change Sender ID Customers Technicians JS [PERSON_NAME] [DATE…" at bounding box center [826, 467] width 1090 height 858
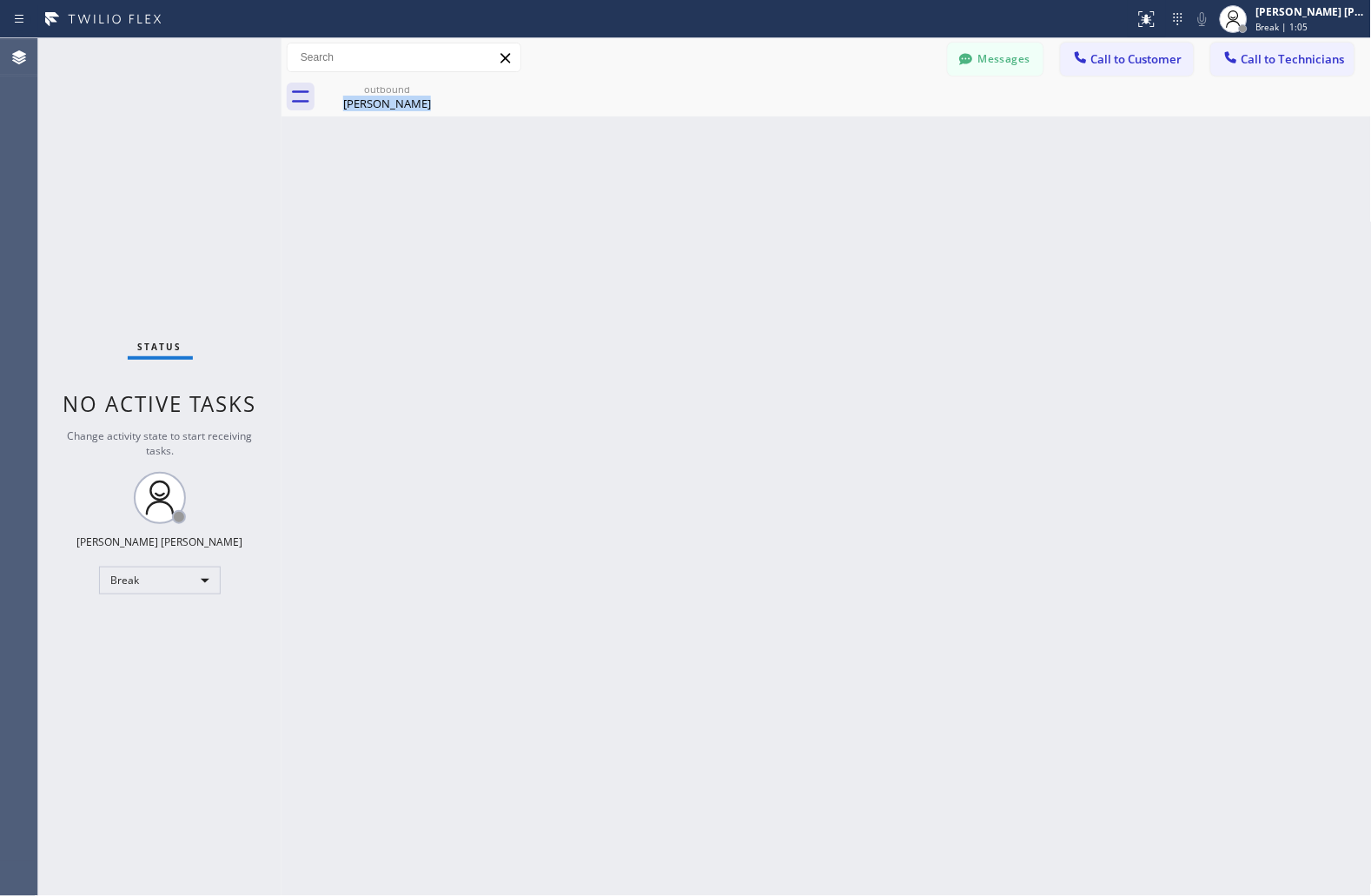
click at [663, 210] on div "Back to Dashboard Change Sender ID Customers Technicians JS [PERSON_NAME] [DATE…" at bounding box center [826, 467] width 1090 height 858
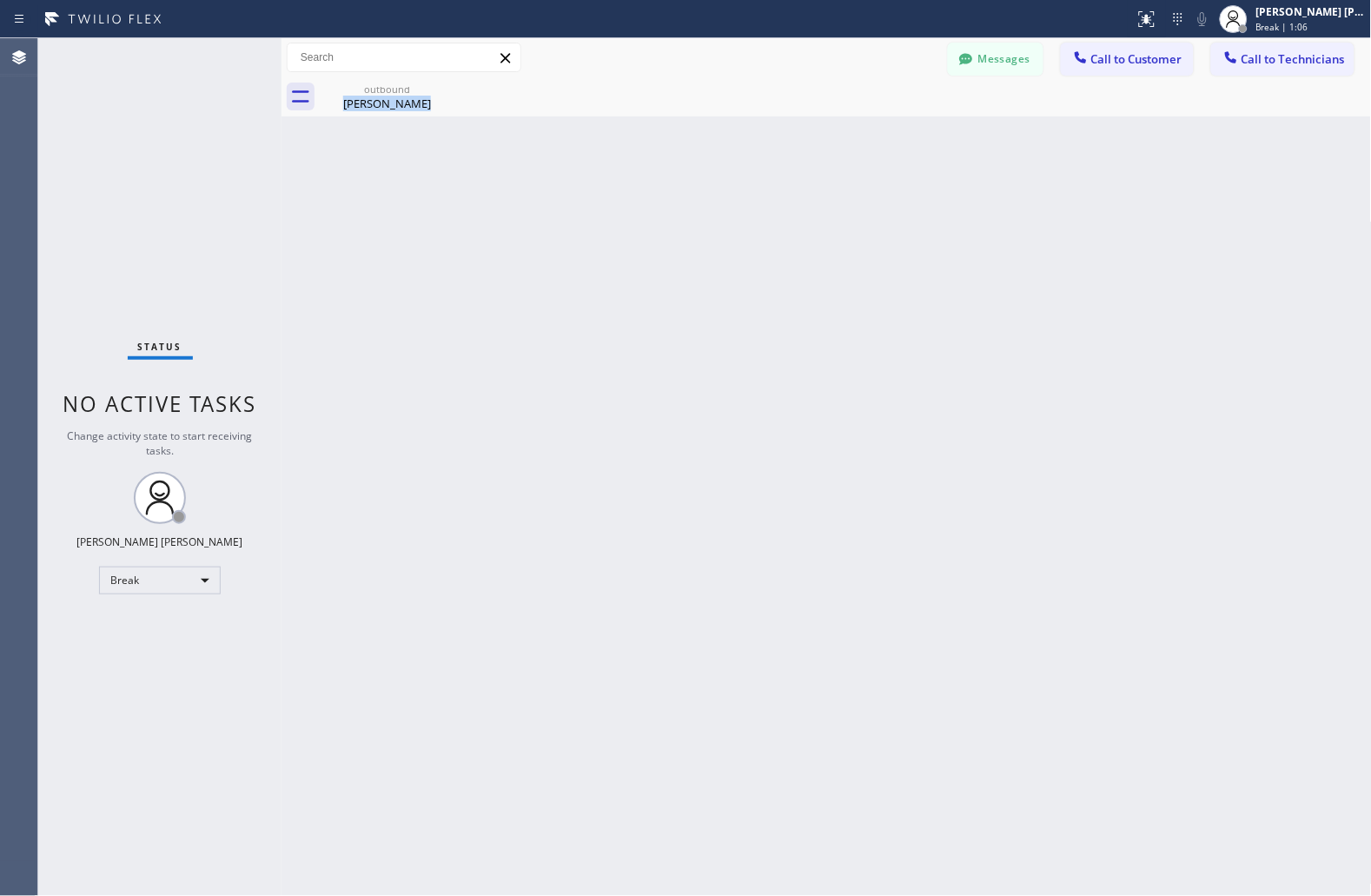
click at [663, 210] on div "Back to Dashboard Change Sender ID Customers Technicians JS [PERSON_NAME] [DATE…" at bounding box center [826, 467] width 1090 height 858
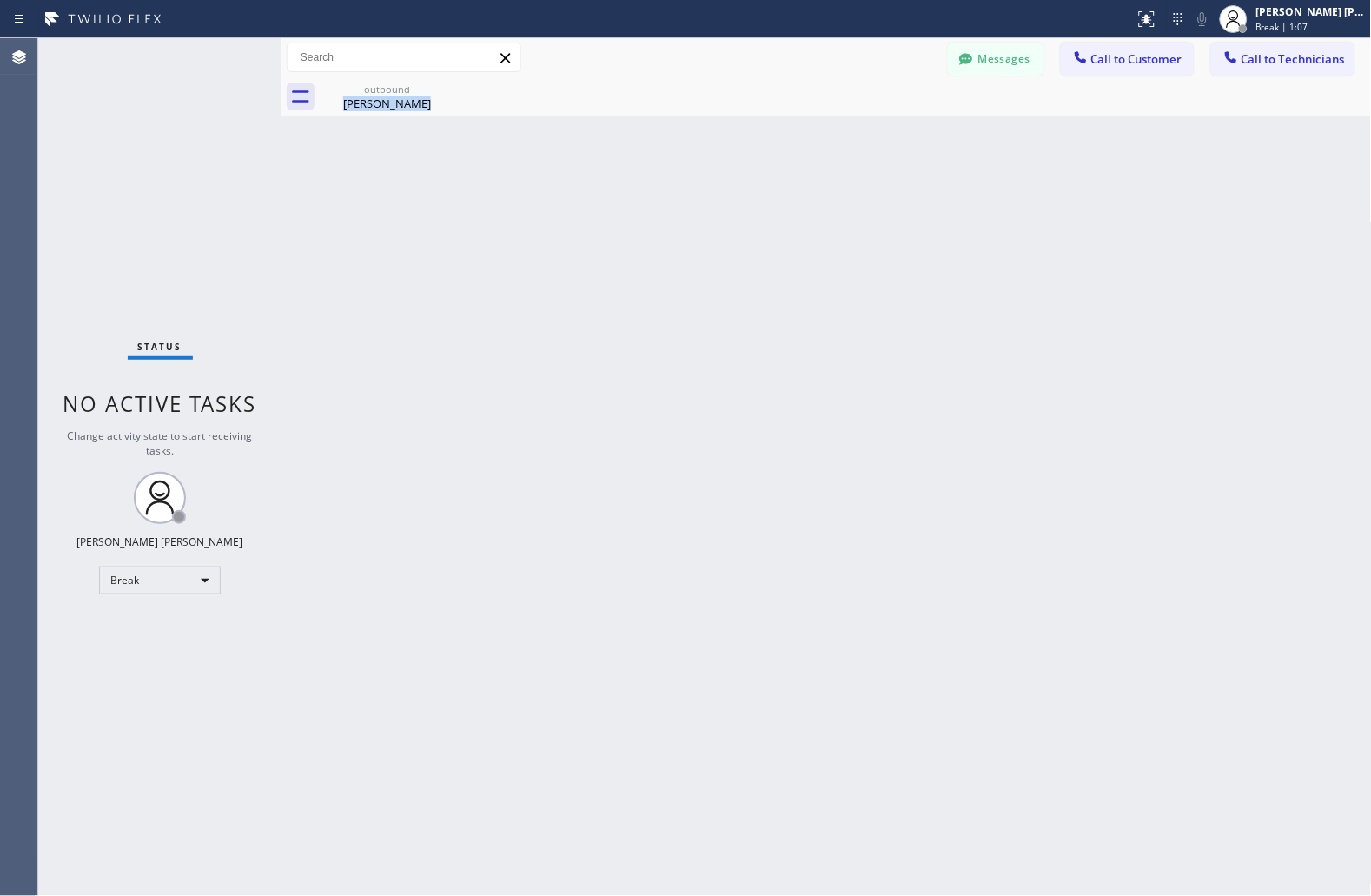
click at [663, 210] on div "Back to Dashboard Change Sender ID Customers Technicians JS [PERSON_NAME] [DATE…" at bounding box center [826, 467] width 1090 height 858
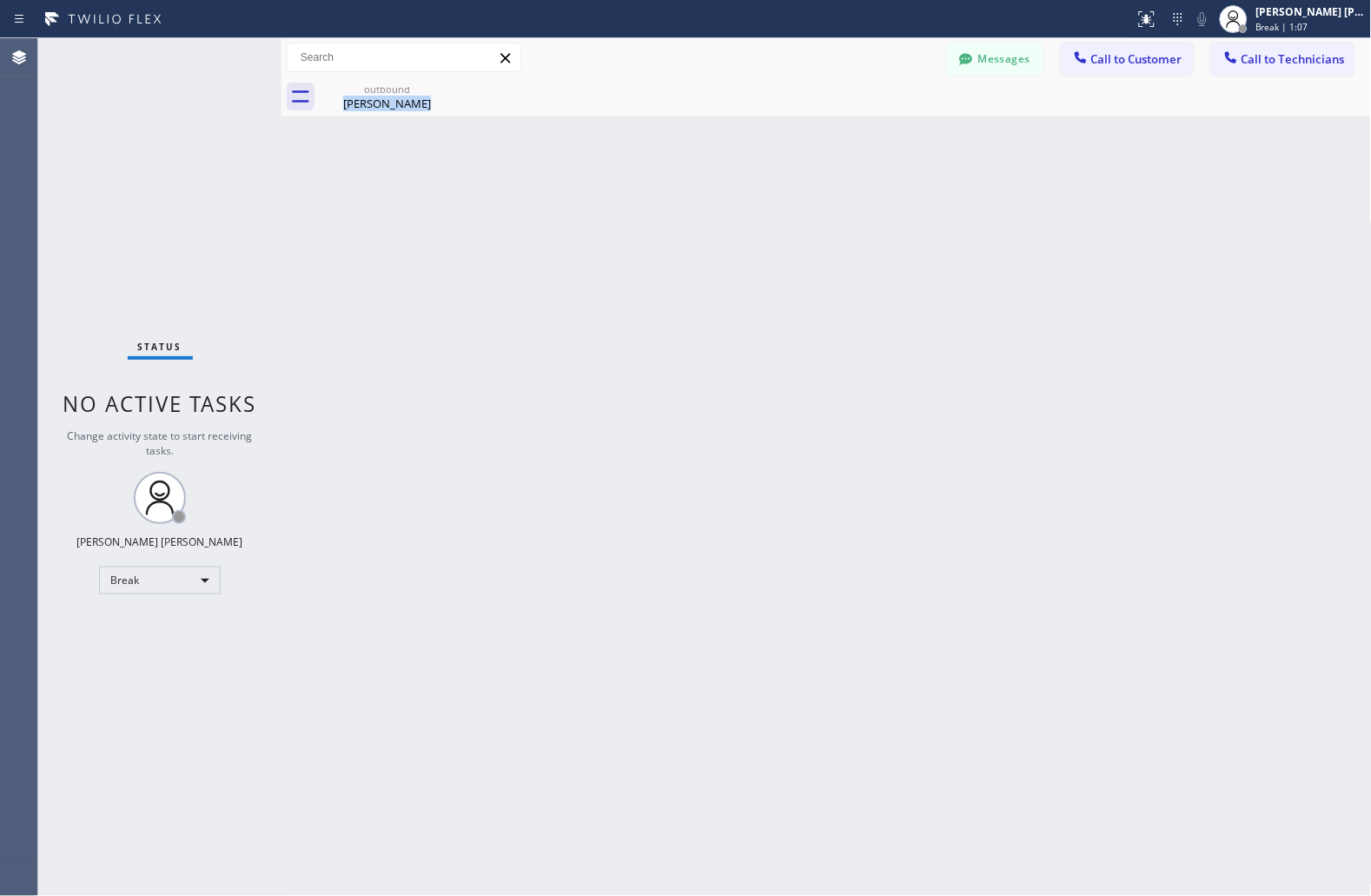
click at [663, 210] on div "Back to Dashboard Change Sender ID Customers Technicians JS [PERSON_NAME] [DATE…" at bounding box center [826, 467] width 1090 height 858
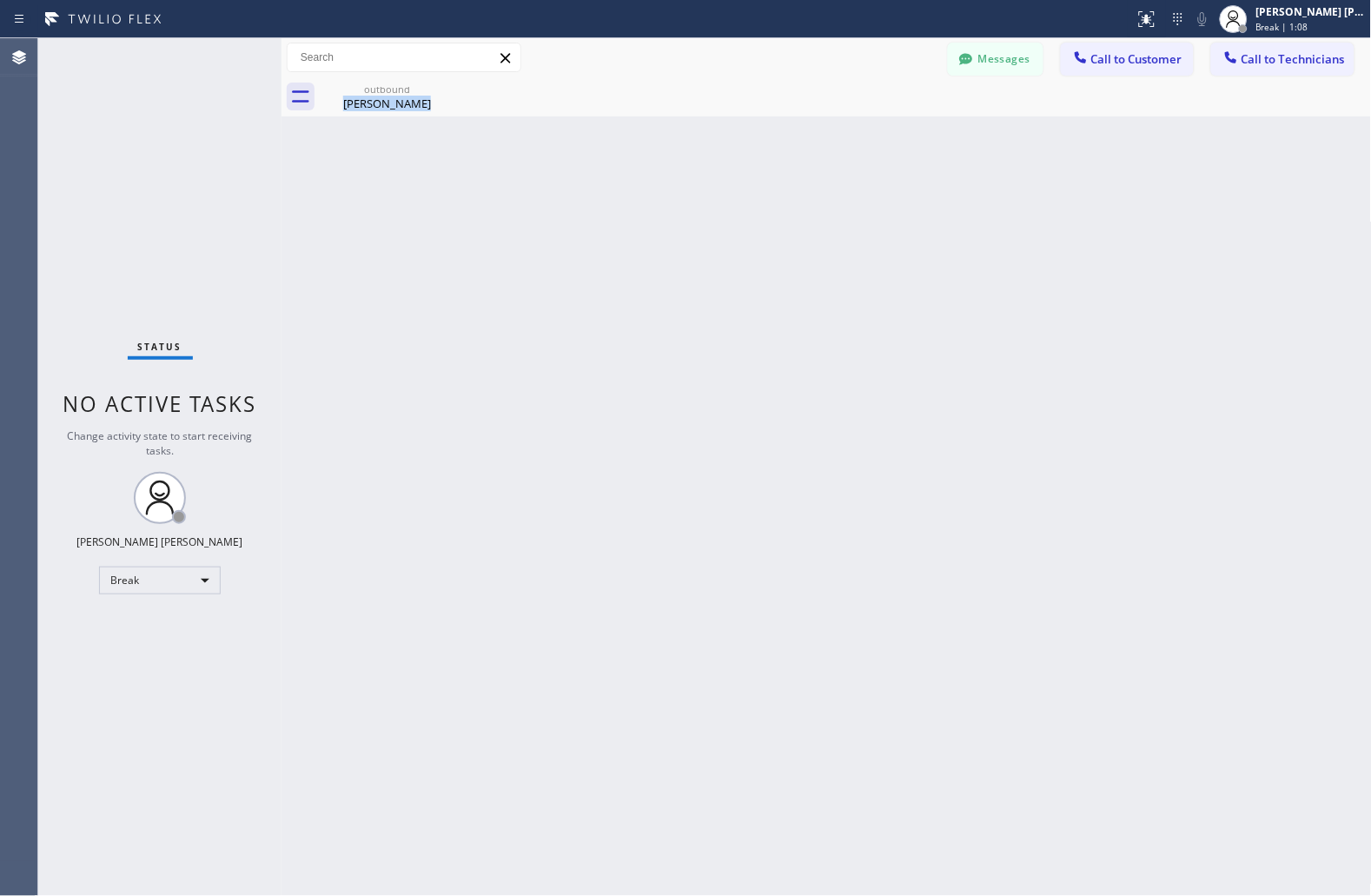
click at [663, 210] on div "Back to Dashboard Change Sender ID Customers Technicians JS [PERSON_NAME] [DATE…" at bounding box center [826, 467] width 1090 height 858
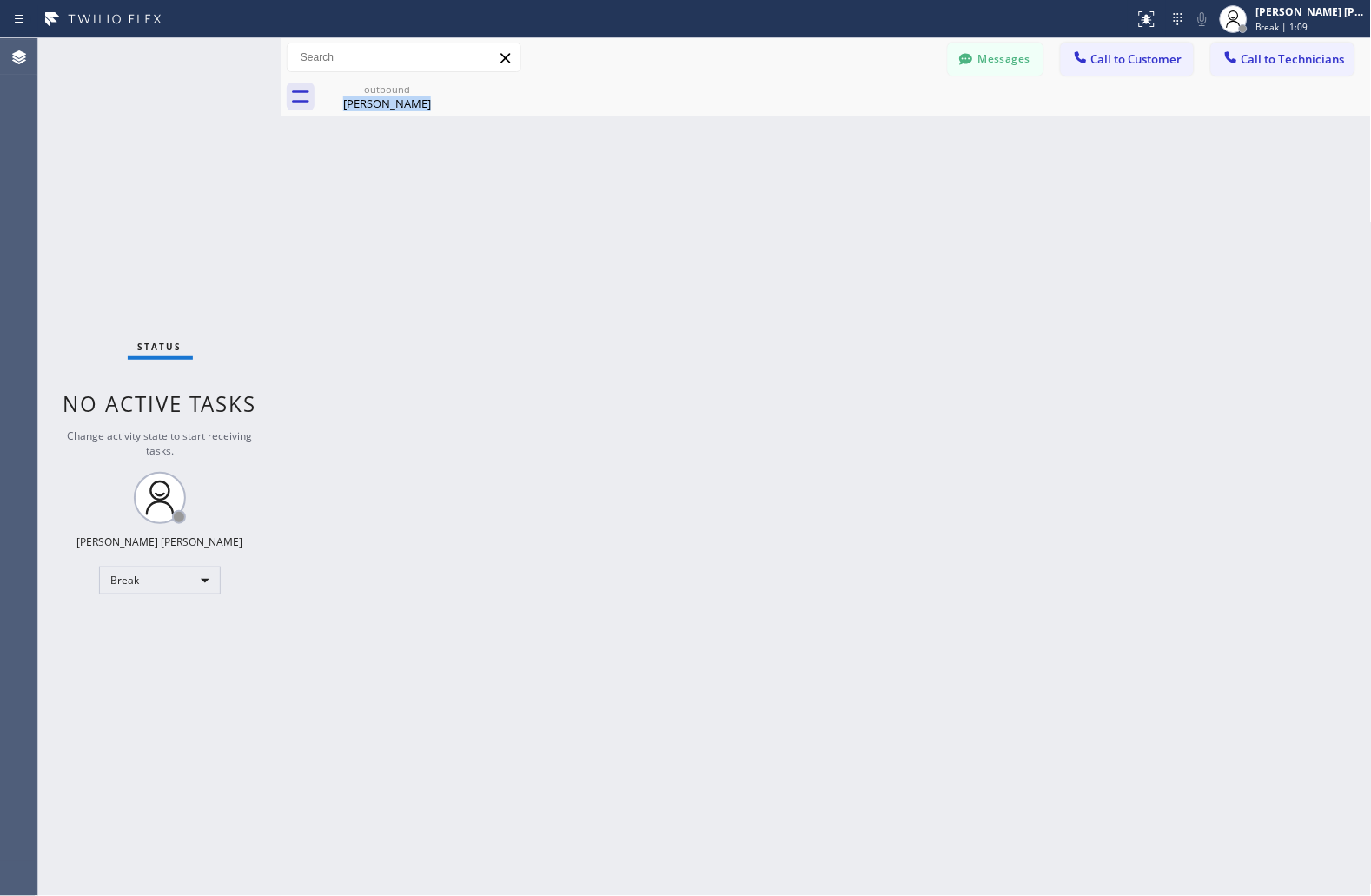
click at [663, 210] on div "Back to Dashboard Change Sender ID Customers Technicians JS [PERSON_NAME] [DATE…" at bounding box center [826, 467] width 1090 height 858
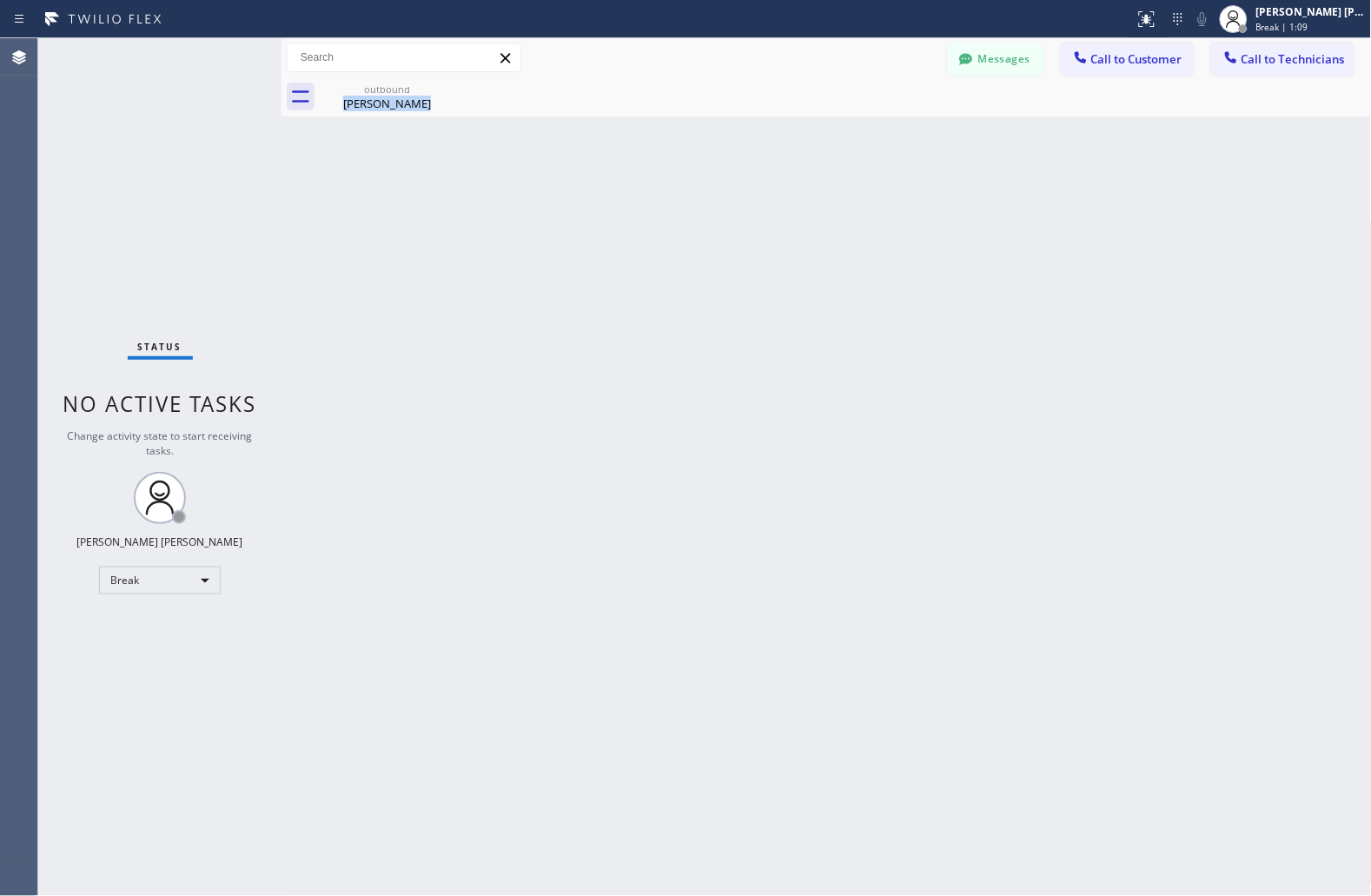
click at [663, 210] on div "Back to Dashboard Change Sender ID Customers Technicians JS [PERSON_NAME] [DATE…" at bounding box center [826, 467] width 1090 height 858
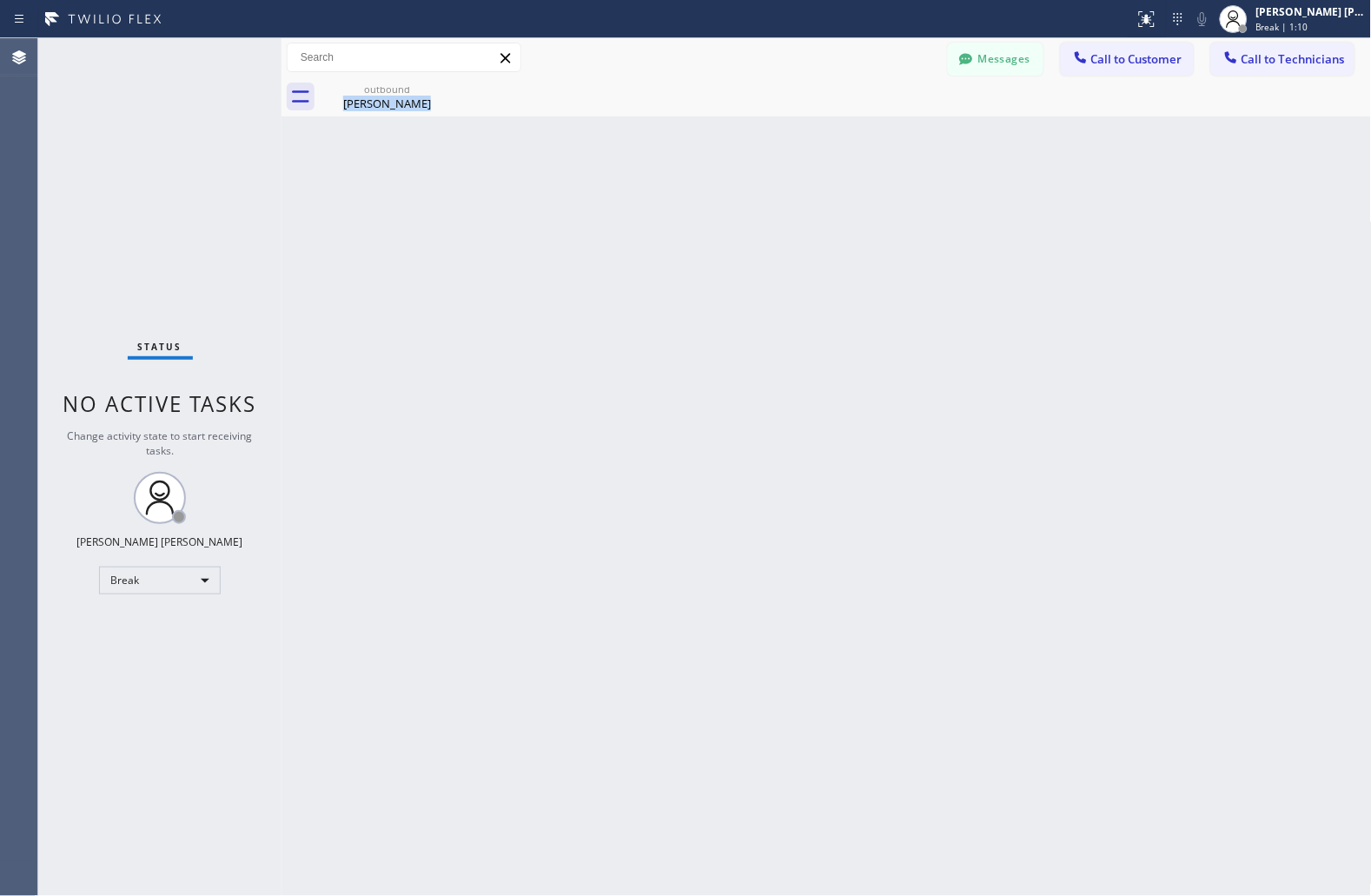
click at [663, 210] on div "Back to Dashboard Change Sender ID Customers Technicians JS [PERSON_NAME] [DATE…" at bounding box center [826, 467] width 1090 height 858
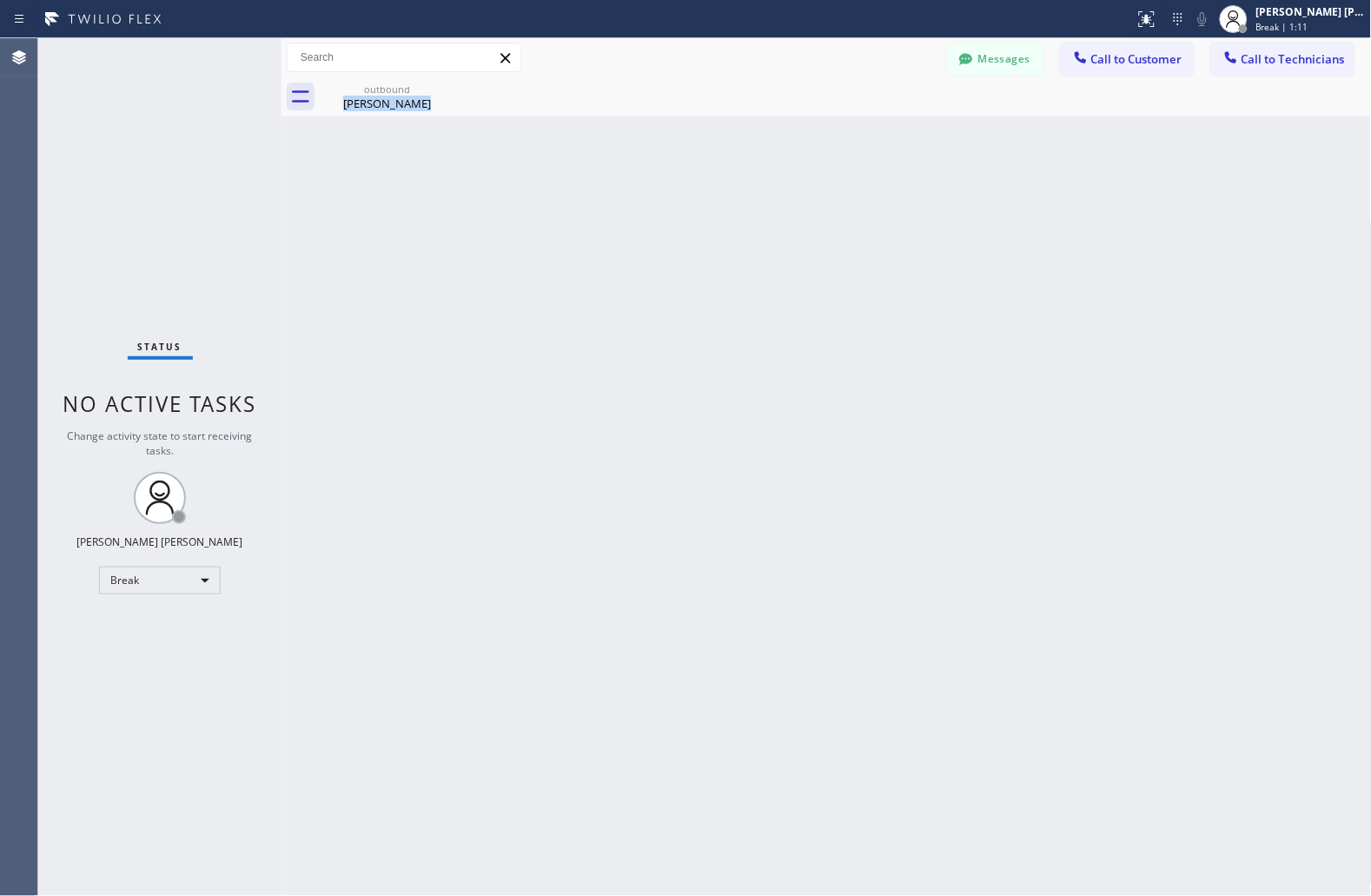
click at [663, 210] on div "Back to Dashboard Change Sender ID Customers Technicians JS [PERSON_NAME] [DATE…" at bounding box center [826, 467] width 1090 height 858
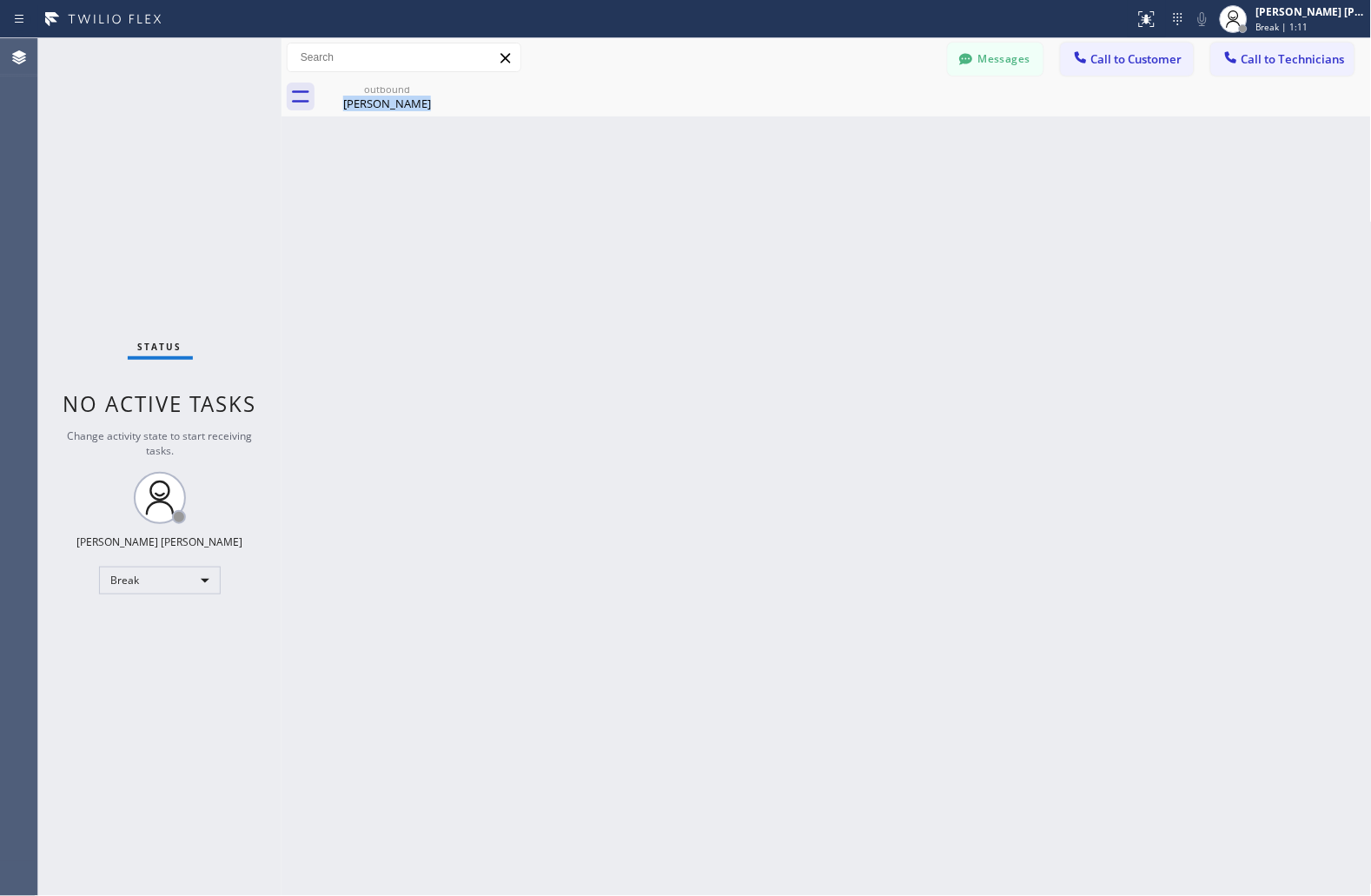
click at [663, 210] on div "Back to Dashboard Change Sender ID Customers Technicians JS [PERSON_NAME] [DATE…" at bounding box center [826, 467] width 1090 height 858
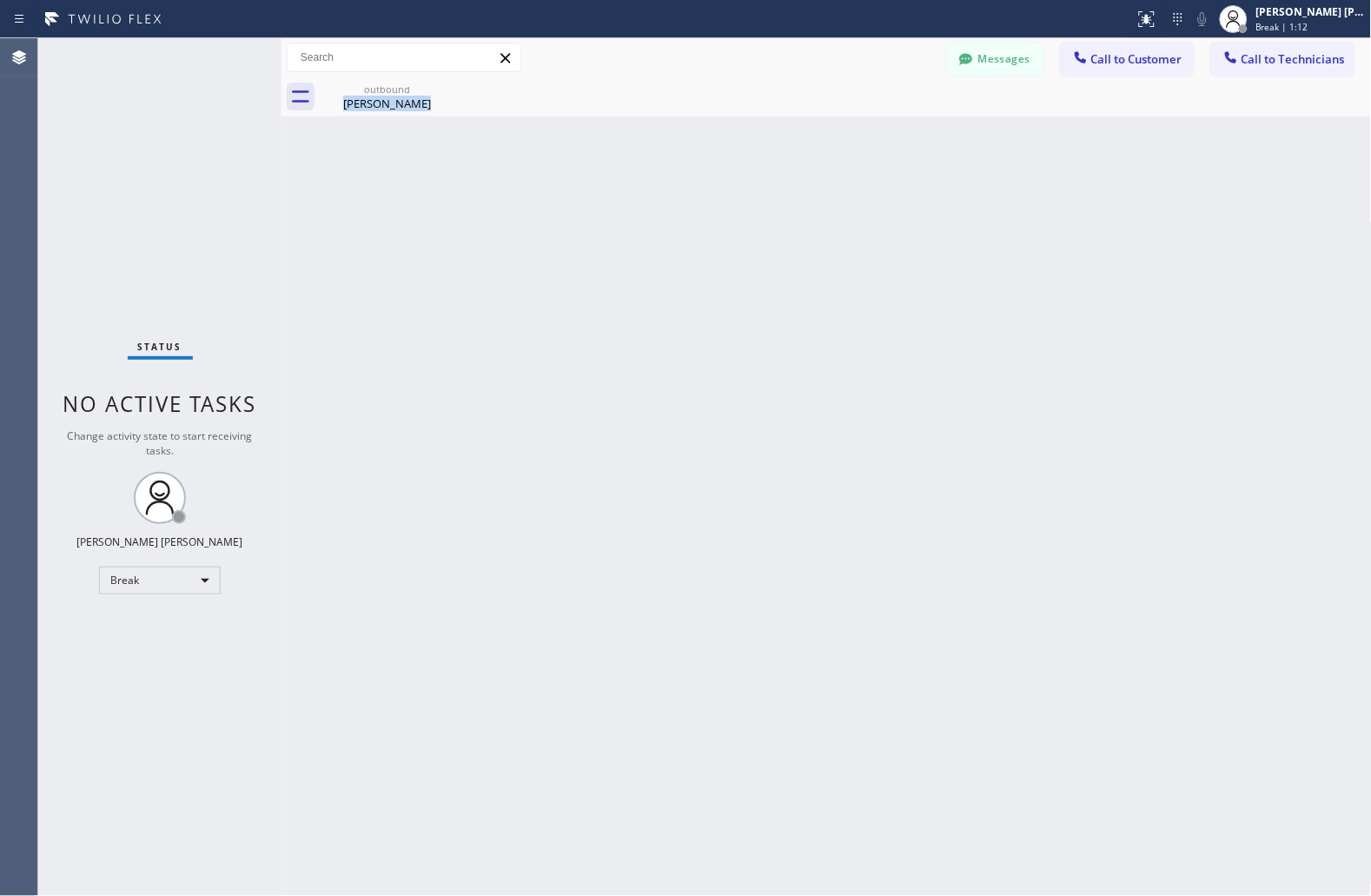
click at [663, 210] on div "Back to Dashboard Change Sender ID Customers Technicians JS [PERSON_NAME] [DATE…" at bounding box center [826, 467] width 1090 height 858
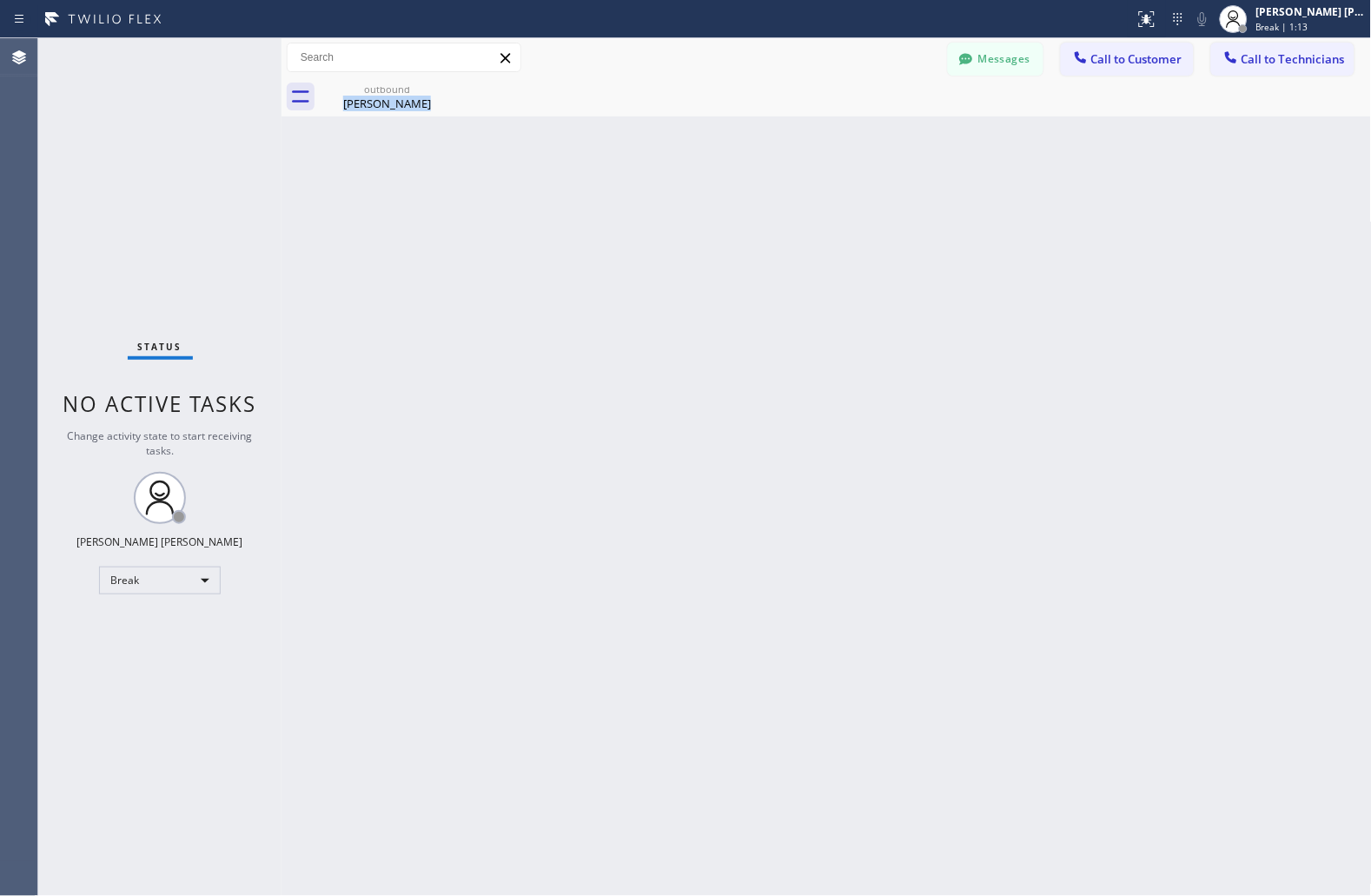
click at [663, 210] on div "Back to Dashboard Change Sender ID Customers Technicians JS [PERSON_NAME] [DATE…" at bounding box center [826, 467] width 1090 height 858
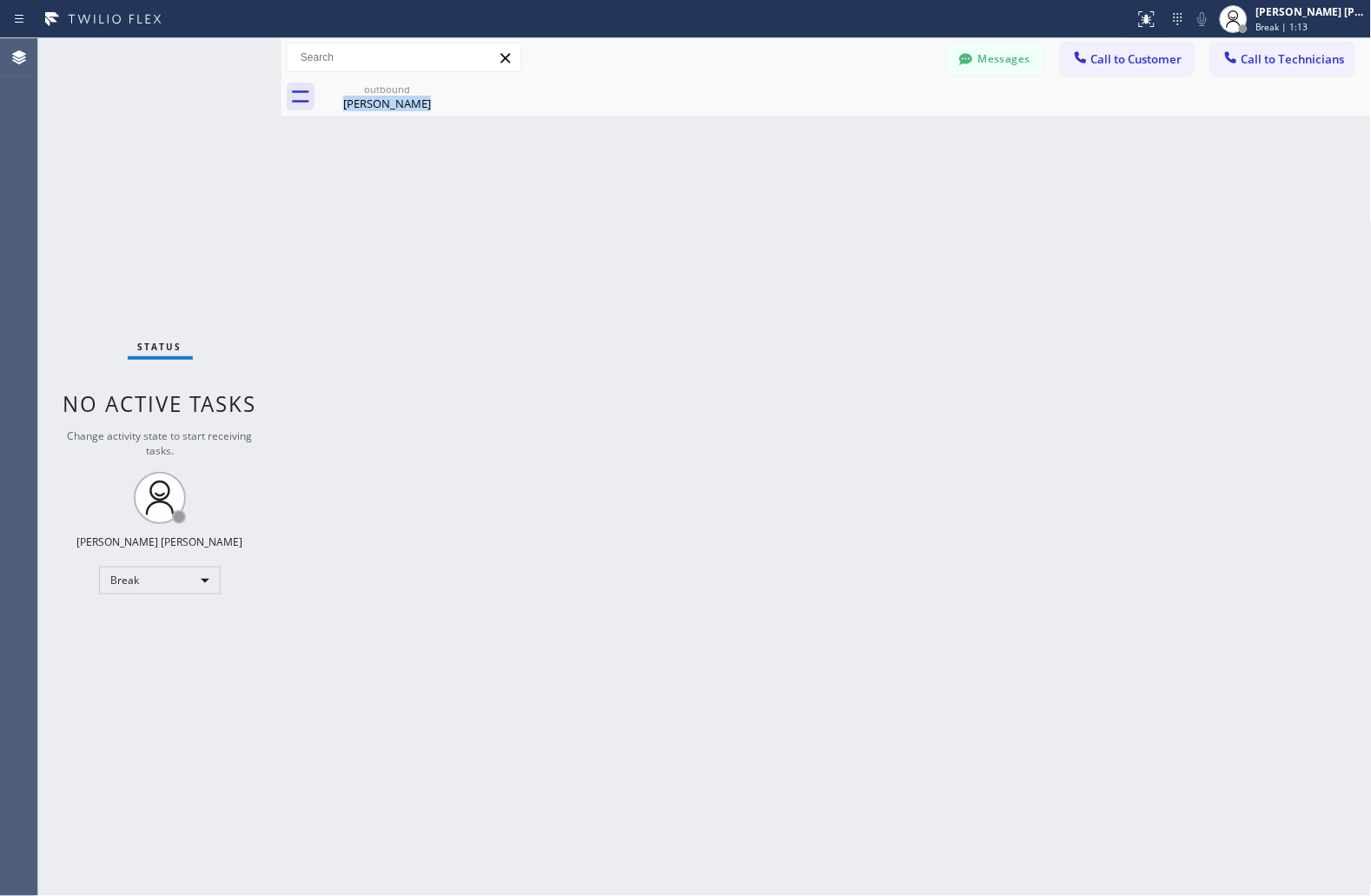
click at [663, 210] on div "Back to Dashboard Change Sender ID Customers Technicians JS [PERSON_NAME] [DATE…" at bounding box center [826, 467] width 1090 height 858
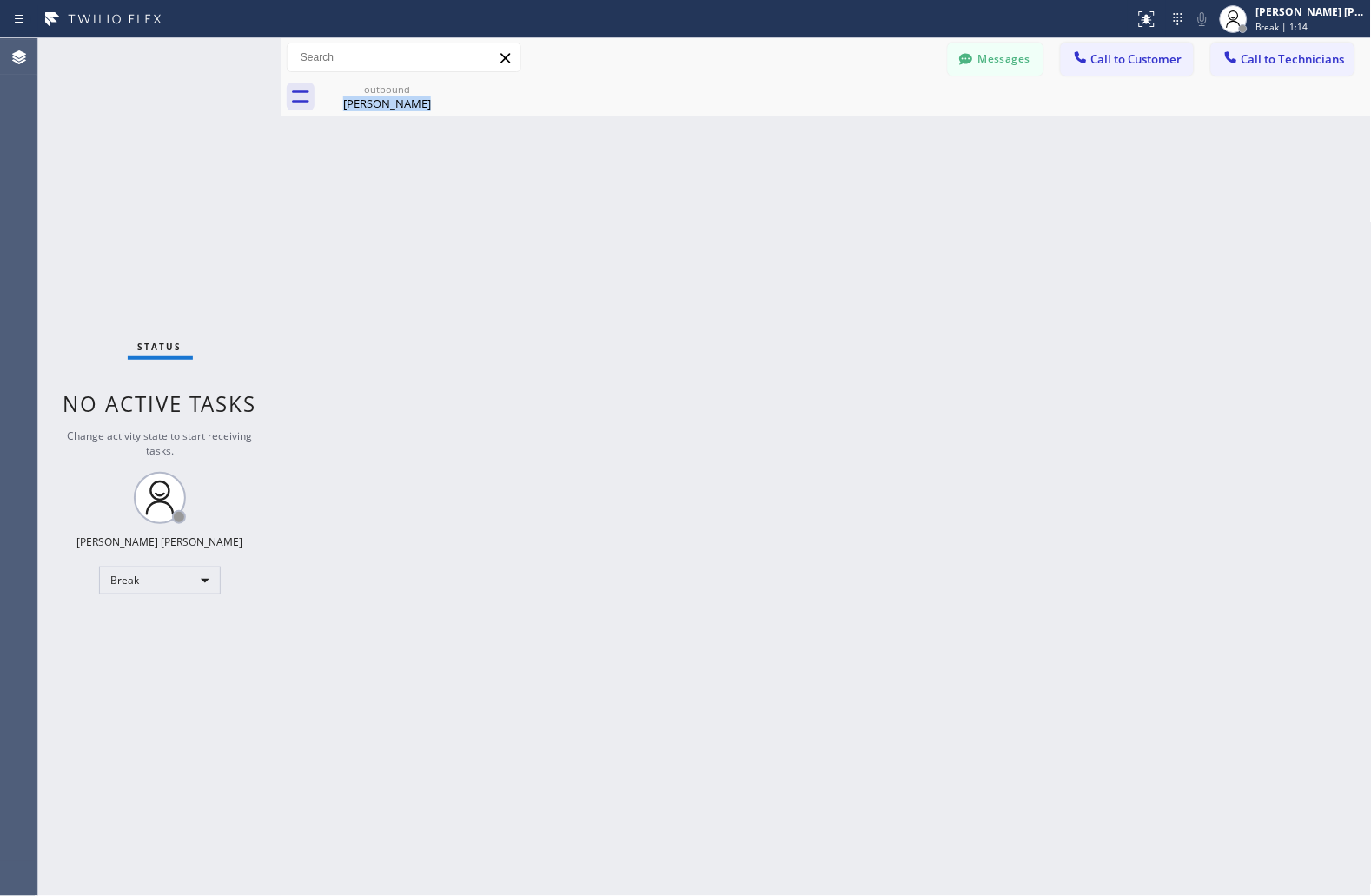
click at [663, 210] on div "Back to Dashboard Change Sender ID Customers Technicians JS [PERSON_NAME] [DATE…" at bounding box center [826, 467] width 1090 height 858
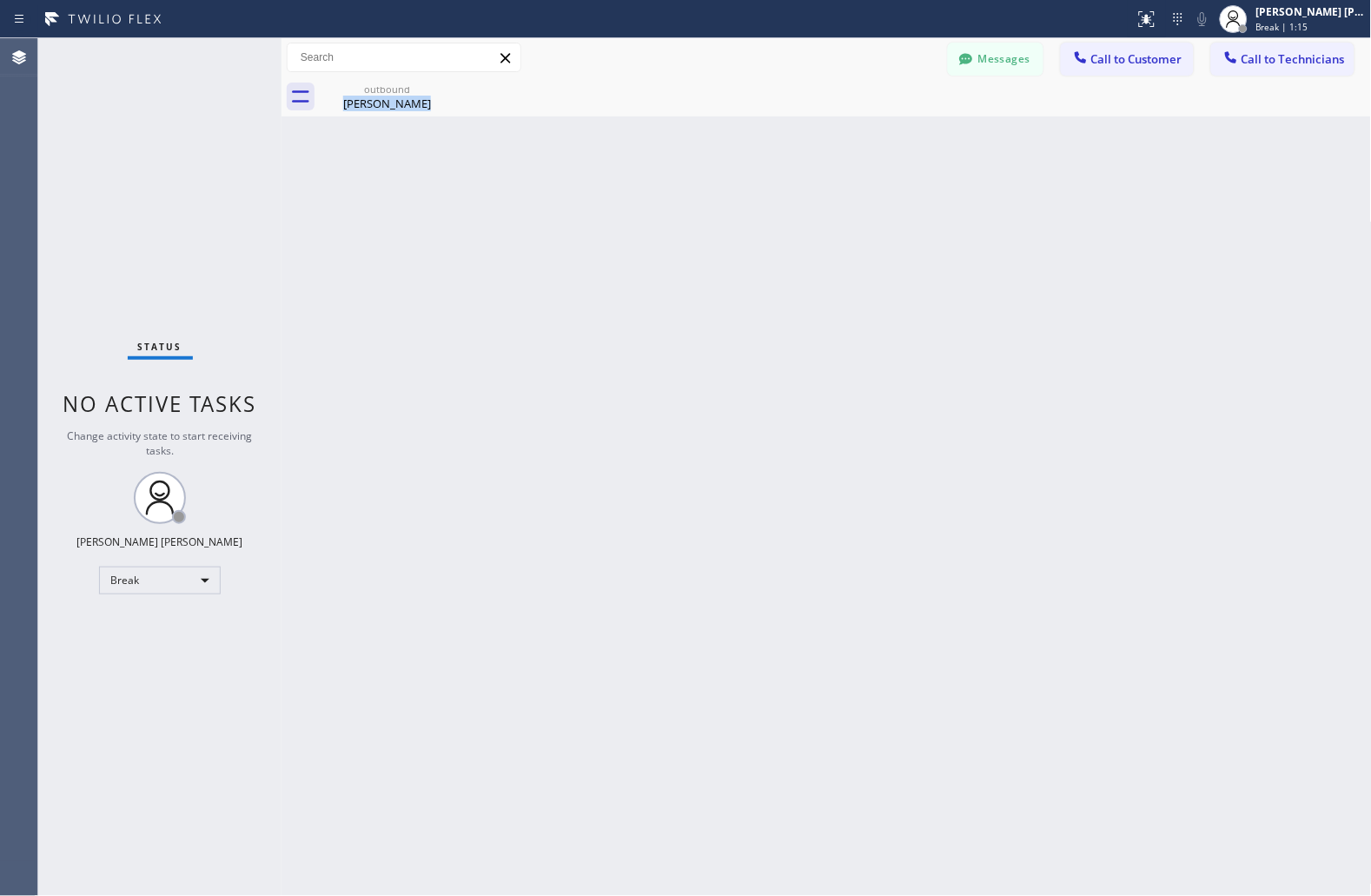
click at [663, 210] on div "Back to Dashboard Change Sender ID Customers Technicians JS [PERSON_NAME] [DATE…" at bounding box center [826, 467] width 1090 height 858
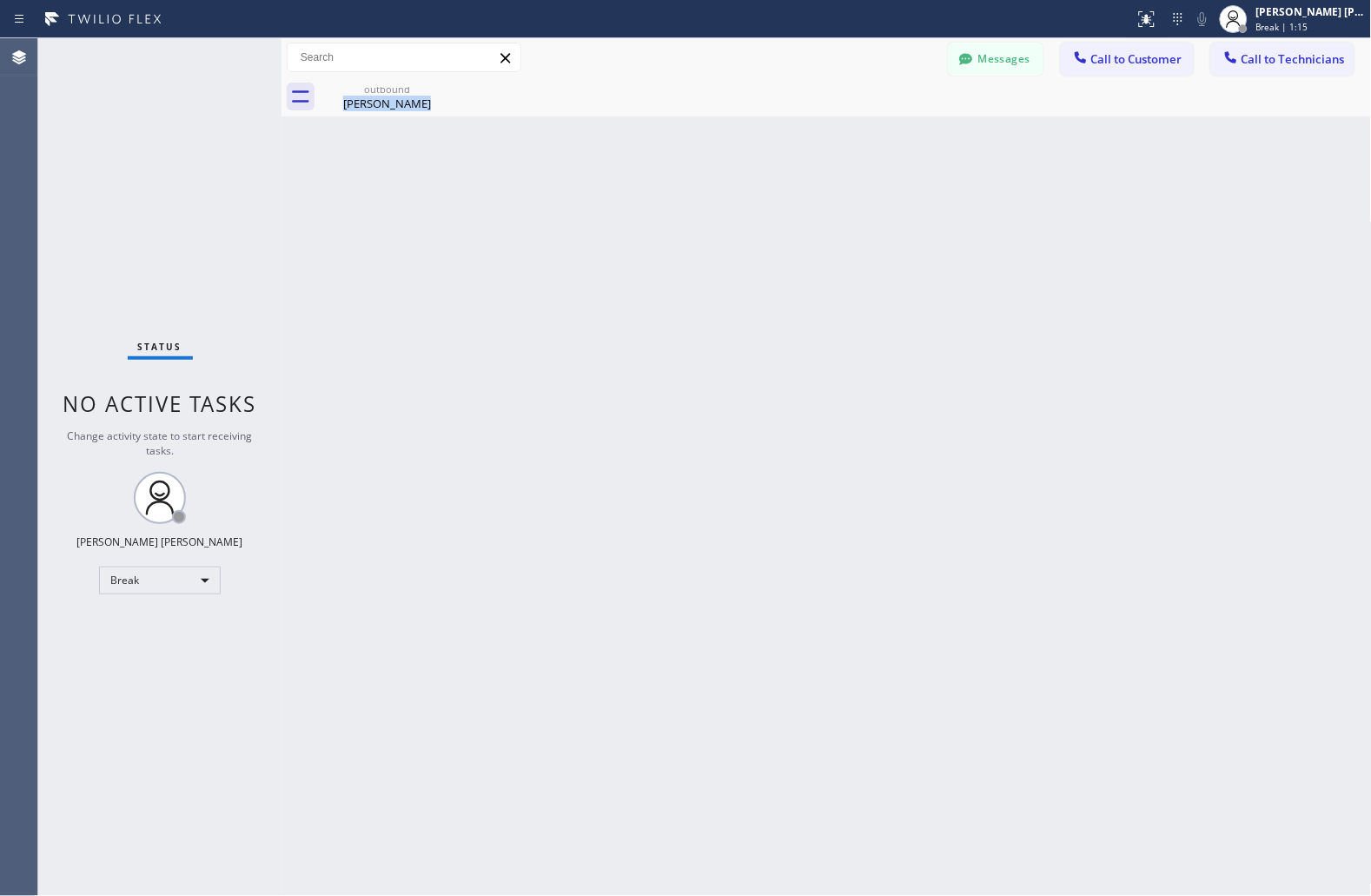
click at [663, 210] on div "Back to Dashboard Change Sender ID Customers Technicians JS [PERSON_NAME] [DATE…" at bounding box center [826, 467] width 1090 height 858
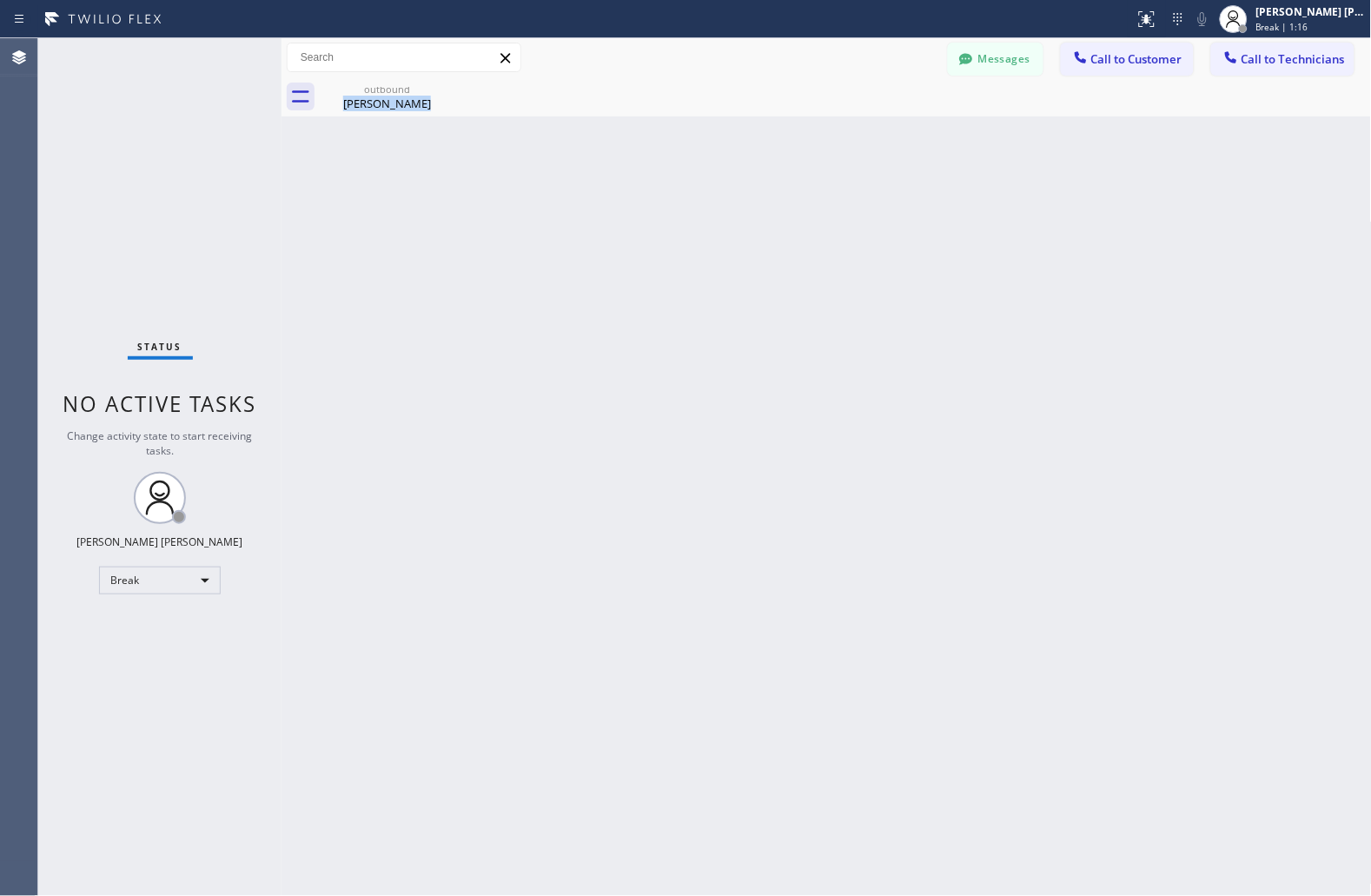
click at [663, 210] on div "Back to Dashboard Change Sender ID Customers Technicians JS [PERSON_NAME] [DATE…" at bounding box center [826, 467] width 1090 height 858
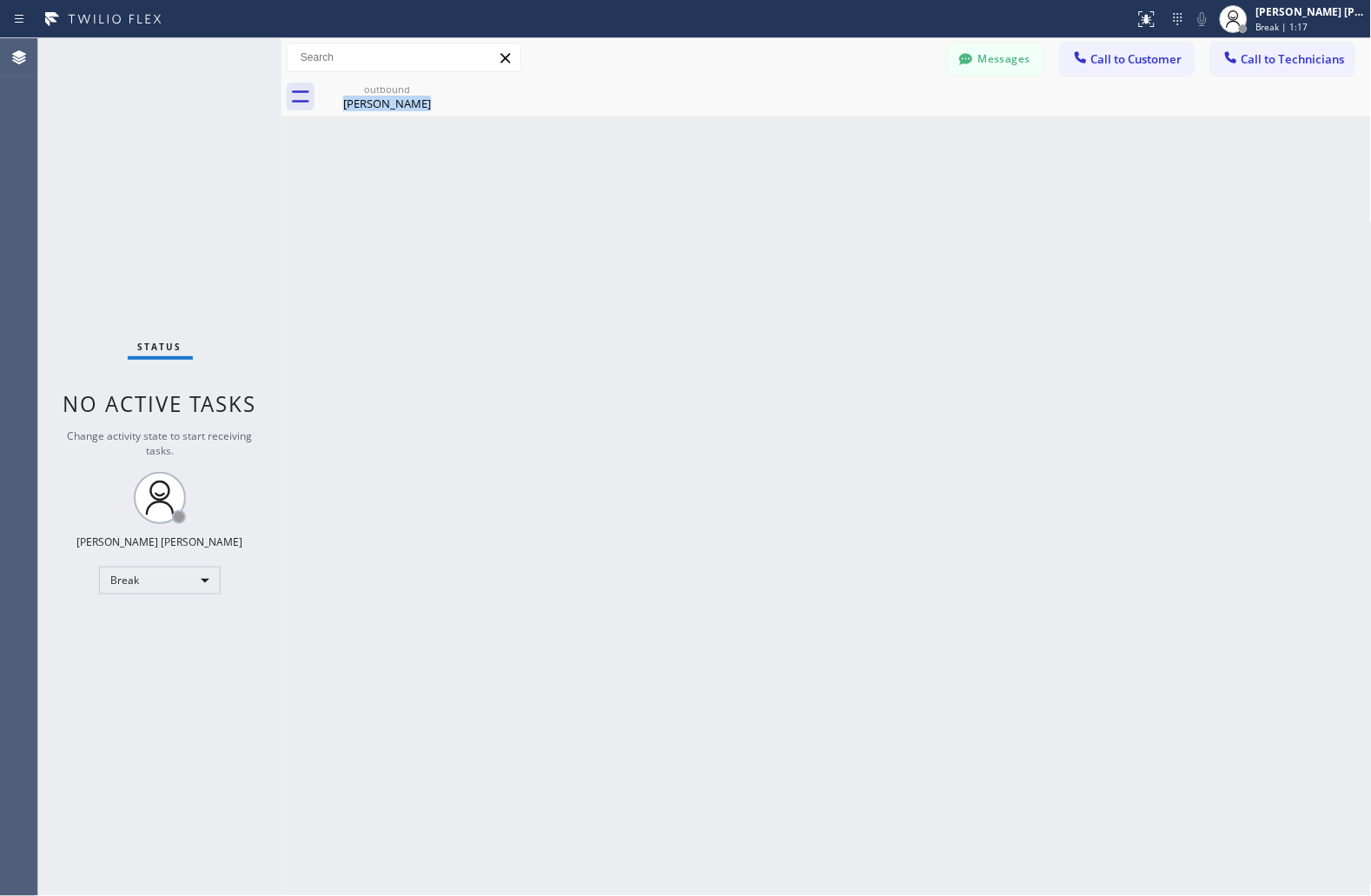
click at [663, 210] on div "Back to Dashboard Change Sender ID Customers Technicians JS [PERSON_NAME] [DATE…" at bounding box center [826, 467] width 1090 height 858
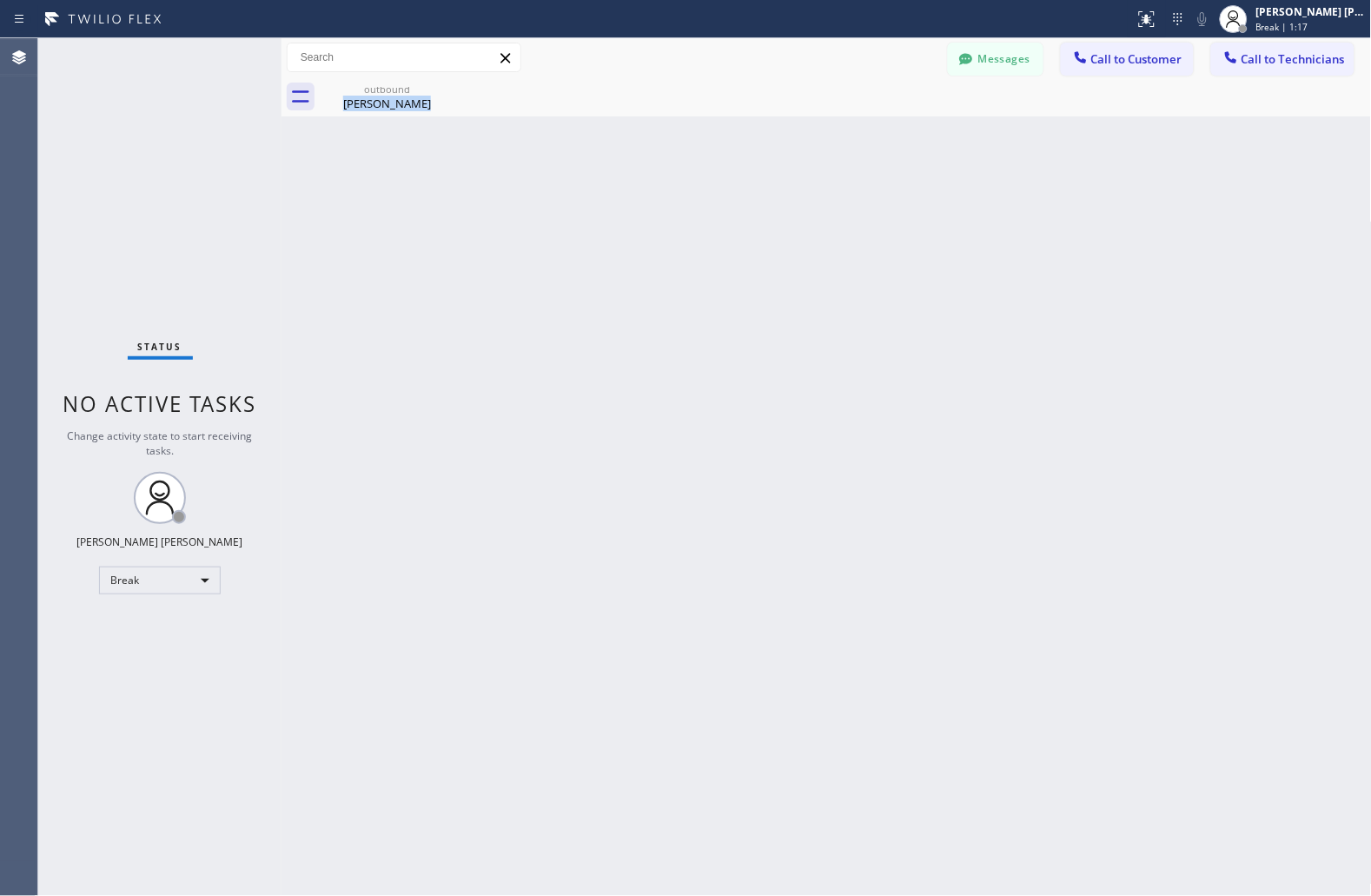
click at [663, 210] on div "Back to Dashboard Change Sender ID Customers Technicians JS [PERSON_NAME] [DATE…" at bounding box center [826, 467] width 1090 height 858
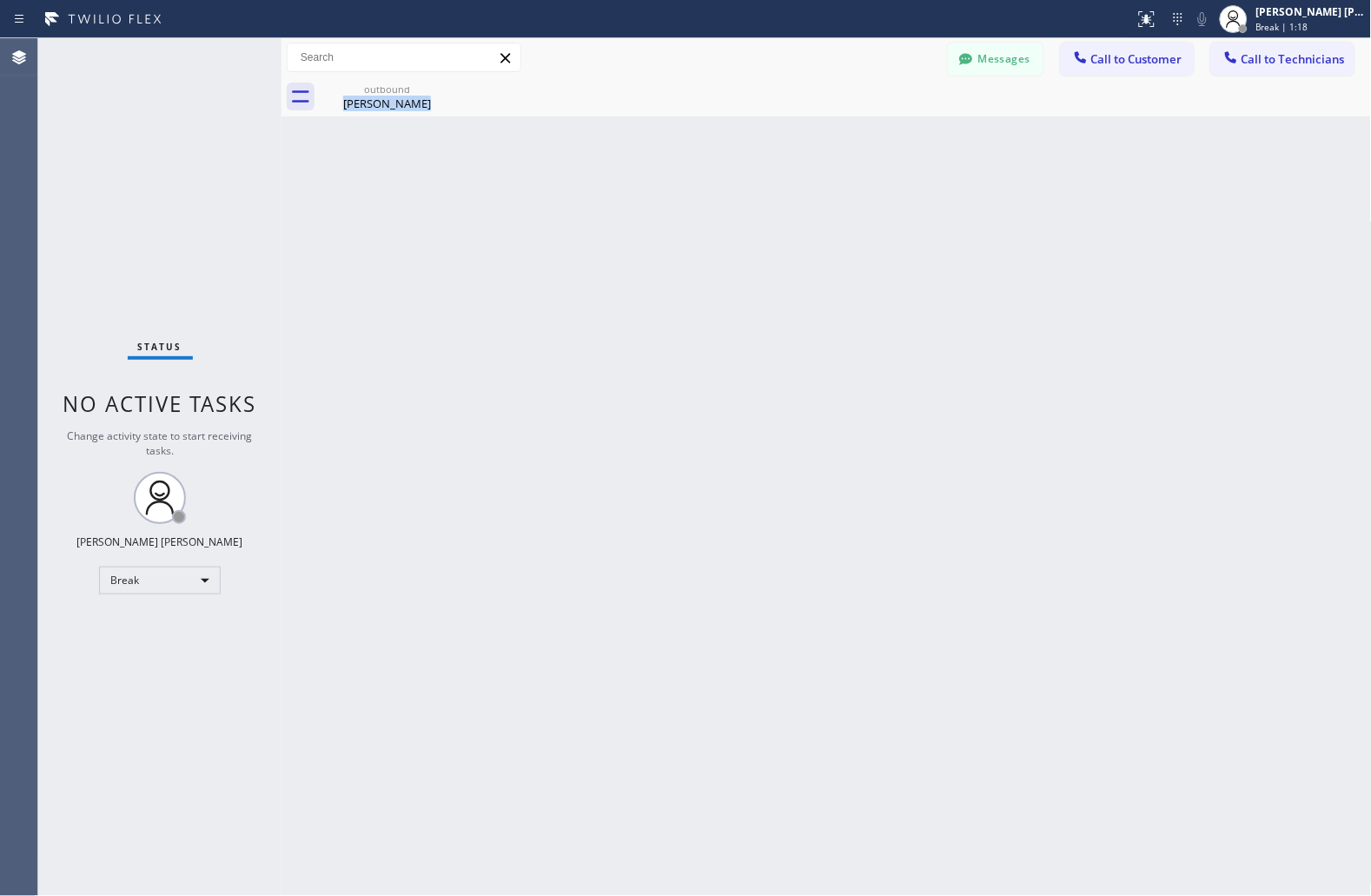
click at [663, 210] on div "Back to Dashboard Change Sender ID Customers Technicians JS [PERSON_NAME] [DATE…" at bounding box center [826, 467] width 1090 height 858
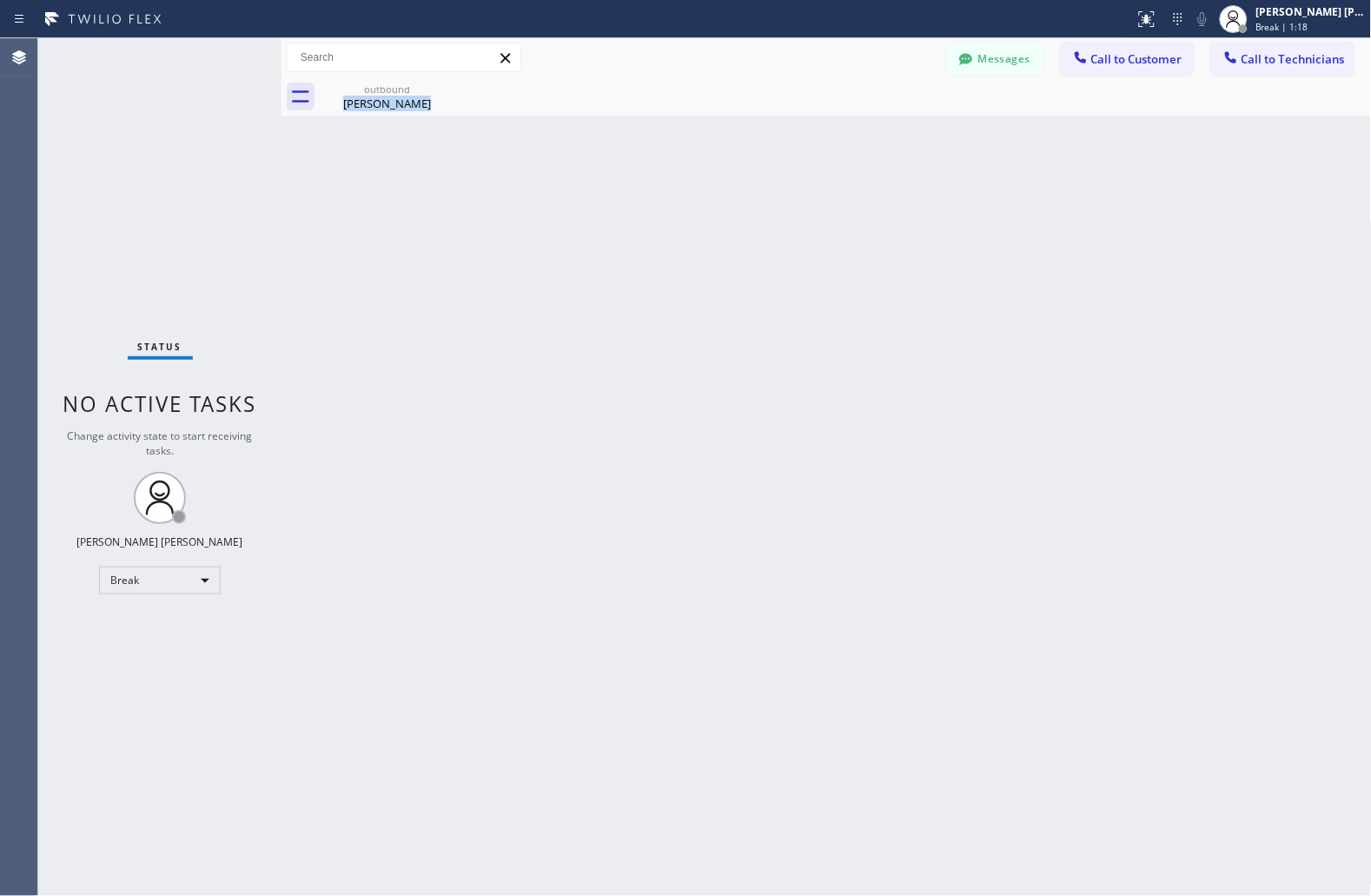
click at [663, 210] on div "Back to Dashboard Change Sender ID Customers Technicians JS [PERSON_NAME] [DATE…" at bounding box center [826, 467] width 1090 height 858
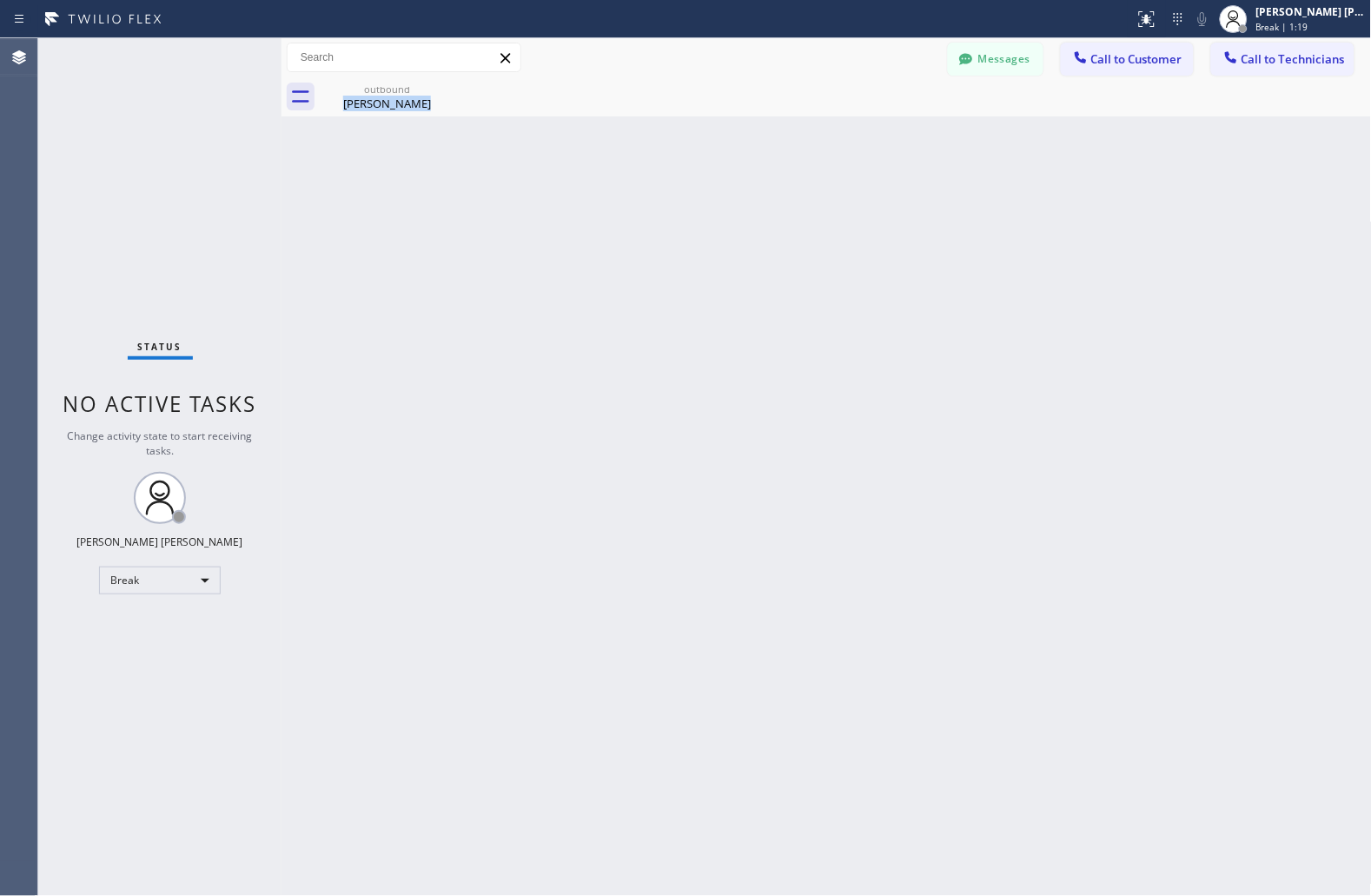
click at [663, 210] on div "Back to Dashboard Change Sender ID Customers Technicians JS [PERSON_NAME] [DATE…" at bounding box center [826, 467] width 1090 height 858
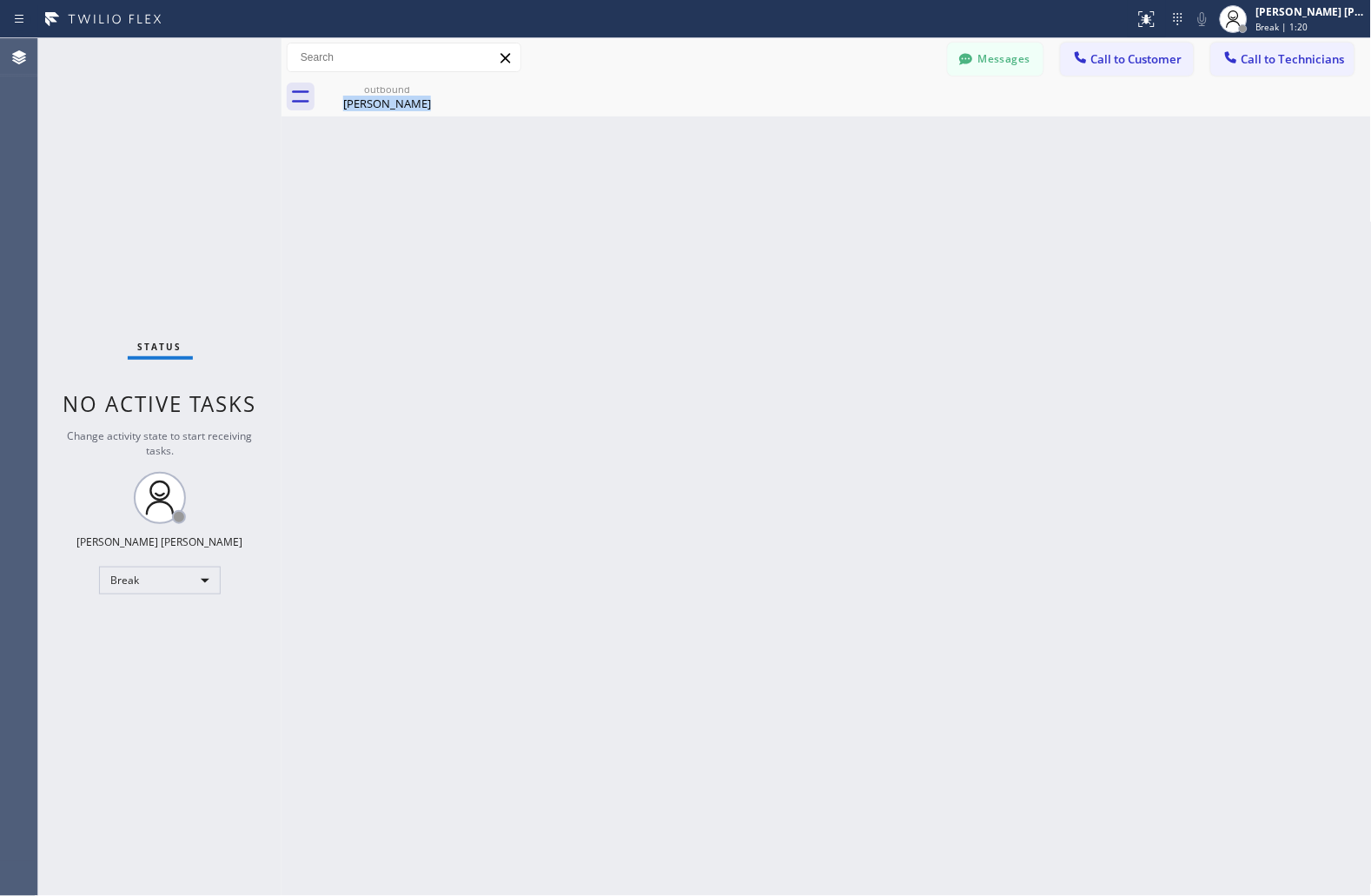
click at [663, 210] on div "Back to Dashboard Change Sender ID Customers Technicians JS [PERSON_NAME] [DATE…" at bounding box center [826, 467] width 1090 height 858
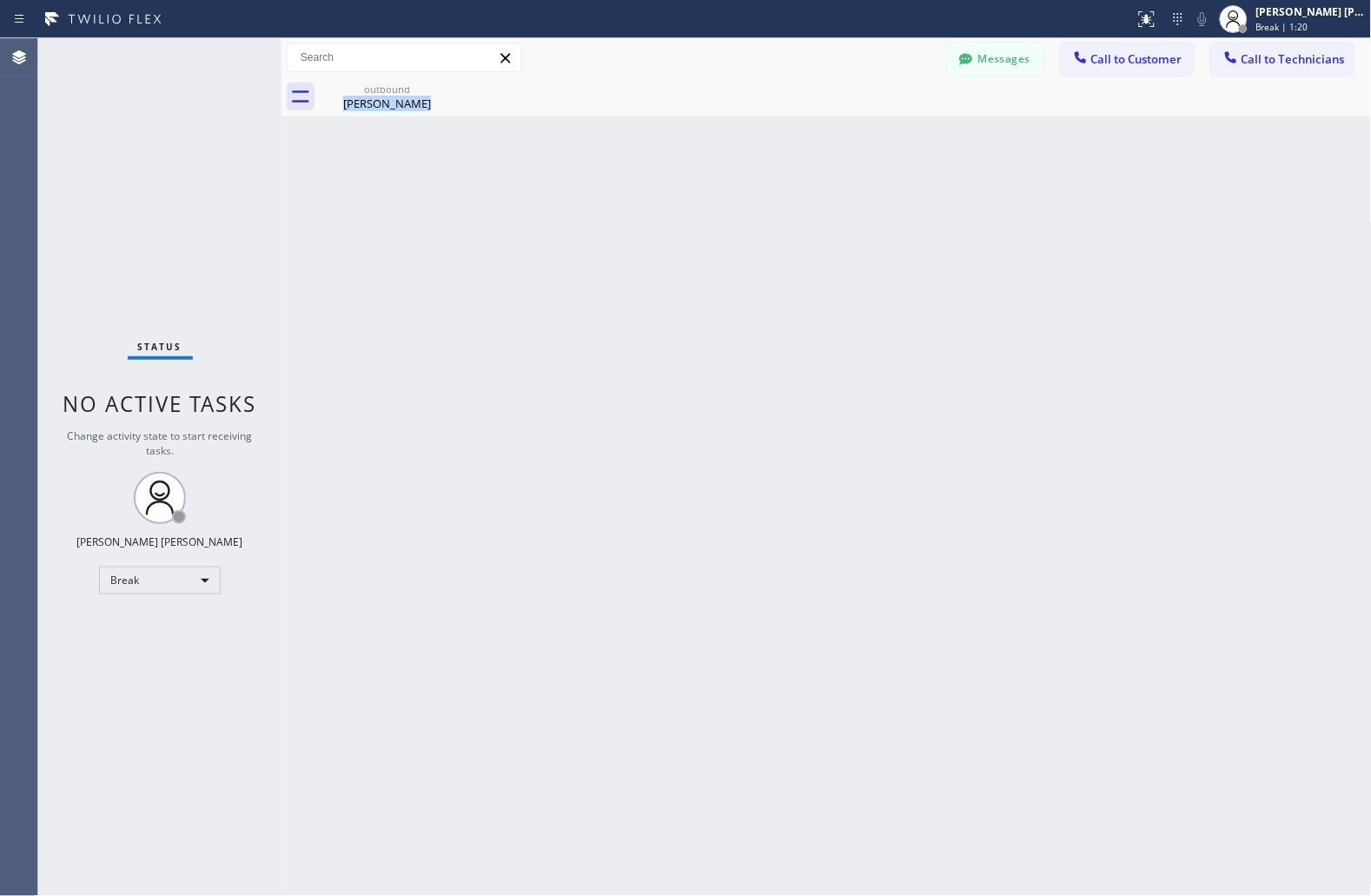
click at [663, 210] on div "Back to Dashboard Change Sender ID Customers Technicians JS [PERSON_NAME] [DATE…" at bounding box center [826, 467] width 1090 height 858
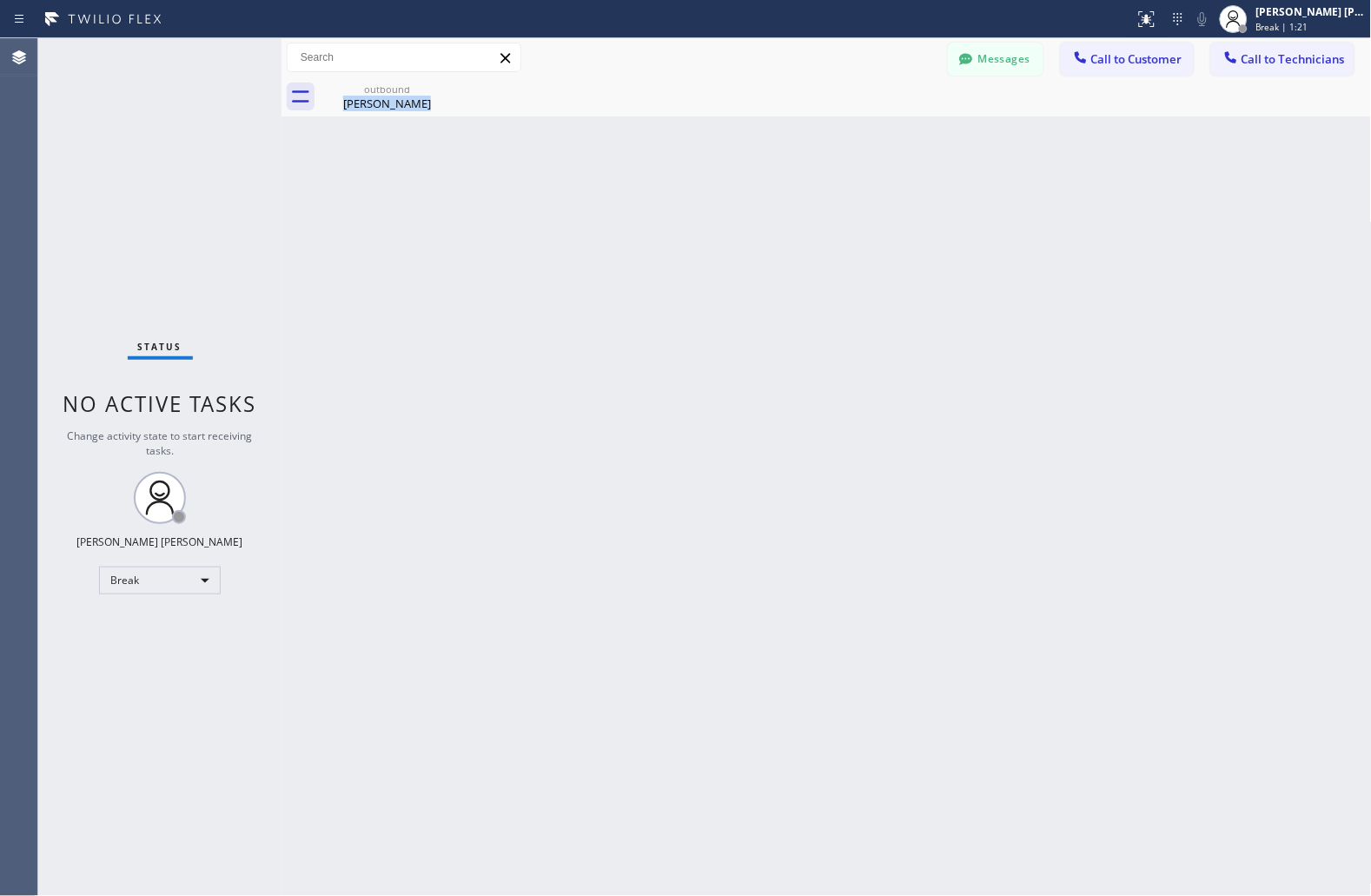
click at [663, 210] on div "Back to Dashboard Change Sender ID Customers Technicians JS [PERSON_NAME] [DATE…" at bounding box center [826, 467] width 1090 height 858
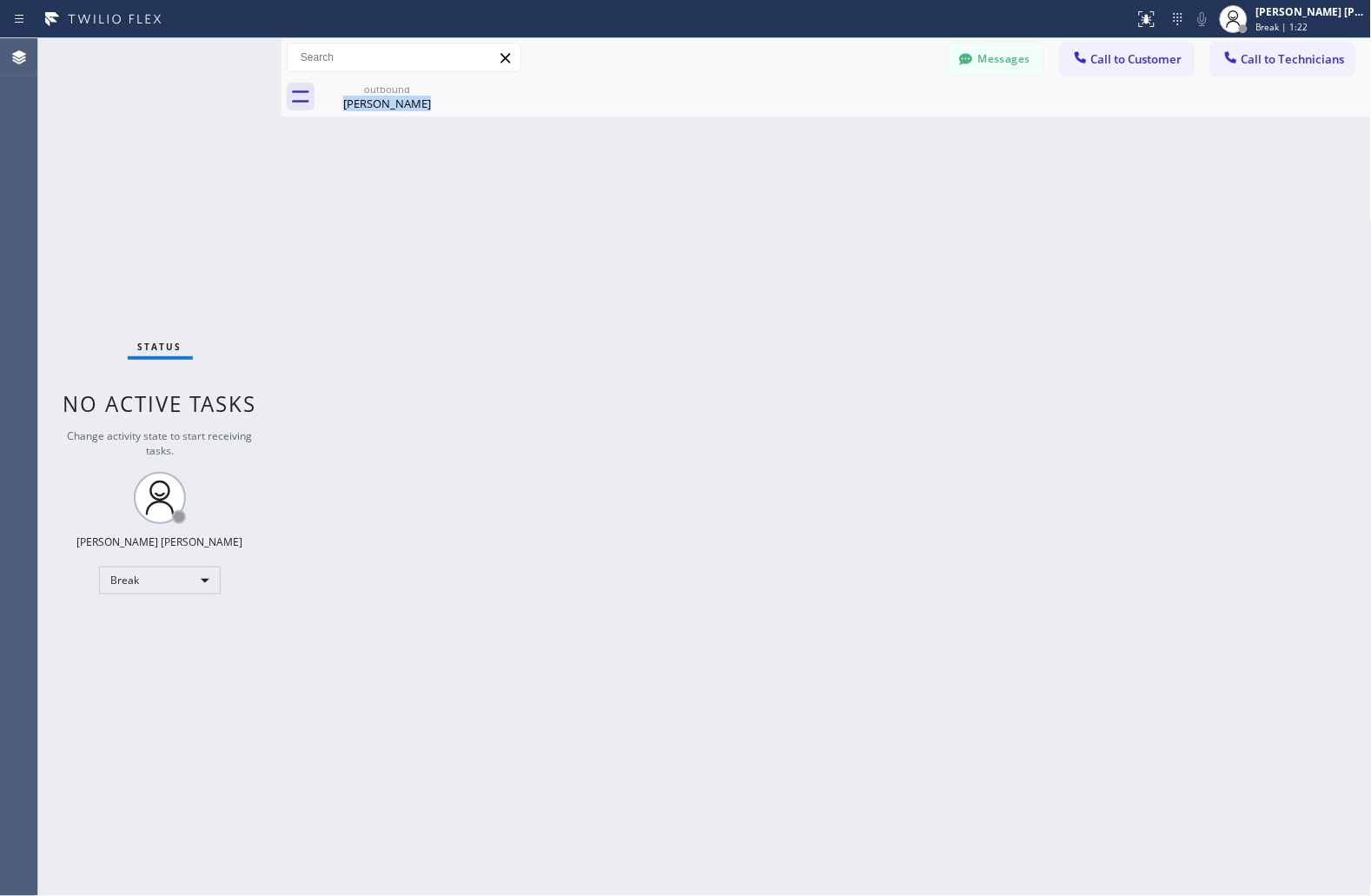
click at [663, 210] on div "Back to Dashboard Change Sender ID Customers Technicians JS [PERSON_NAME] [DATE…" at bounding box center [826, 467] width 1090 height 858
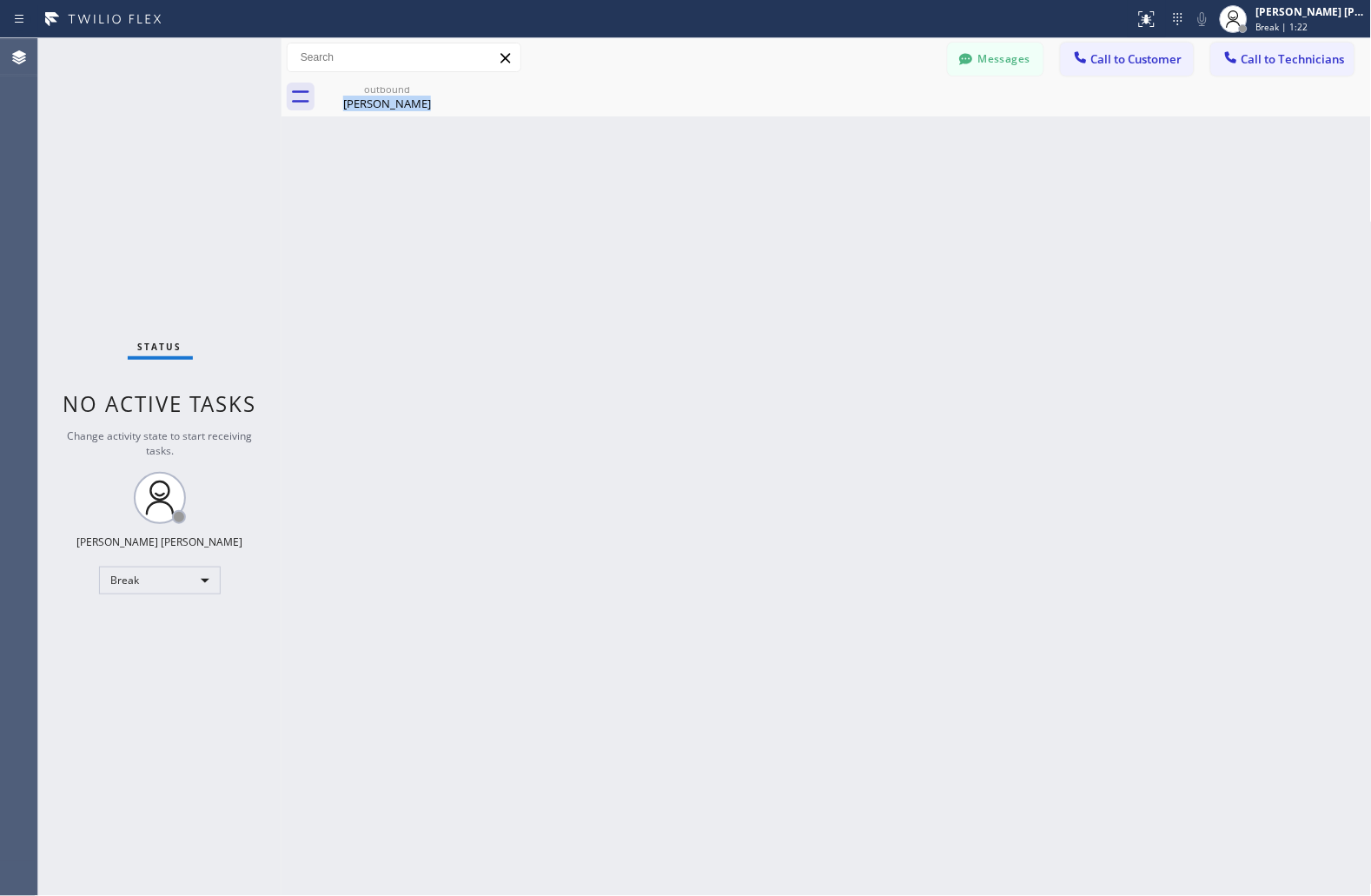
click at [663, 210] on div "Back to Dashboard Change Sender ID Customers Technicians JS [PERSON_NAME] [DATE…" at bounding box center [826, 467] width 1090 height 858
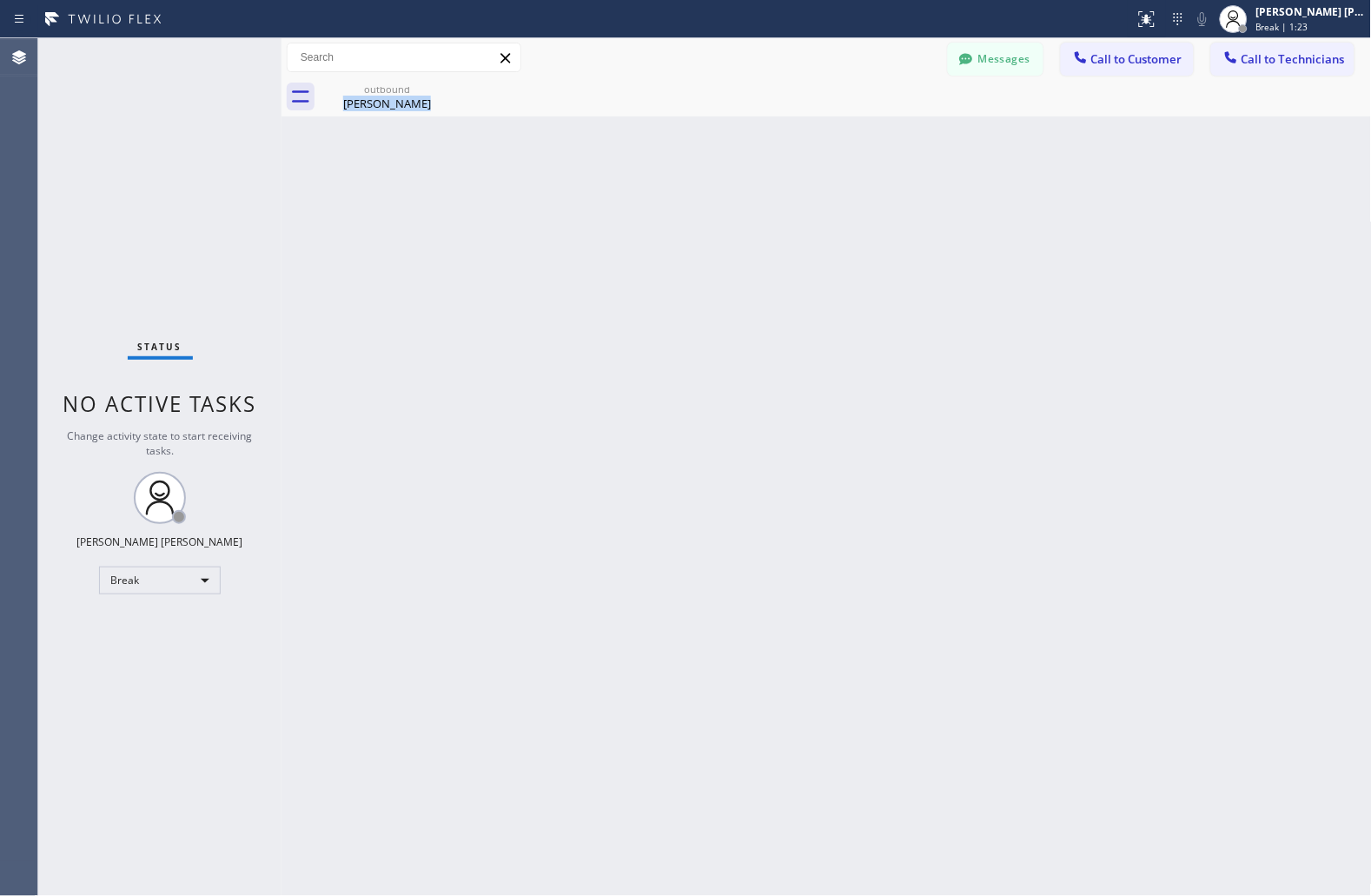
click at [663, 210] on div "Back to Dashboard Change Sender ID Customers Technicians JS [PERSON_NAME] [DATE…" at bounding box center [826, 467] width 1090 height 858
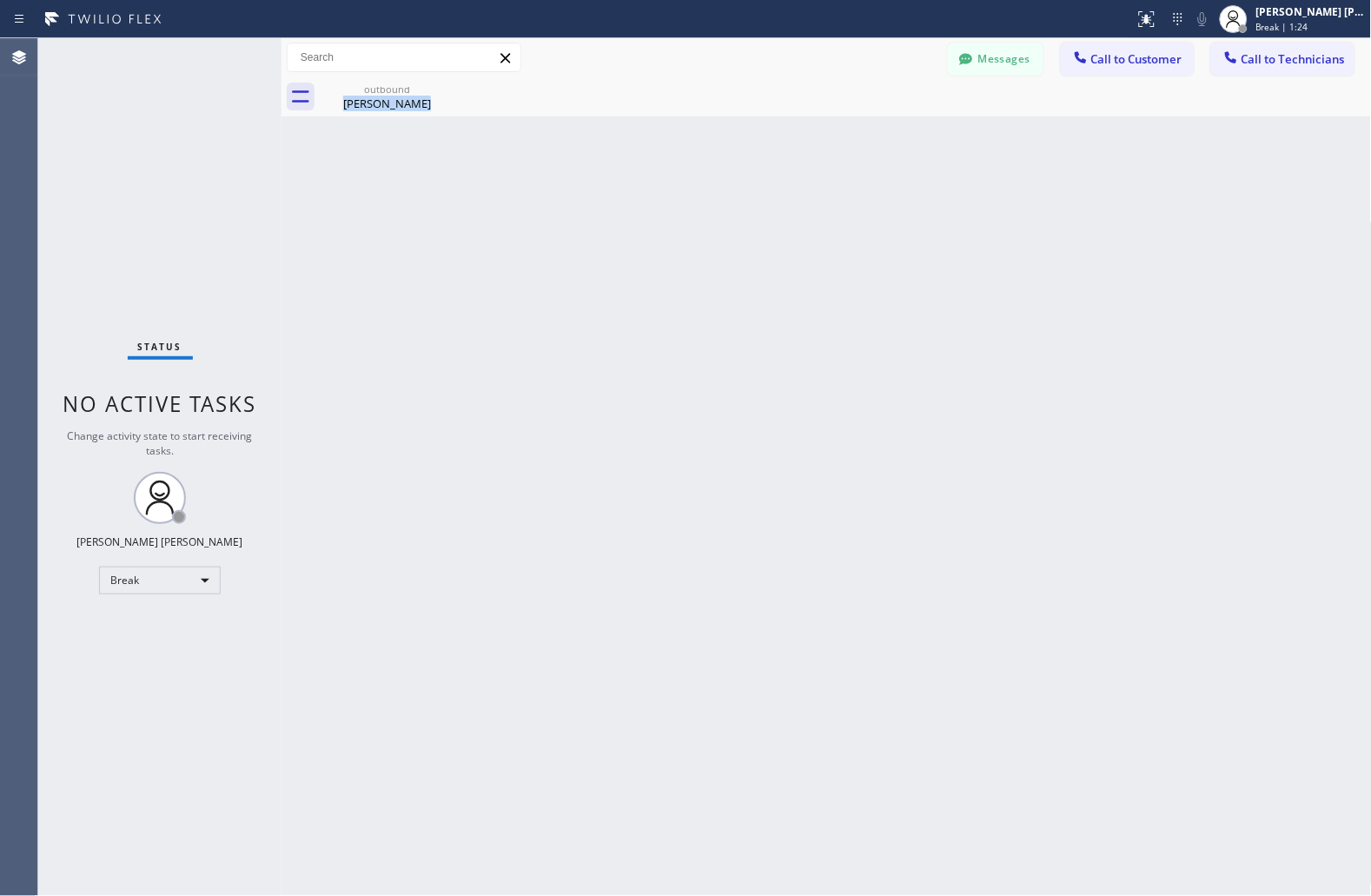
click at [663, 210] on div "Back to Dashboard Change Sender ID Customers Technicians JS [PERSON_NAME] [DATE…" at bounding box center [826, 467] width 1090 height 858
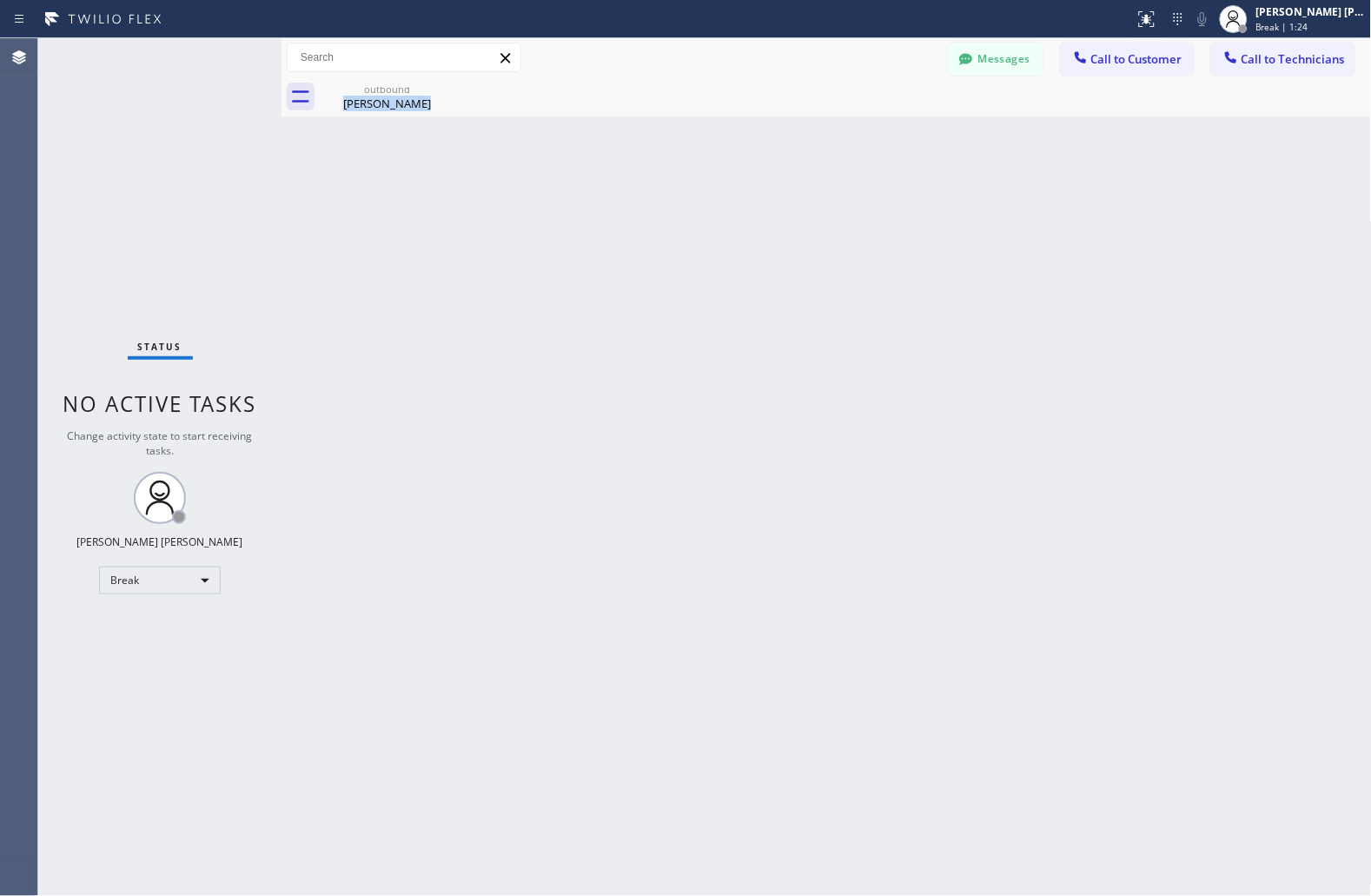
click at [663, 210] on div "Back to Dashboard Change Sender ID Customers Technicians JS [PERSON_NAME] [DATE…" at bounding box center [826, 467] width 1090 height 858
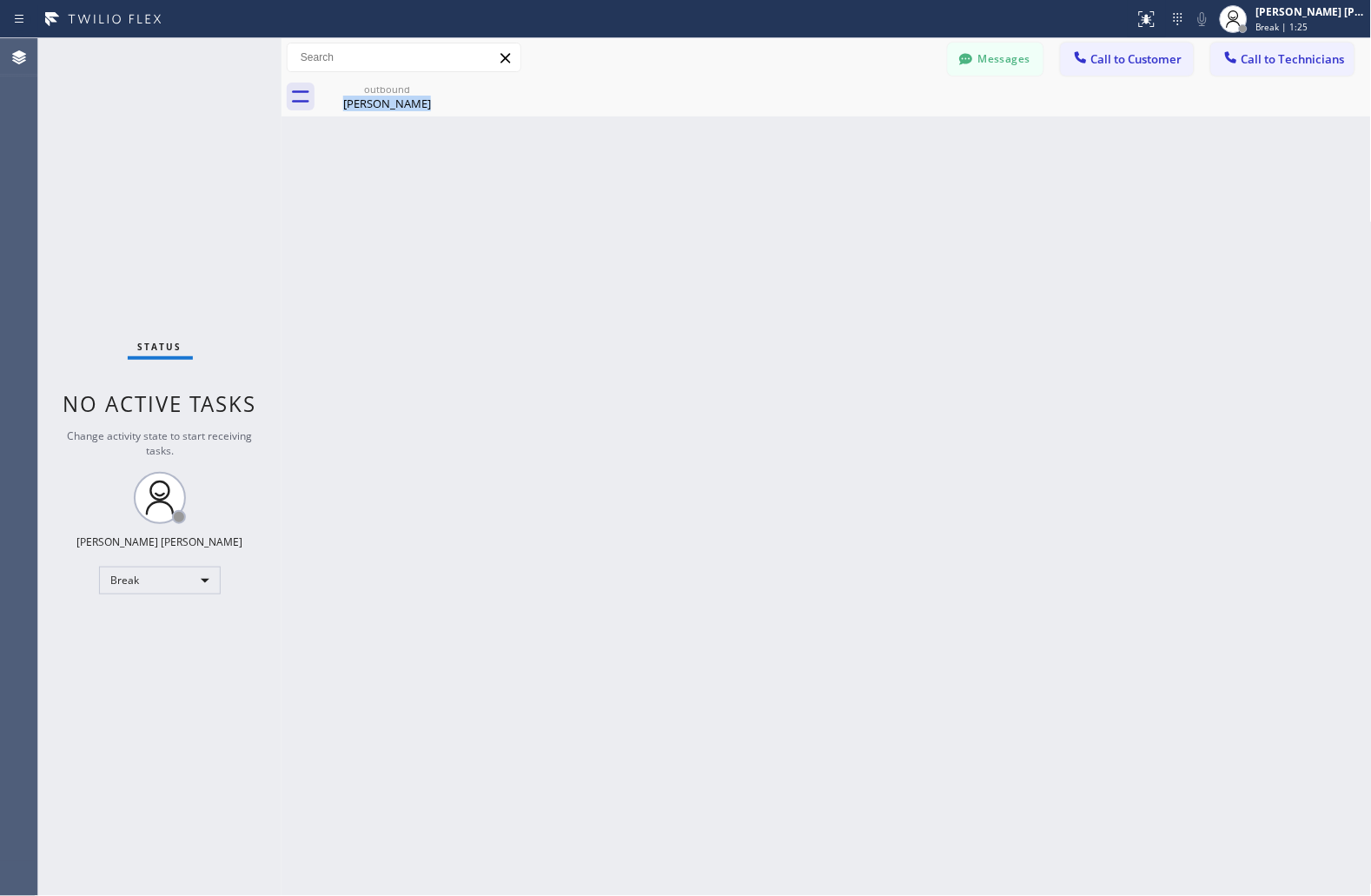
click at [663, 210] on div "Back to Dashboard Change Sender ID Customers Technicians JS [PERSON_NAME] [DATE…" at bounding box center [826, 467] width 1090 height 858
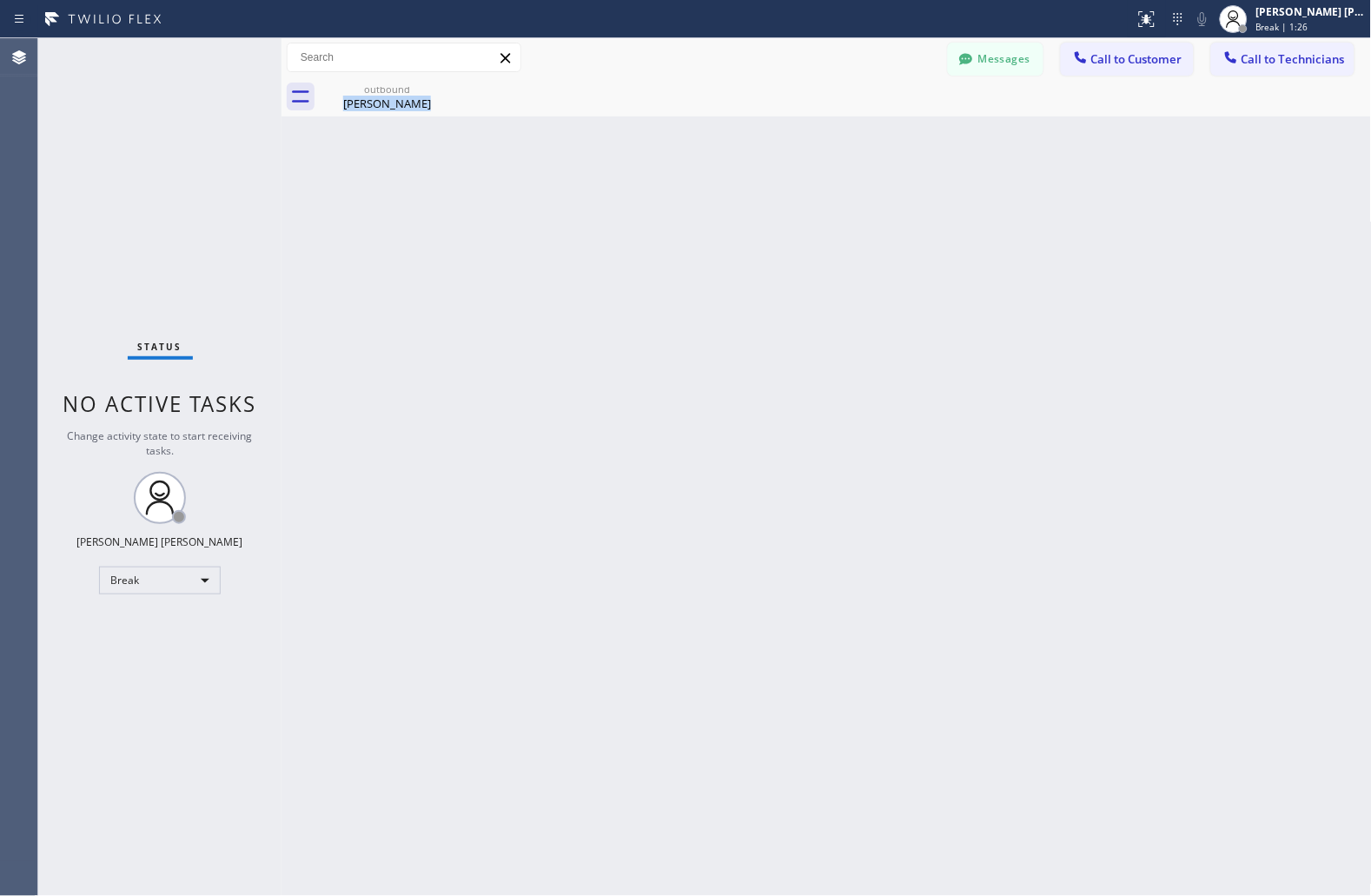
click at [663, 210] on div "Back to Dashboard Change Sender ID Customers Technicians JS [PERSON_NAME] [DATE…" at bounding box center [826, 467] width 1090 height 858
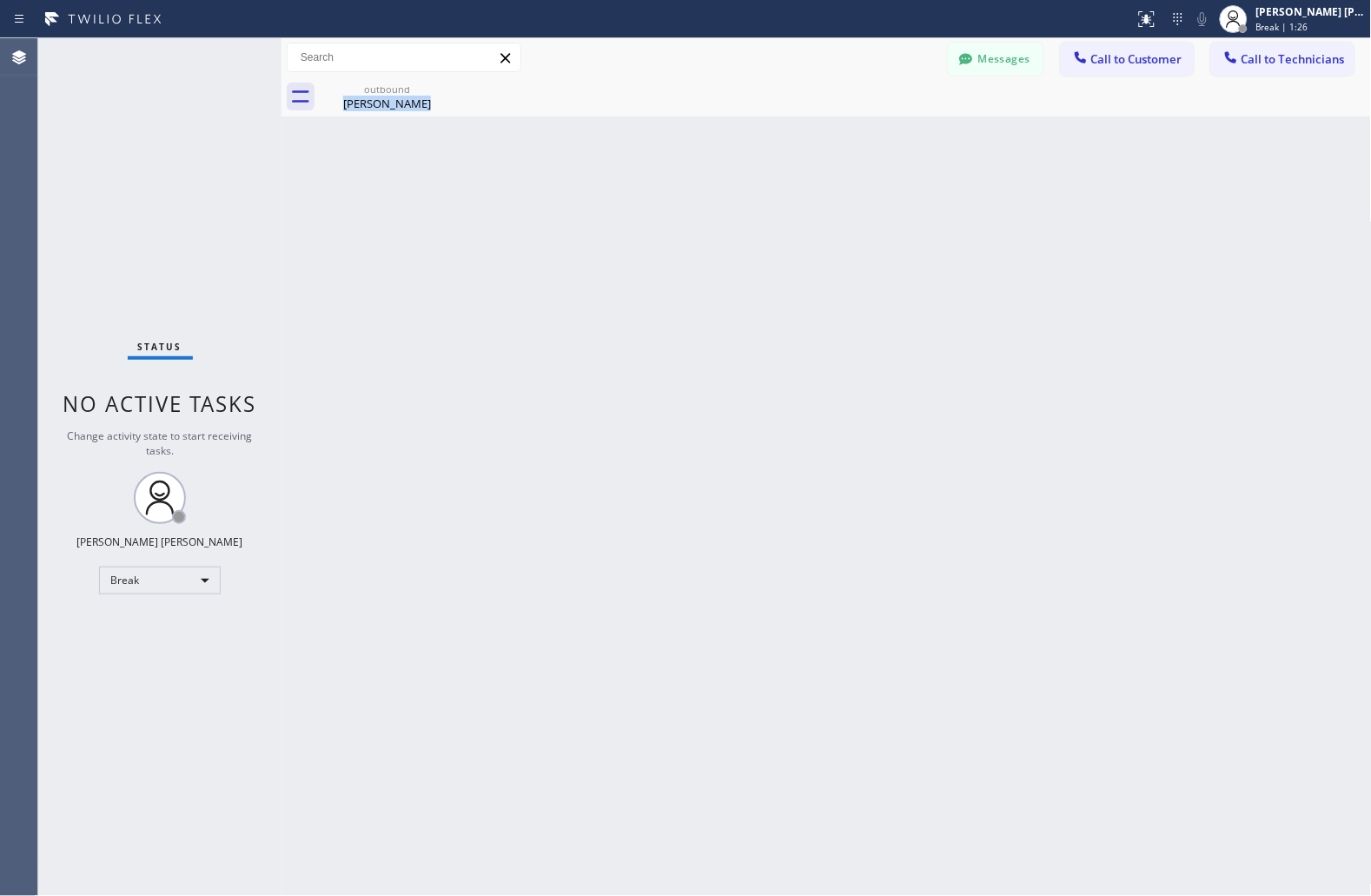
click at [663, 210] on div "Back to Dashboard Change Sender ID Customers Technicians JS [PERSON_NAME] [DATE…" at bounding box center [826, 467] width 1090 height 858
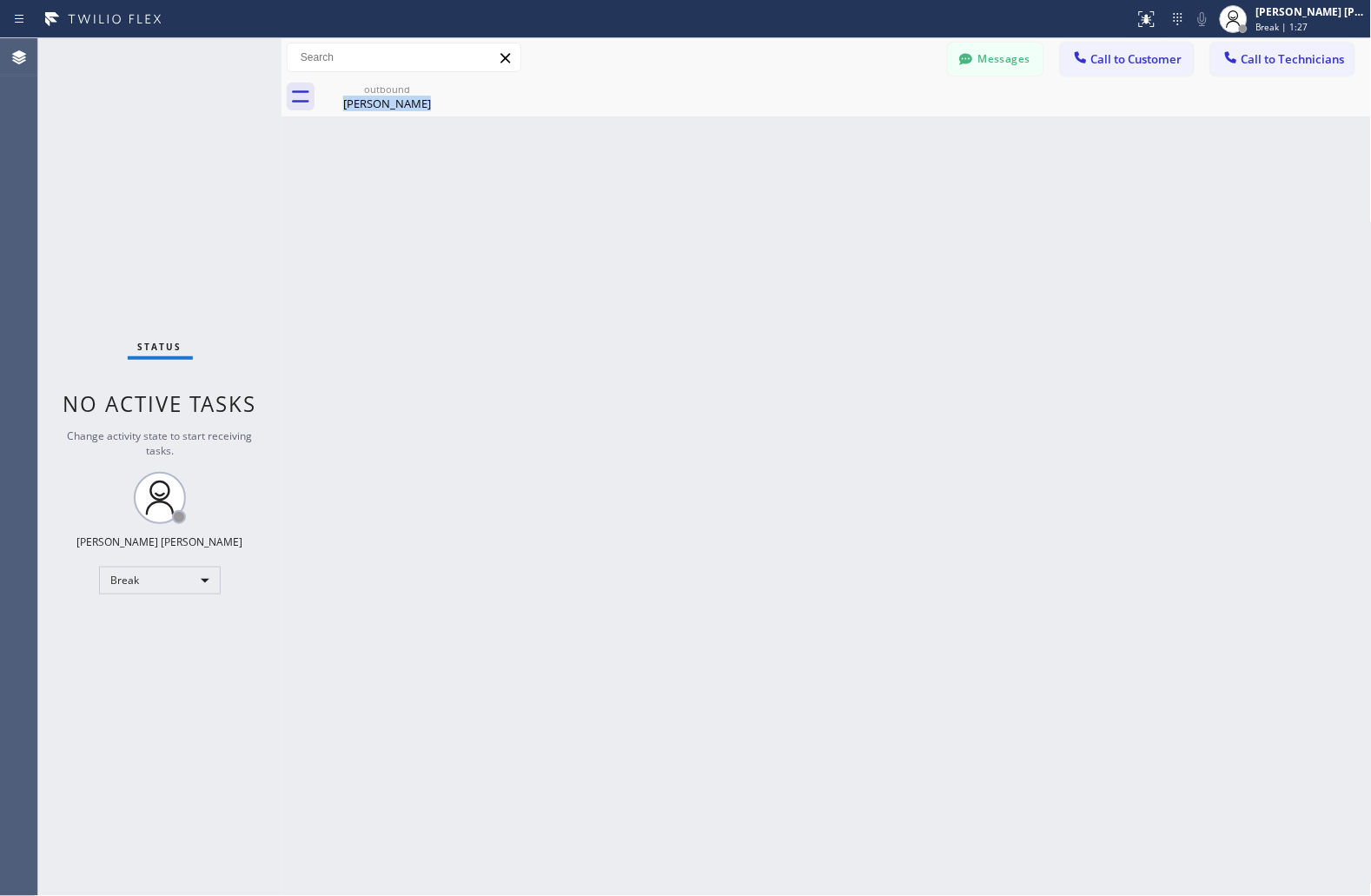
click at [663, 210] on div "Back to Dashboard Change Sender ID Customers Technicians JS [PERSON_NAME] [DATE…" at bounding box center [826, 467] width 1090 height 858
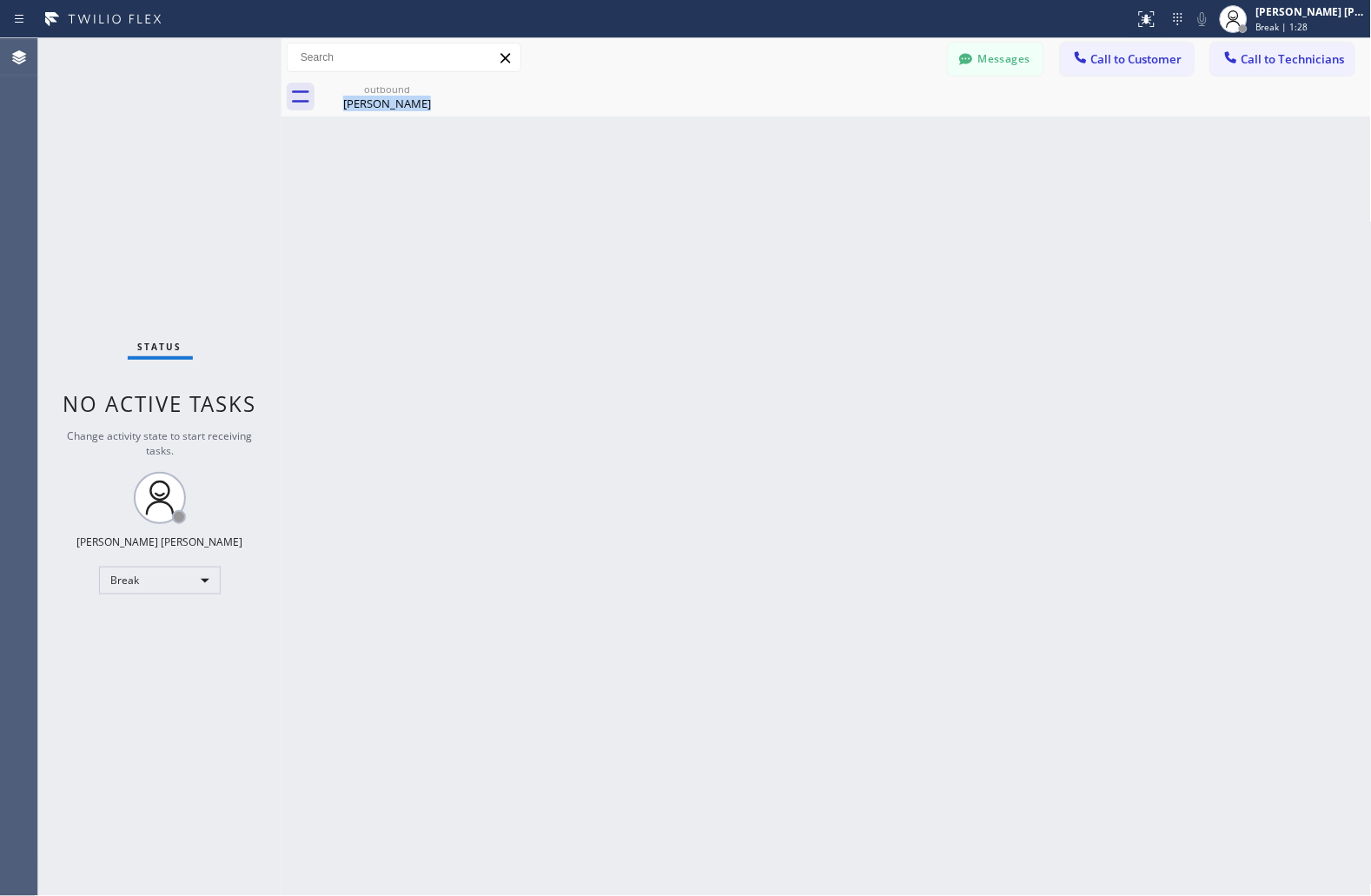
click at [663, 210] on div "Back to Dashboard Change Sender ID Customers Technicians JS [PERSON_NAME] [DATE…" at bounding box center [826, 467] width 1090 height 858
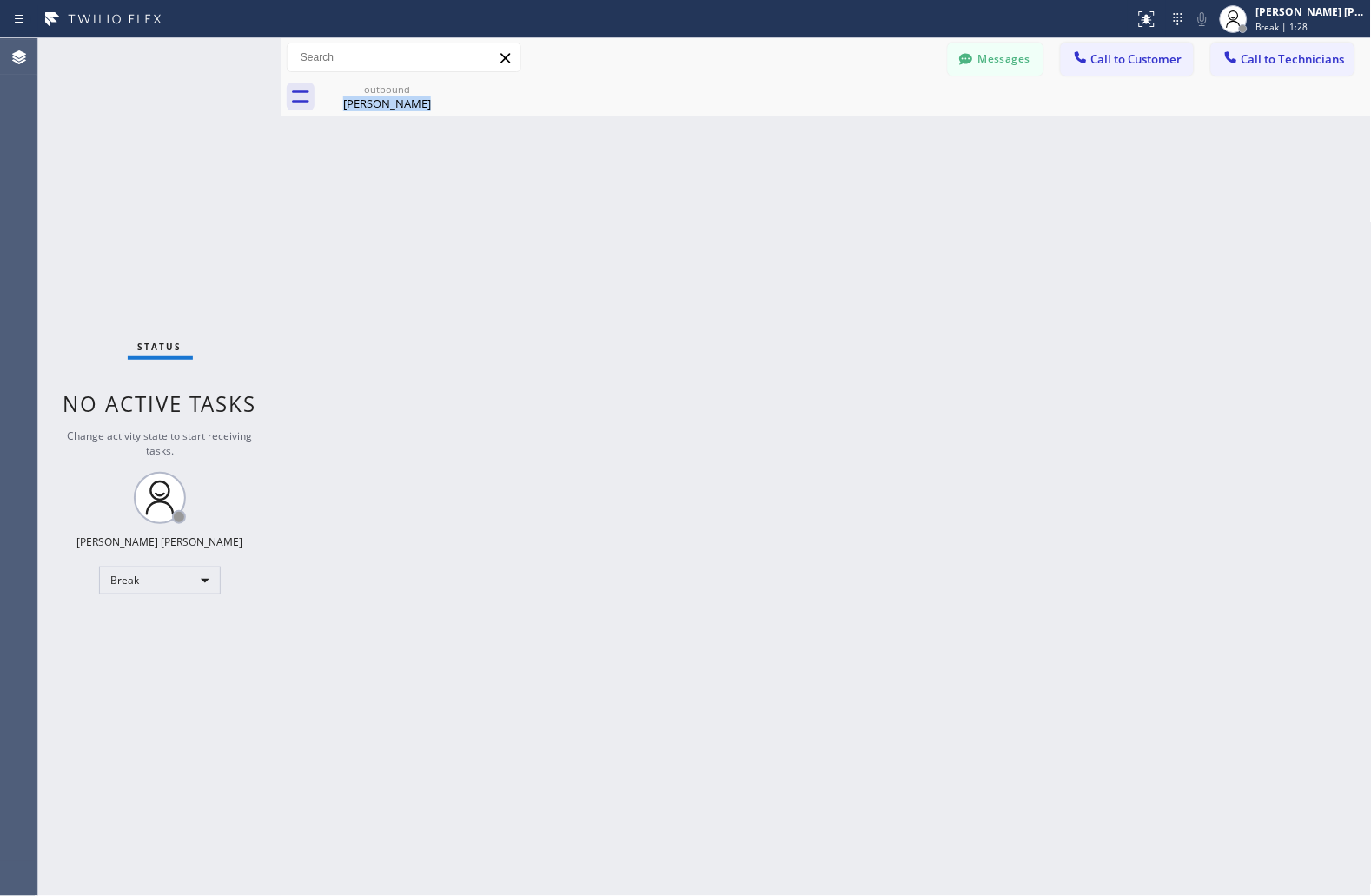
click at [663, 210] on div "Back to Dashboard Change Sender ID Customers Technicians JS [PERSON_NAME] [DATE…" at bounding box center [826, 467] width 1090 height 858
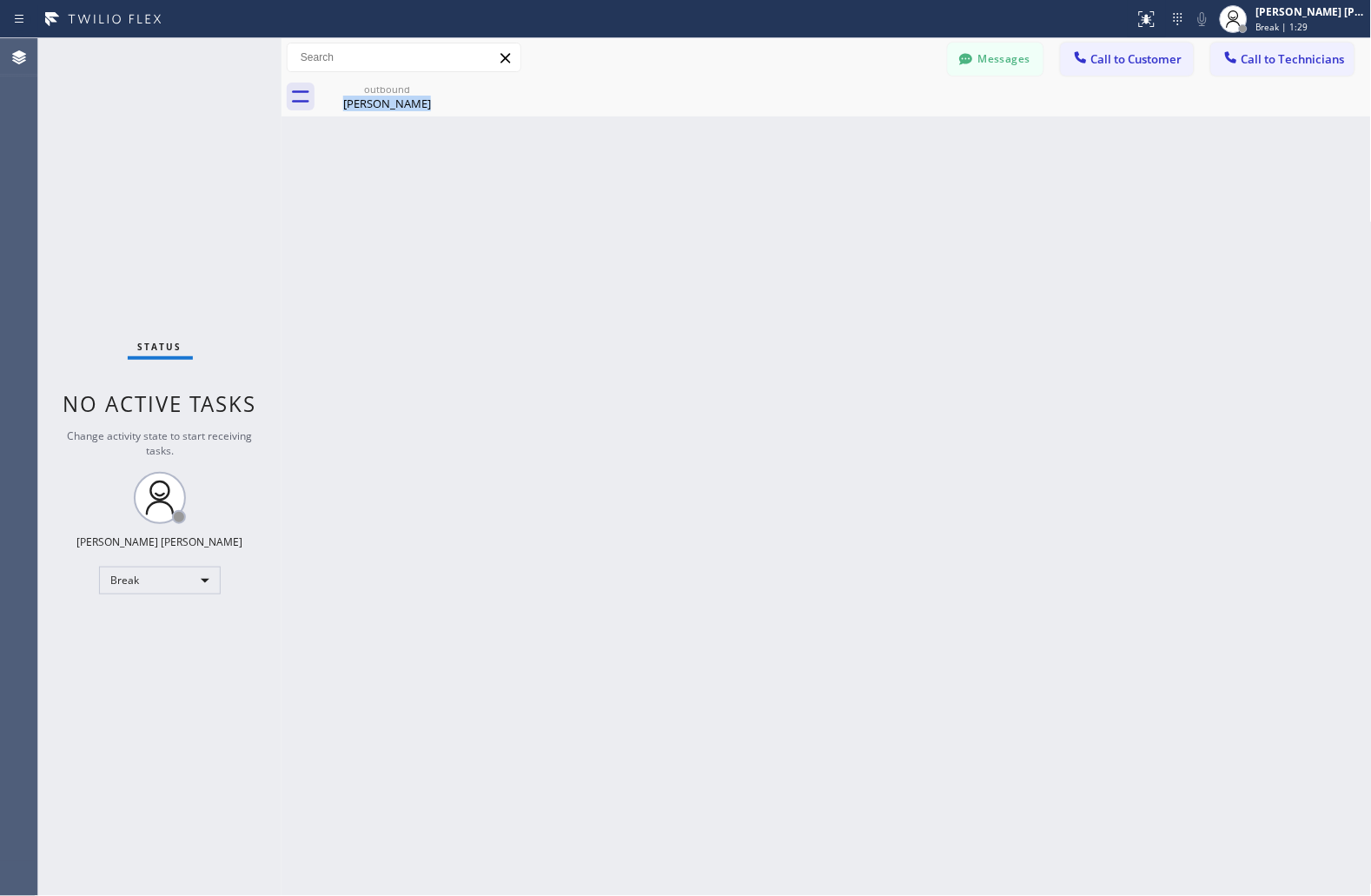
click at [663, 210] on div "Back to Dashboard Change Sender ID Customers Technicians JS [PERSON_NAME] [DATE…" at bounding box center [826, 467] width 1090 height 858
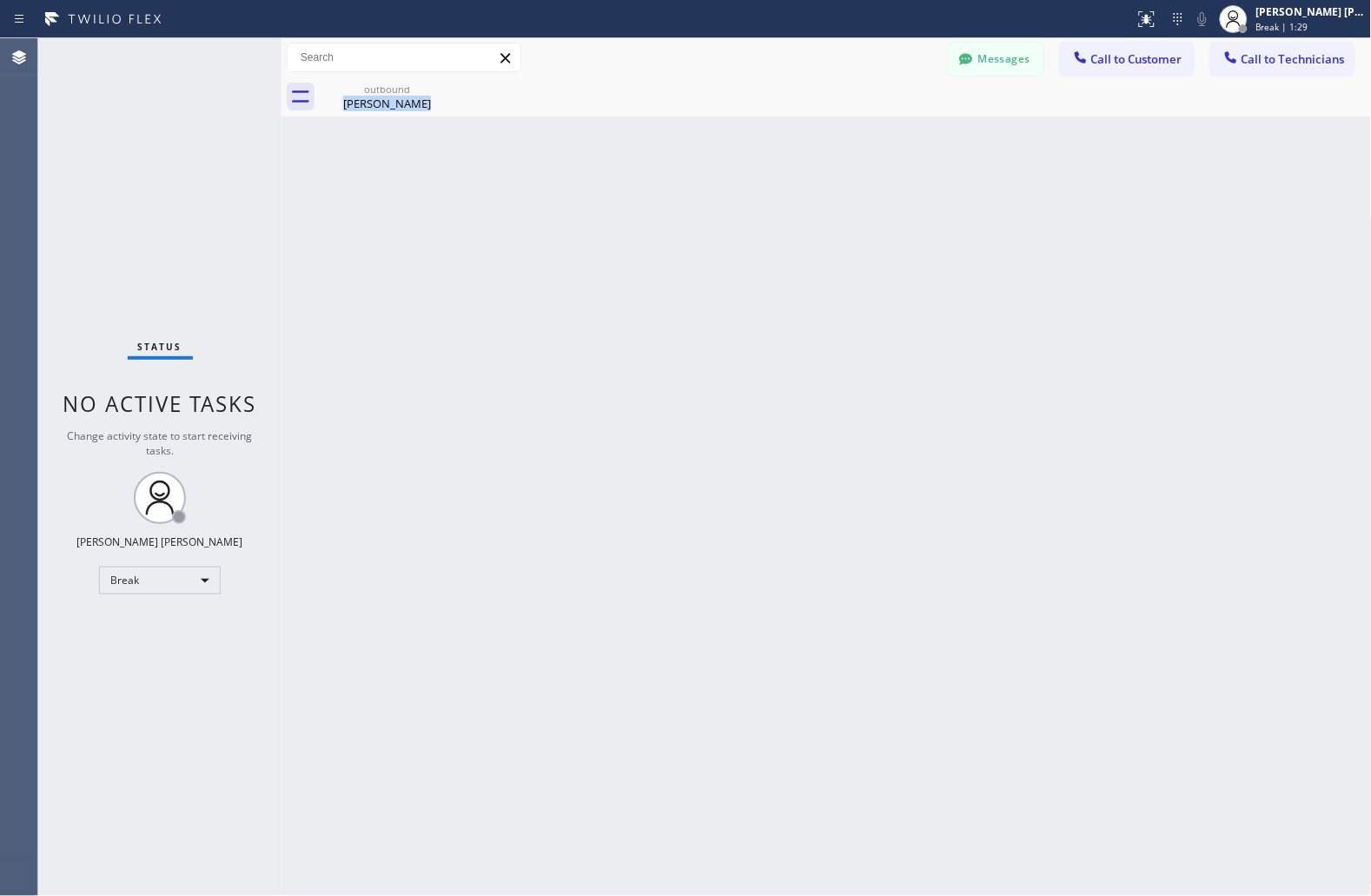
click at [663, 210] on div "Back to Dashboard Change Sender ID Customers Technicians JS [PERSON_NAME] [DATE…" at bounding box center [826, 467] width 1090 height 858
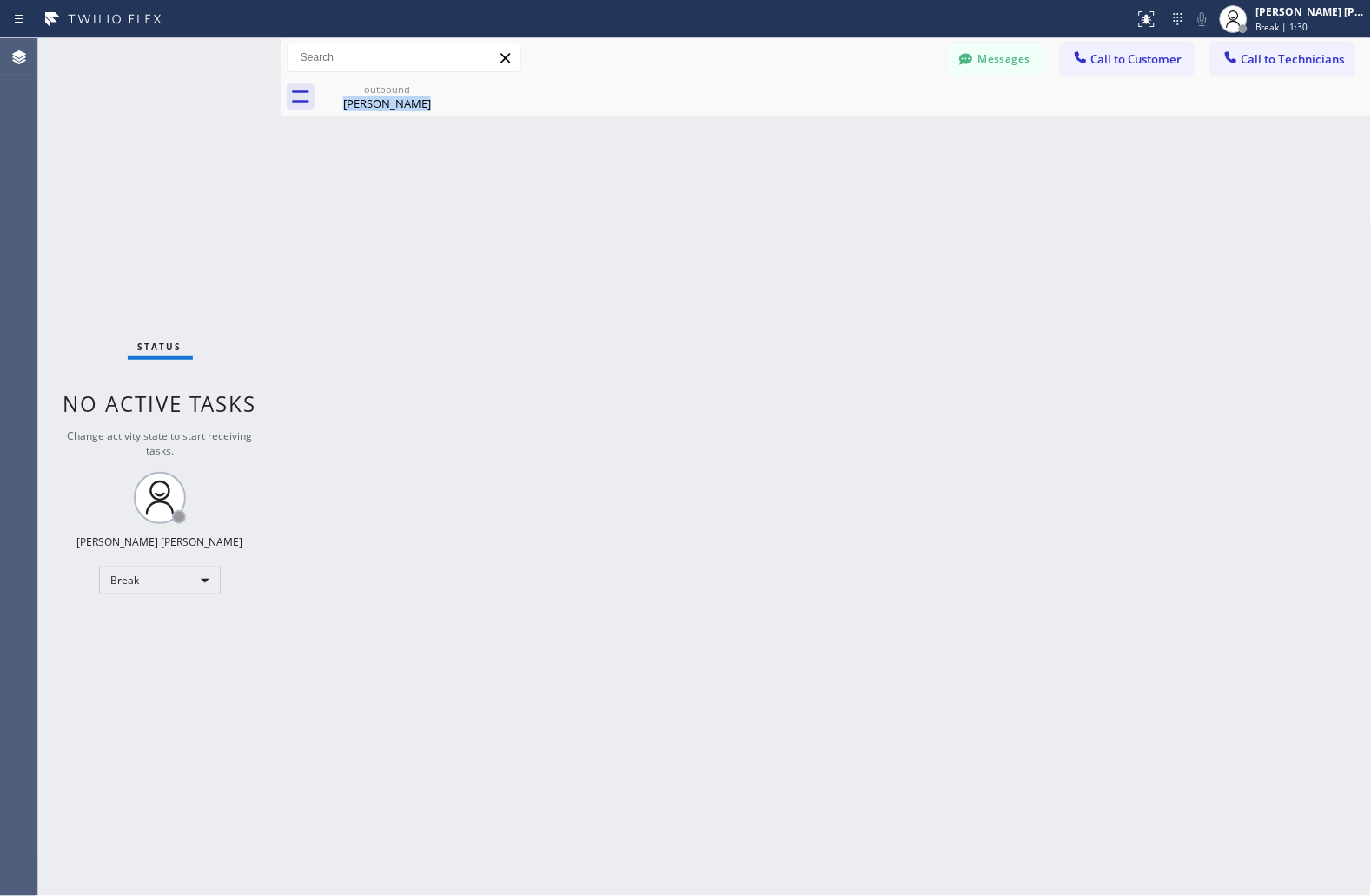
click at [663, 210] on div "Back to Dashboard Change Sender ID Customers Technicians JS [PERSON_NAME] [DATE…" at bounding box center [826, 467] width 1090 height 858
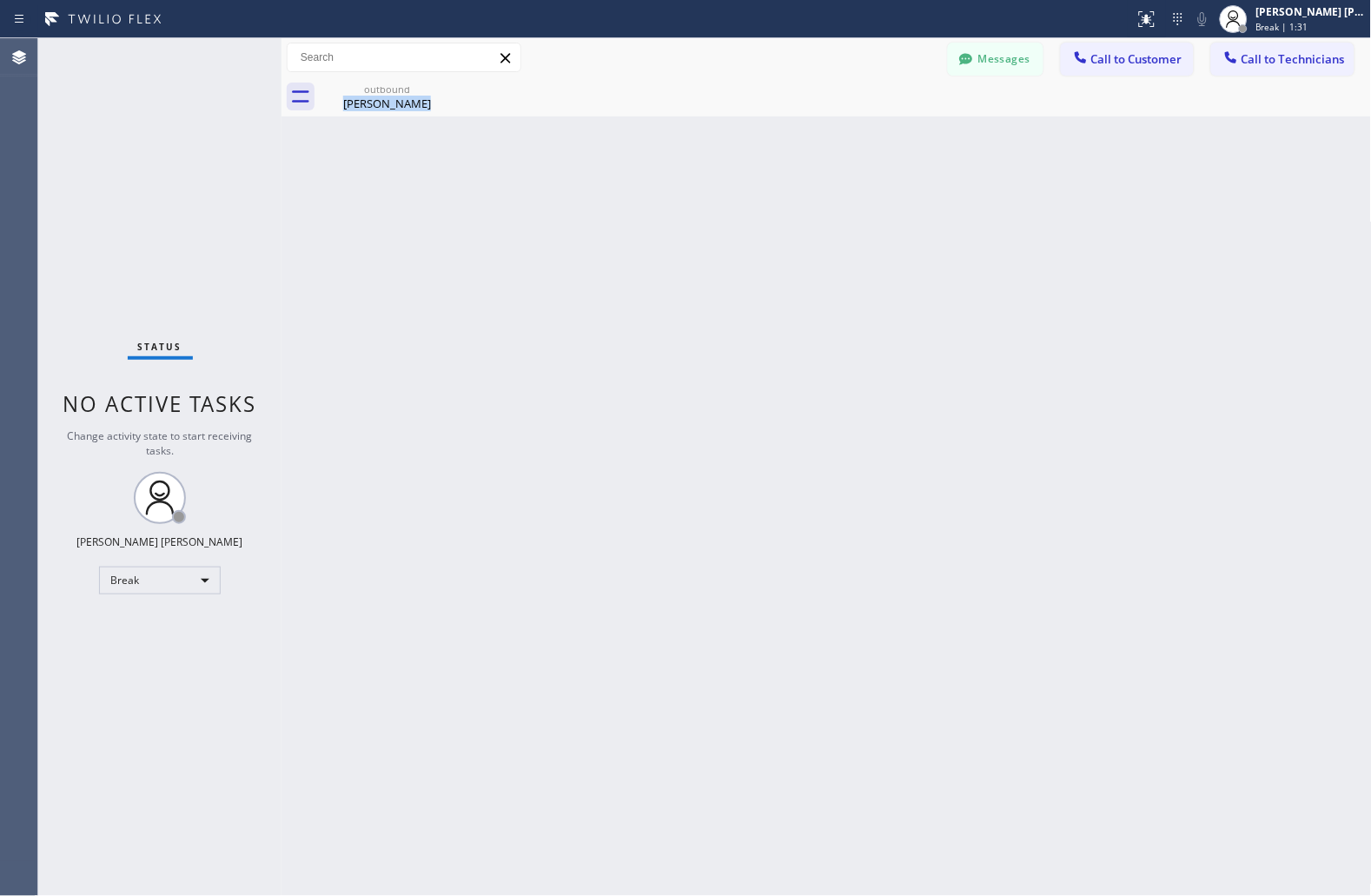
click at [663, 210] on div "Back to Dashboard Change Sender ID Customers Technicians JS [PERSON_NAME] [DATE…" at bounding box center [826, 467] width 1090 height 858
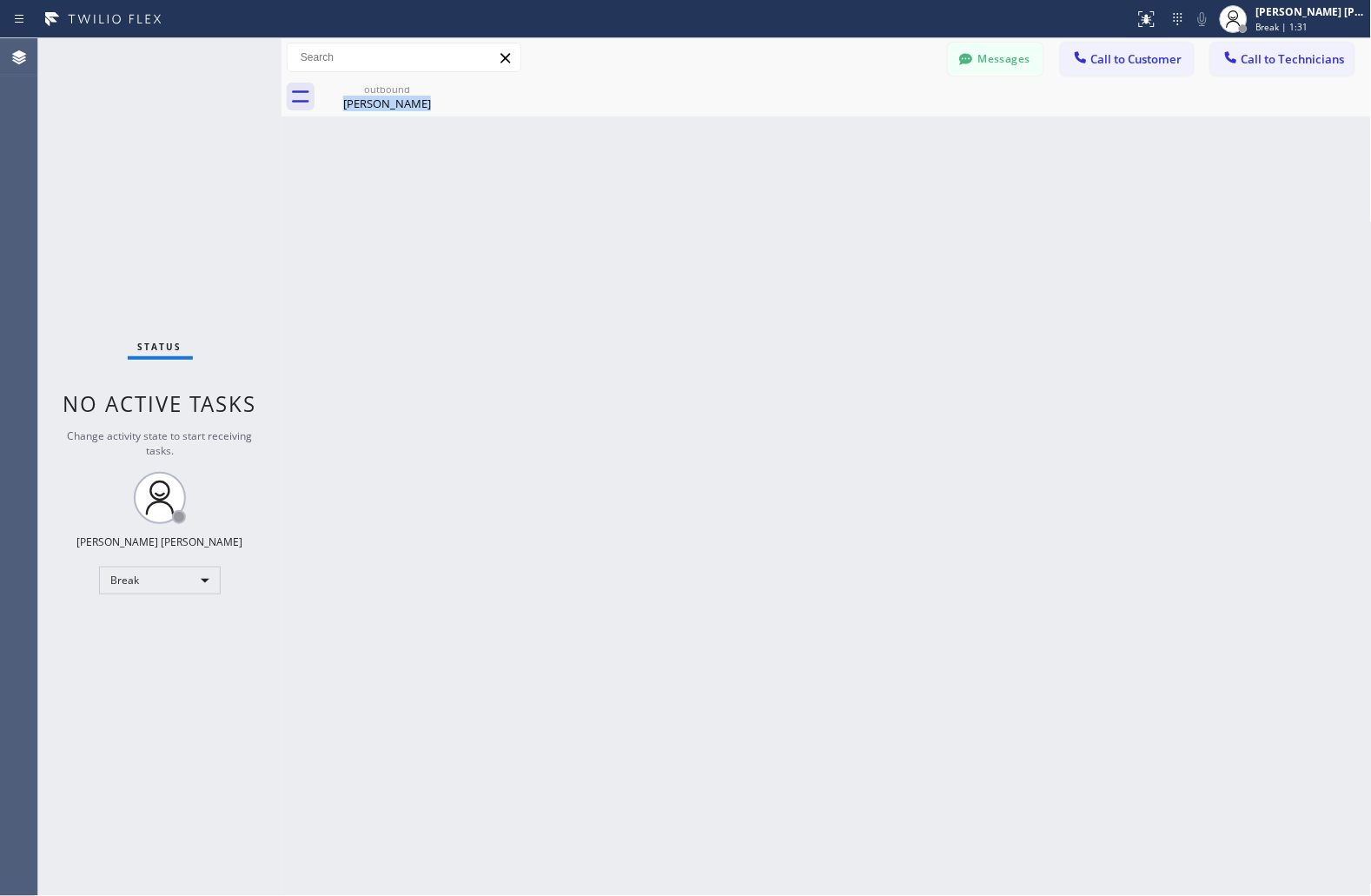
click at [663, 210] on div "Back to Dashboard Change Sender ID Customers Technicians JS [PERSON_NAME] [DATE…" at bounding box center [826, 467] width 1090 height 858
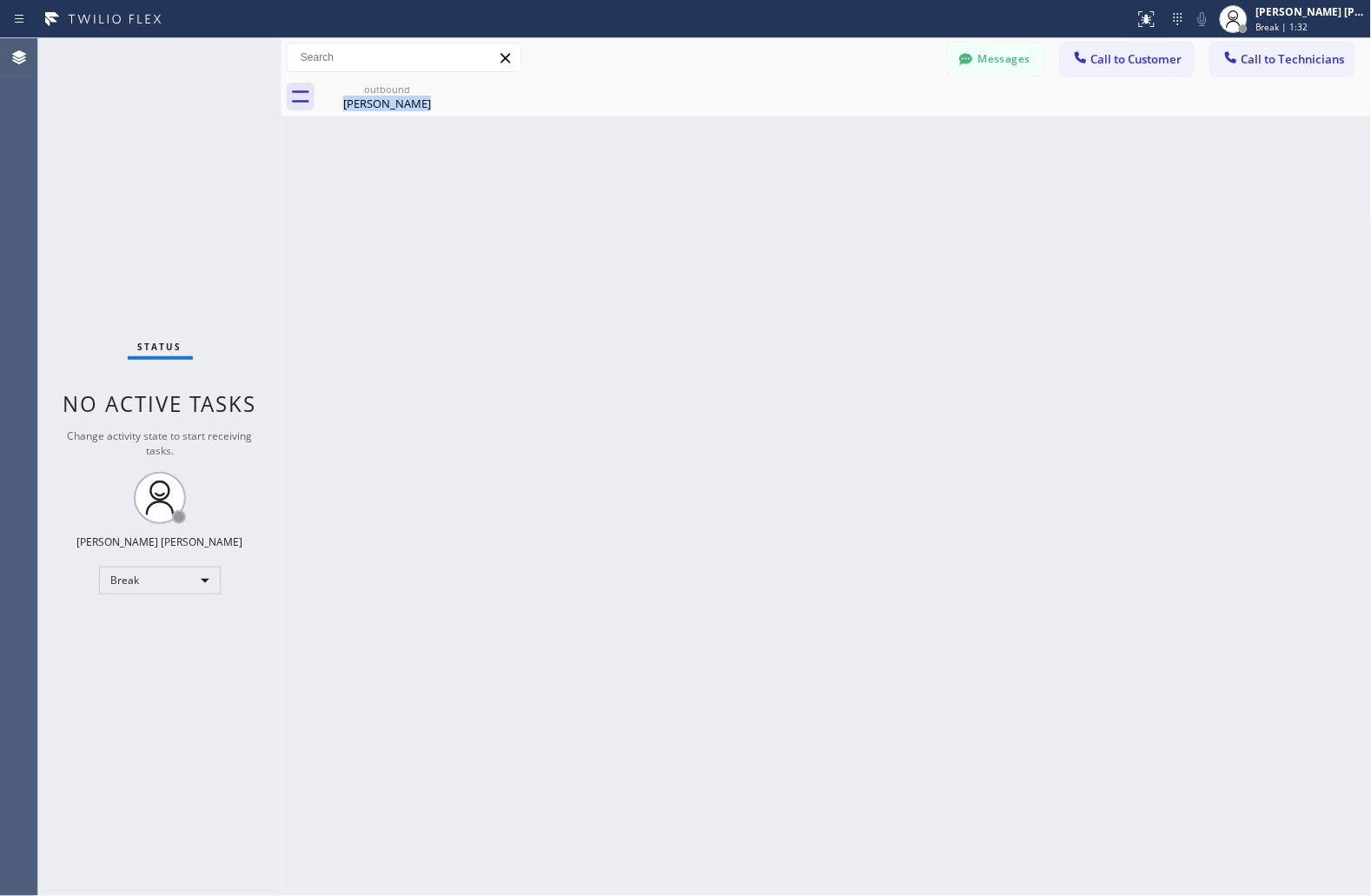
click at [663, 210] on div "Back to Dashboard Change Sender ID Customers Technicians JS [PERSON_NAME] [DATE…" at bounding box center [826, 467] width 1090 height 858
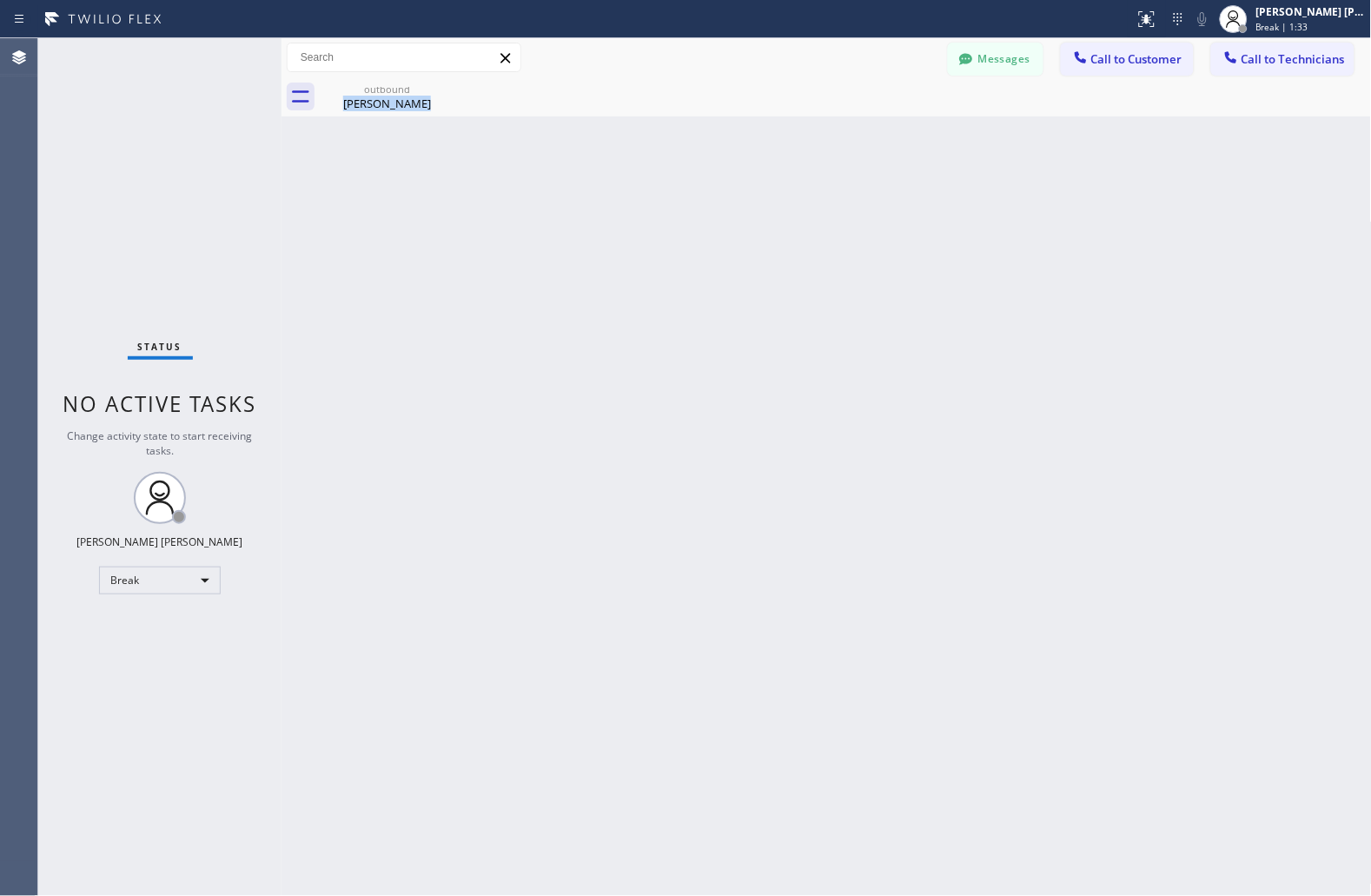
click at [663, 210] on div "Back to Dashboard Change Sender ID Customers Technicians JS [PERSON_NAME] [DATE…" at bounding box center [826, 467] width 1090 height 858
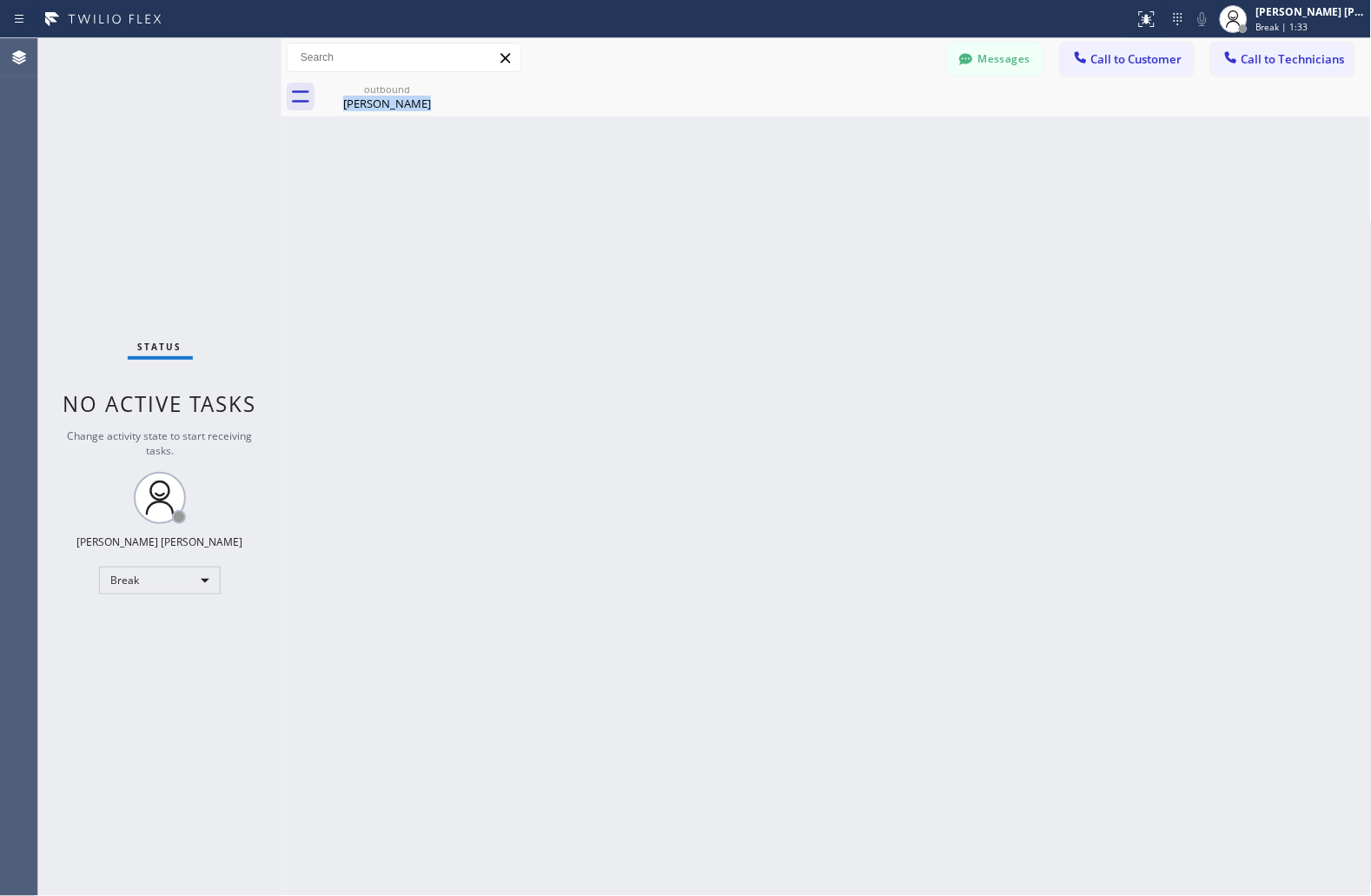
click at [663, 210] on div "Back to Dashboard Change Sender ID Customers Technicians JS [PERSON_NAME] [DATE…" at bounding box center [826, 467] width 1090 height 858
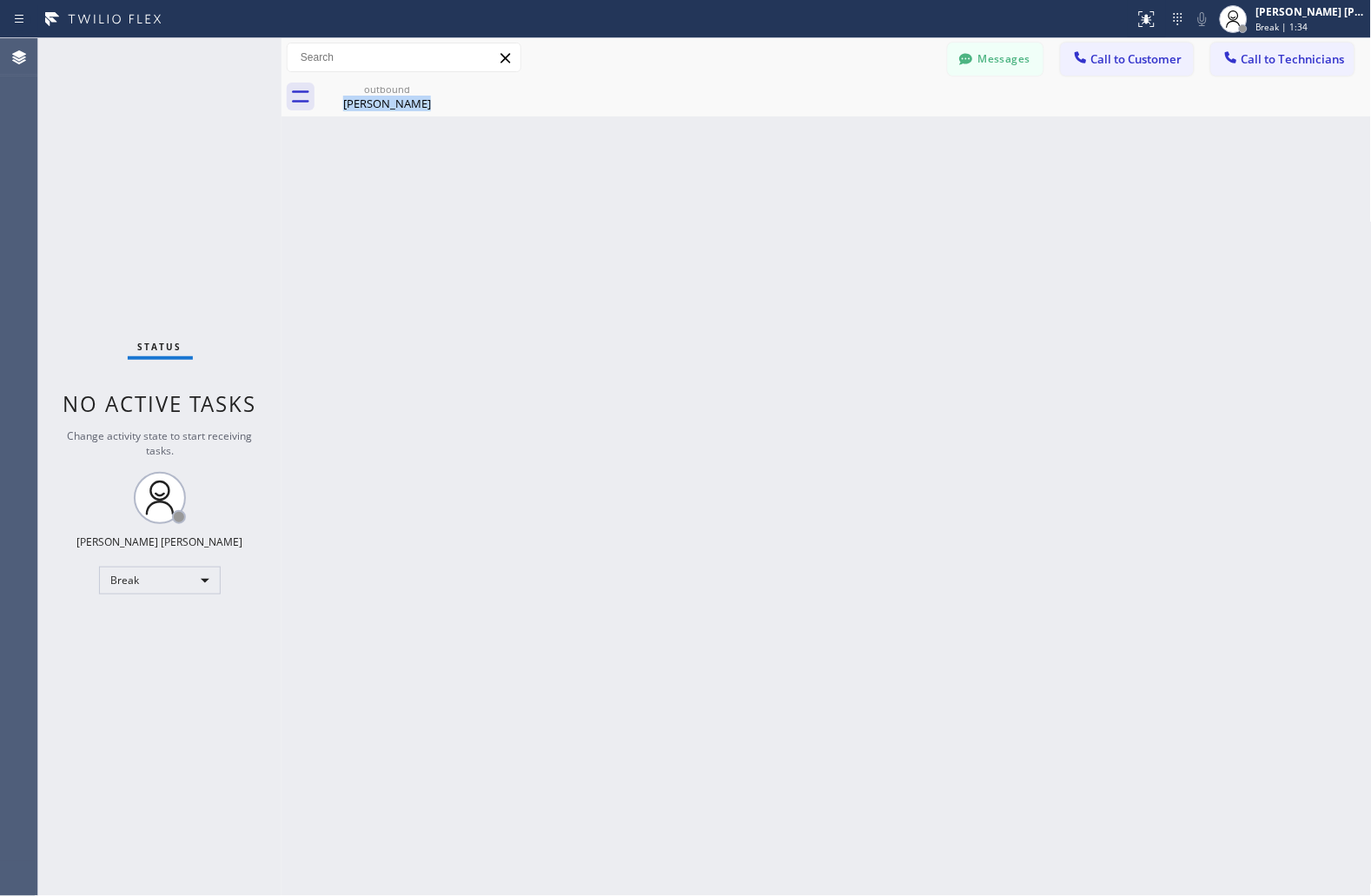
click at [663, 210] on div "Back to Dashboard Change Sender ID Customers Technicians JS [PERSON_NAME] [DATE…" at bounding box center [826, 467] width 1090 height 858
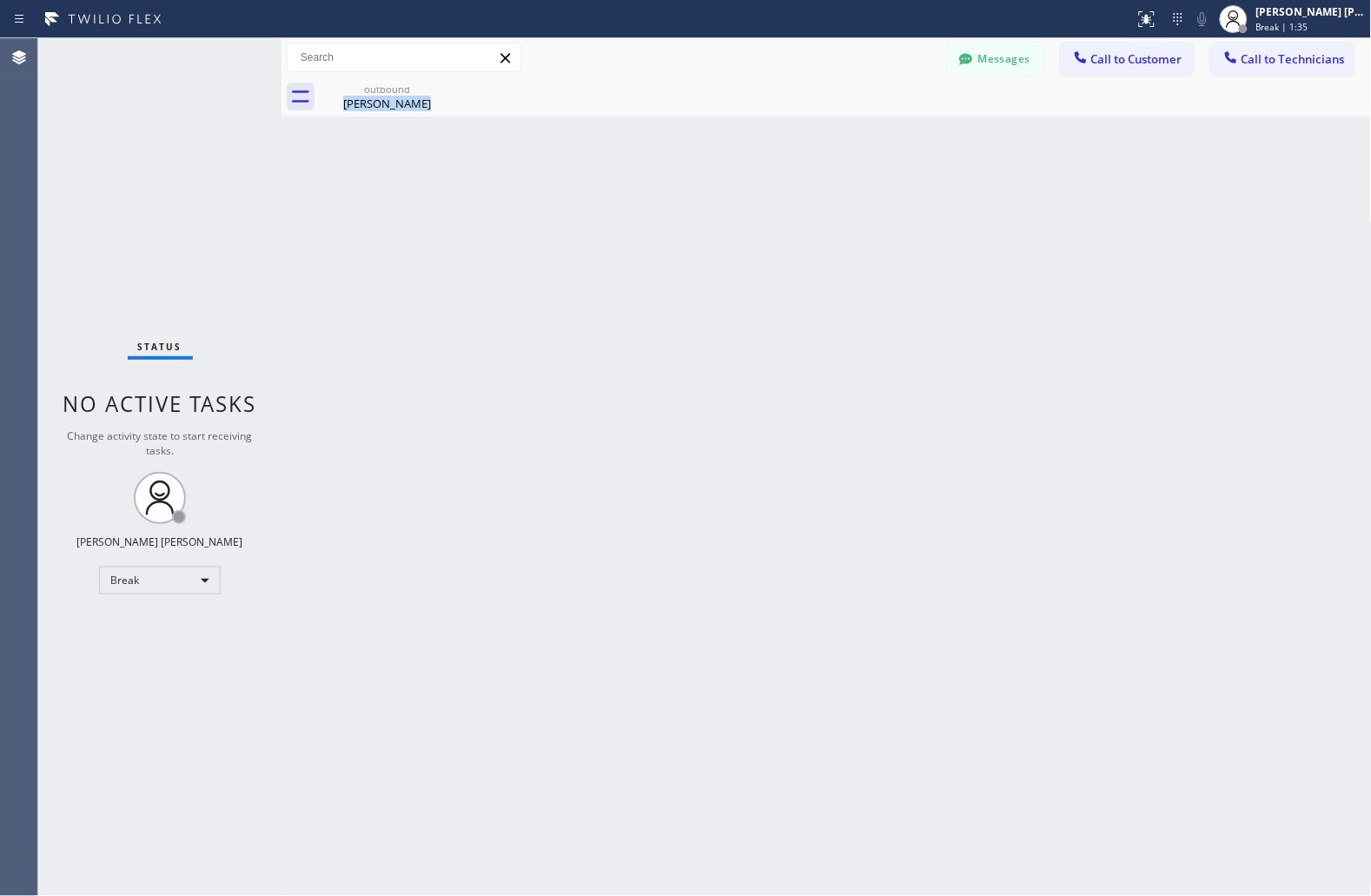
click at [663, 210] on div "Back to Dashboard Change Sender ID Customers Technicians JS [PERSON_NAME] [DATE…" at bounding box center [826, 467] width 1090 height 858
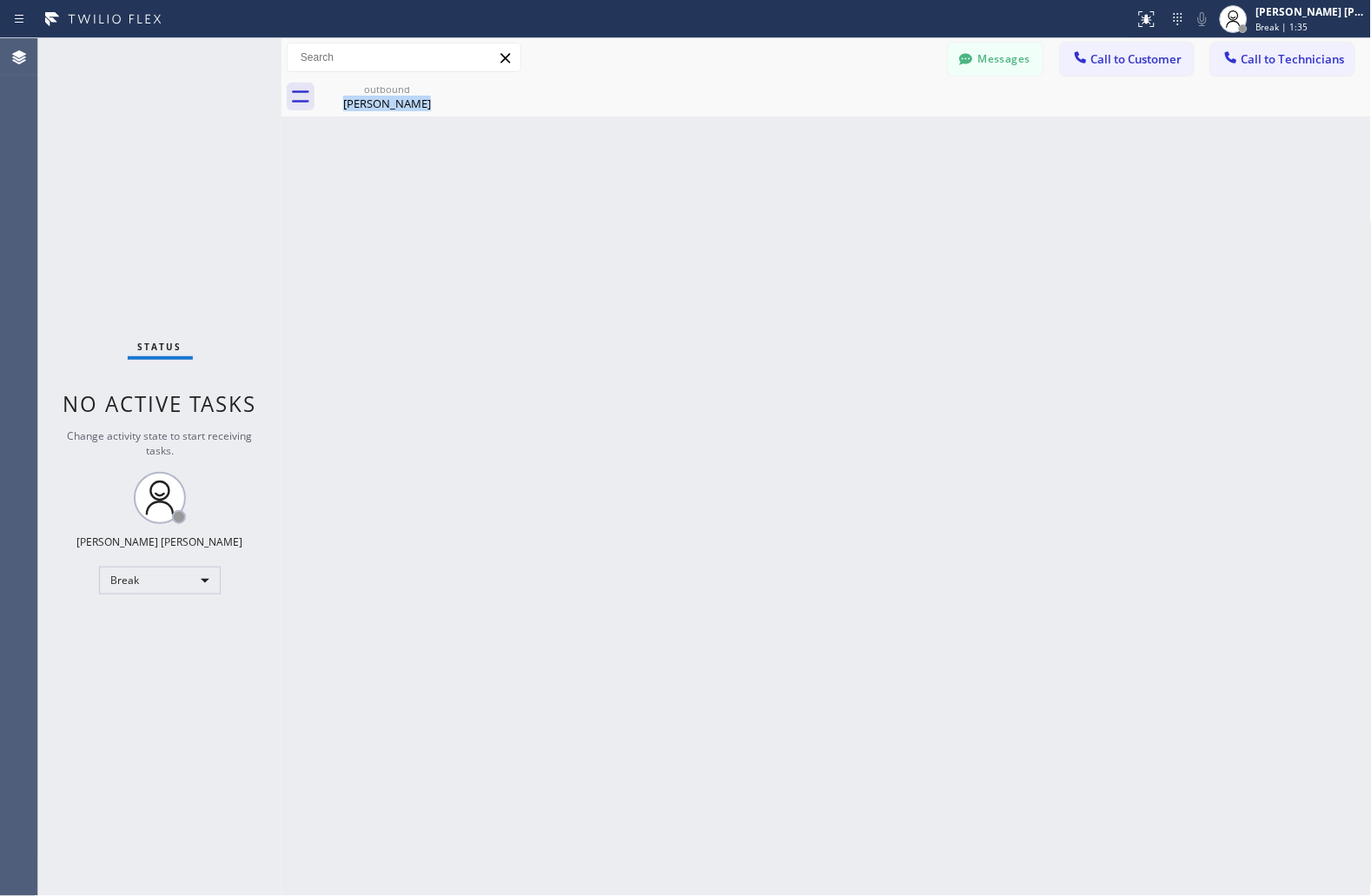
click at [663, 210] on div "Back to Dashboard Change Sender ID Customers Technicians JS [PERSON_NAME] [DATE…" at bounding box center [826, 467] width 1090 height 858
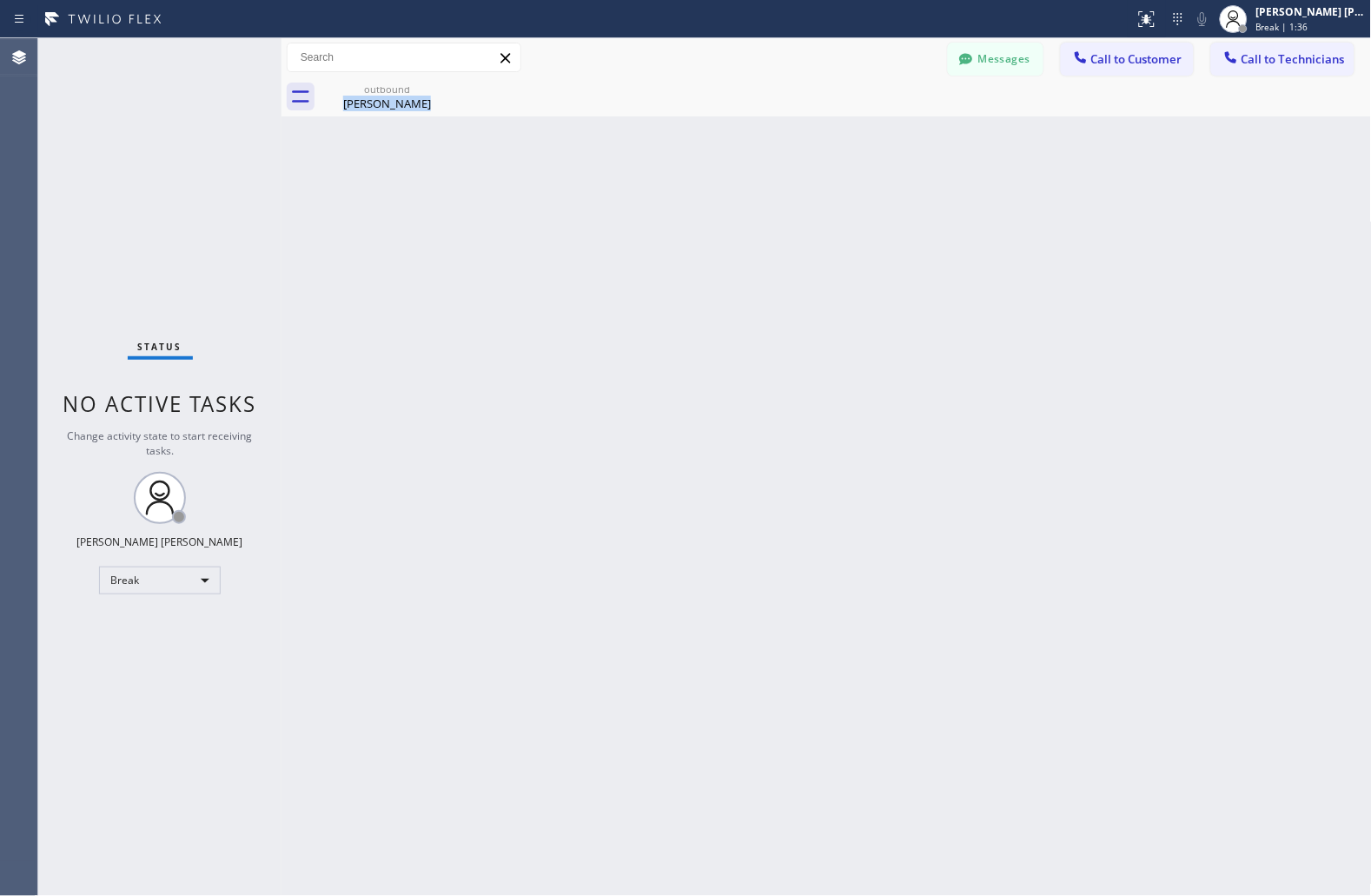
click at [663, 210] on div "Back to Dashboard Change Sender ID Customers Technicians JS [PERSON_NAME] [DATE…" at bounding box center [826, 467] width 1090 height 858
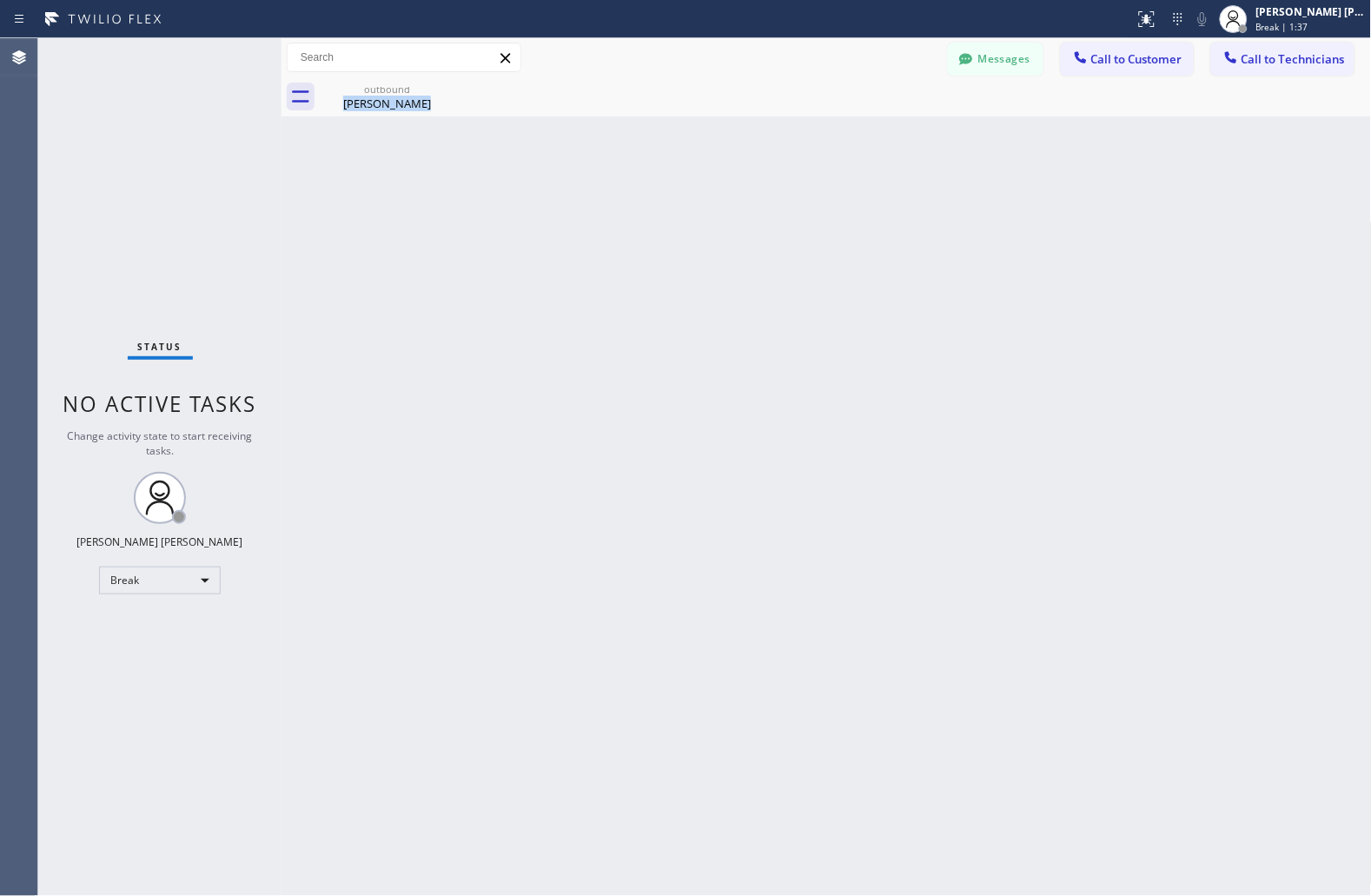
click at [663, 210] on div "Back to Dashboard Change Sender ID Customers Technicians JS [PERSON_NAME] [DATE…" at bounding box center [826, 467] width 1090 height 858
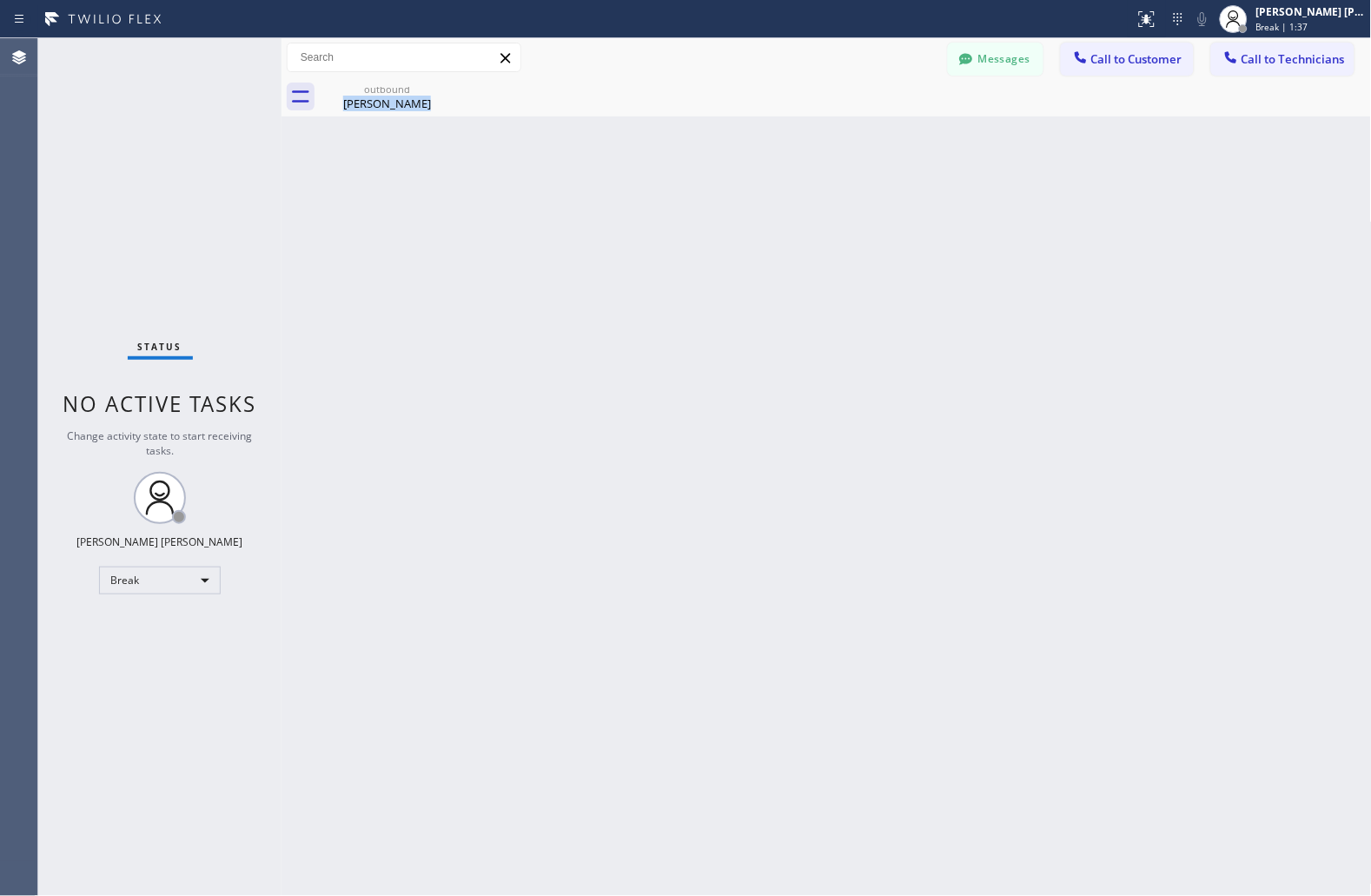
click at [663, 210] on div "Back to Dashboard Change Sender ID Customers Technicians JS [PERSON_NAME] [DATE…" at bounding box center [826, 467] width 1090 height 858
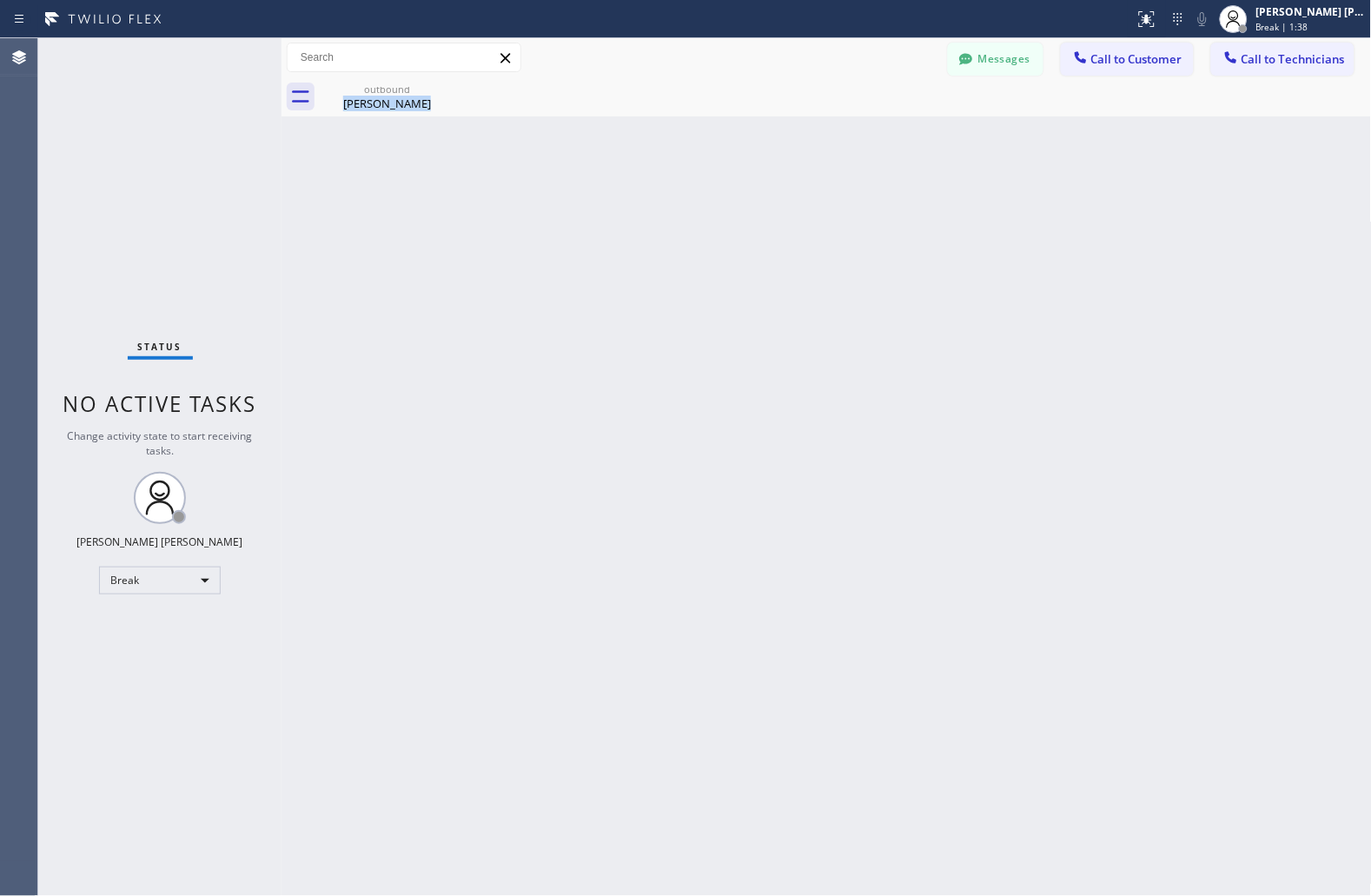
click at [663, 210] on div "Back to Dashboard Change Sender ID Customers Technicians JS [PERSON_NAME] [DATE…" at bounding box center [826, 467] width 1090 height 858
click
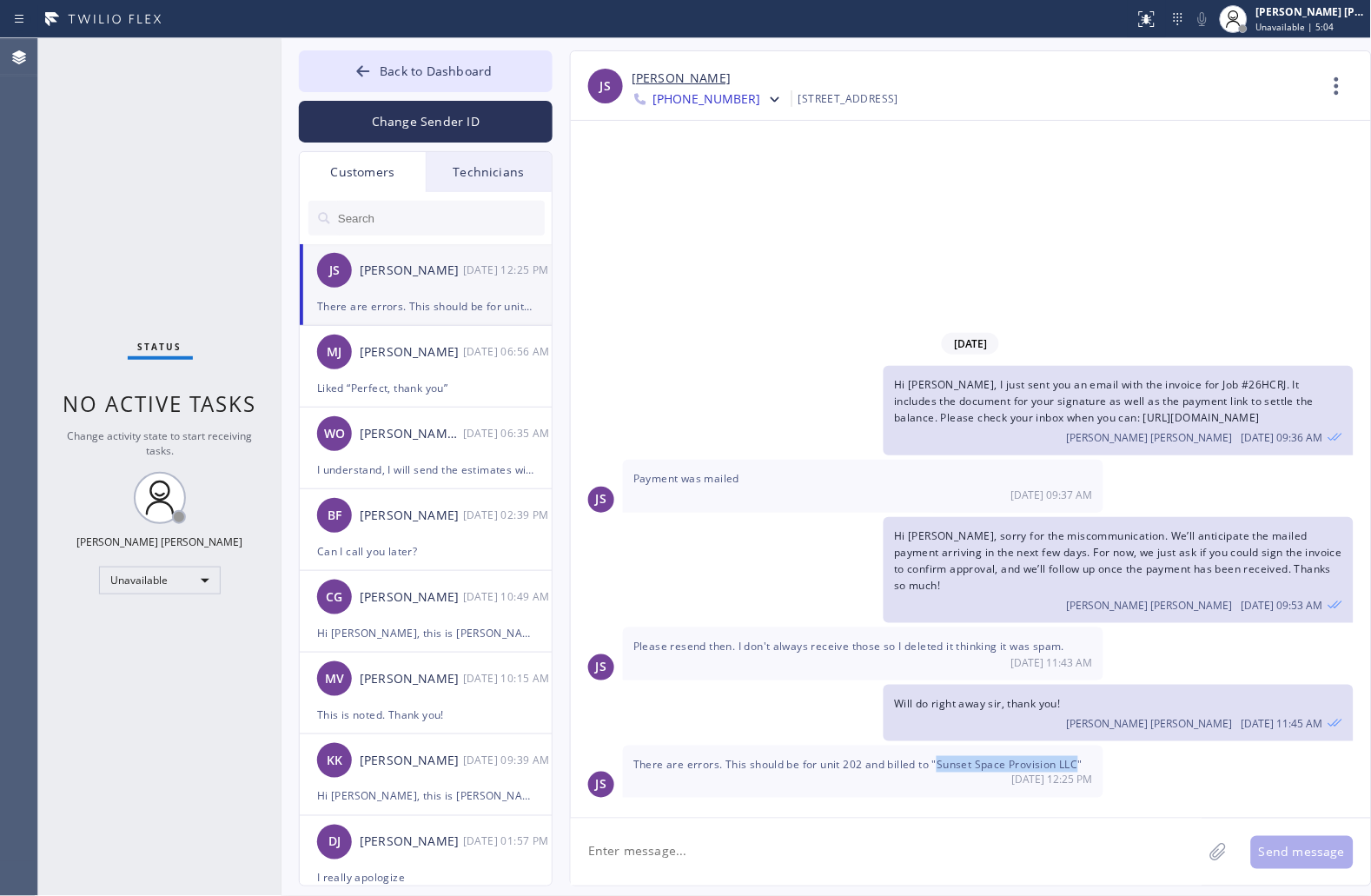
copy span "Sunset Space Provision LLC"
copy span "Sunset Space Provision LL"
copy span "Sunset Space Provision LLC"
drag, startPoint x: 938, startPoint y: 768, endPoint x: 1078, endPoint y: 766, distance: 140.0
copy span "Sunset Space Provision LLC"
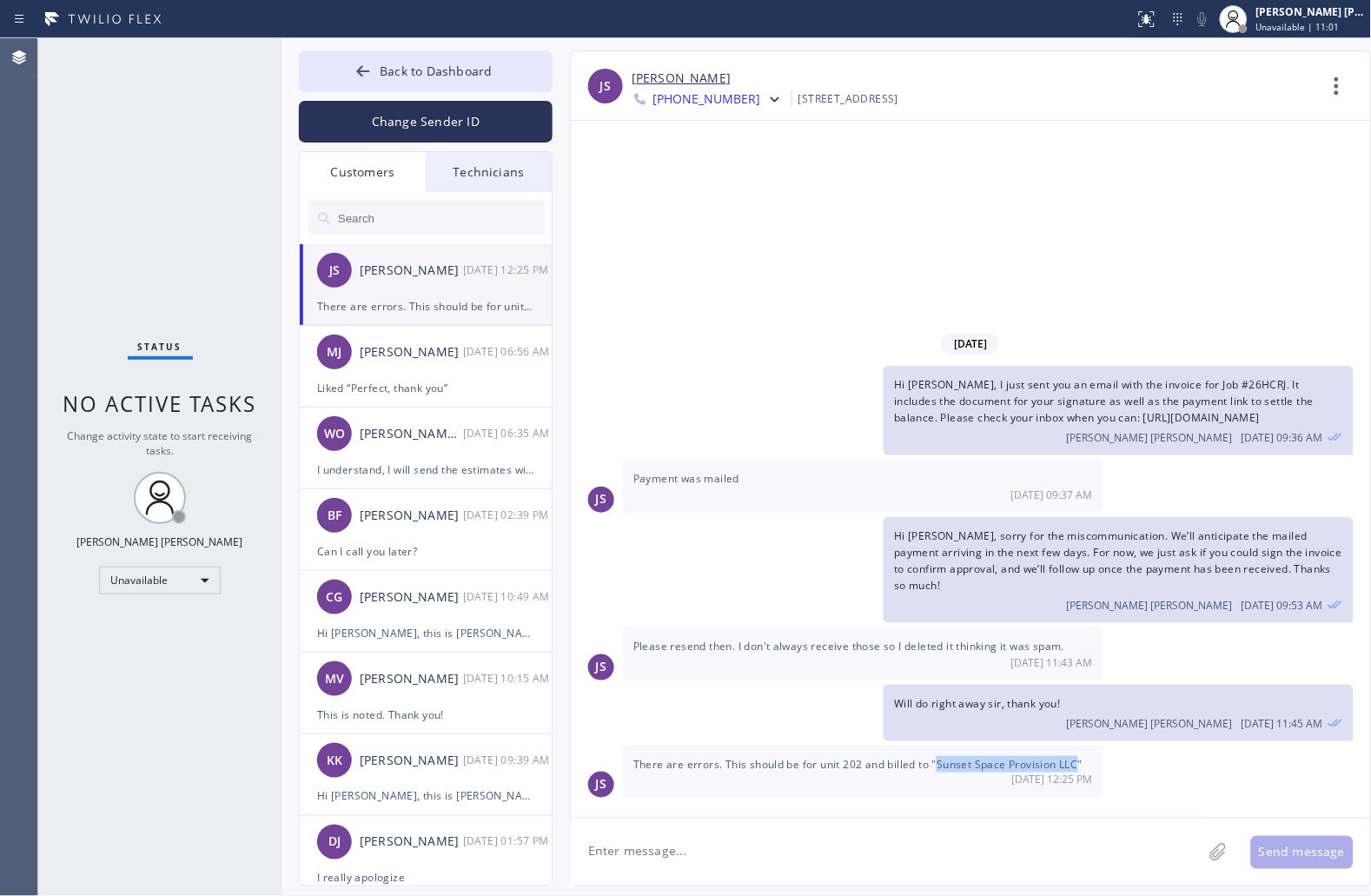
drag, startPoint x: 940, startPoint y: 764, endPoint x: 1080, endPoint y: 757, distance: 140.2
click at [469, 179] on div "Technicians" at bounding box center [489, 172] width 126 height 40
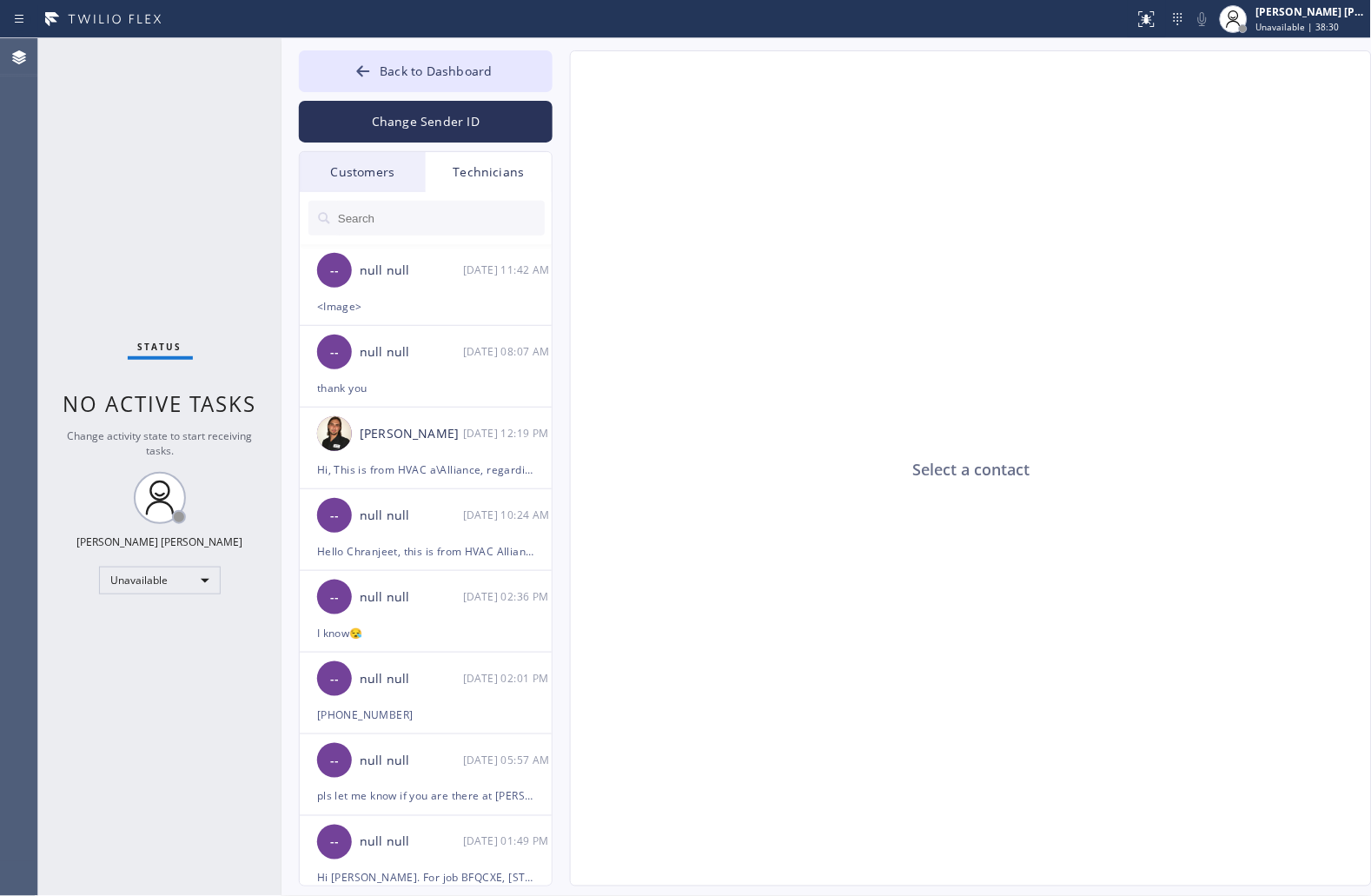
click at [453, 224] on input "text" at bounding box center [441, 218] width 209 height 34
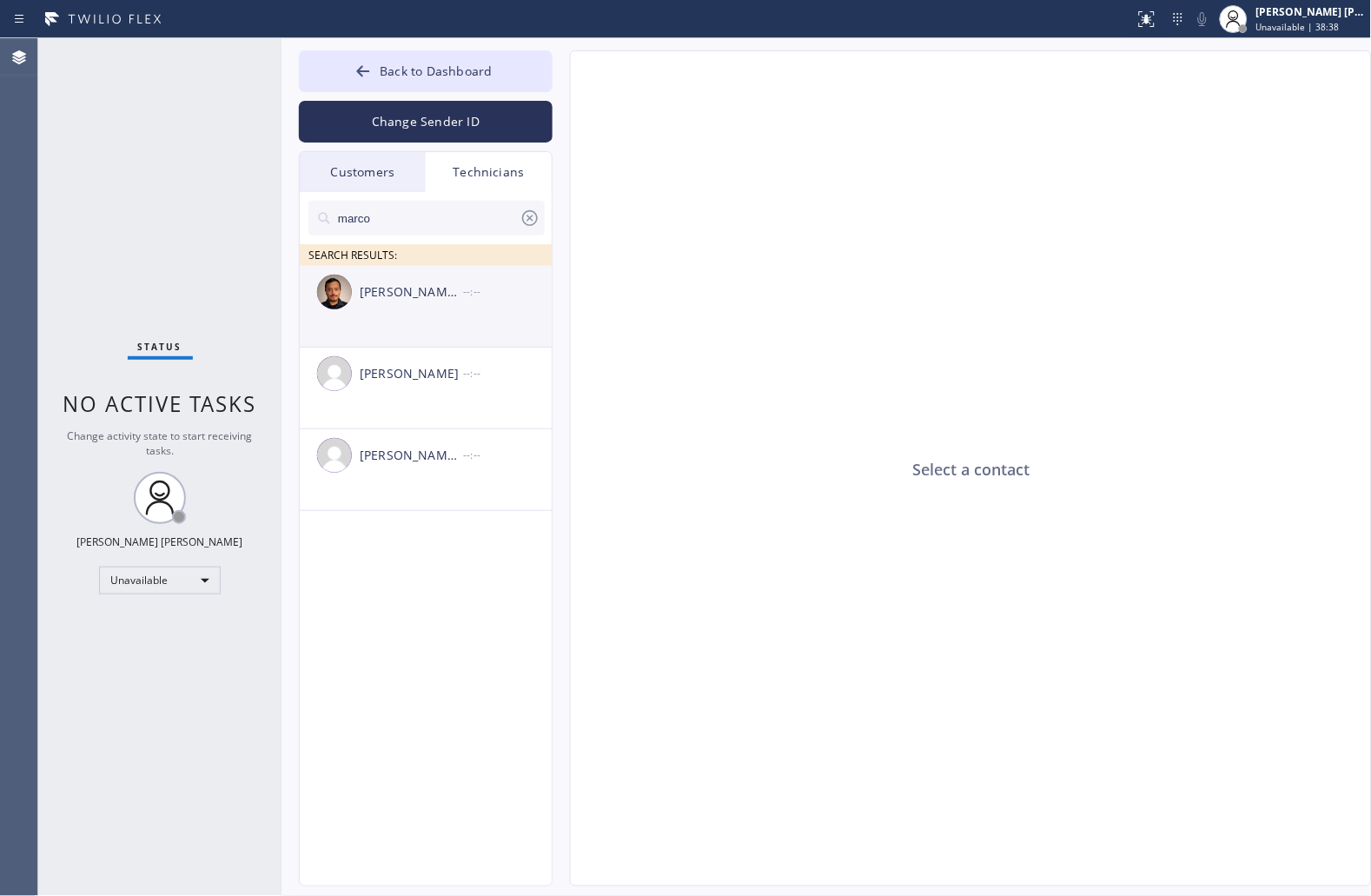
type input "marco"
click at [436, 307] on div "[PERSON_NAME] [PERSON_NAME] --:--" at bounding box center [426, 291] width 254 height 52
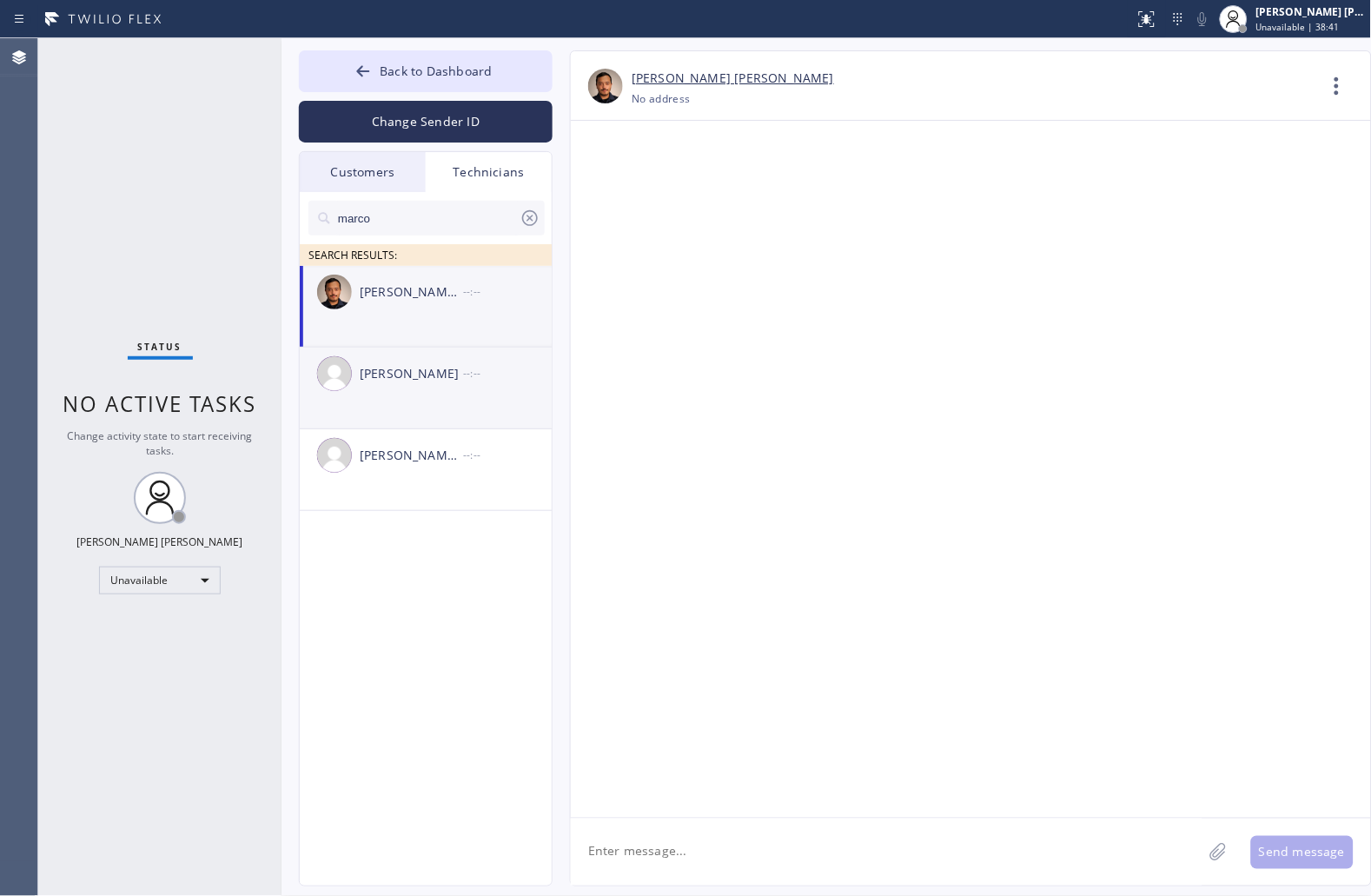
click at [379, 371] on div "[PERSON_NAME]" at bounding box center [411, 374] width 103 height 20
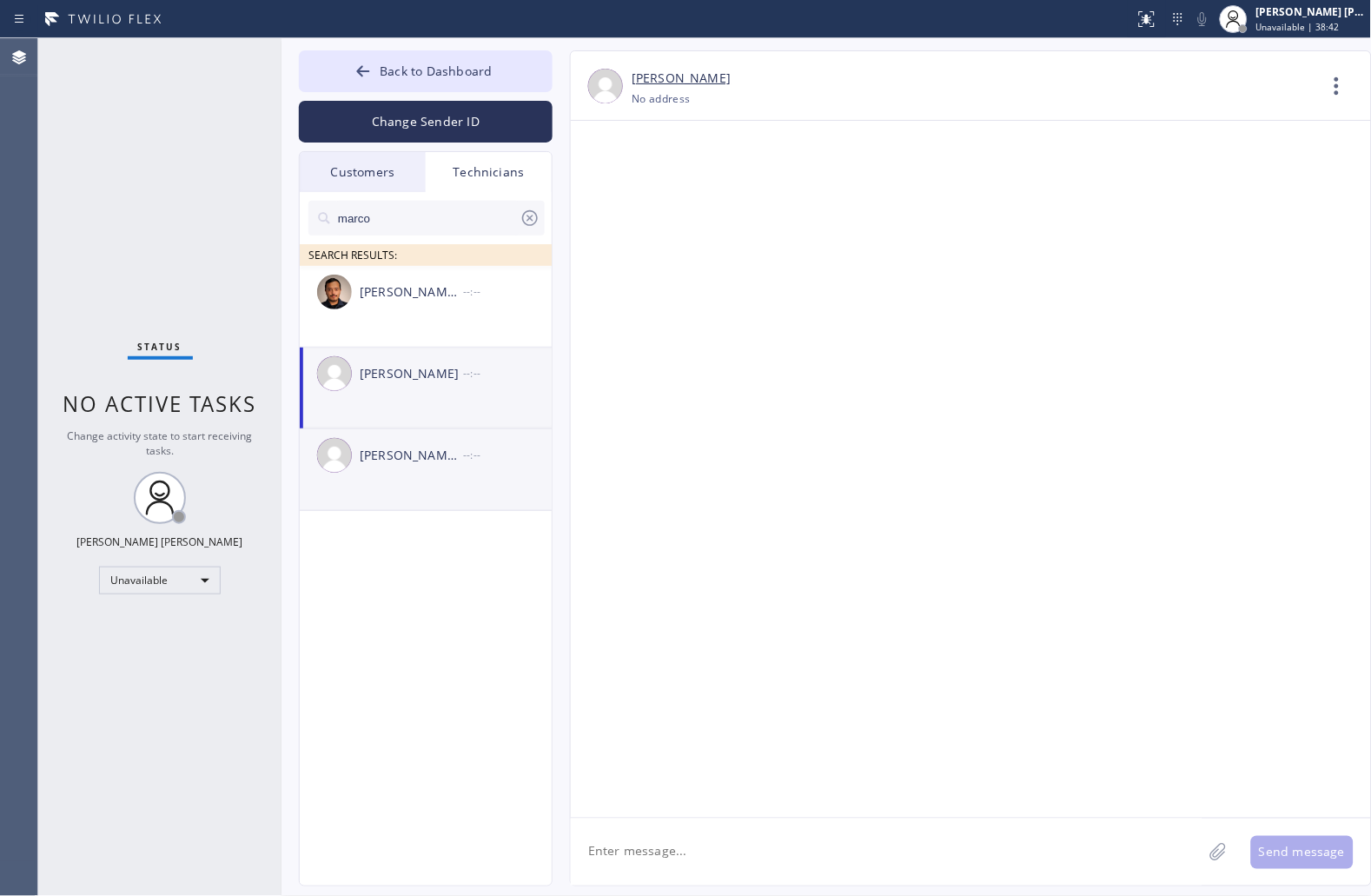
click at [399, 474] on div "[PERSON_NAME] [PERSON_NAME] --:--" at bounding box center [426, 454] width 254 height 52
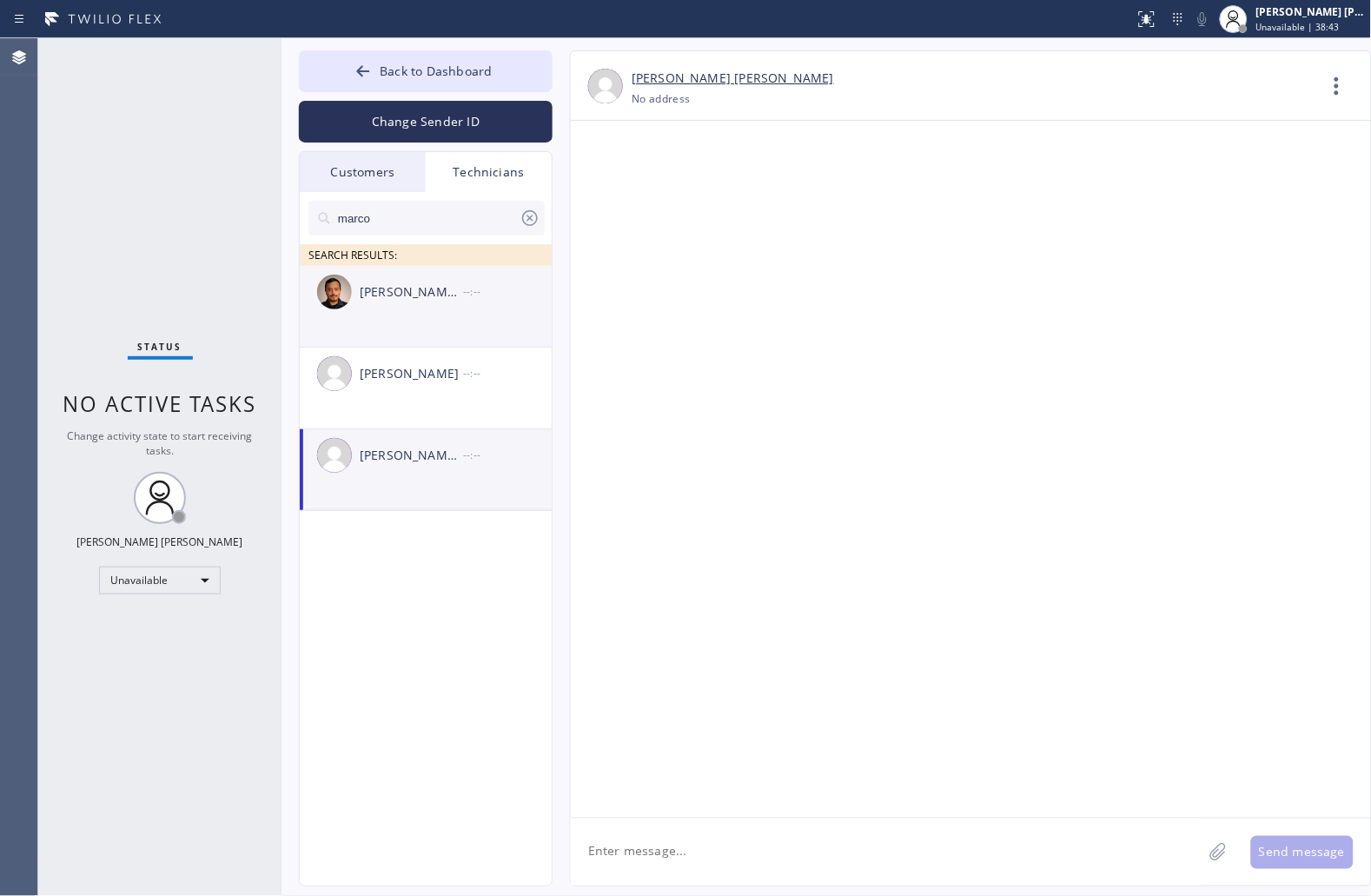
click at [386, 317] on div "[PERSON_NAME] [PERSON_NAME] --:--" at bounding box center [426, 291] width 254 height 52
click at [369, 168] on div "Customers" at bounding box center [362, 172] width 126 height 40
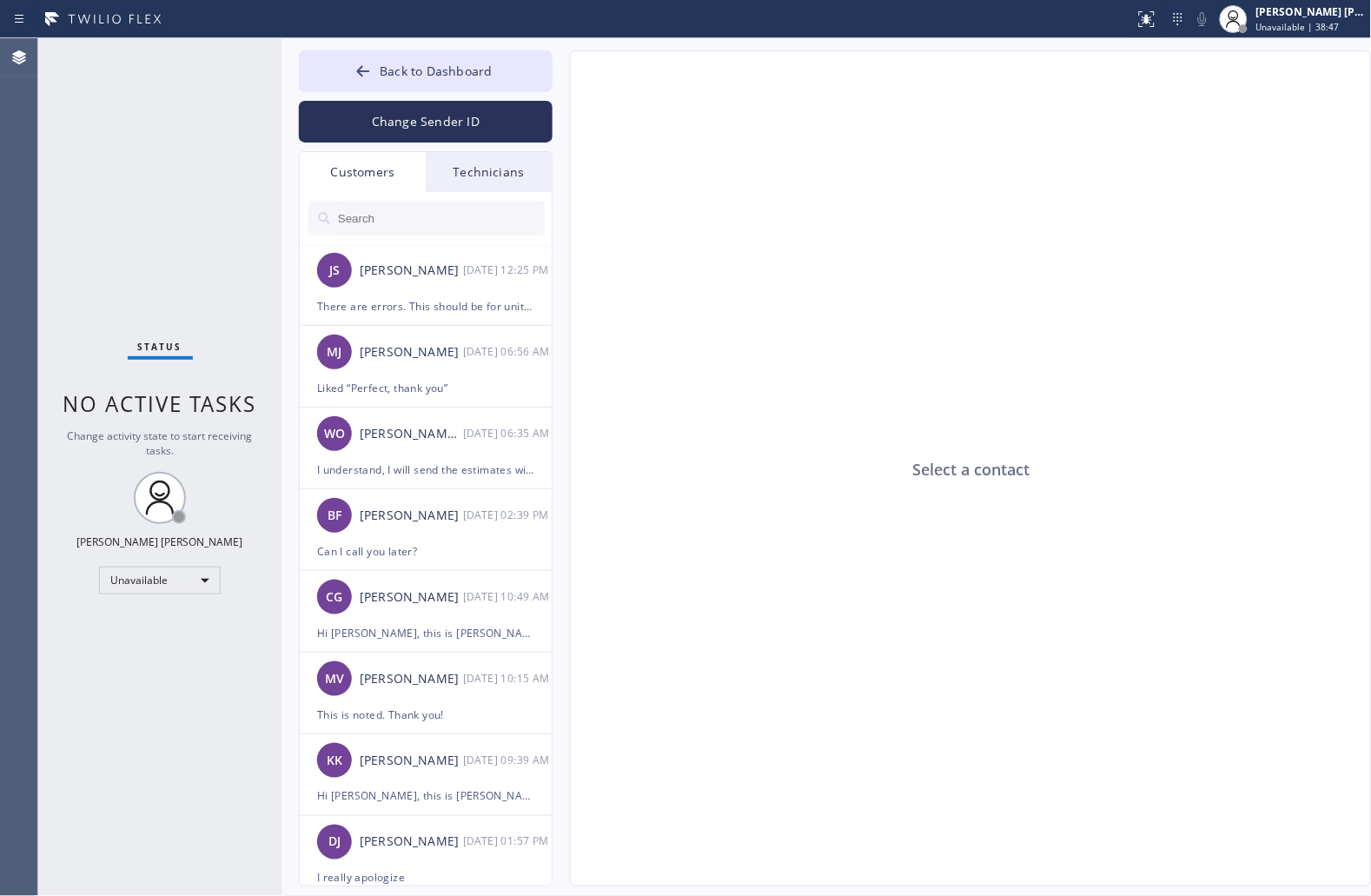
click at [466, 167] on div "Technicians" at bounding box center [489, 172] width 126 height 40
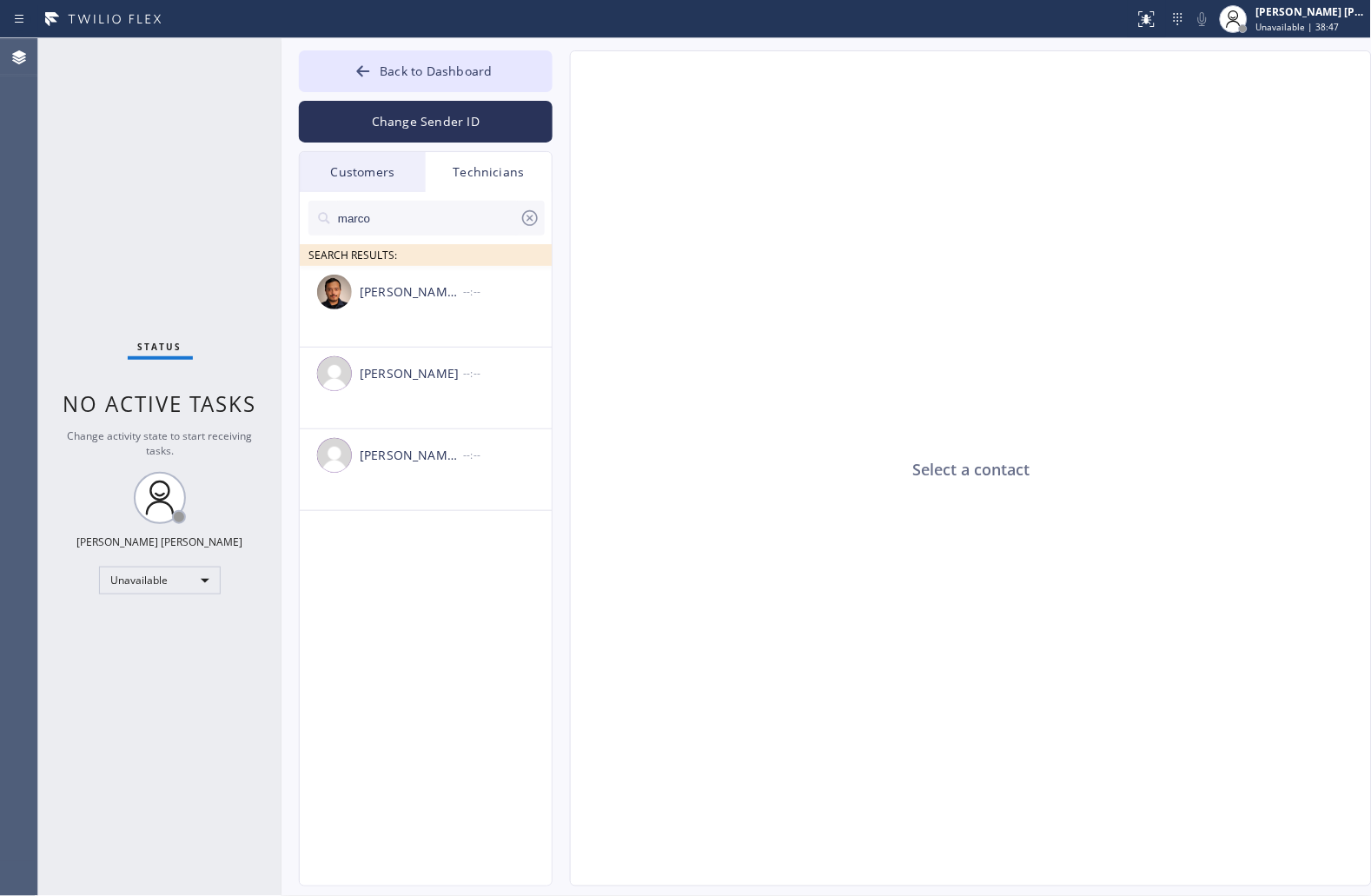
click at [534, 219] on icon at bounding box center [529, 218] width 21 height 21
click at [671, 249] on div "Select a contact" at bounding box center [972, 469] width 802 height 836
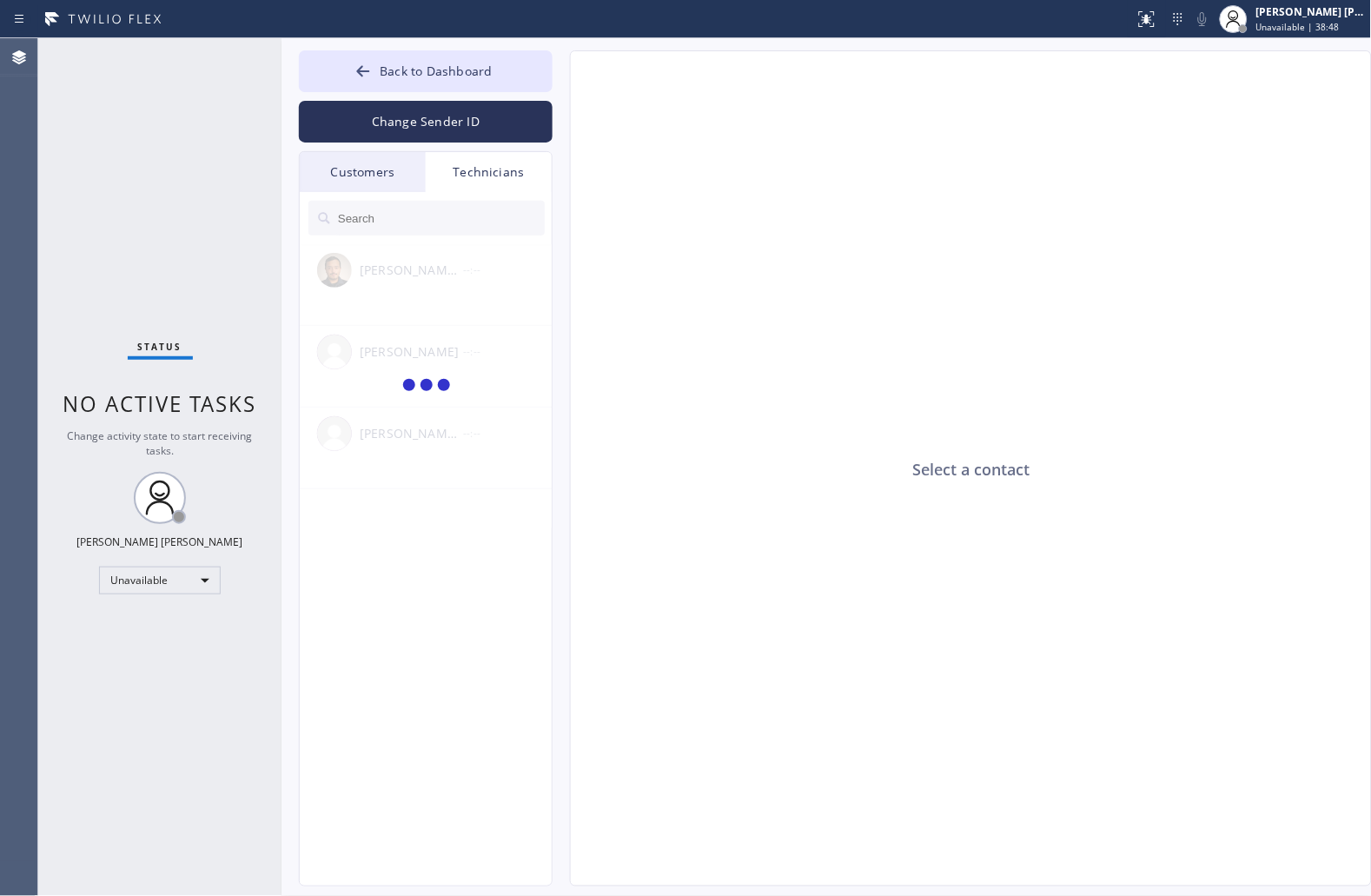
click at [470, 228] on input "text" at bounding box center [441, 218] width 209 height 34
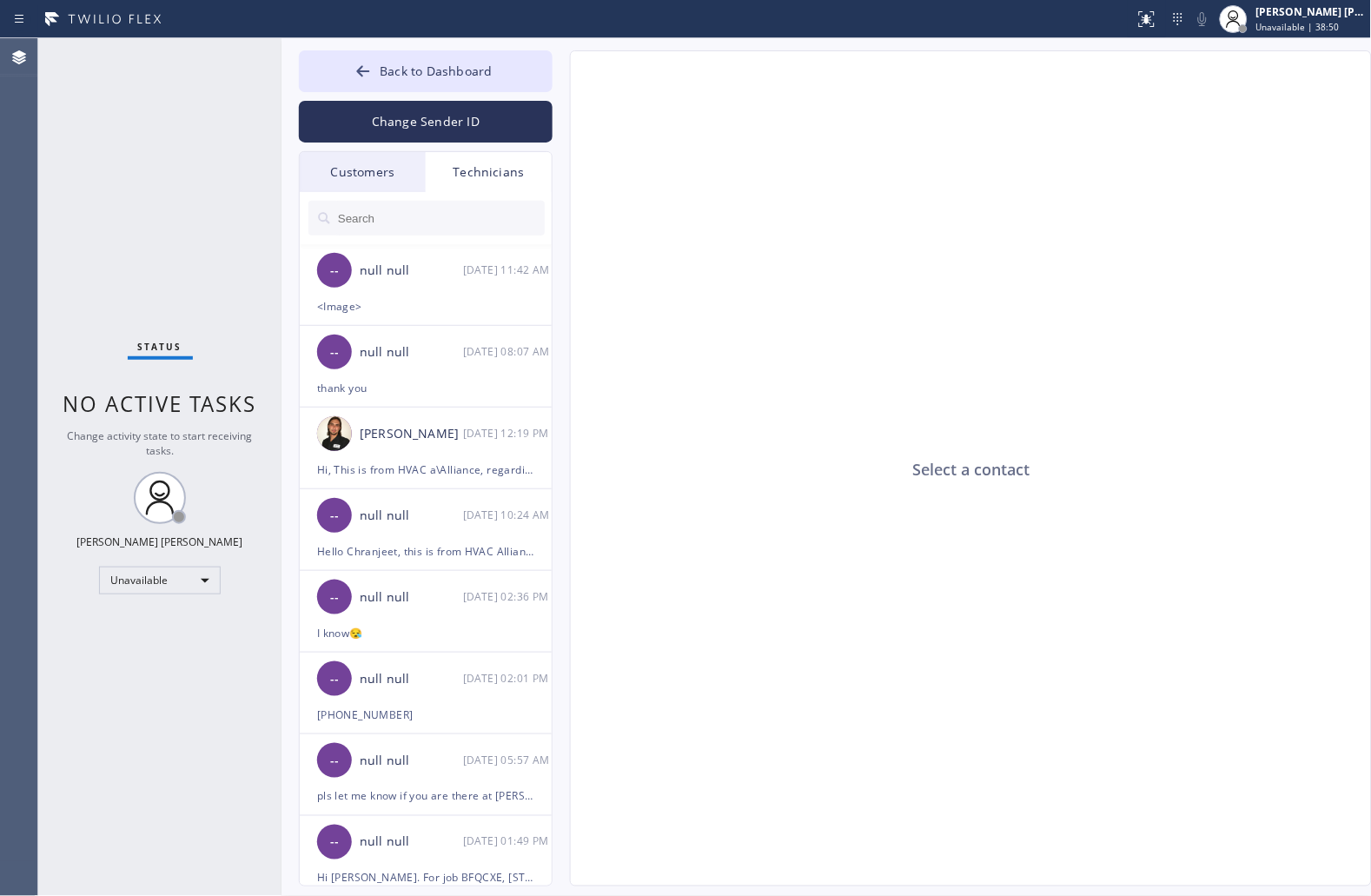
drag, startPoint x: 248, startPoint y: 238, endPoint x: 252, endPoint y: 230, distance: 8.9
click at [250, 231] on div "Status No active tasks Change activity state to start receiving tasks. [PERSON_…" at bounding box center [160, 467] width 243 height 858
click at [375, 639] on div "I know😪" at bounding box center [425, 633] width 217 height 20
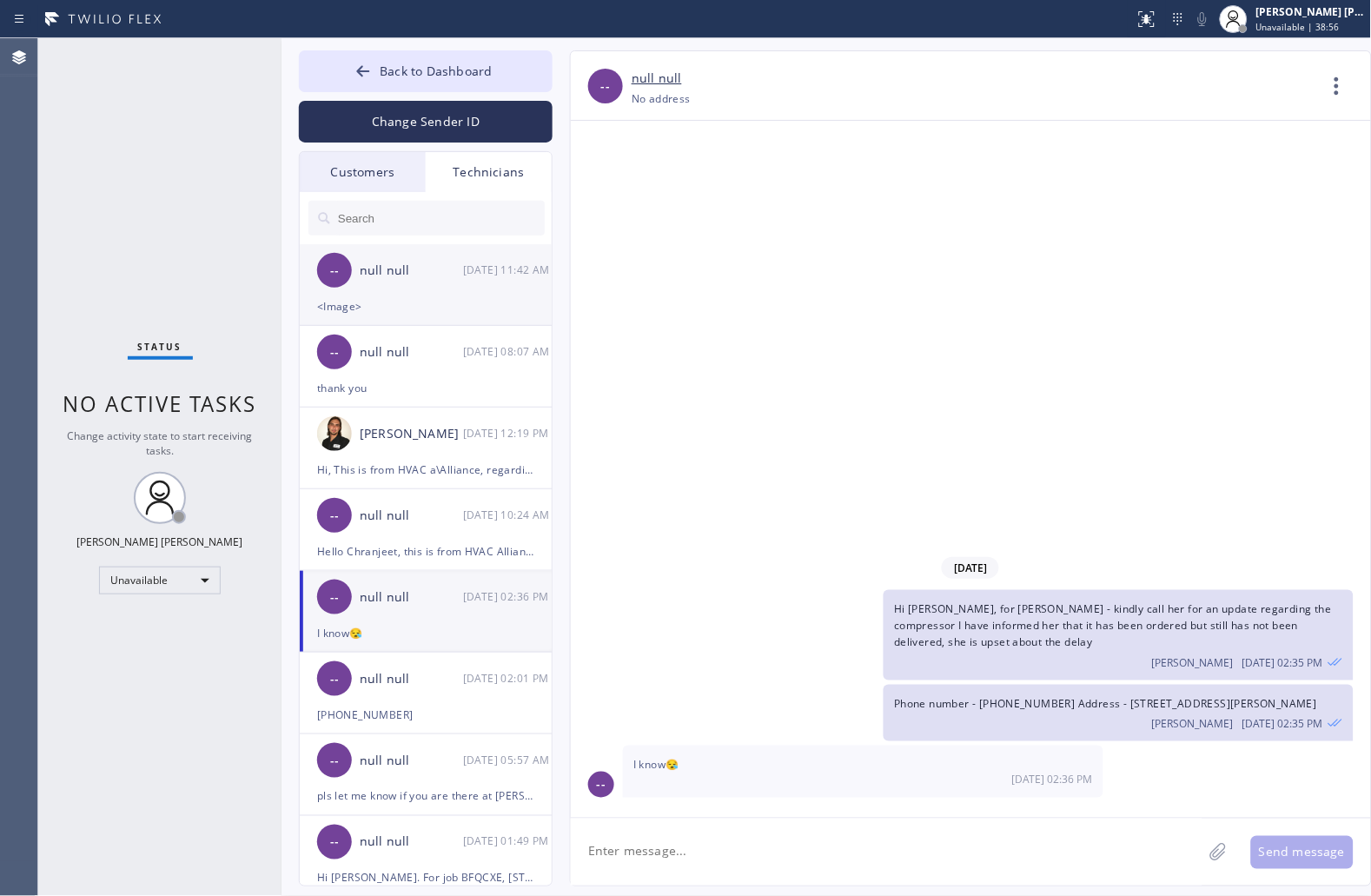
click at [427, 299] on div "<Image>" at bounding box center [425, 306] width 217 height 20
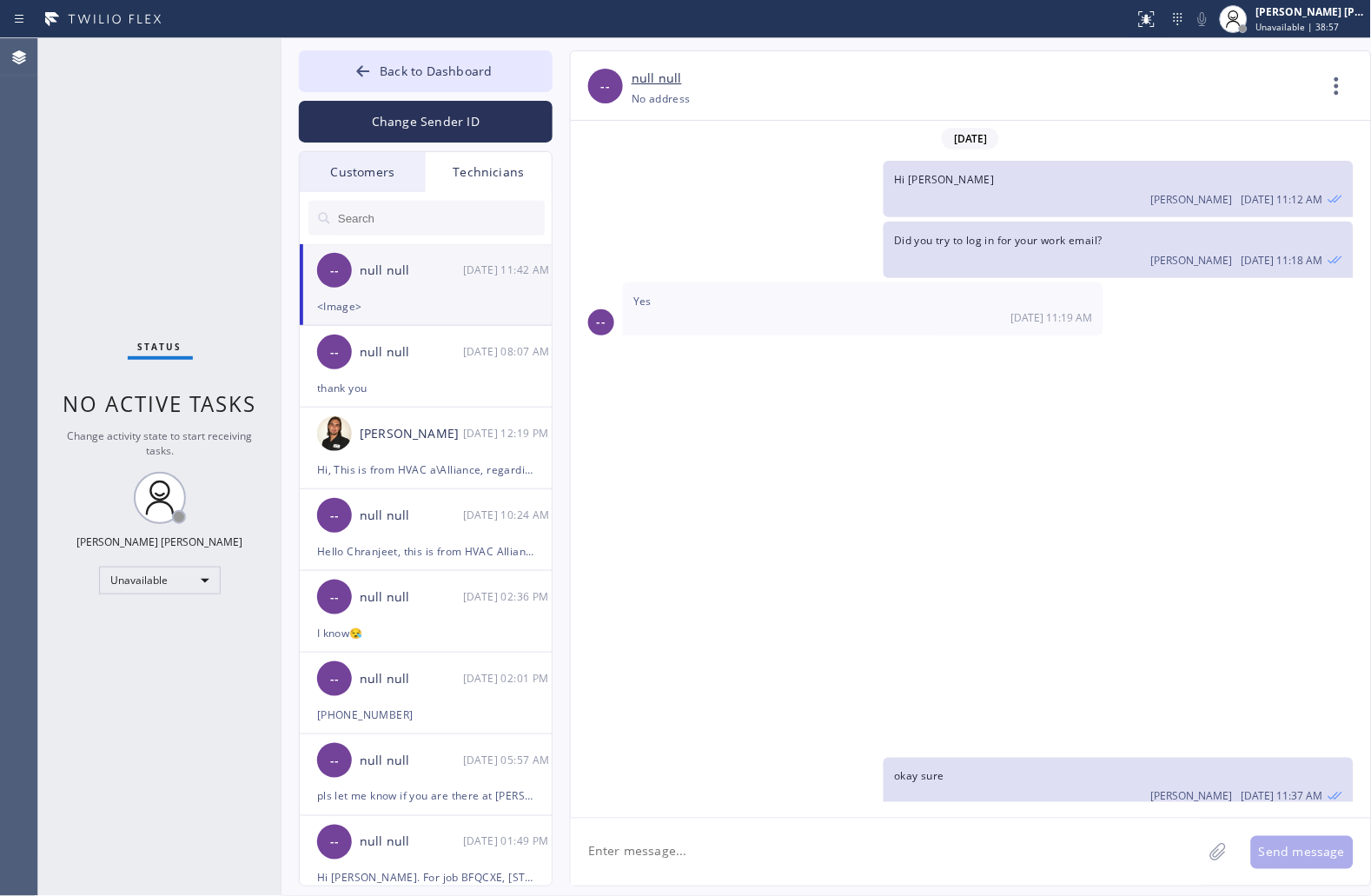
scroll to position [685, 0]
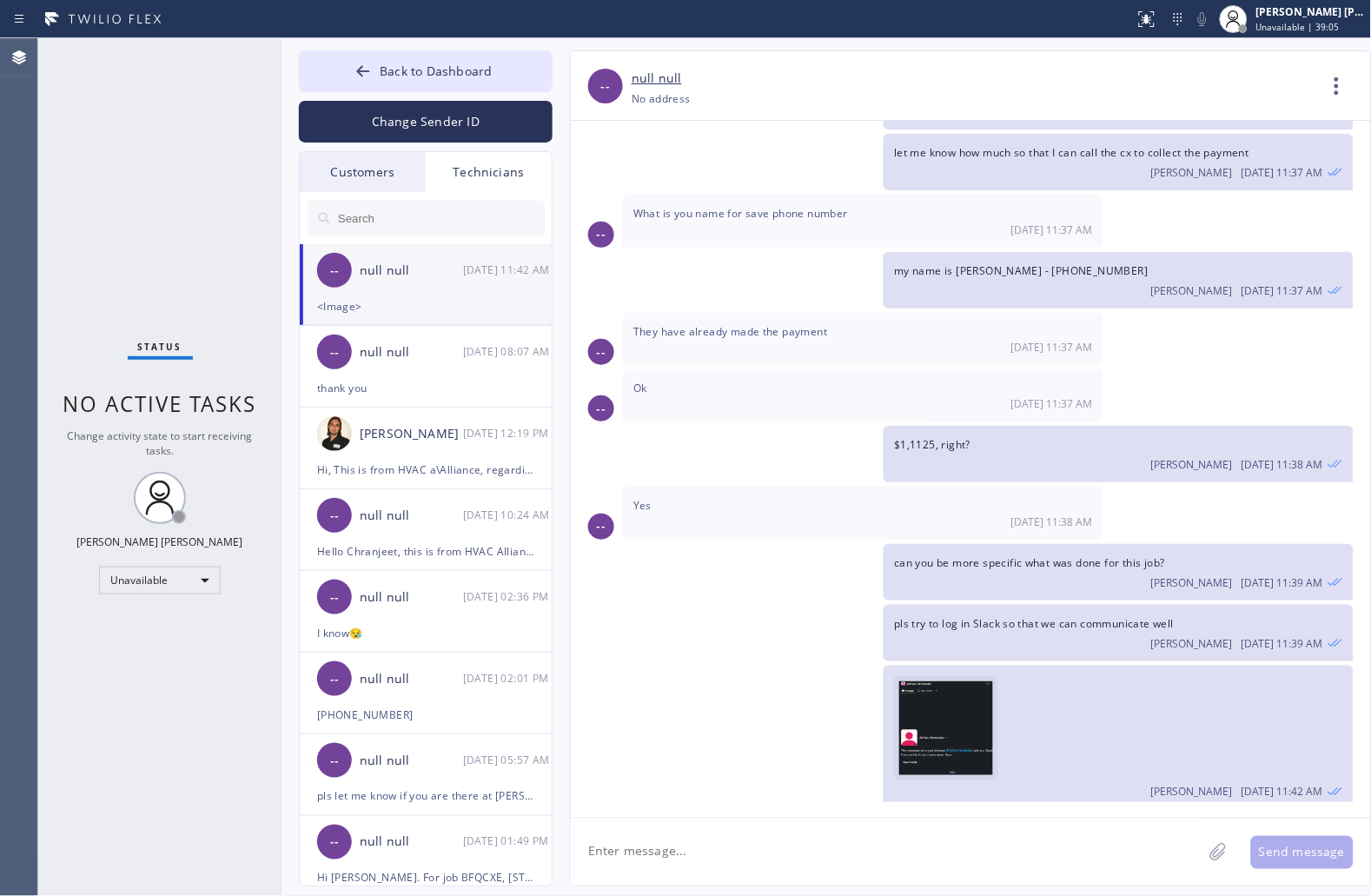
click at [961, 705] on img at bounding box center [949, 733] width 101 height 104
click at [504, 118] on button "Change Sender ID" at bounding box center [426, 122] width 254 height 42
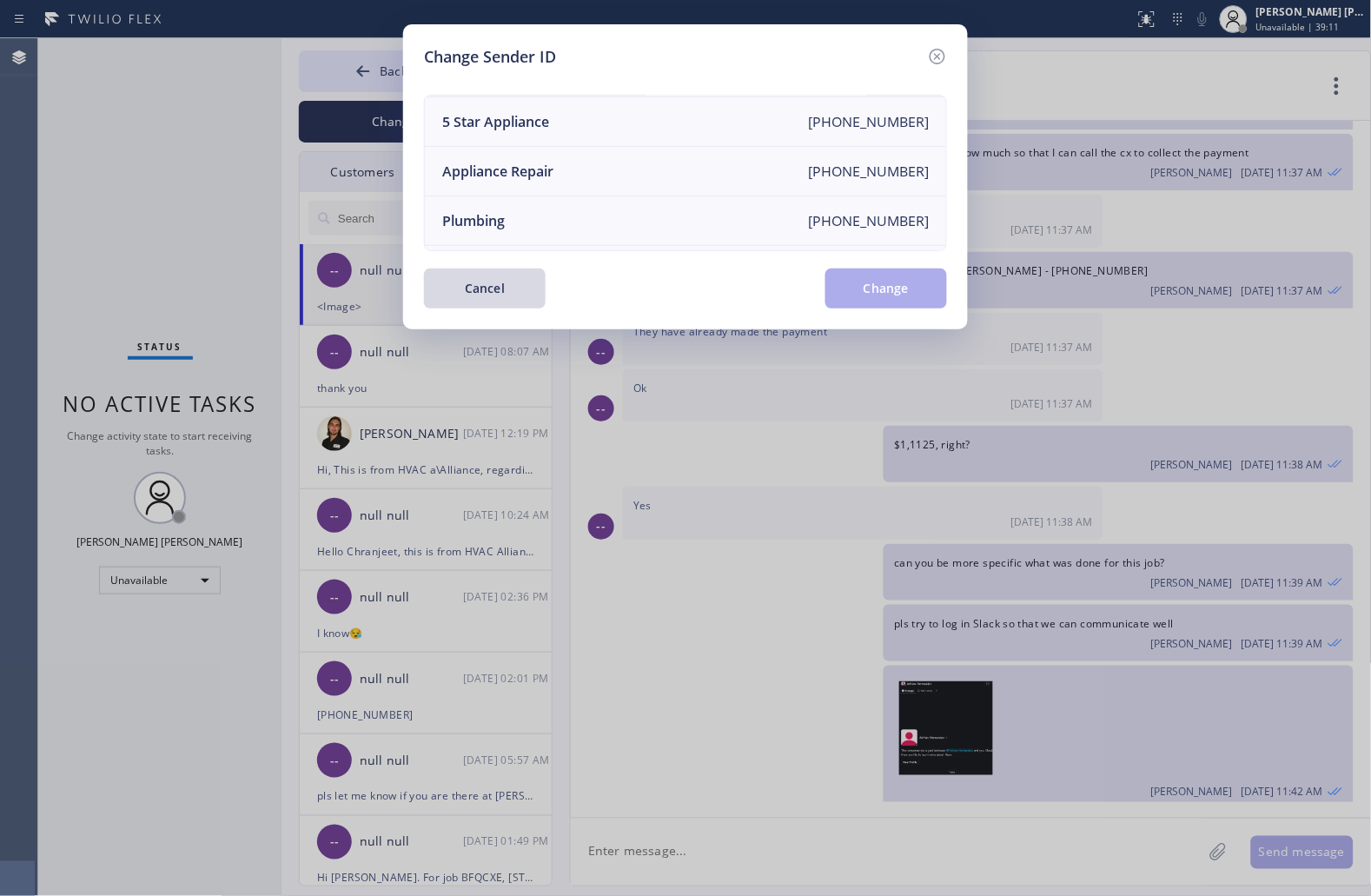
scroll to position [203, 0]
click at [648, 209] on li "Electricians [PHONE_NUMBER]" at bounding box center [685, 226] width 521 height 49
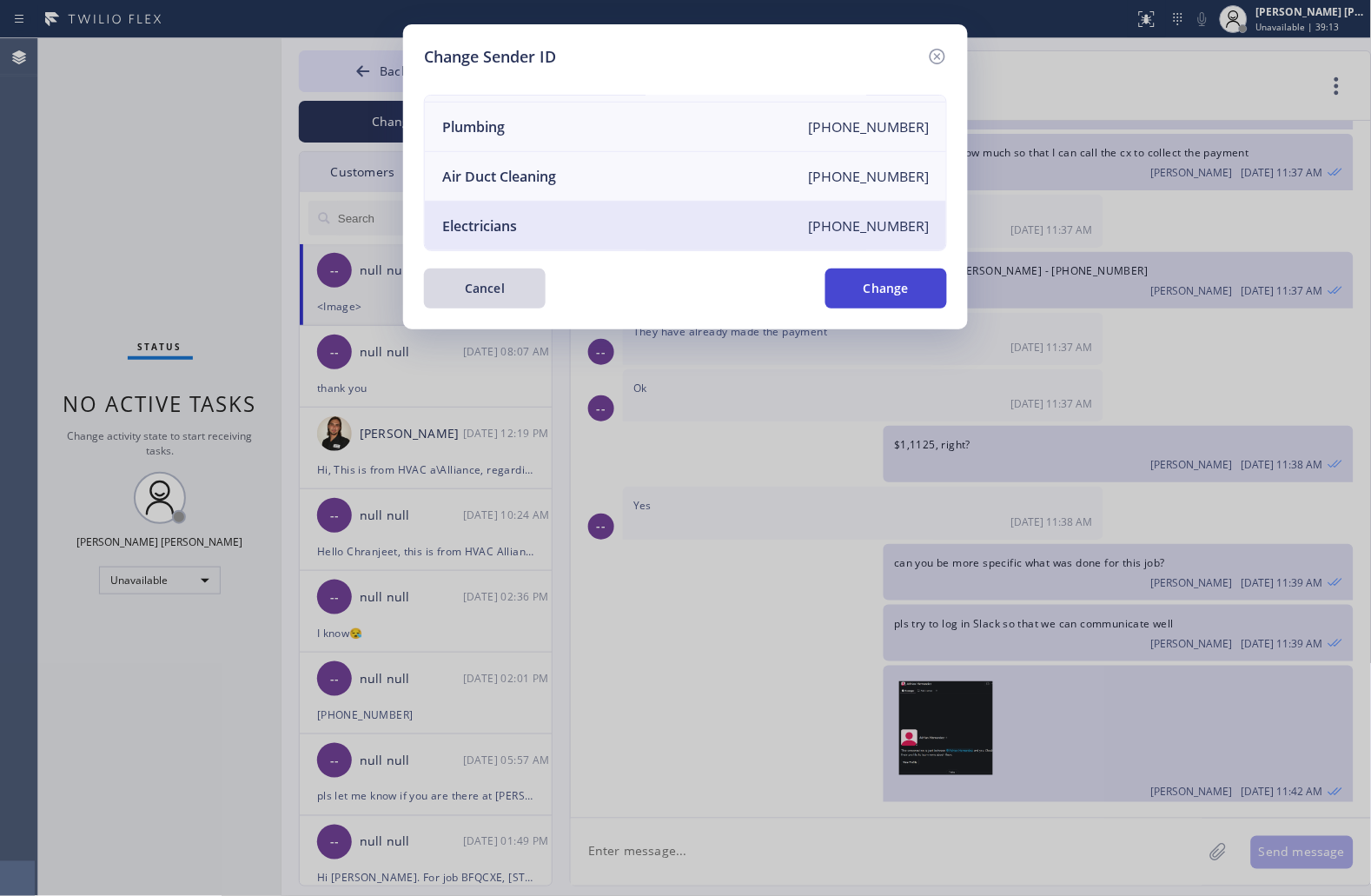
click at [872, 278] on button "Change" at bounding box center [886, 289] width 122 height 40
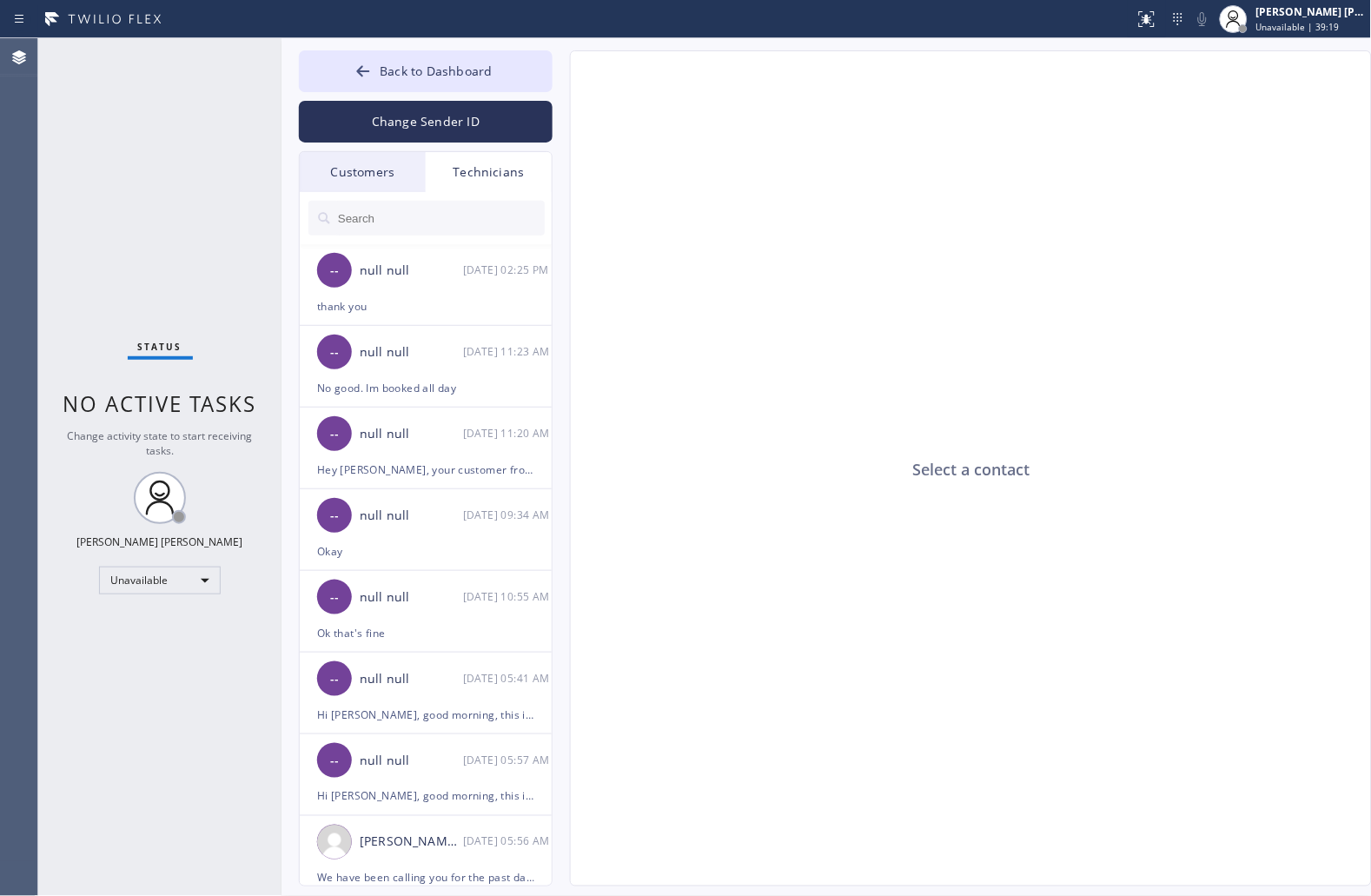
click at [409, 203] on input "text" at bounding box center [441, 218] width 209 height 34
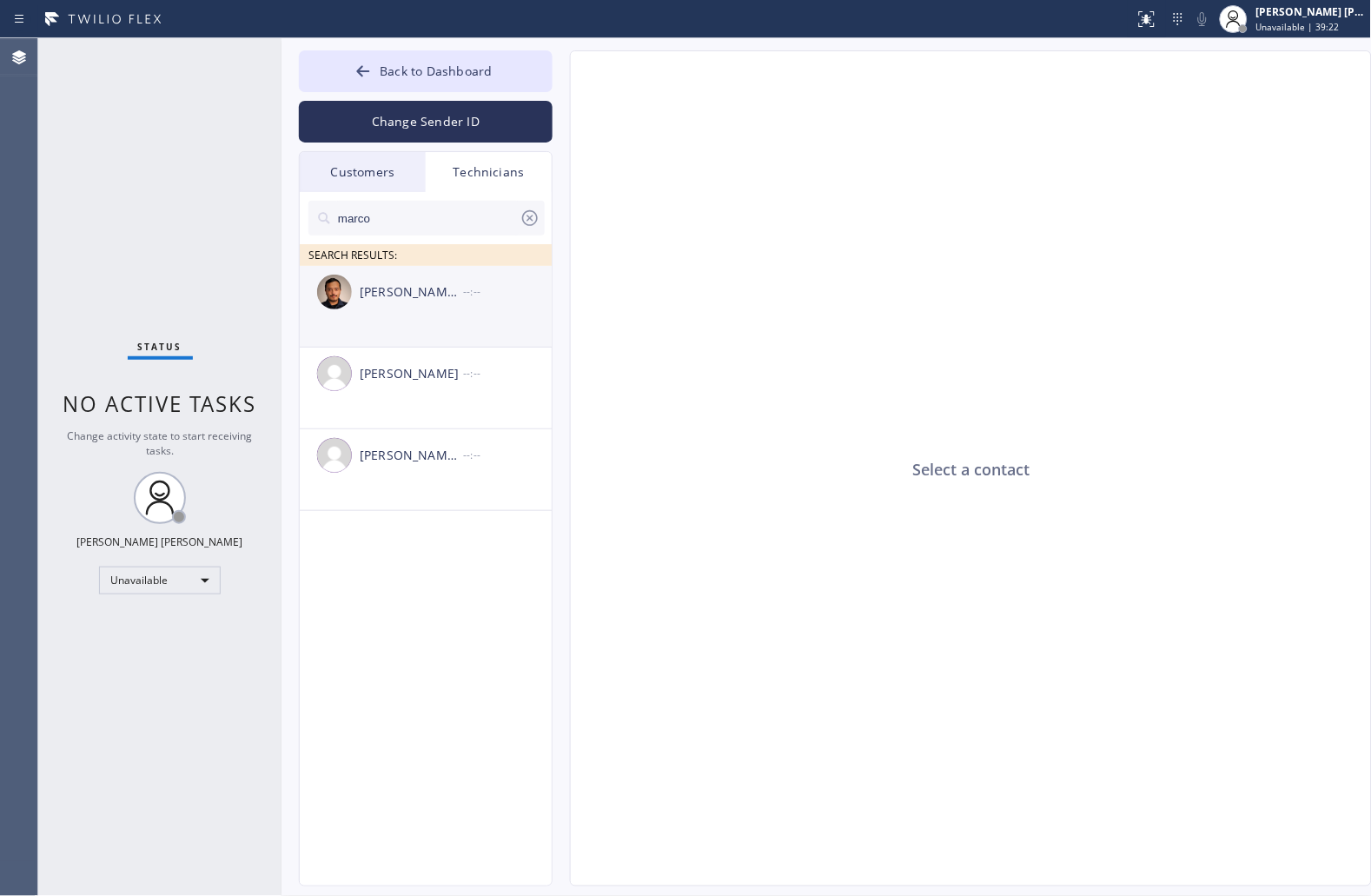
type input "marco"
click at [428, 272] on div "[PERSON_NAME] [PERSON_NAME] --:--" at bounding box center [426, 291] width 254 height 52
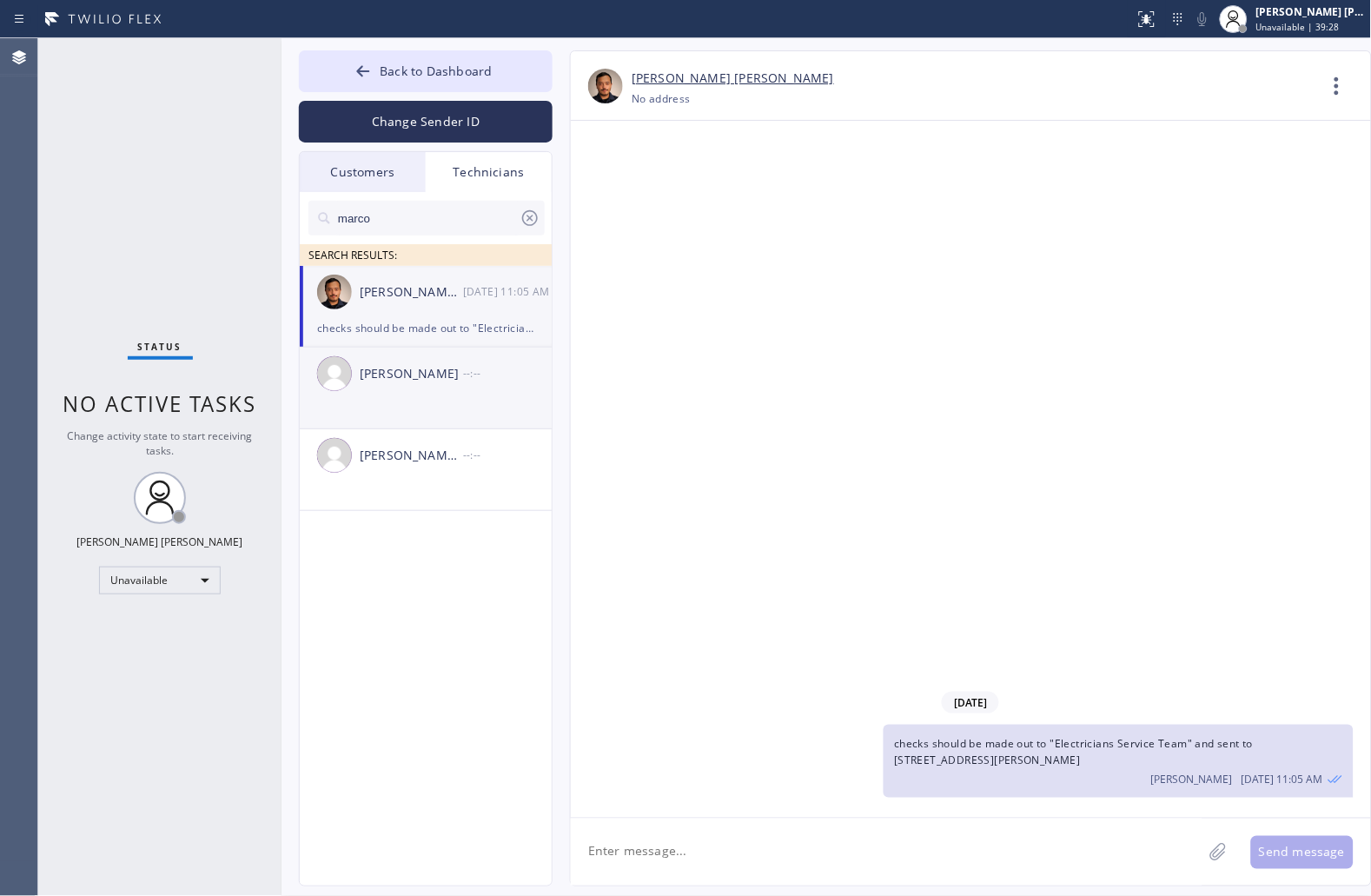
click at [439, 390] on div "[PERSON_NAME] --:--" at bounding box center [426, 373] width 254 height 52
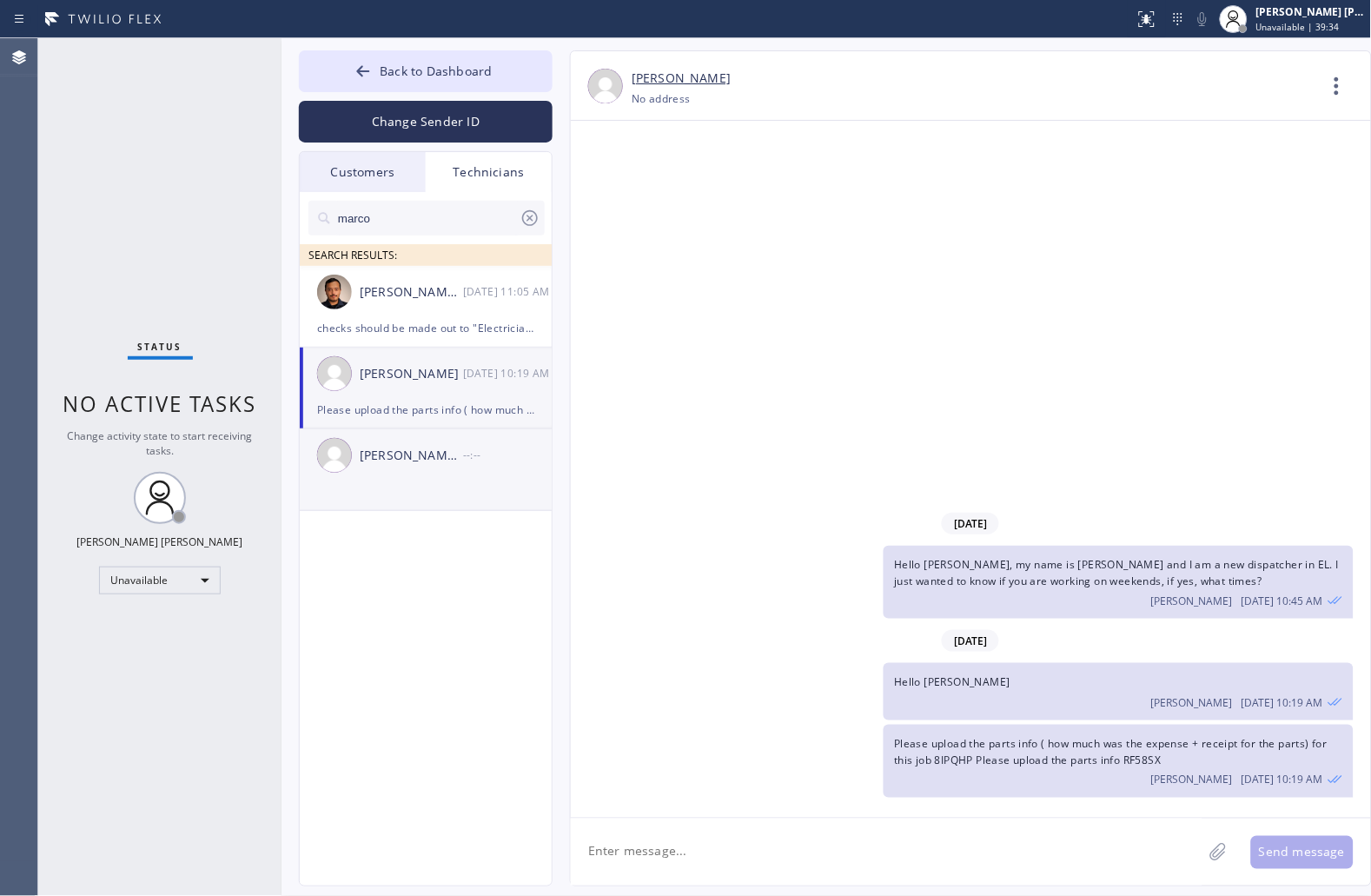
click at [376, 464] on div "[PERSON_NAME] [PERSON_NAME]" at bounding box center [411, 455] width 103 height 20
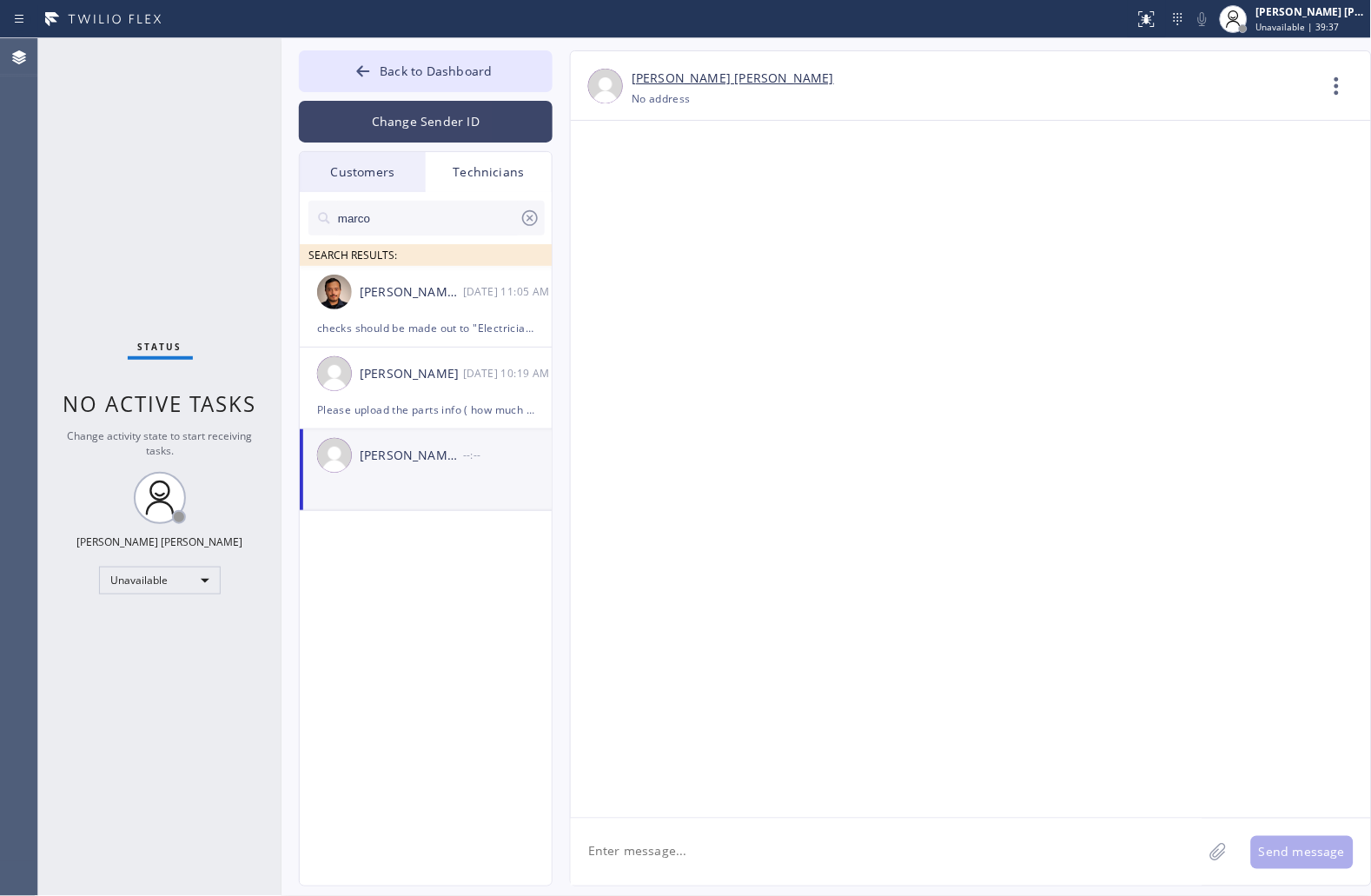
click at [385, 124] on button "Change Sender ID" at bounding box center [426, 122] width 254 height 42
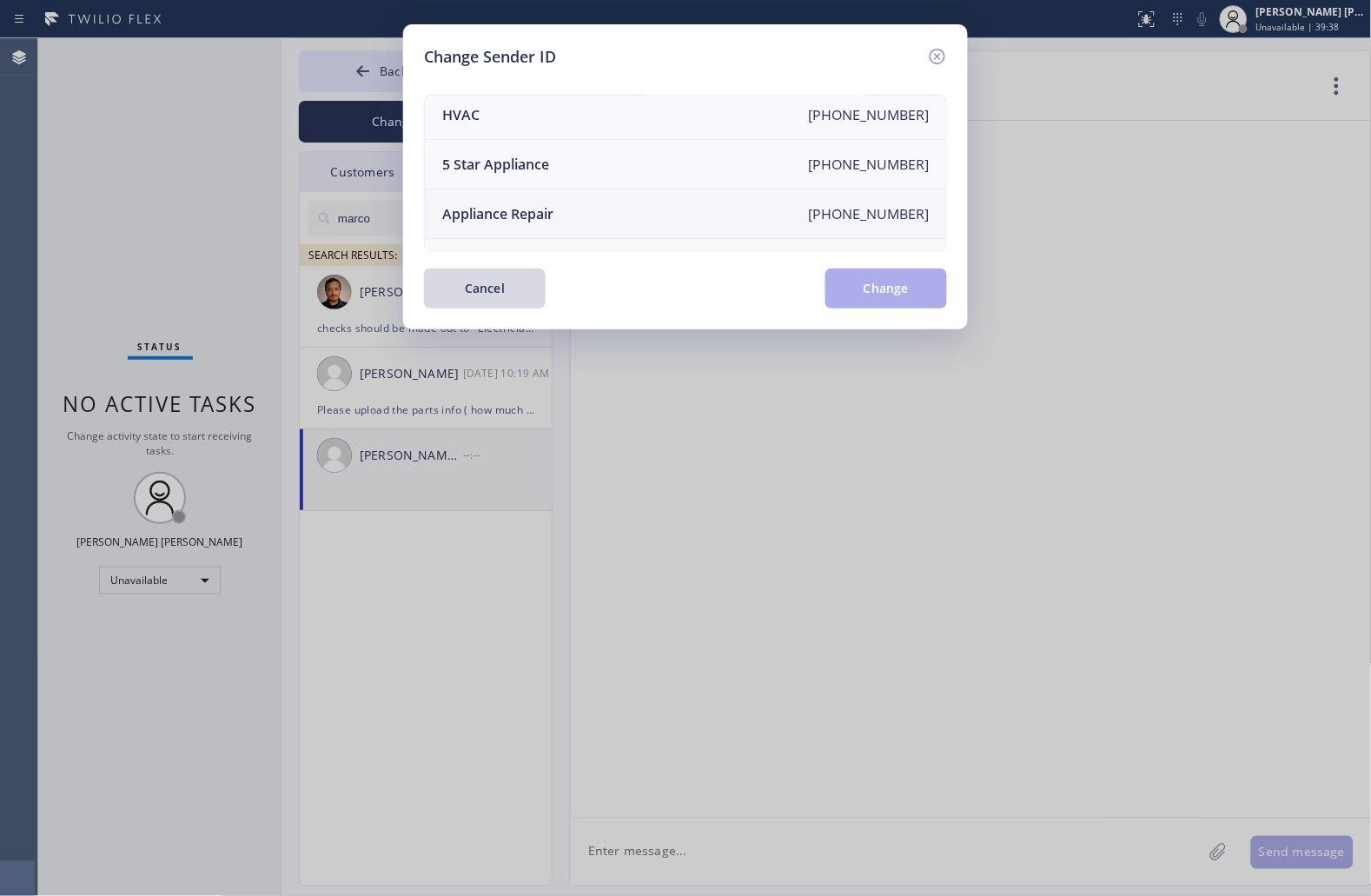
scroll to position [0, 0]
click at [536, 210] on li "HVAC [PHONE_NUMBER]" at bounding box center [685, 221] width 521 height 49
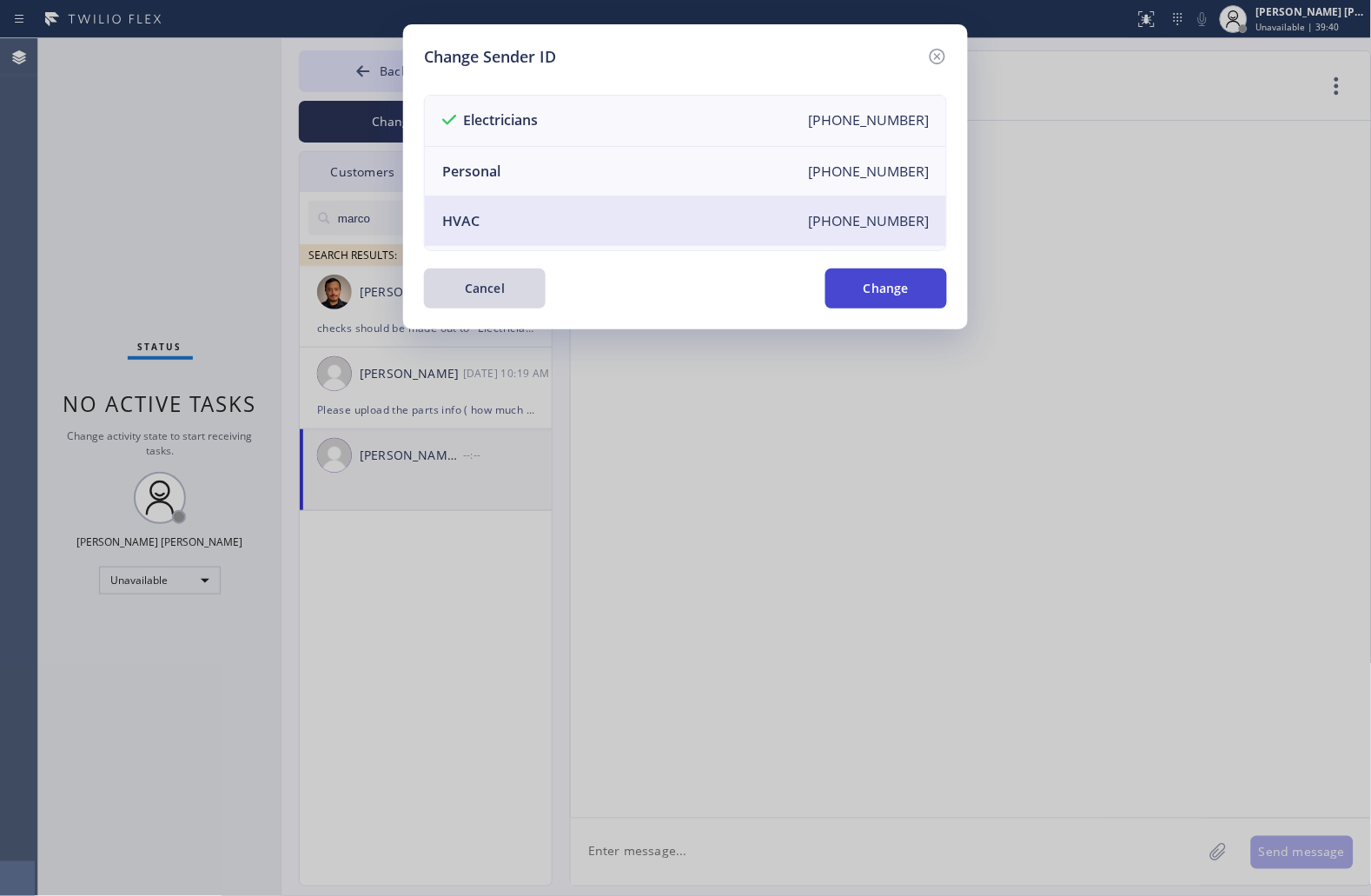
click at [923, 293] on button "Change" at bounding box center [886, 289] width 122 height 40
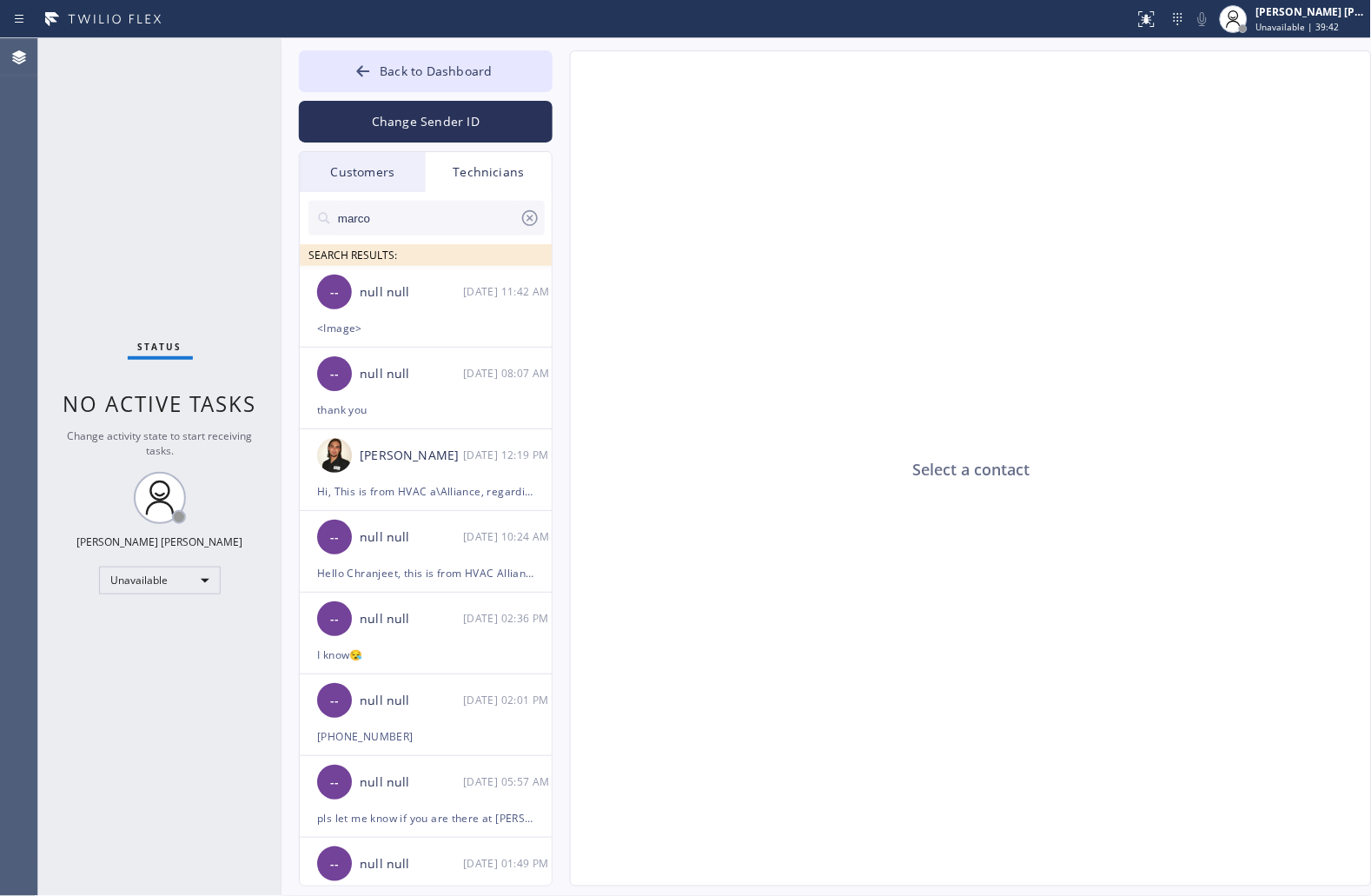
click at [527, 214] on icon at bounding box center [529, 218] width 21 height 21
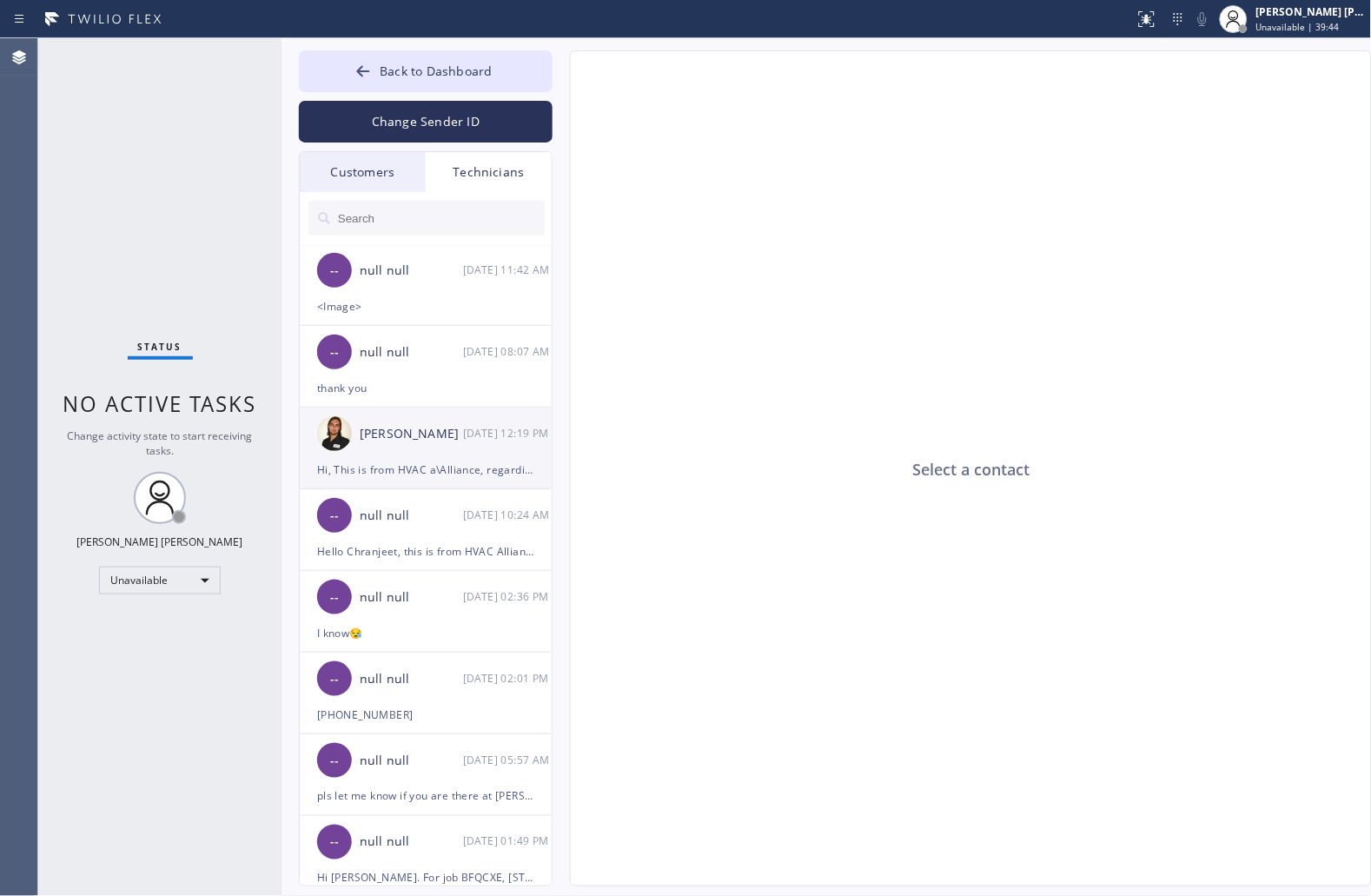
click at [365, 459] on div "Hi, This is from HVAC a\Alliance, regarding your sched for [DATE] at [STREET_AD…" at bounding box center [425, 469] width 217 height 20
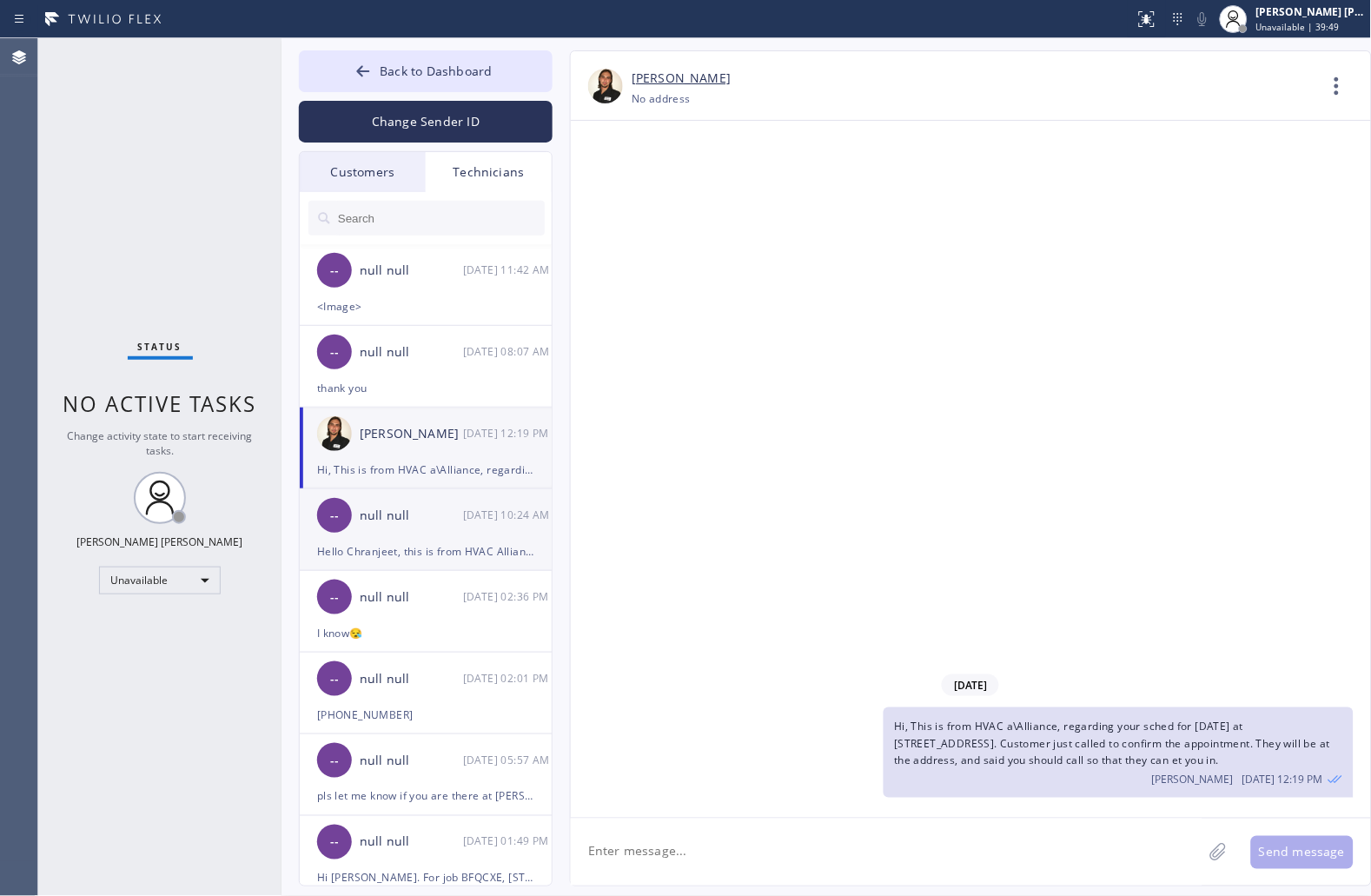
click at [363, 543] on div "Hello Chranjeet, this is from HVAC Alliance. For your sched [DATE] for 12pm to …" at bounding box center [425, 552] width 217 height 20
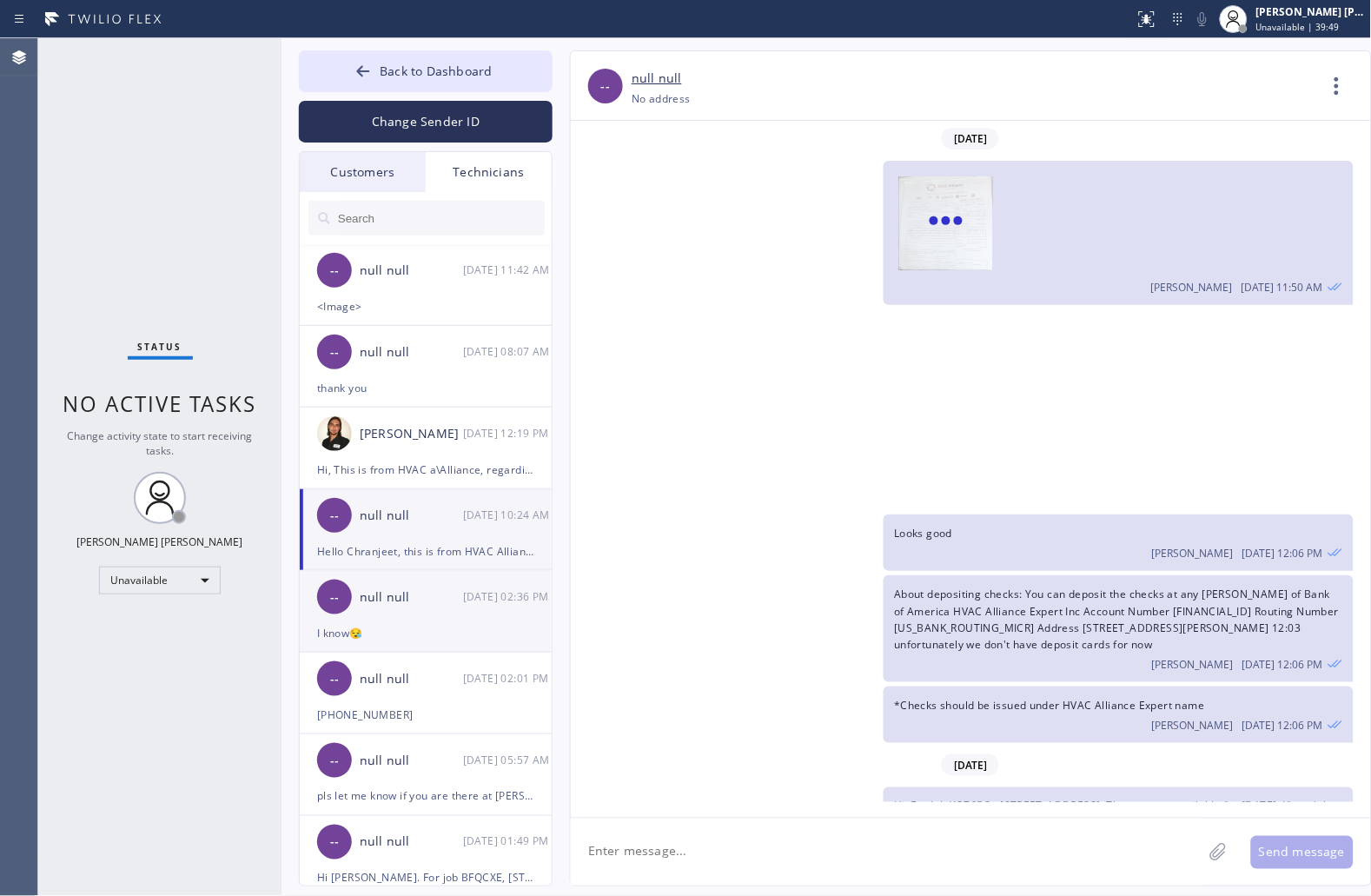
scroll to position [381, 0]
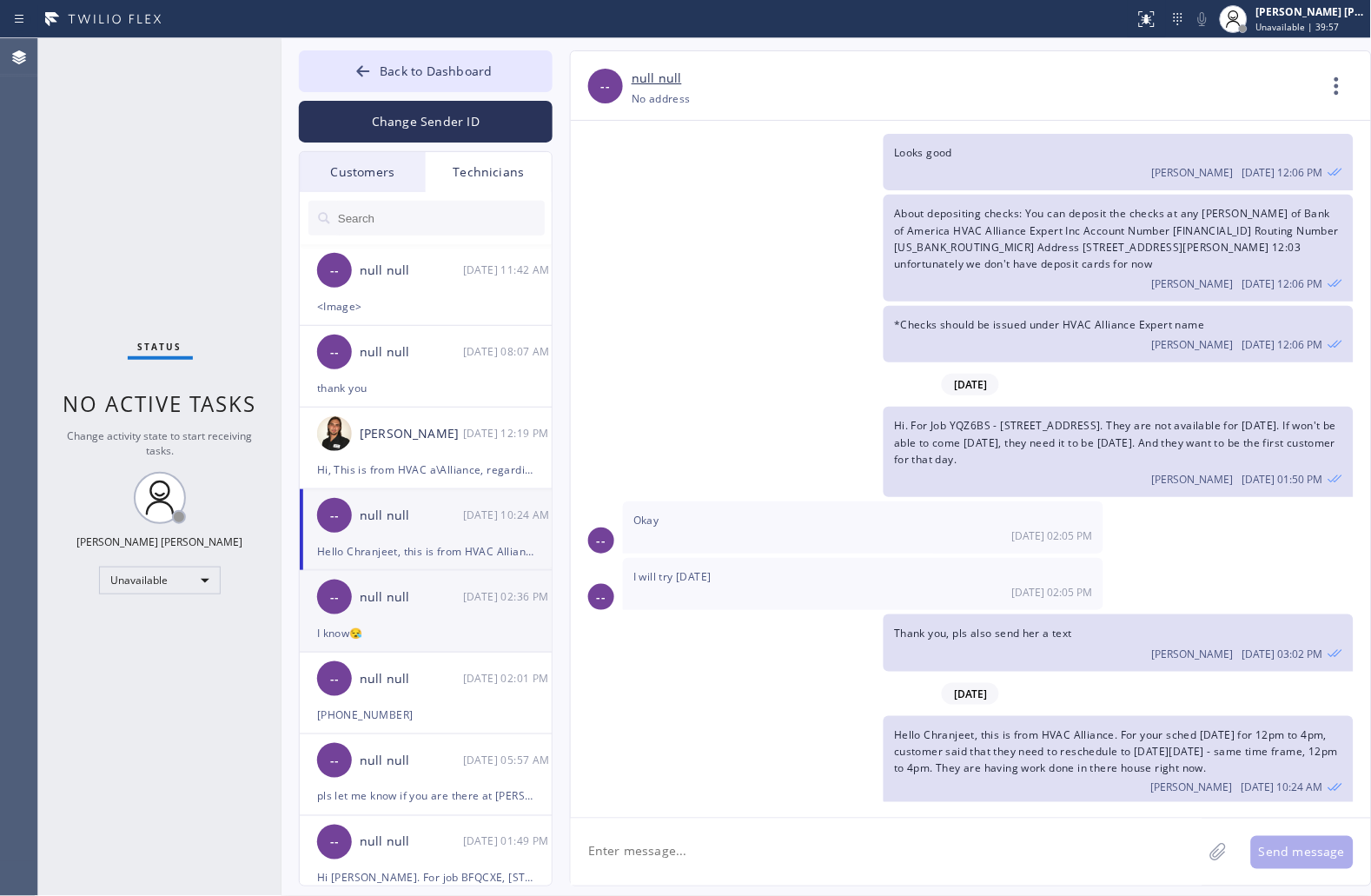
click at [370, 635] on div "I know😪" at bounding box center [425, 633] width 217 height 20
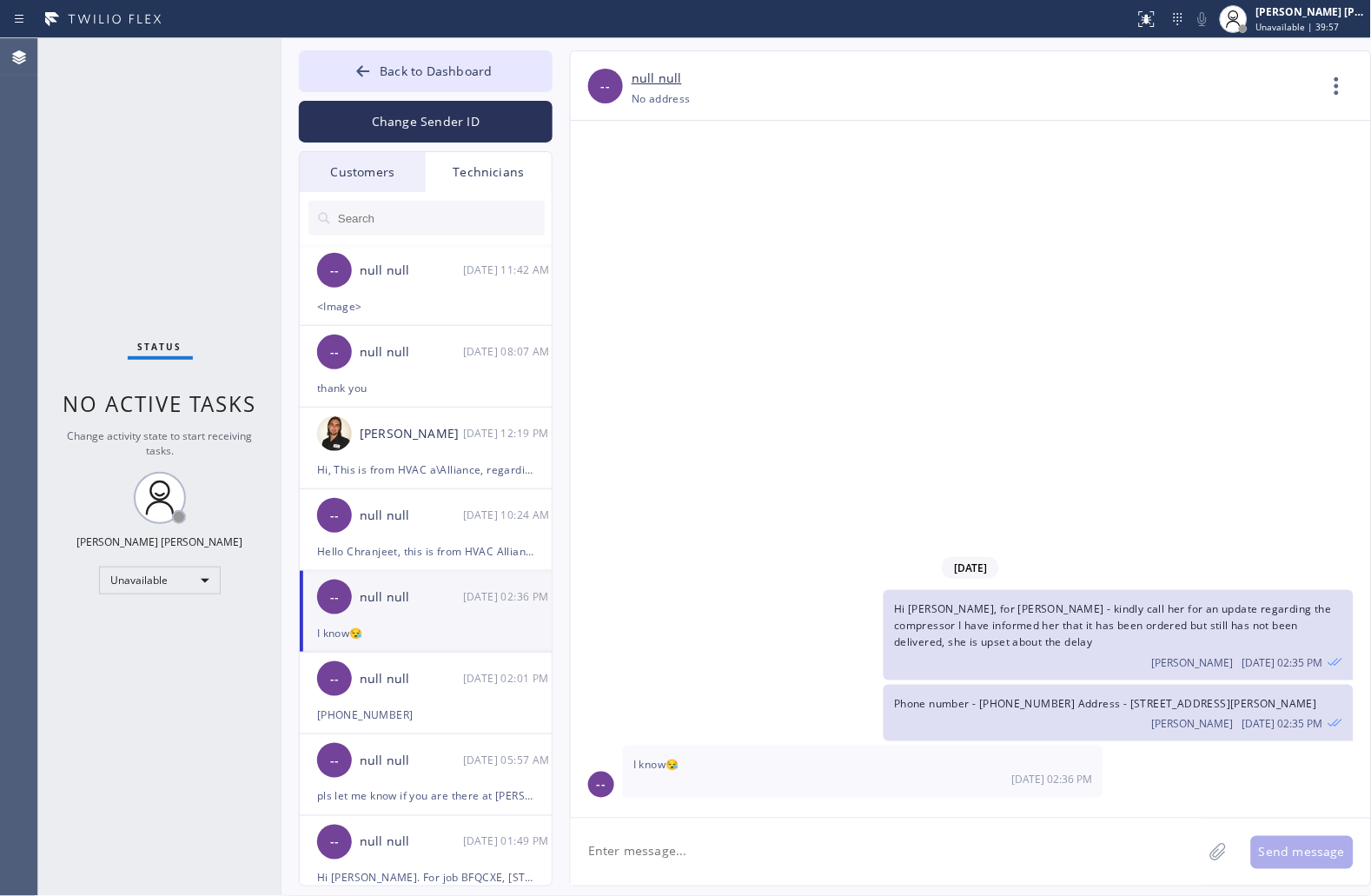
scroll to position [0, 0]
drag, startPoint x: 1052, startPoint y: 304, endPoint x: 891, endPoint y: 287, distance: 161.9
click at [1052, 304] on div "[DATE] Hi [PERSON_NAME], for [PERSON_NAME] - kindly call her for an update rega…" at bounding box center [971, 469] width 800 height 697
click at [377, 209] on input "text" at bounding box center [441, 218] width 209 height 34
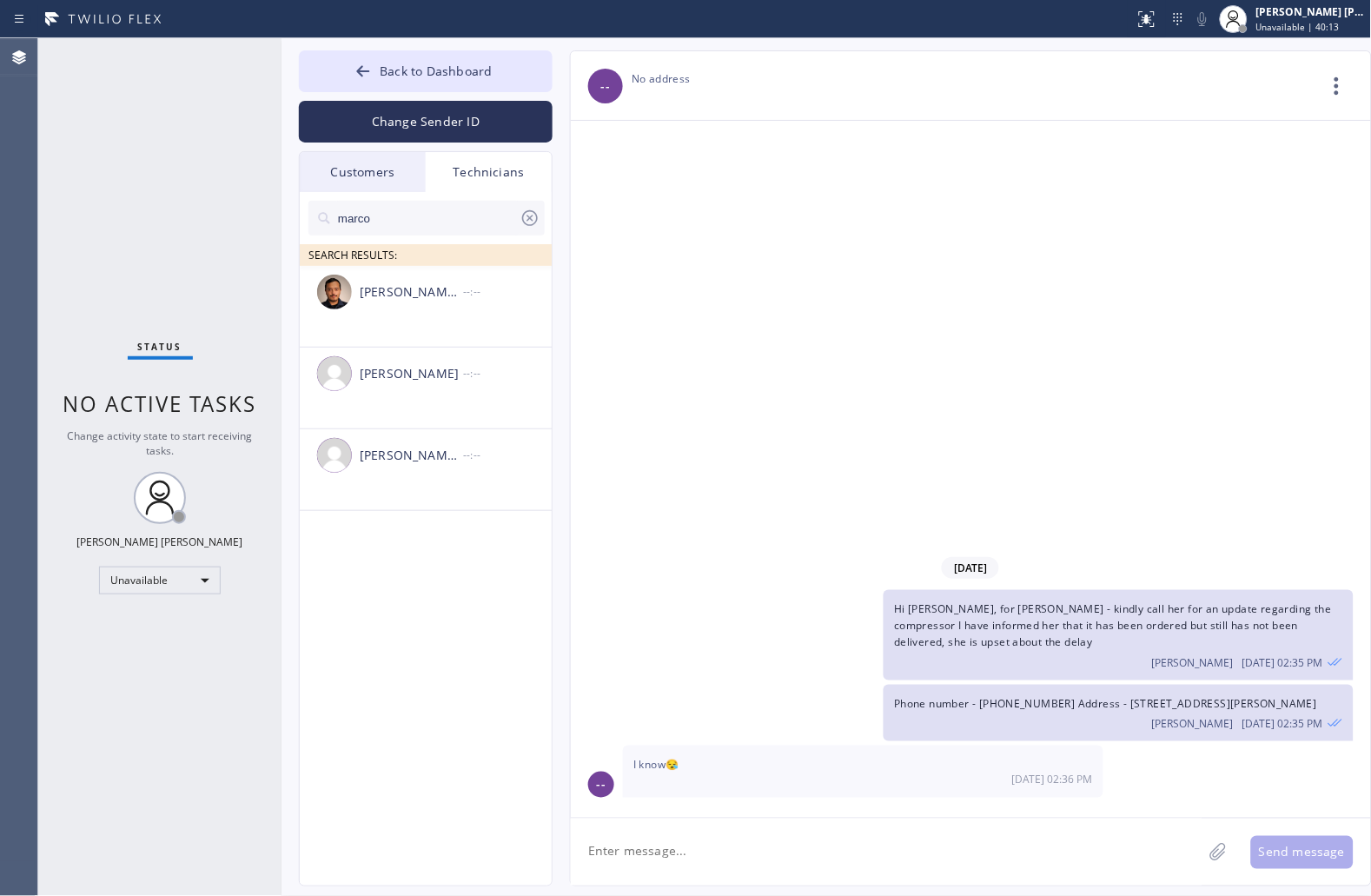
type input "marco"
click at [524, 220] on icon at bounding box center [529, 218] width 21 height 21
